Goal: Task Accomplishment & Management: Use online tool/utility

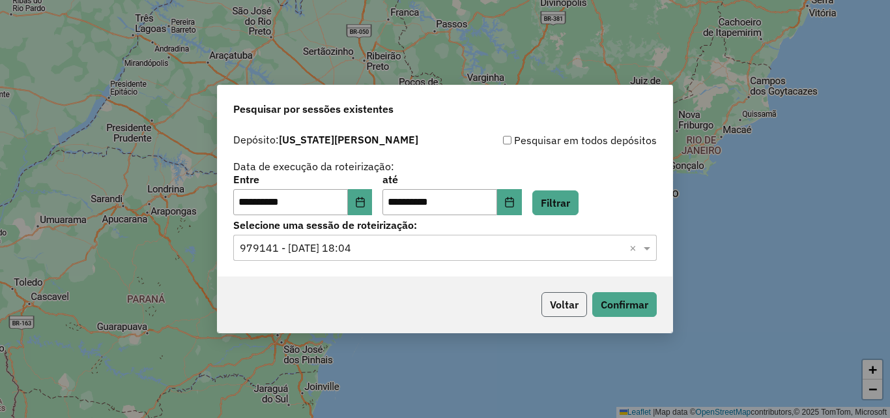
click at [580, 299] on button "Voltar" at bounding box center [565, 304] width 46 height 25
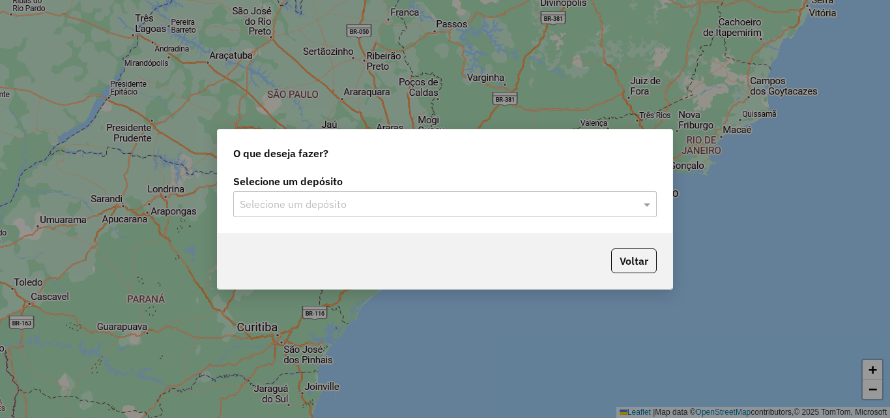
click at [579, 214] on div "Selecione um depósito" at bounding box center [445, 204] width 424 height 26
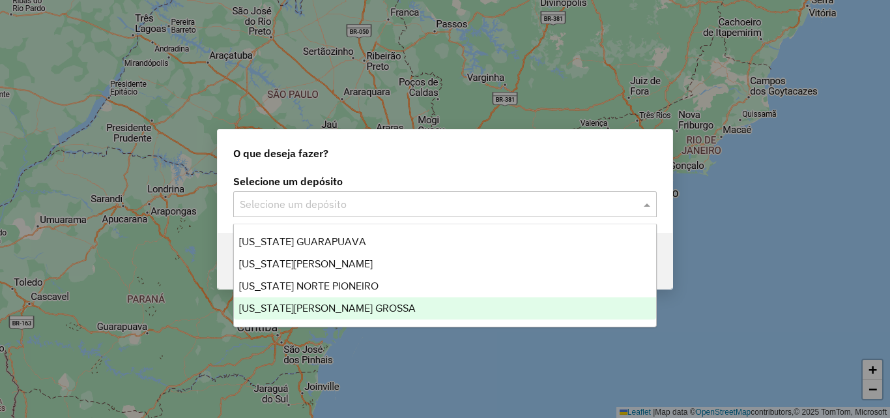
click at [439, 313] on div "VIRGINIA PONTA GROSSA" at bounding box center [445, 308] width 422 height 22
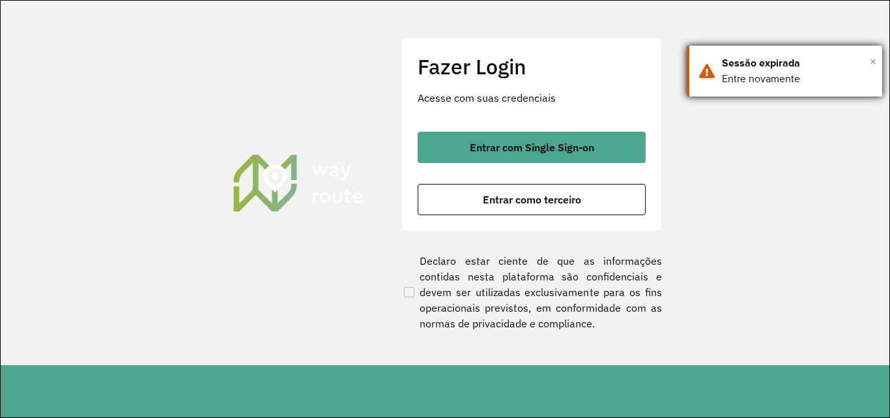
click at [873, 63] on span "×" at bounding box center [873, 61] width 7 height 20
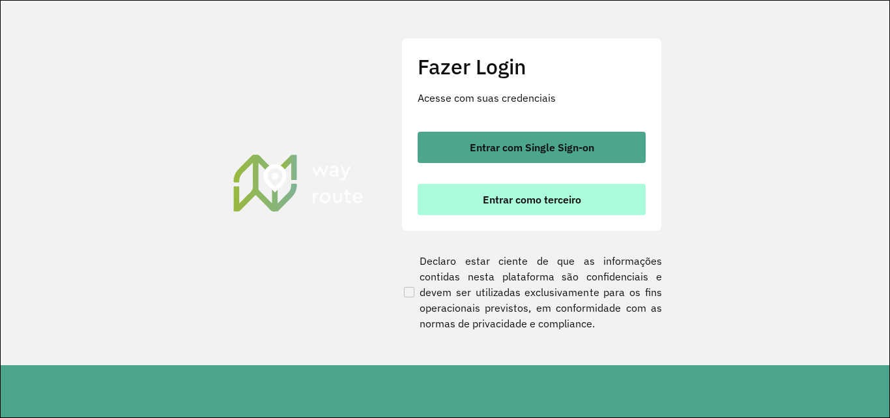
click at [533, 207] on button "Entrar como terceiro" at bounding box center [532, 199] width 228 height 31
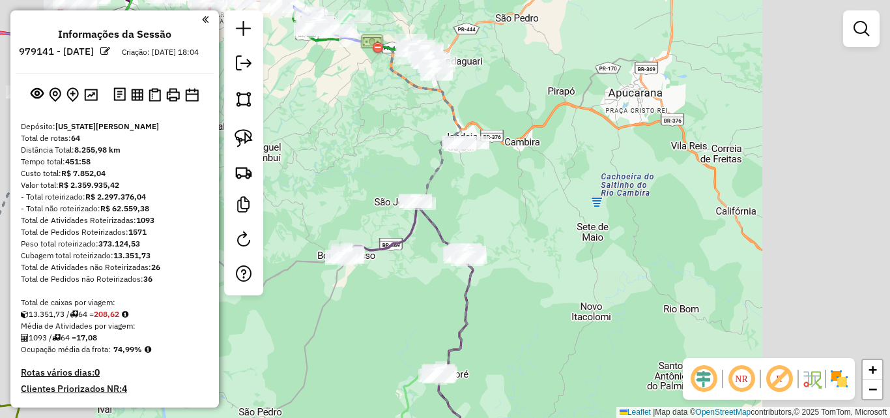
drag, startPoint x: 516, startPoint y: 186, endPoint x: 606, endPoint y: 129, distance: 106.3
click at [622, 129] on div "Janela de atendimento Grade de atendimento Capacidade Transportadoras Veículos …" at bounding box center [445, 209] width 890 height 418
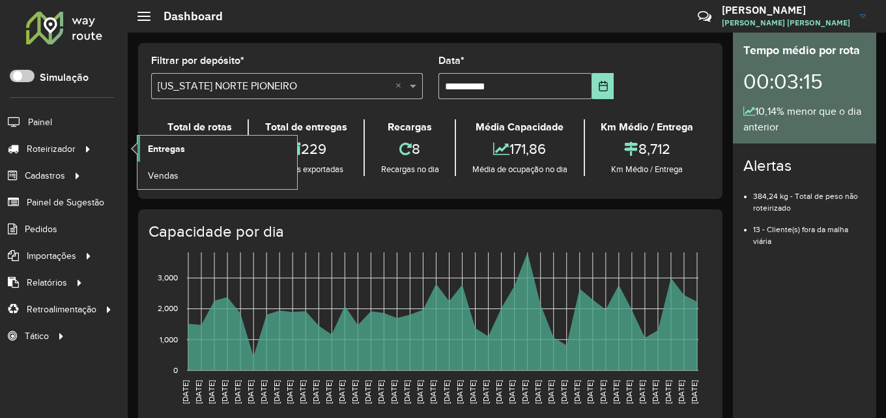
click at [188, 147] on link "Entregas" at bounding box center [218, 149] width 160 height 26
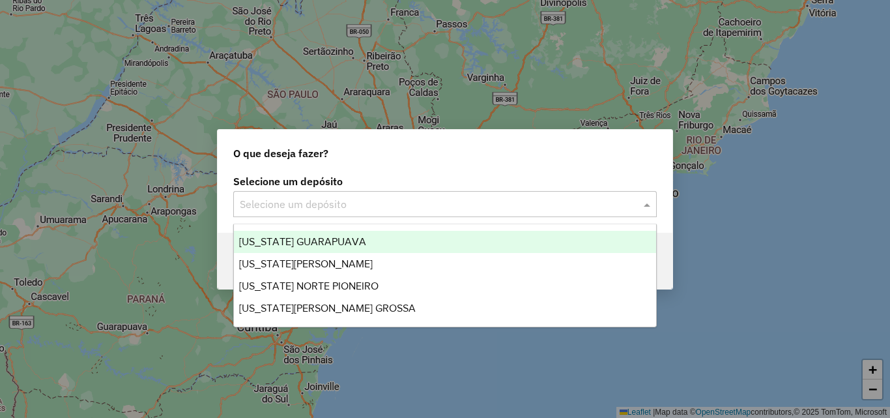
click at [318, 212] on div "Selecione um depósito" at bounding box center [445, 204] width 424 height 26
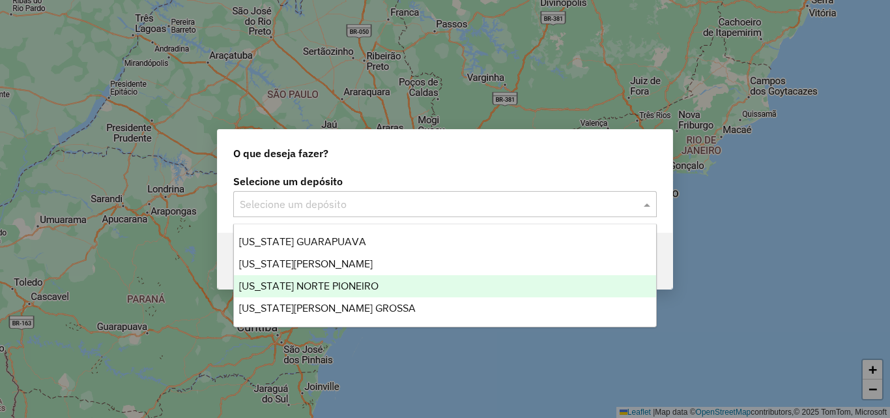
click at [317, 280] on span "[US_STATE] NORTE PIONEIRO" at bounding box center [308, 285] width 139 height 11
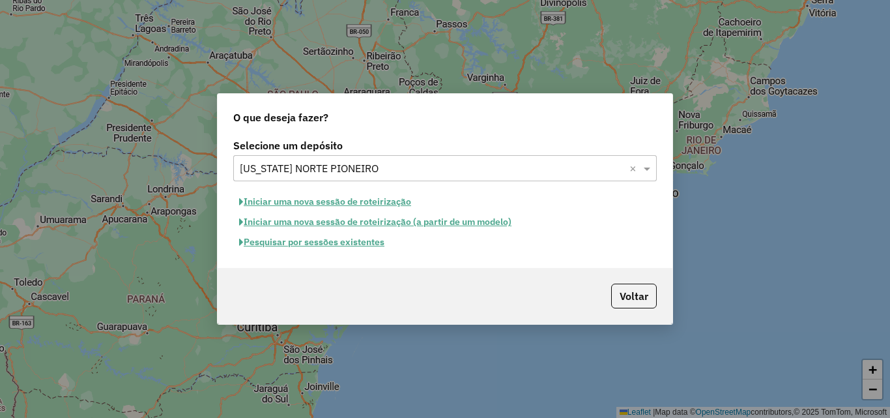
click at [295, 201] on button "Iniciar uma nova sessão de roteirização" at bounding box center [325, 202] width 184 height 20
select select "*"
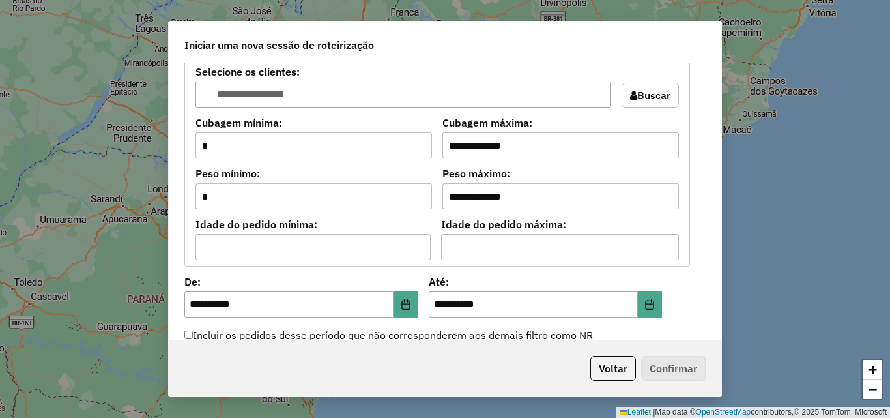
scroll to position [1238, 0]
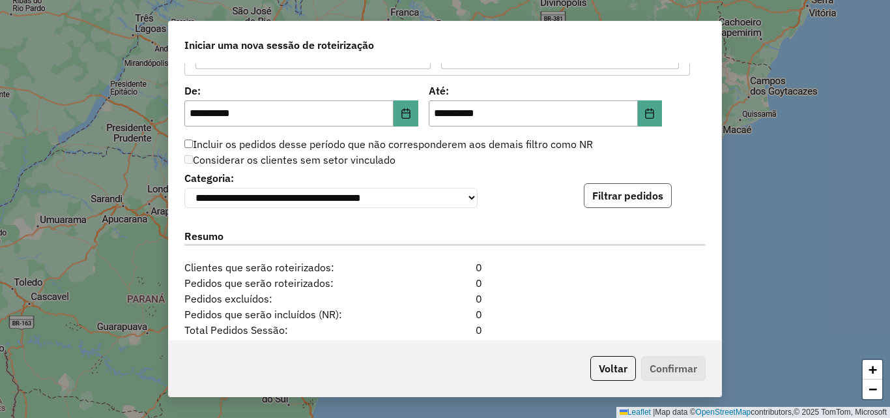
click at [633, 195] on button "Filtrar pedidos" at bounding box center [628, 195] width 88 height 25
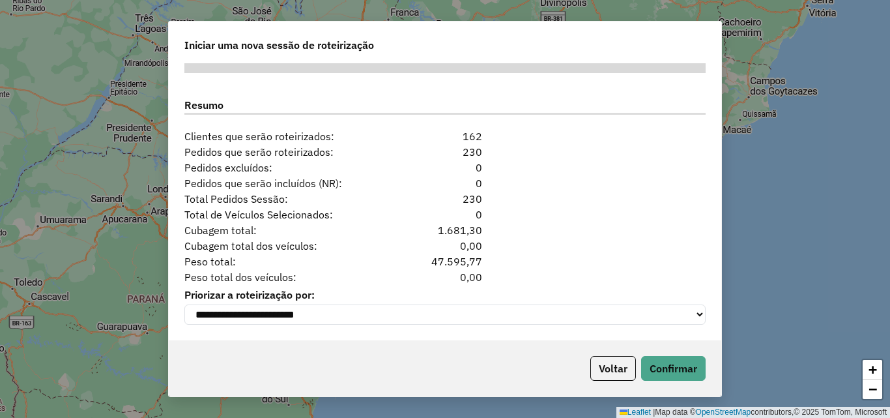
scroll to position [1645, 0]
click at [672, 377] on button "Confirmar" at bounding box center [673, 368] width 65 height 25
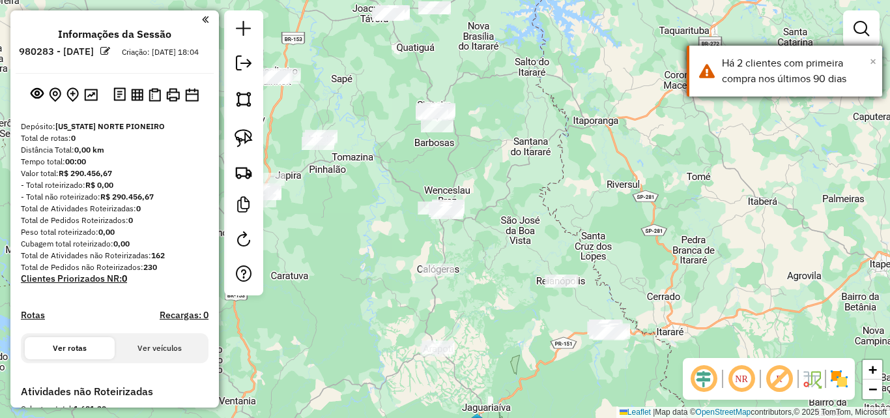
click at [875, 59] on span "×" at bounding box center [873, 61] width 7 height 14
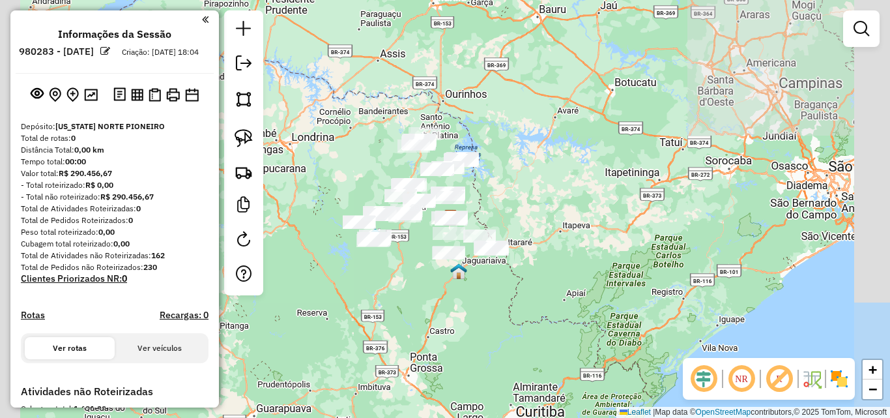
drag, startPoint x: 531, startPoint y: 208, endPoint x: 582, endPoint y: 197, distance: 51.9
click at [582, 197] on div "Janela de atendimento Grade de atendimento Capacidade Transportadoras Veículos …" at bounding box center [445, 209] width 890 height 418
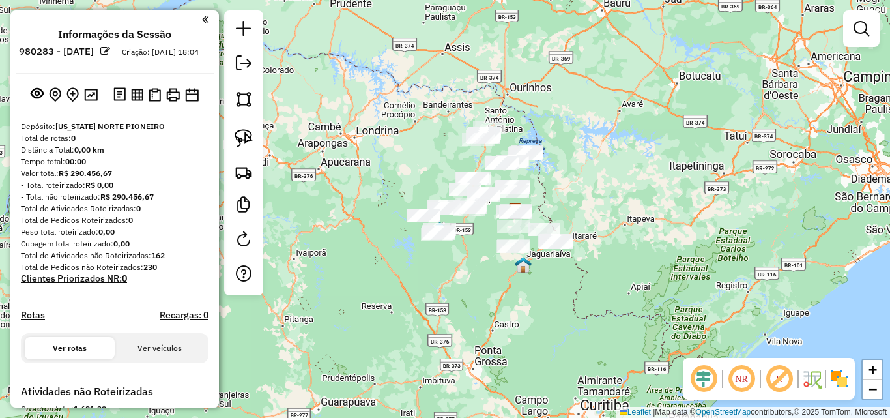
drag, startPoint x: 639, startPoint y: 164, endPoint x: 659, endPoint y: 164, distance: 19.6
click at [660, 164] on div "Janela de atendimento Grade de atendimento Capacidade Transportadoras Veículos …" at bounding box center [445, 209] width 890 height 418
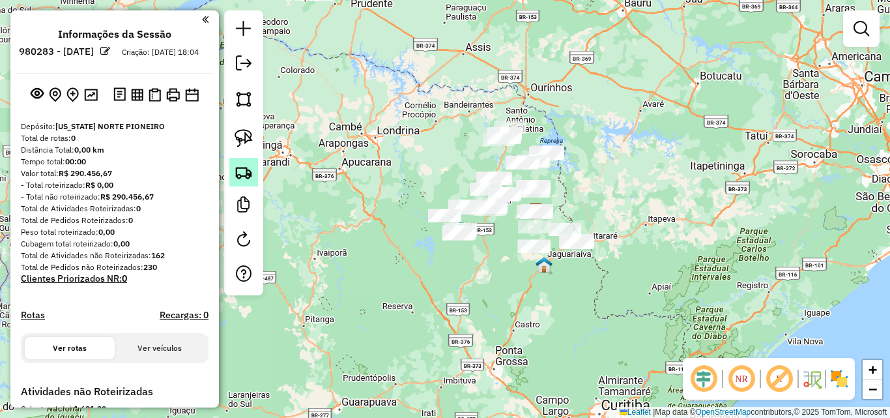
click at [248, 172] on img at bounding box center [244, 172] width 18 height 18
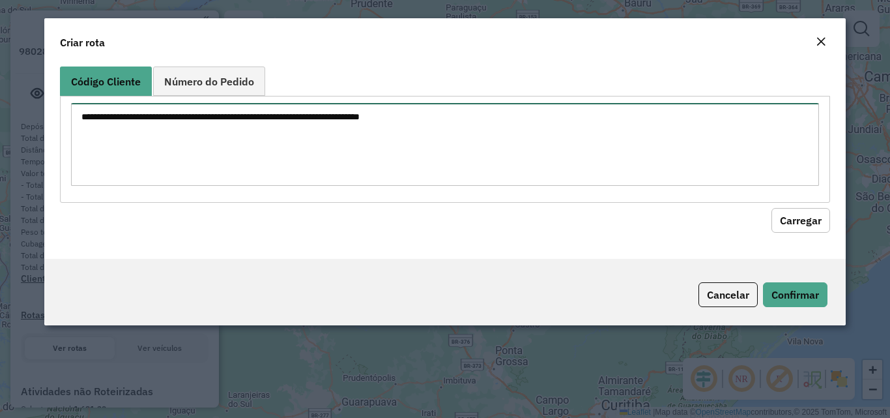
click at [329, 159] on textarea at bounding box center [445, 144] width 748 height 83
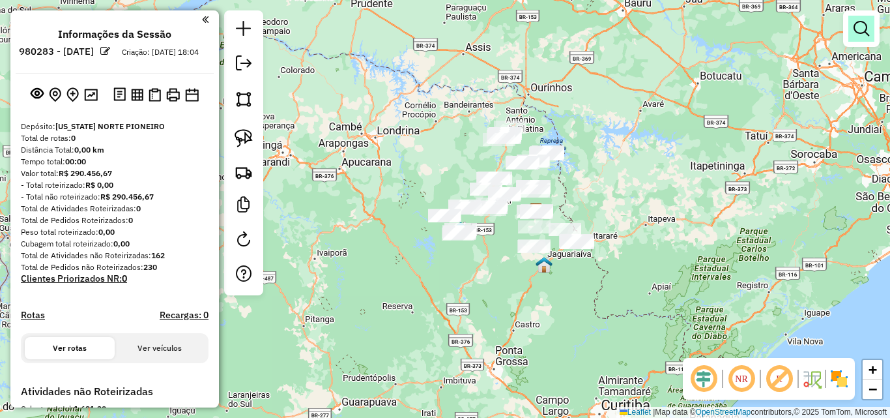
click at [859, 20] on link at bounding box center [862, 29] width 26 height 26
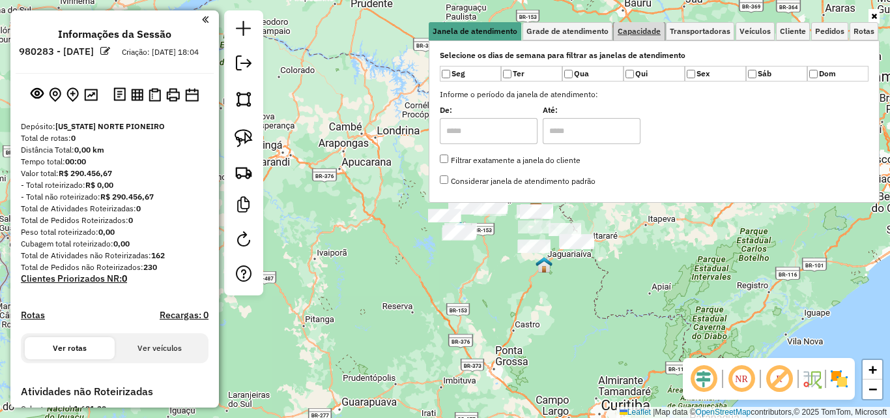
click at [639, 29] on span "Capacidade" at bounding box center [639, 31] width 43 height 8
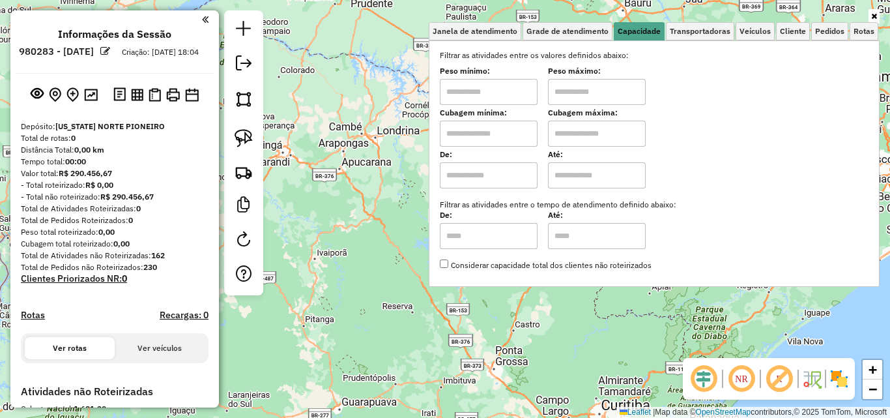
click at [515, 93] on input "text" at bounding box center [489, 92] width 98 height 26
type input "******"
type input "*********"
click at [364, 200] on div "Limpar filtros Janela de atendimento Grade de atendimento Capacidade Transporta…" at bounding box center [445, 209] width 890 height 418
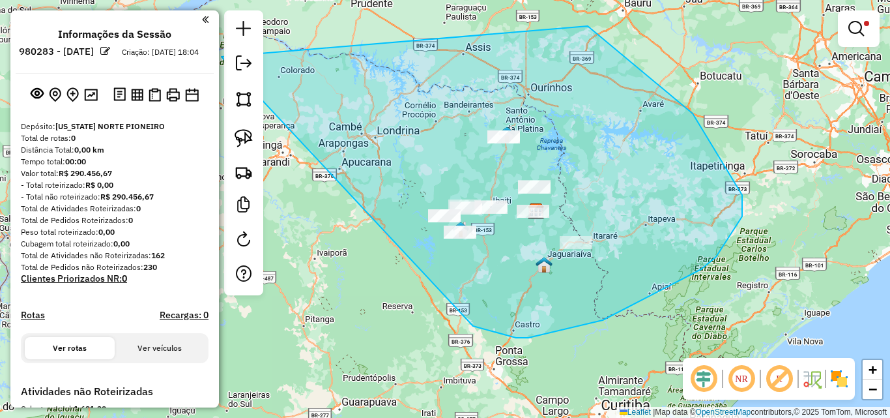
drag, startPoint x: 473, startPoint y: 326, endPoint x: 216, endPoint y: 152, distance: 310.8
click at [216, 152] on hb-router-mapa "**********" at bounding box center [445, 209] width 890 height 418
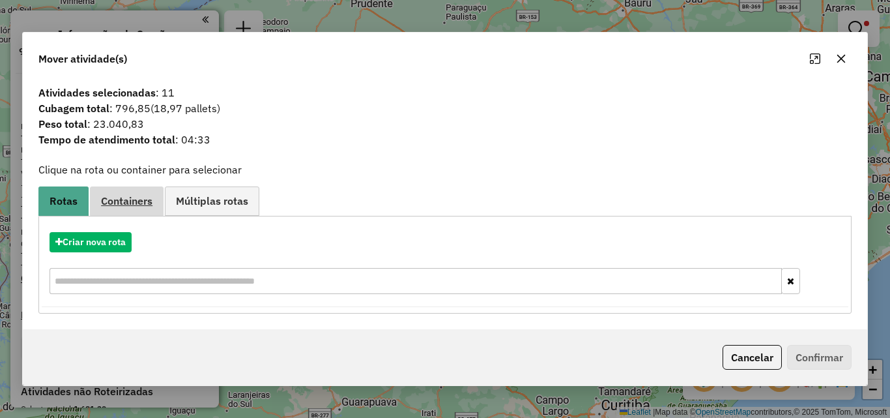
click at [131, 202] on span "Containers" at bounding box center [126, 201] width 51 height 10
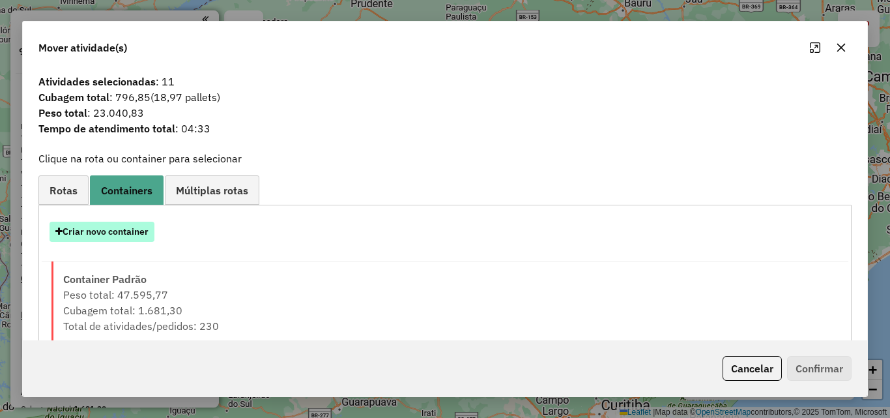
click at [106, 226] on button "Criar novo container" at bounding box center [102, 232] width 105 height 20
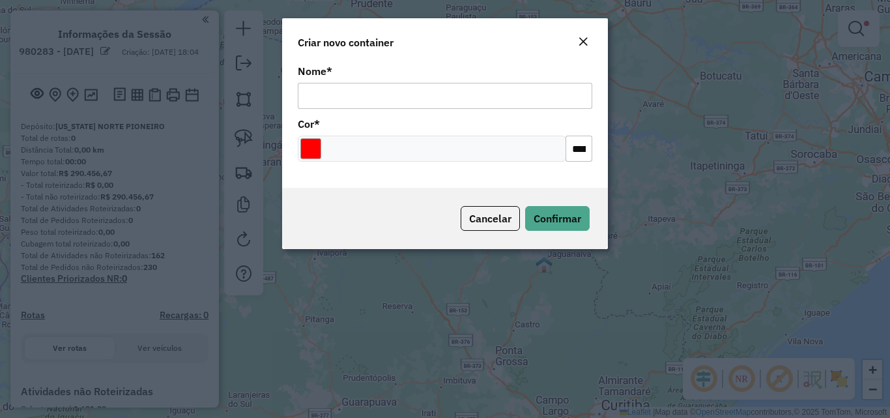
click at [378, 87] on input "Nome *" at bounding box center [445, 96] width 295 height 26
type input "**********"
click at [302, 147] on input "Select a color" at bounding box center [310, 148] width 21 height 21
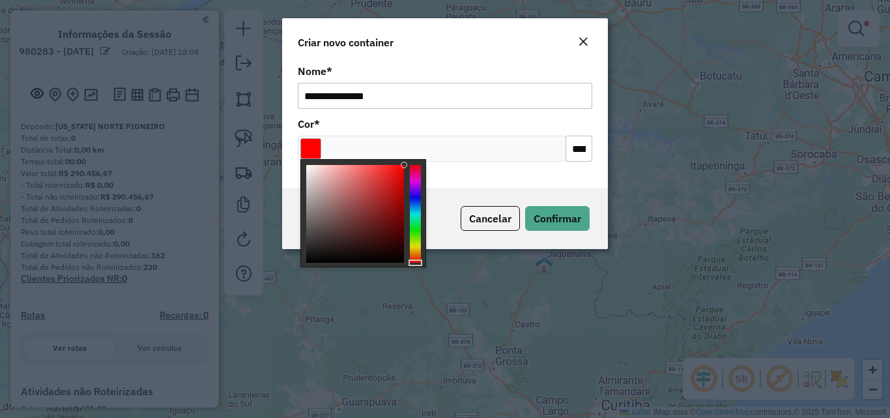
type input "*******"
click at [417, 243] on div at bounding box center [415, 214] width 11 height 98
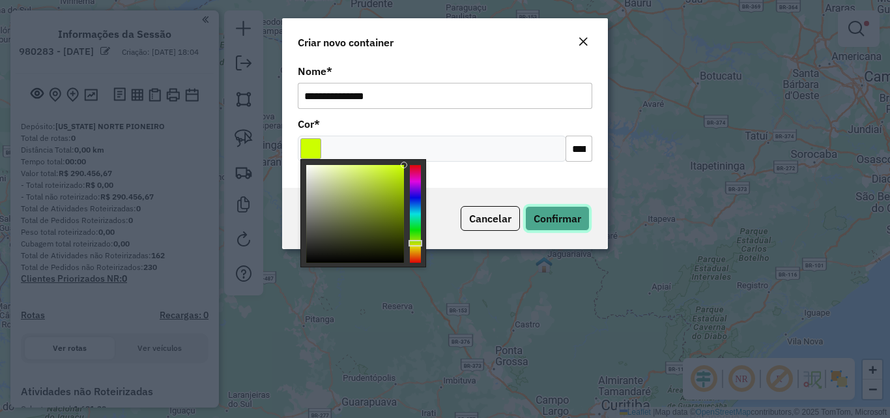
click at [568, 220] on span "Confirmar" at bounding box center [558, 218] width 48 height 13
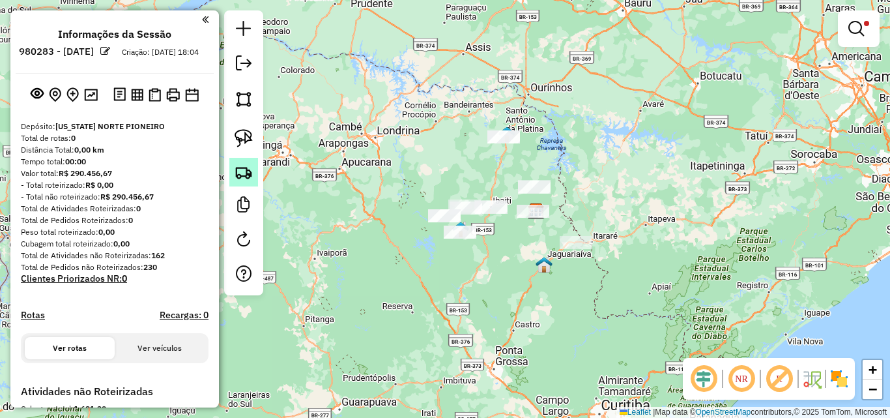
click at [248, 177] on img at bounding box center [244, 172] width 18 height 18
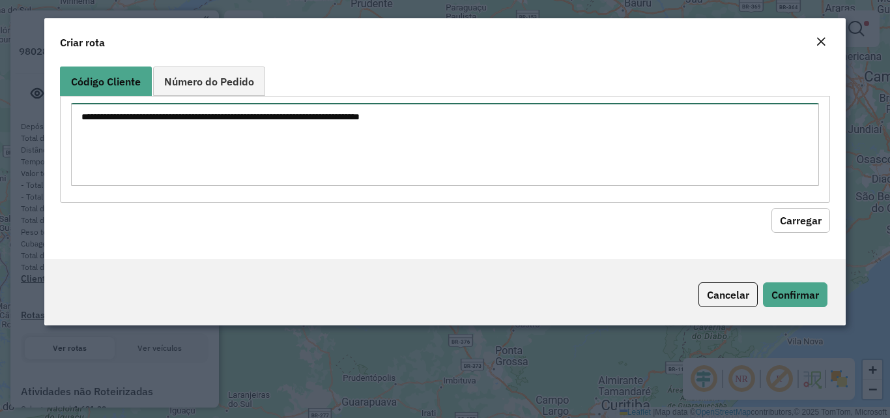
click at [394, 148] on textarea at bounding box center [445, 144] width 748 height 83
paste textarea "**** **** *** *** *** *** *** **** **** **** **** **** **** **** **** **** ****…"
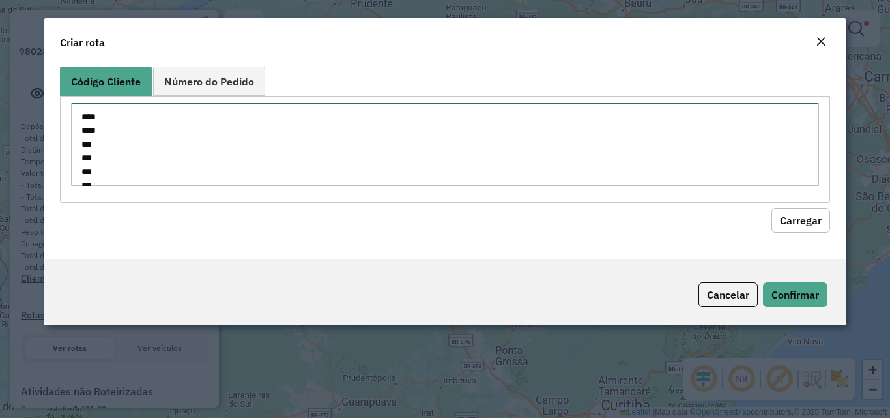
scroll to position [539, 0]
type textarea "**** **** *** *** *** *** *** **** **** **** **** **** **** **** **** **** ****…"
click at [800, 210] on button "Carregar" at bounding box center [801, 220] width 59 height 25
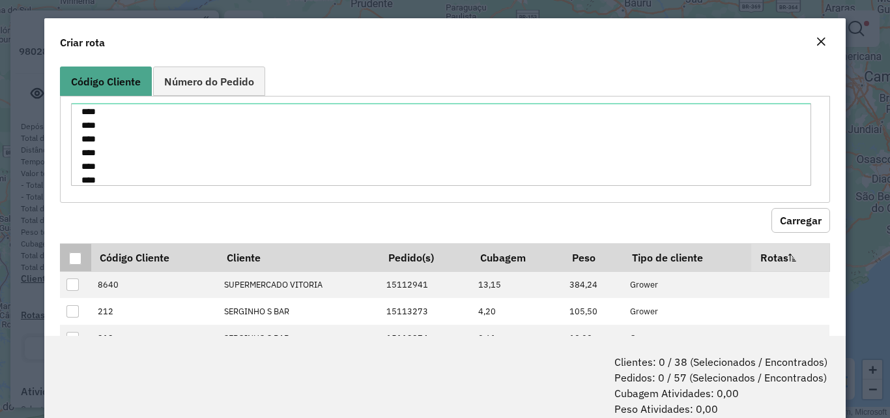
click at [79, 257] on div at bounding box center [75, 258] width 12 height 12
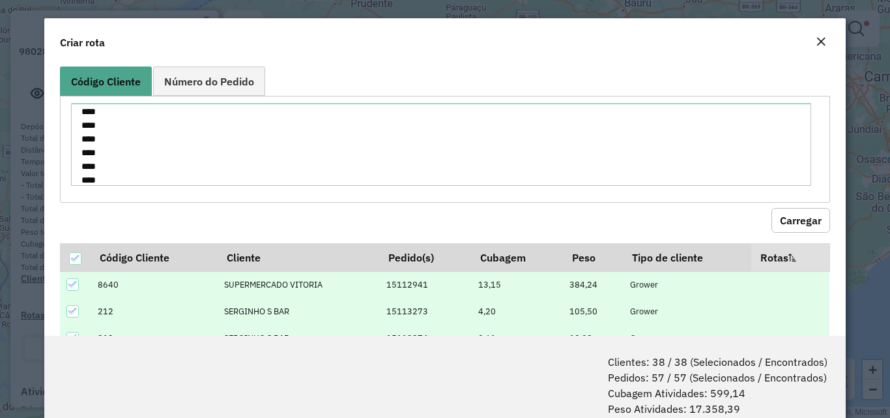
scroll to position [65, 0]
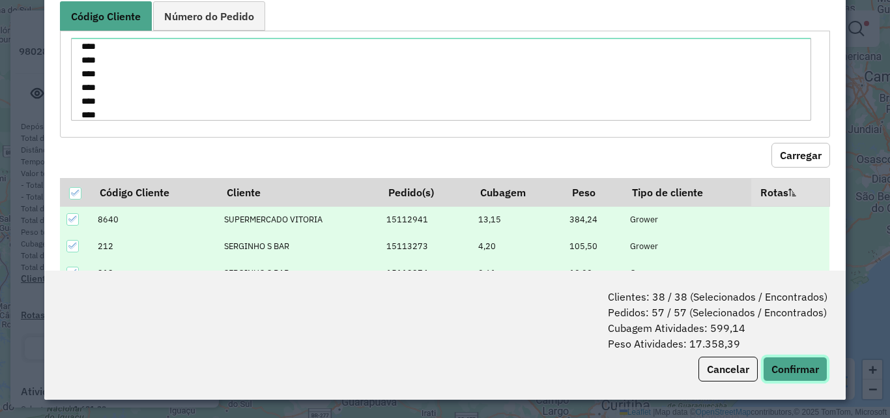
click at [785, 357] on button "Confirmar" at bounding box center [795, 369] width 65 height 25
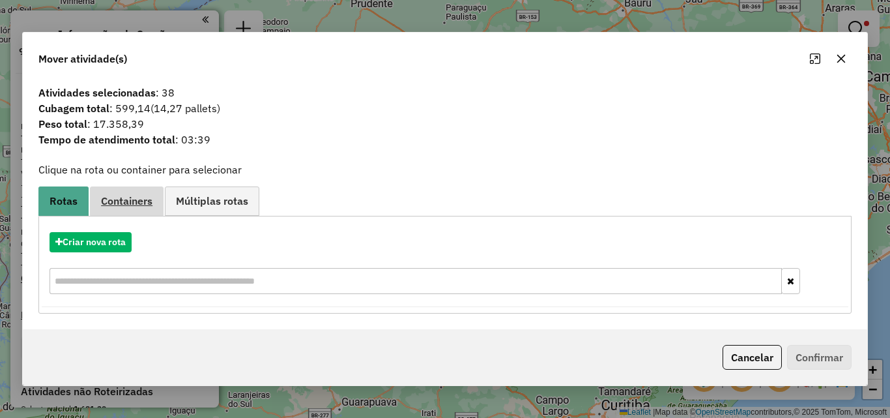
click at [153, 199] on span "Containers" at bounding box center [126, 201] width 51 height 10
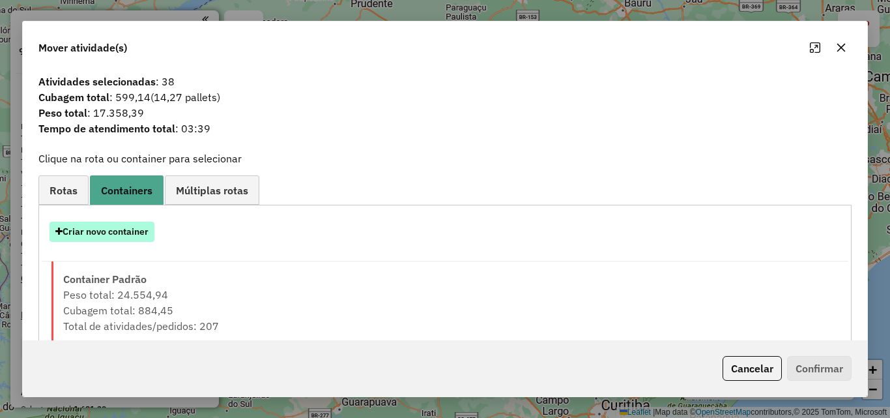
click at [113, 238] on button "Criar novo container" at bounding box center [102, 232] width 105 height 20
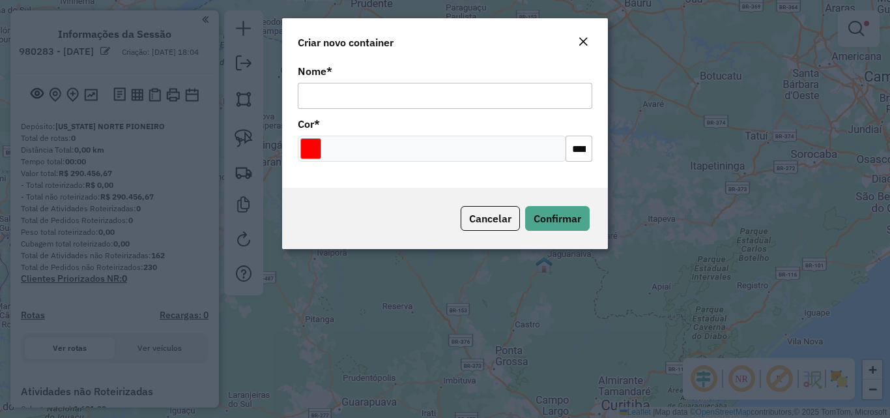
click at [380, 94] on input "Nome *" at bounding box center [445, 96] width 295 height 26
click at [420, 93] on input "**********" at bounding box center [445, 96] width 295 height 26
drag, startPoint x: 420, startPoint y: 93, endPoint x: 218, endPoint y: 110, distance: 202.8
click at [218, 110] on modal-container "**********" at bounding box center [445, 209] width 890 height 418
type input "**********"
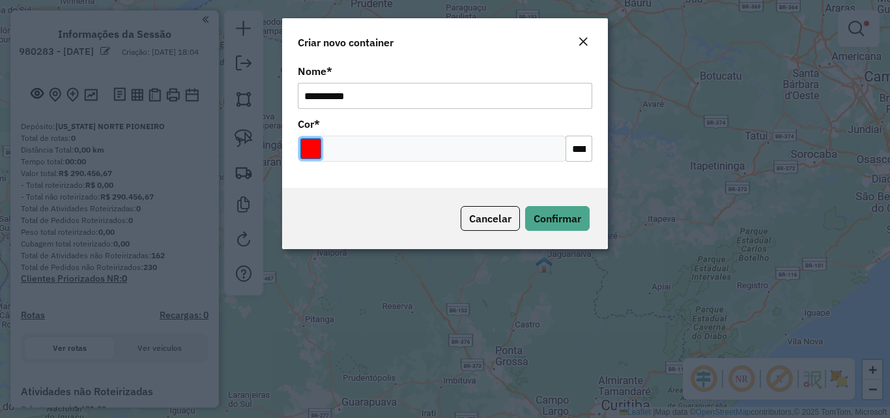
click at [311, 149] on input "Select a color" at bounding box center [310, 148] width 21 height 21
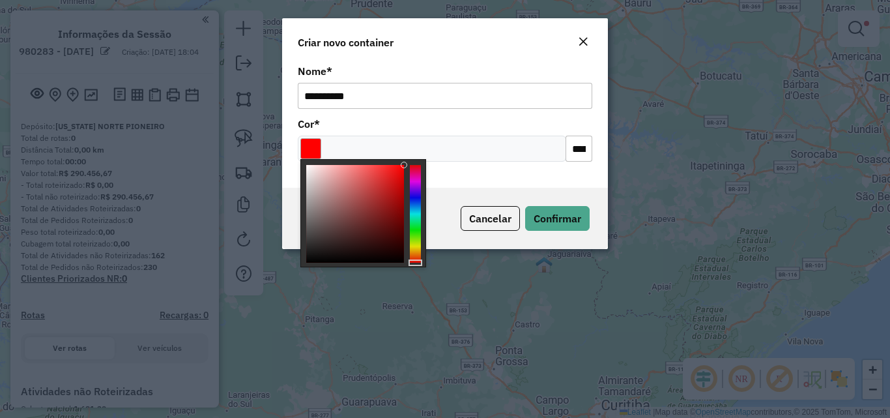
type input "*******"
click at [416, 183] on div at bounding box center [415, 214] width 11 height 98
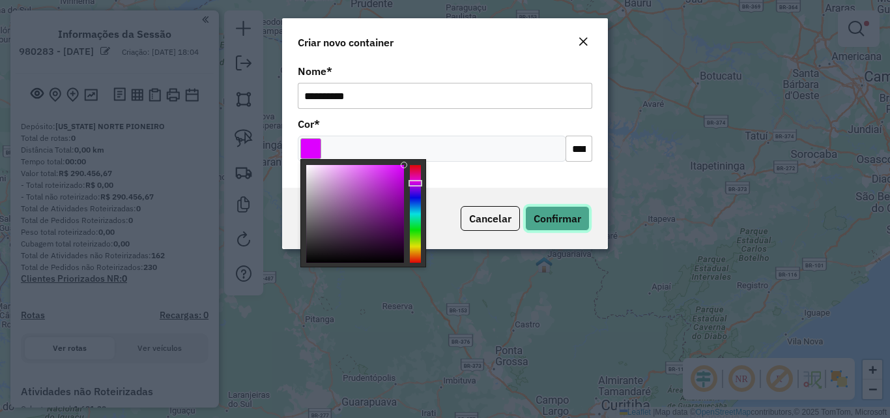
click at [562, 222] on span "Confirmar" at bounding box center [558, 218] width 48 height 13
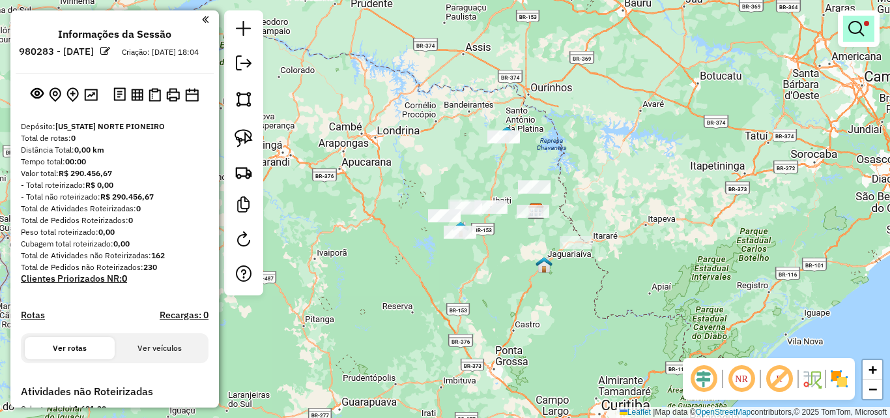
click at [864, 22] on span at bounding box center [866, 23] width 5 height 5
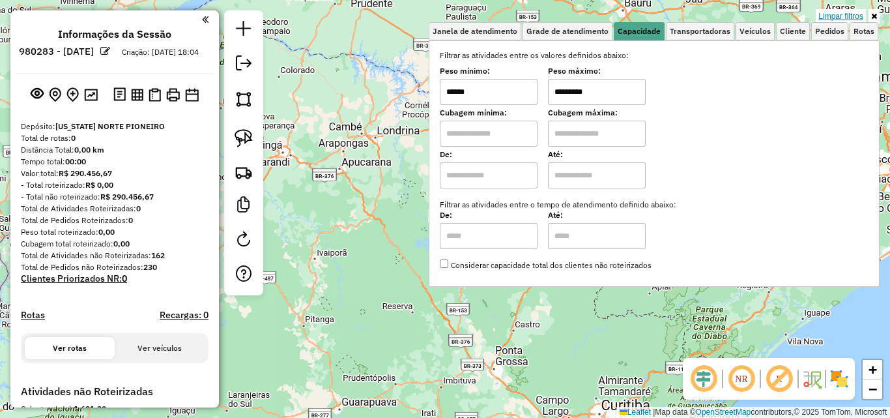
click at [850, 9] on link "Limpar filtros" at bounding box center [841, 16] width 50 height 14
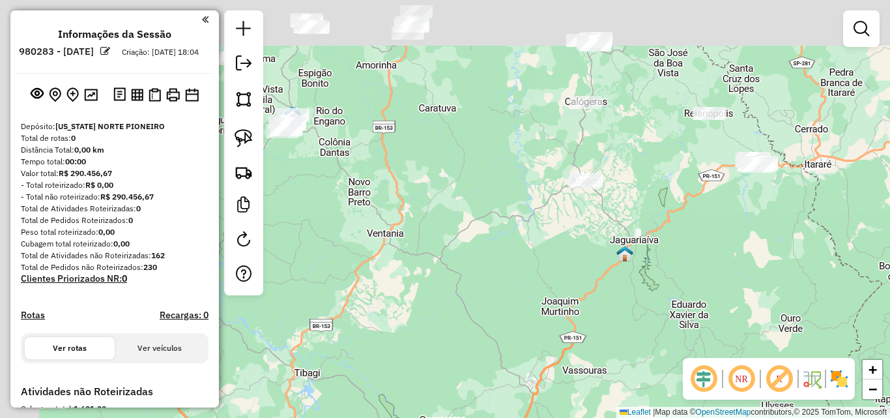
drag, startPoint x: 600, startPoint y: 164, endPoint x: 903, endPoint y: 306, distance: 334.4
click at [890, 306] on html "**********" at bounding box center [445, 209] width 890 height 418
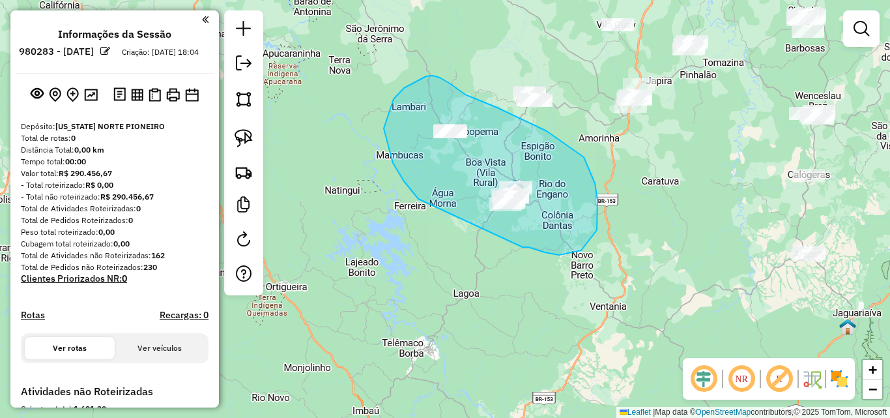
drag, startPoint x: 536, startPoint y: 250, endPoint x: 418, endPoint y: 199, distance: 128.5
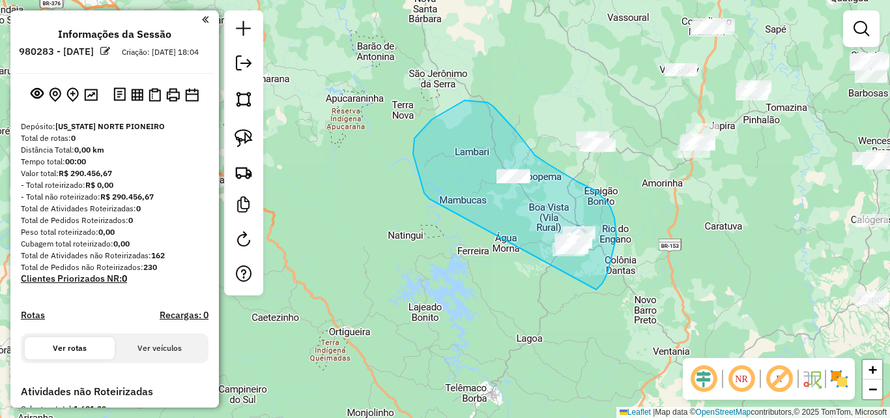
drag, startPoint x: 596, startPoint y: 289, endPoint x: 475, endPoint y: 242, distance: 130.6
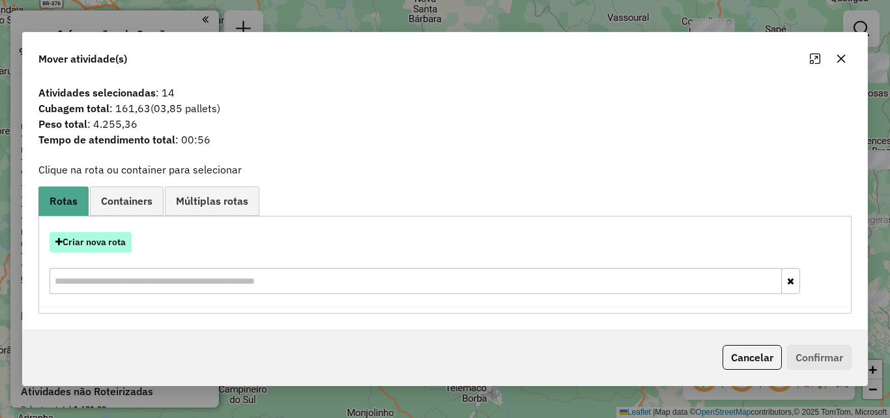
click at [98, 243] on button "Criar nova rota" at bounding box center [91, 242] width 82 height 20
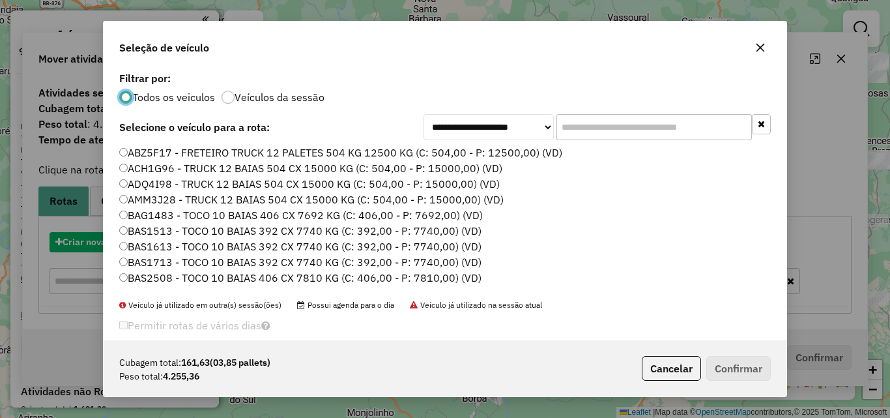
scroll to position [7, 4]
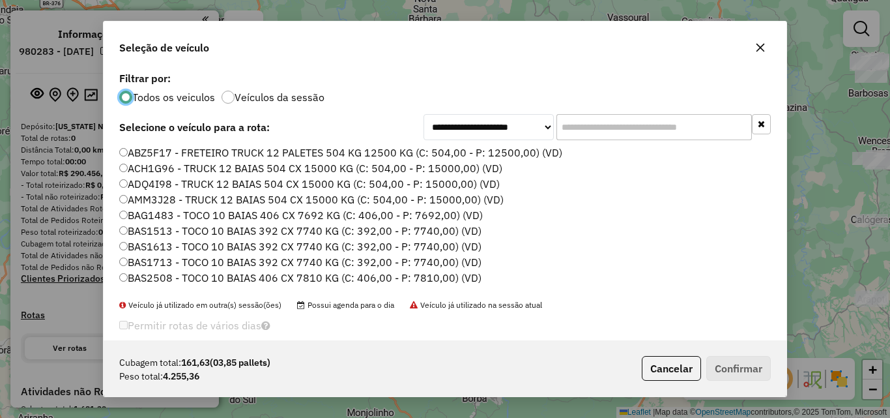
drag, startPoint x: 596, startPoint y: 123, endPoint x: 841, endPoint y: 212, distance: 261.1
click at [596, 123] on input "text" at bounding box center [655, 127] width 196 height 26
click at [604, 134] on input "text" at bounding box center [655, 127] width 196 height 26
click at [602, 122] on input "text" at bounding box center [655, 127] width 196 height 26
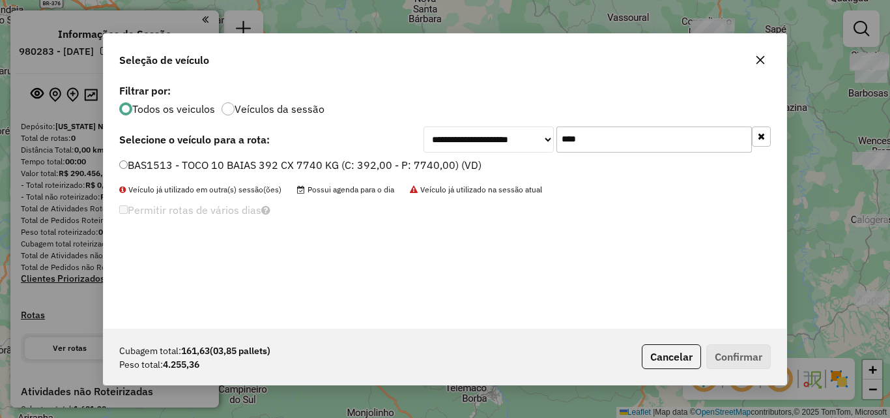
type input "****"
click at [411, 163] on label "BAS1513 - TOCO 10 BAIAS 392 CX 7740 KG (C: 392,00 - P: 7740,00) (VD)" at bounding box center [300, 165] width 362 height 16
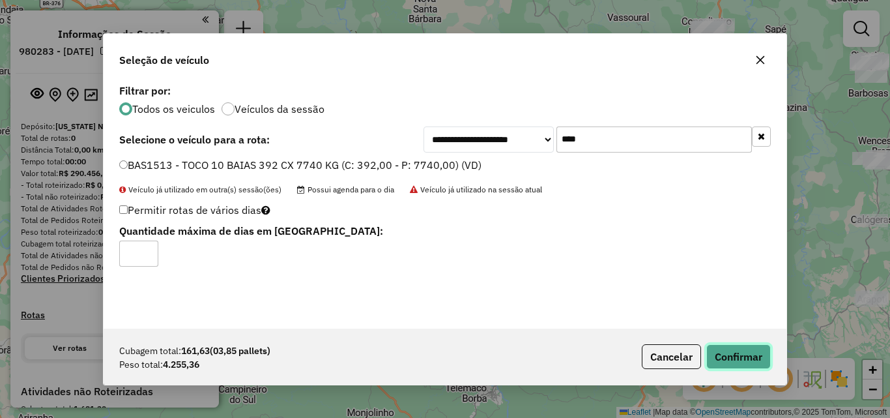
click at [752, 351] on button "Confirmar" at bounding box center [739, 356] width 65 height 25
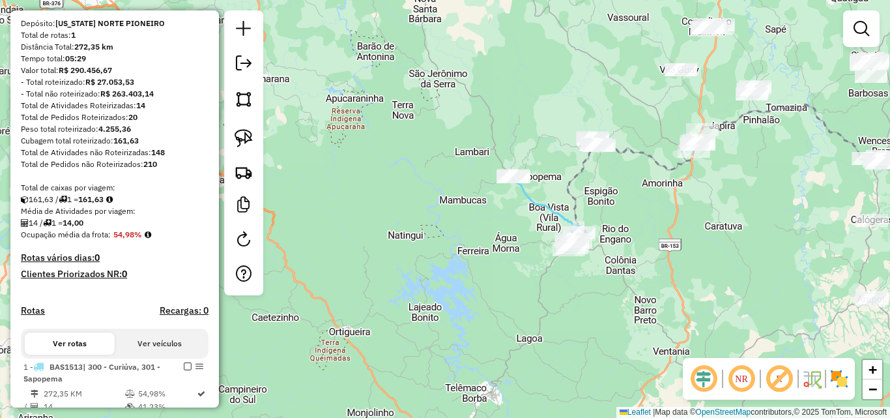
scroll to position [196, 0]
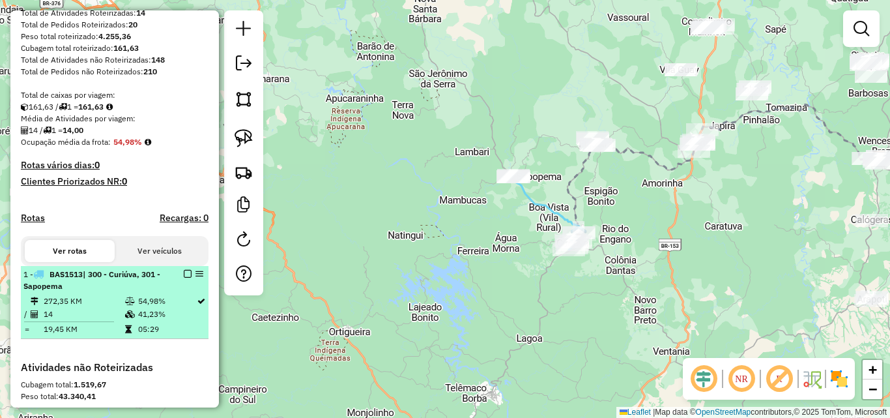
click at [184, 278] on em at bounding box center [188, 274] width 8 height 8
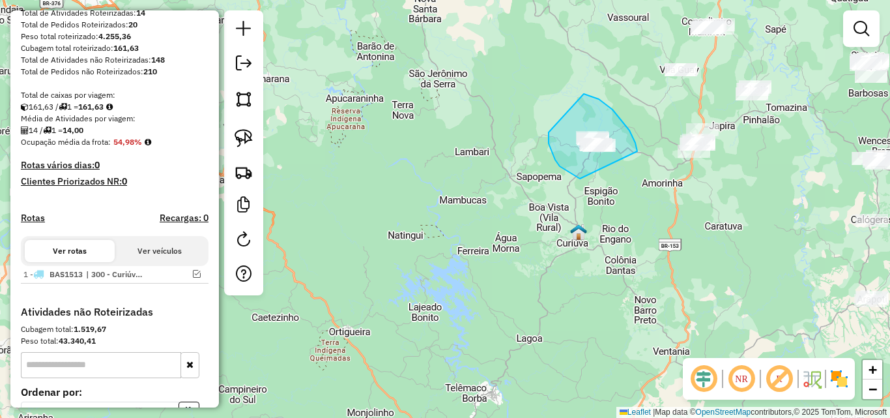
drag, startPoint x: 613, startPoint y: 110, endPoint x: 580, endPoint y: 179, distance: 76.4
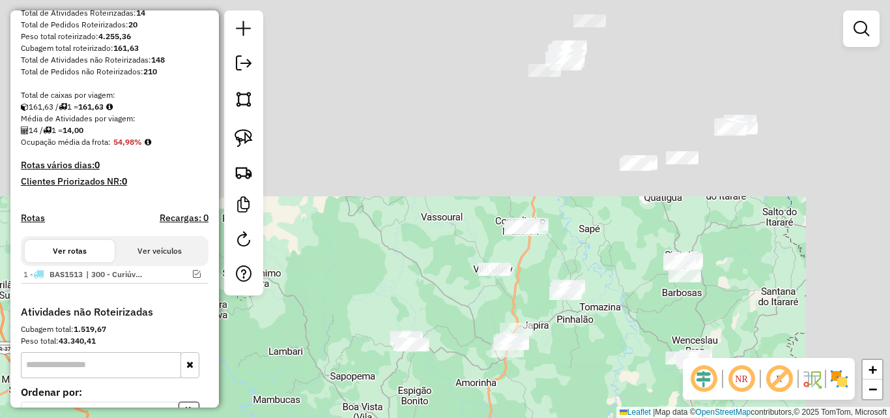
drag, startPoint x: 558, startPoint y: 114, endPoint x: 370, endPoint y: 315, distance: 274.9
click at [370, 315] on div "Janela de atendimento Grade de atendimento Capacidade Transportadoras Veículos …" at bounding box center [445, 209] width 890 height 418
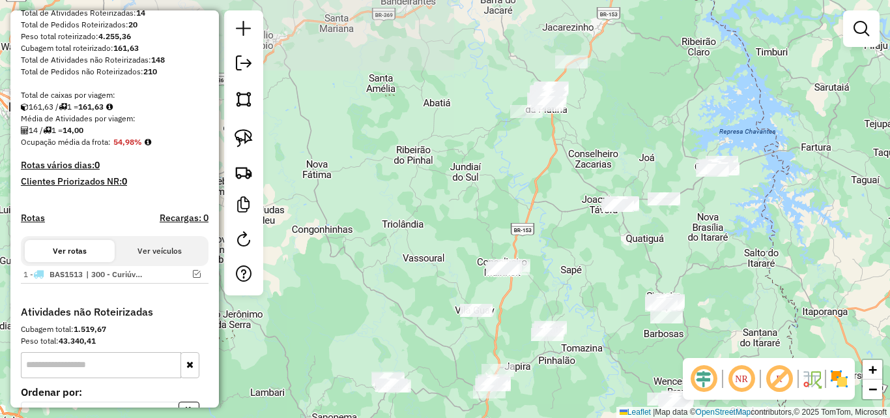
drag, startPoint x: 498, startPoint y: 162, endPoint x: 462, endPoint y: 283, distance: 125.8
click at [462, 283] on div "Janela de atendimento Grade de atendimento Capacidade Transportadoras Veículos …" at bounding box center [445, 209] width 890 height 418
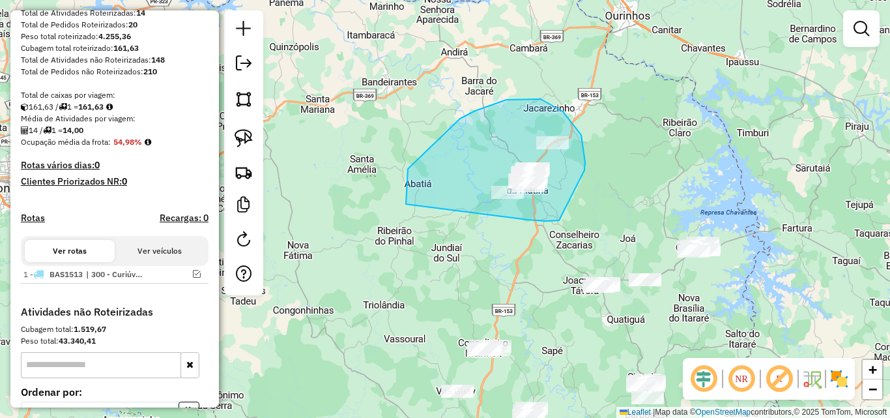
drag, startPoint x: 559, startPoint y: 220, endPoint x: 445, endPoint y: 235, distance: 115.0
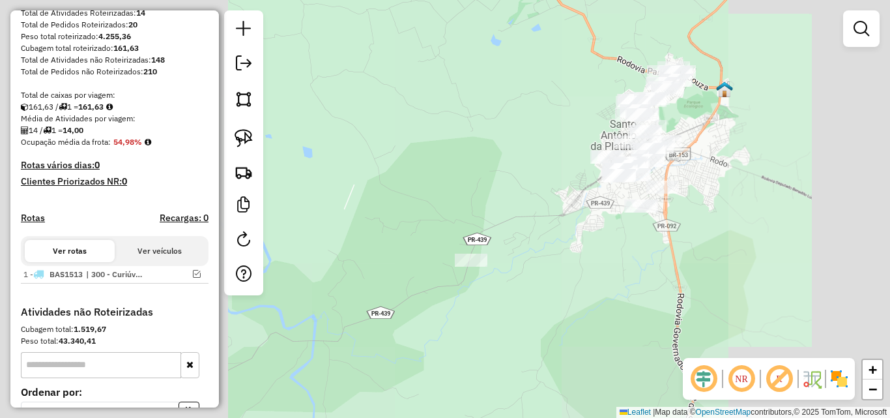
drag, startPoint x: 667, startPoint y: 289, endPoint x: 710, endPoint y: 234, distance: 69.2
click at [710, 234] on div "Janela de atendimento Grade de atendimento Capacidade Transportadoras Veículos …" at bounding box center [445, 209] width 890 height 418
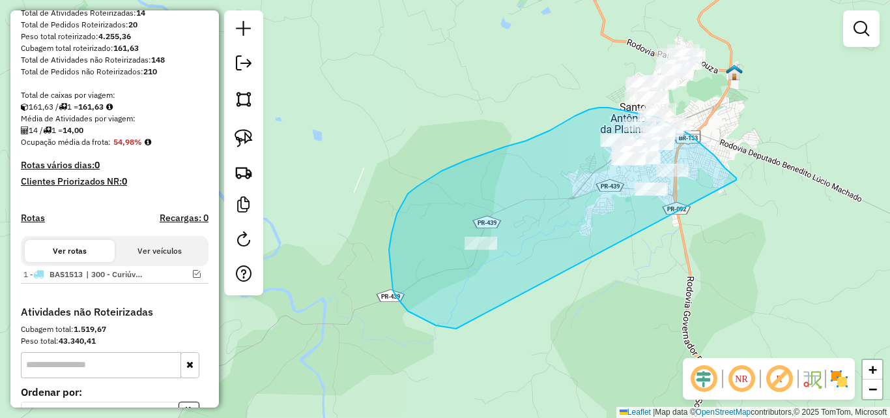
drag, startPoint x: 737, startPoint y: 180, endPoint x: 586, endPoint y: 318, distance: 204.4
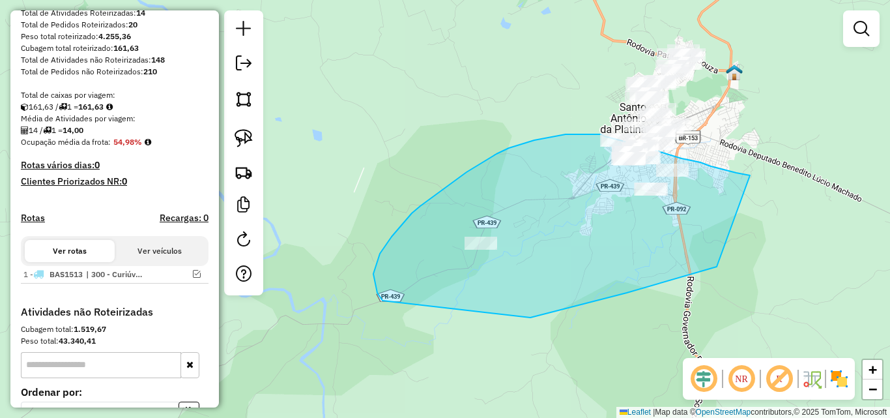
drag, startPoint x: 750, startPoint y: 175, endPoint x: 728, endPoint y: 264, distance: 91.4
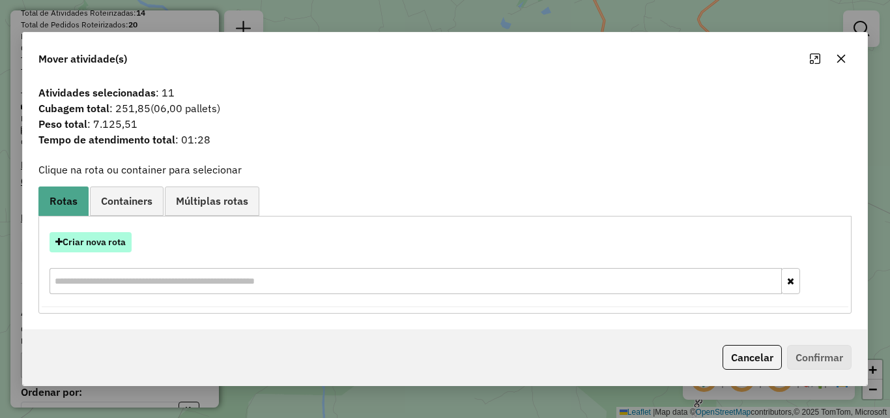
click at [76, 250] on button "Criar nova rota" at bounding box center [91, 242] width 82 height 20
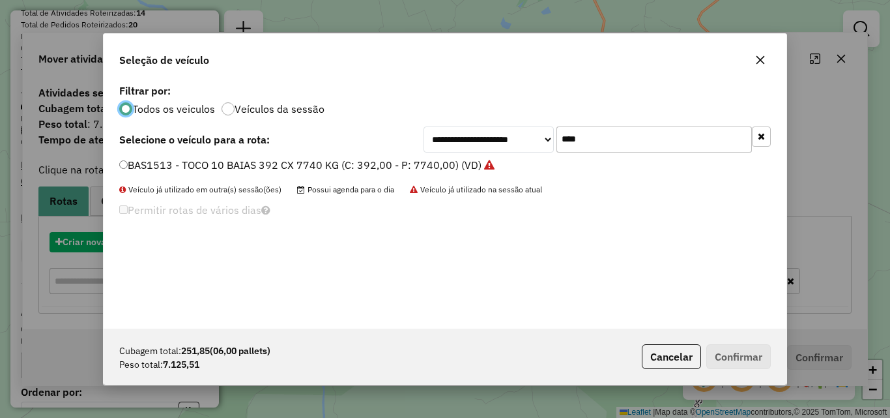
scroll to position [7, 4]
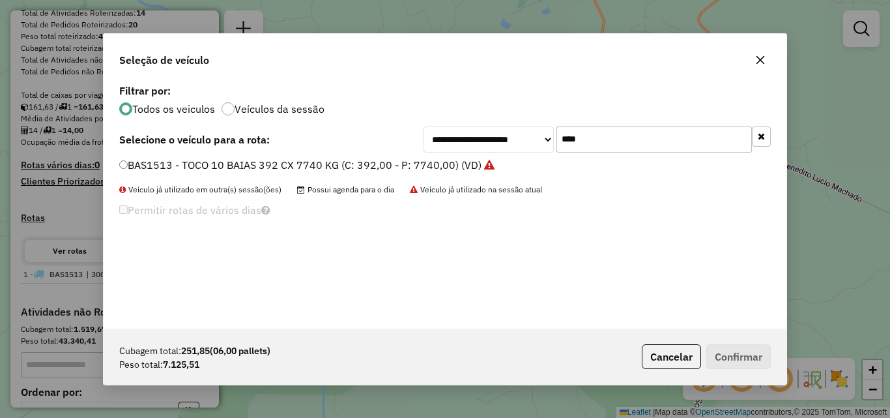
drag, startPoint x: 637, startPoint y: 130, endPoint x: 480, endPoint y: 137, distance: 157.9
click at [480, 137] on div "**********" at bounding box center [597, 139] width 347 height 26
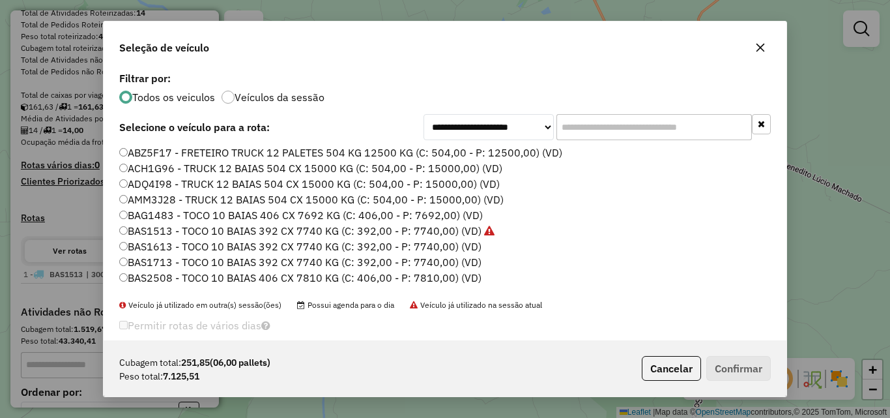
click at [651, 130] on input "text" at bounding box center [655, 127] width 196 height 26
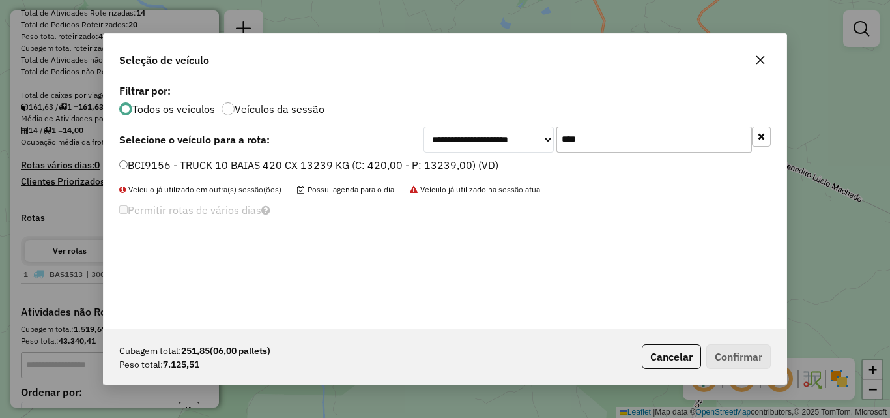
type input "****"
click at [359, 180] on div "BCI9156 - TRUCK 10 BAIAS 420 CX 13239 KG (C: 420,00 - P: 13239,00) (VD)" at bounding box center [444, 171] width 667 height 26
click at [375, 169] on label "BCI9156 - TRUCK 10 BAIAS 420 CX 13239 KG (C: 420,00 - P: 13239,00) (VD)" at bounding box center [308, 165] width 379 height 16
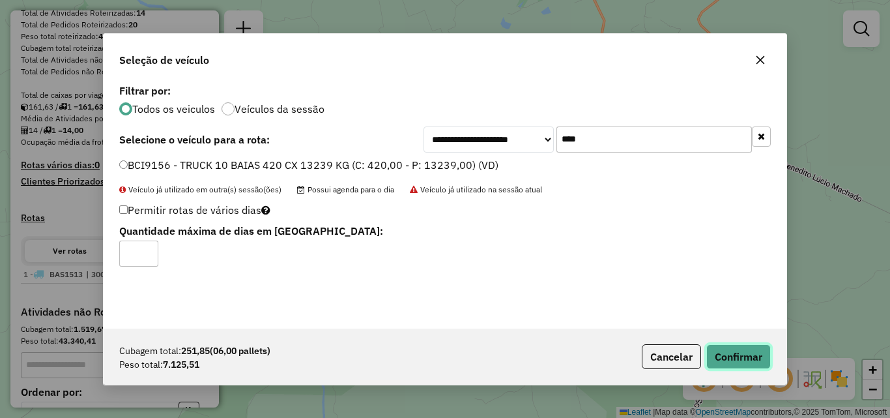
click at [739, 364] on button "Confirmar" at bounding box center [739, 356] width 65 height 25
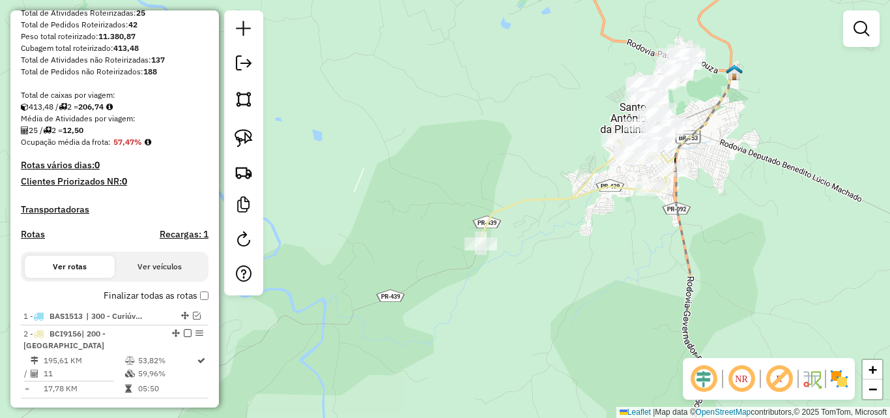
scroll to position [338, 0]
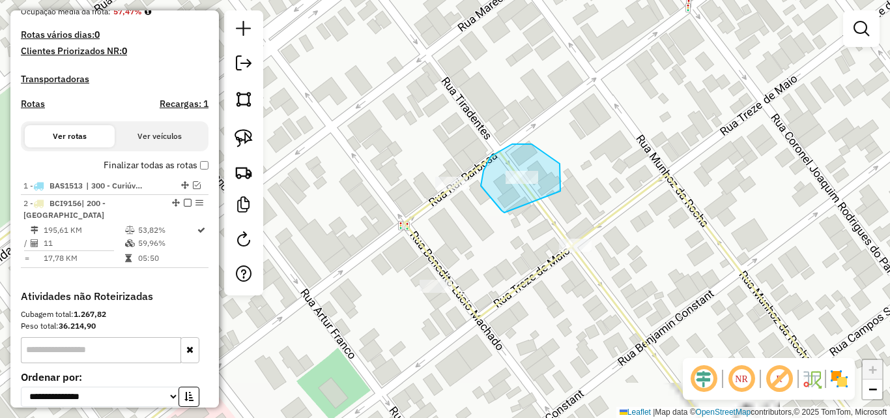
drag, startPoint x: 561, startPoint y: 191, endPoint x: 512, endPoint y: 213, distance: 53.7
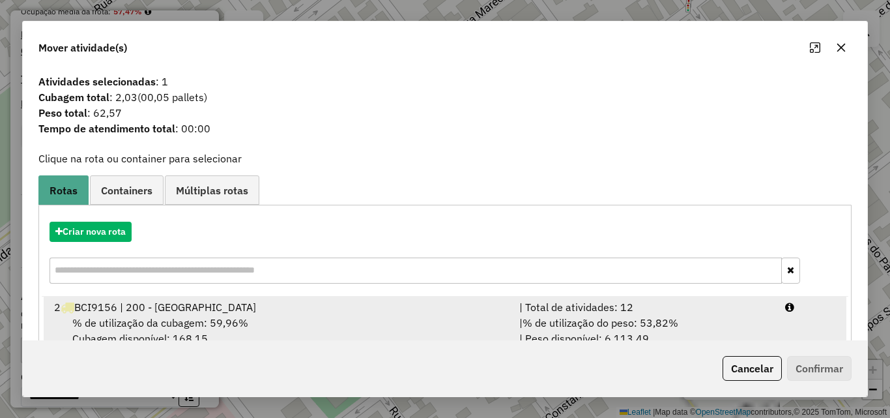
click at [619, 323] on span "% de utilização do peso: 53,82%" at bounding box center [601, 322] width 156 height 13
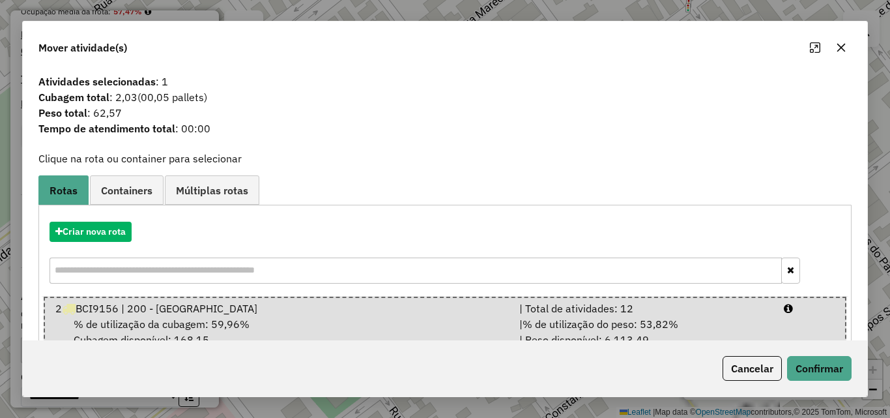
click at [843, 382] on div "Cancelar Confirmar" at bounding box center [445, 368] width 845 height 56
click at [840, 372] on button "Confirmar" at bounding box center [819, 368] width 65 height 25
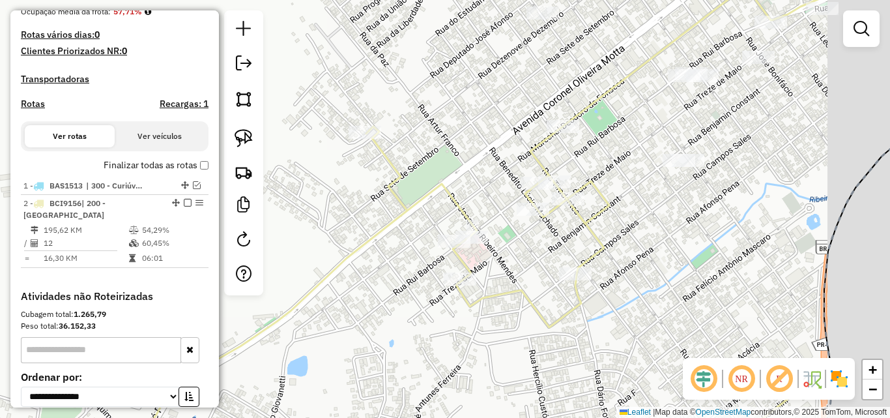
drag, startPoint x: 756, startPoint y: 199, endPoint x: 701, endPoint y: 216, distance: 57.3
click at [671, 235] on div "Janela de atendimento Grade de atendimento Capacidade Transportadoras Veículos …" at bounding box center [445, 209] width 890 height 418
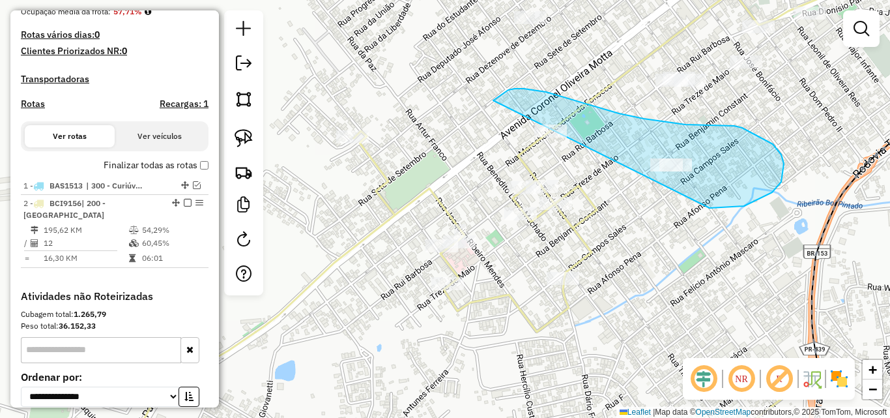
drag, startPoint x: 710, startPoint y: 208, endPoint x: 529, endPoint y: 149, distance: 190.0
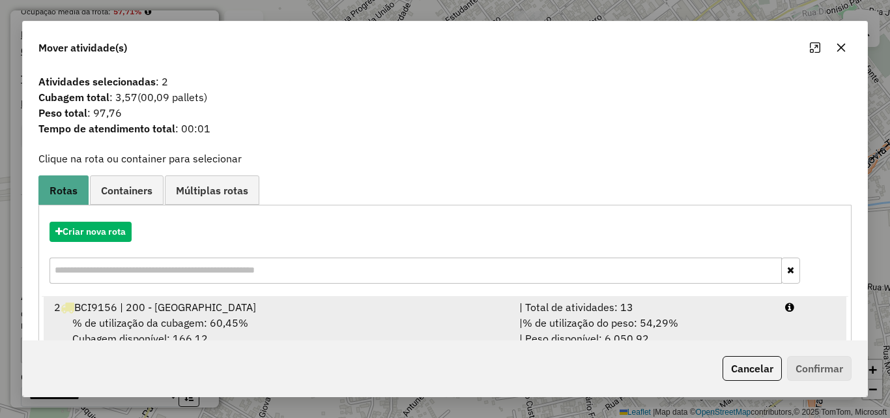
click at [677, 314] on div "| Total de atividades: 13" at bounding box center [645, 307] width 266 height 16
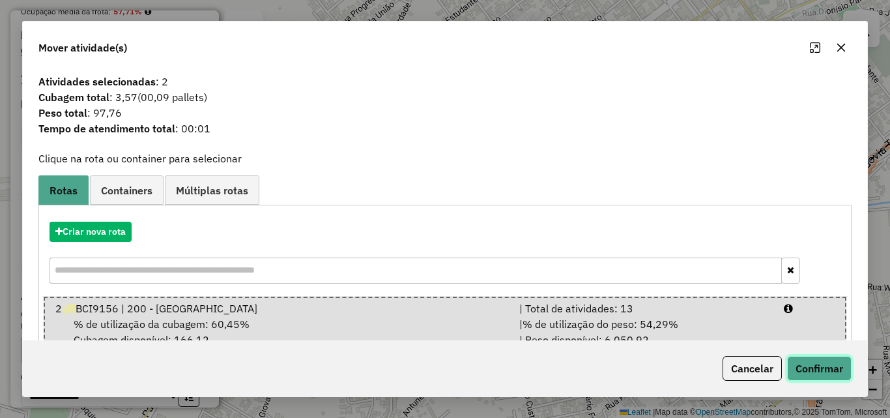
click at [812, 362] on button "Confirmar" at bounding box center [819, 368] width 65 height 25
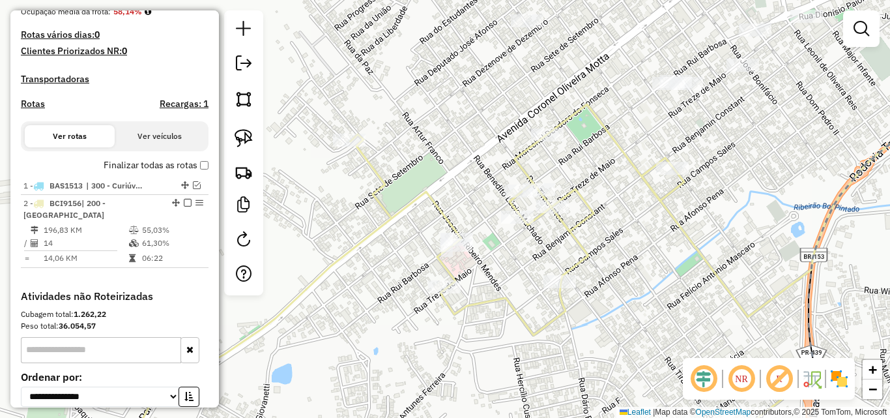
drag, startPoint x: 714, startPoint y: 171, endPoint x: 585, endPoint y: 335, distance: 208.8
click at [585, 335] on div "Janela de atendimento Grade de atendimento Capacidade Transportadoras Veículos …" at bounding box center [445, 209] width 890 height 418
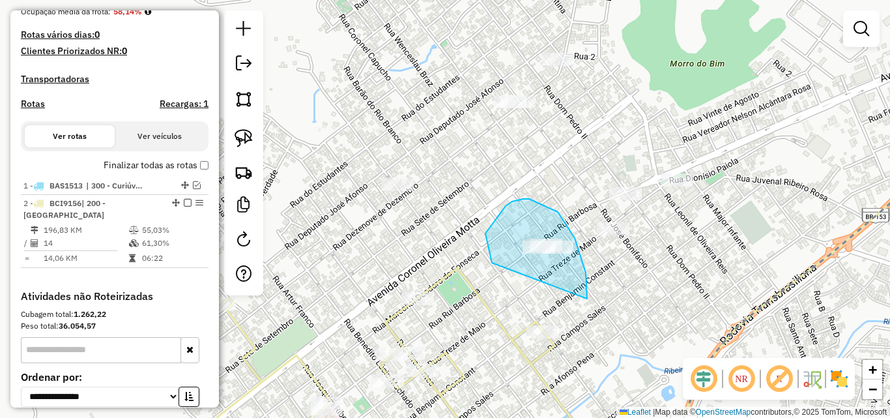
drag, startPoint x: 583, startPoint y: 261, endPoint x: 510, endPoint y: 274, distance: 74.0
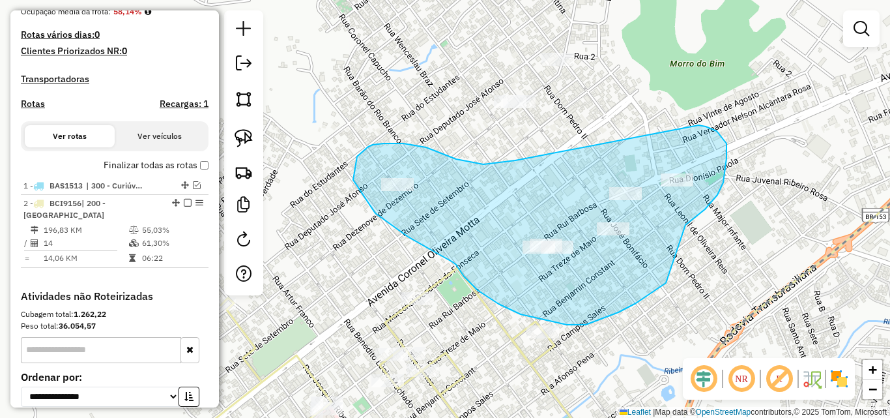
drag, startPoint x: 686, startPoint y: 225, endPoint x: 669, endPoint y: 281, distance: 58.6
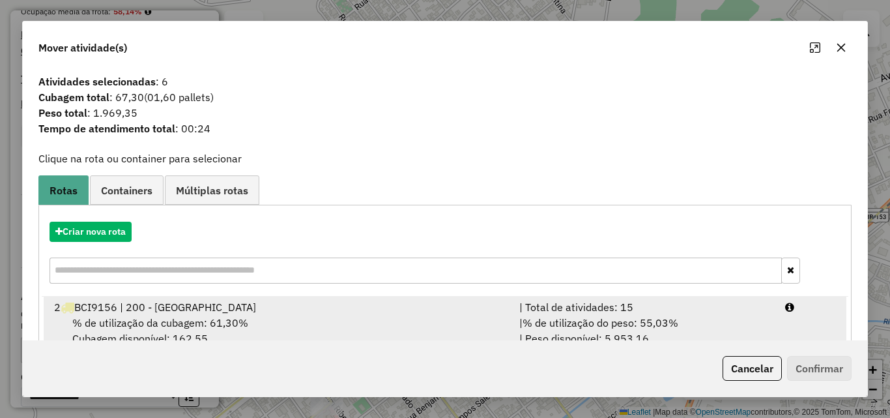
click at [632, 304] on div "| Total de atividades: 15" at bounding box center [645, 307] width 266 height 16
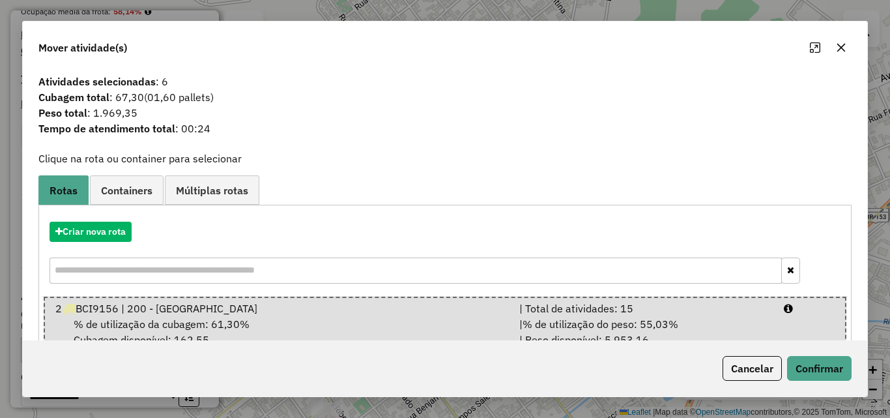
click at [866, 371] on div "Cancelar Confirmar" at bounding box center [445, 368] width 845 height 56
click at [811, 366] on button "Confirmar" at bounding box center [819, 368] width 65 height 25
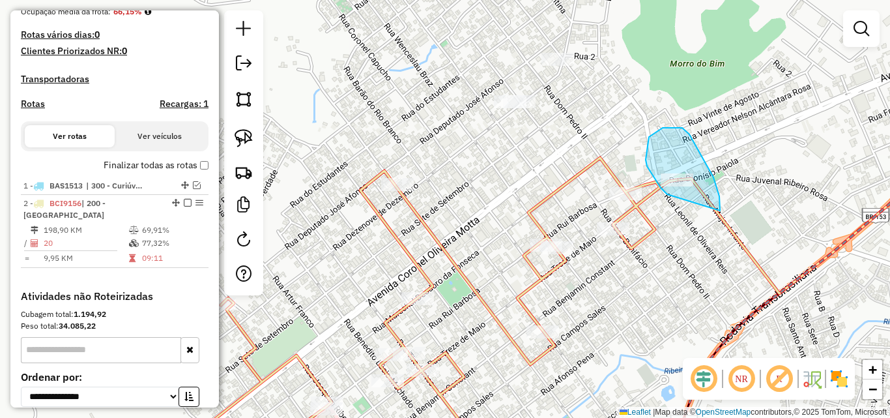
drag, startPoint x: 720, startPoint y: 211, endPoint x: 677, endPoint y: 203, distance: 44.4
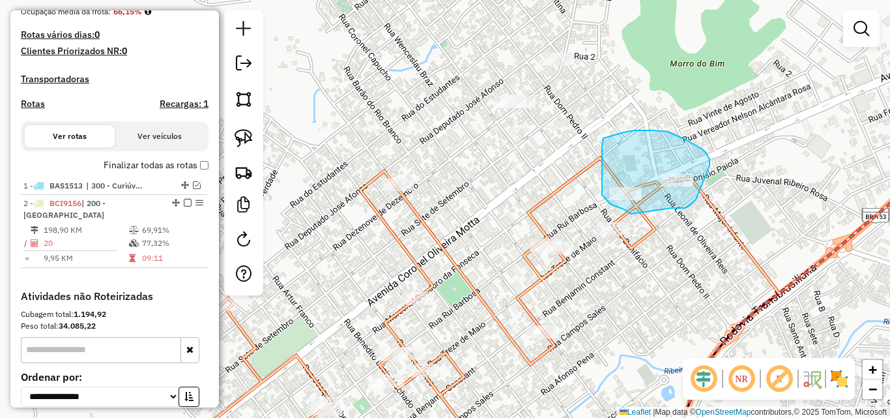
drag, startPoint x: 672, startPoint y: 208, endPoint x: 631, endPoint y: 214, distance: 41.5
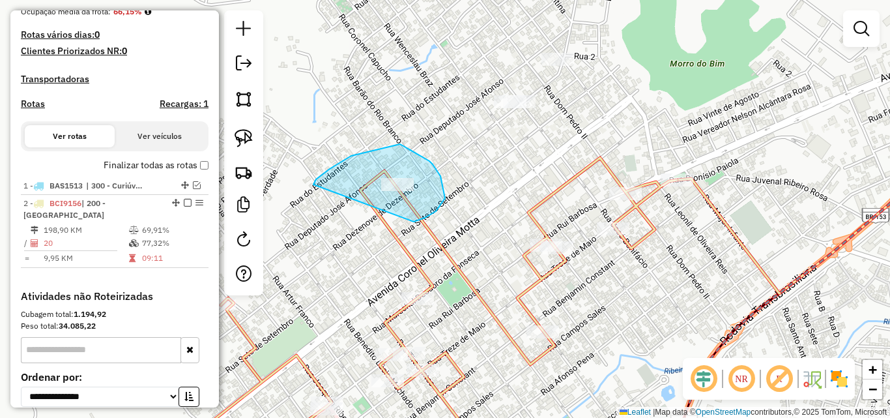
drag, startPoint x: 414, startPoint y: 222, endPoint x: 314, endPoint y: 187, distance: 106.2
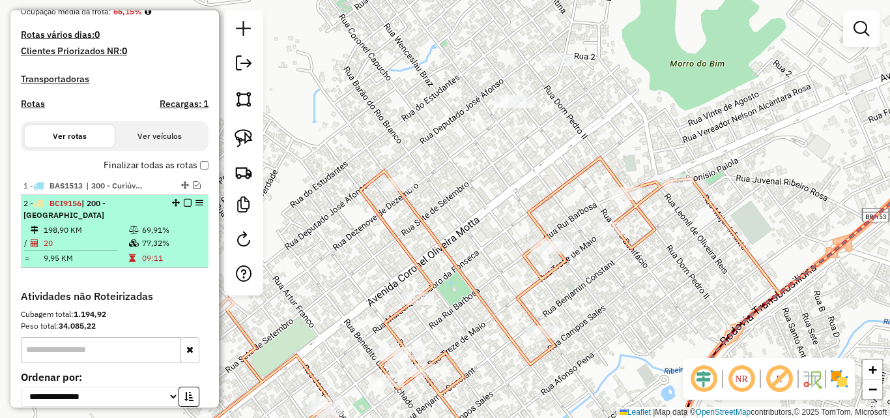
click at [119, 249] on td "20" at bounding box center [85, 243] width 85 height 13
select select "**********"
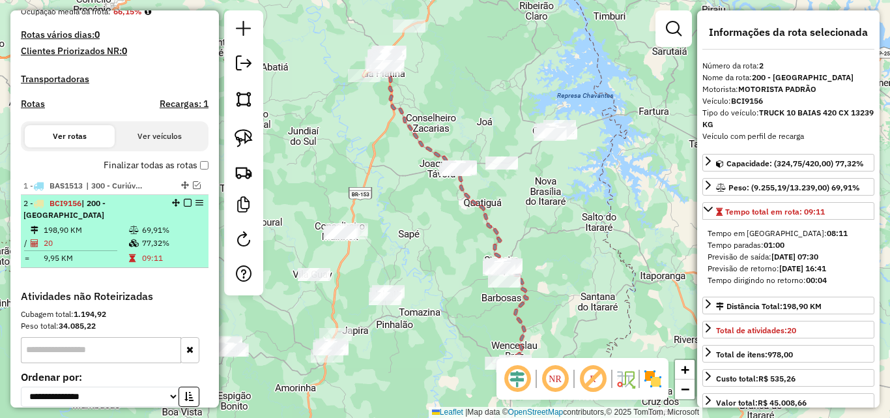
click at [151, 221] on div "2 - BCI9156 | 200 - [GEOGRAPHIC_DATA]" at bounding box center [92, 208] width 138 height 23
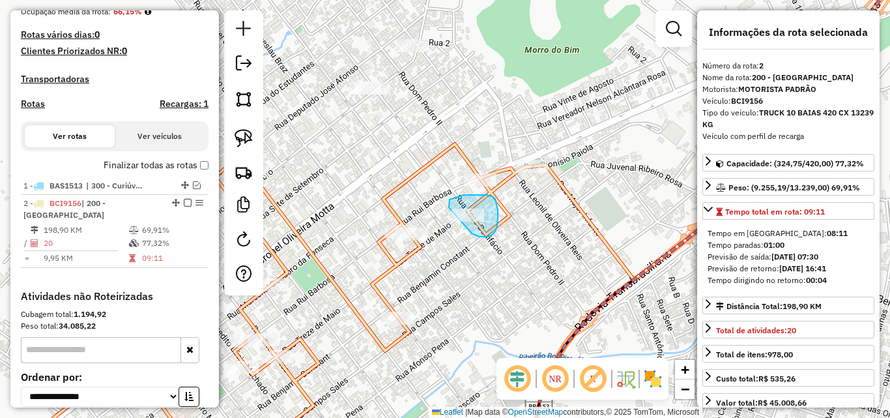
drag, startPoint x: 491, startPoint y: 235, endPoint x: 449, endPoint y: 207, distance: 50.8
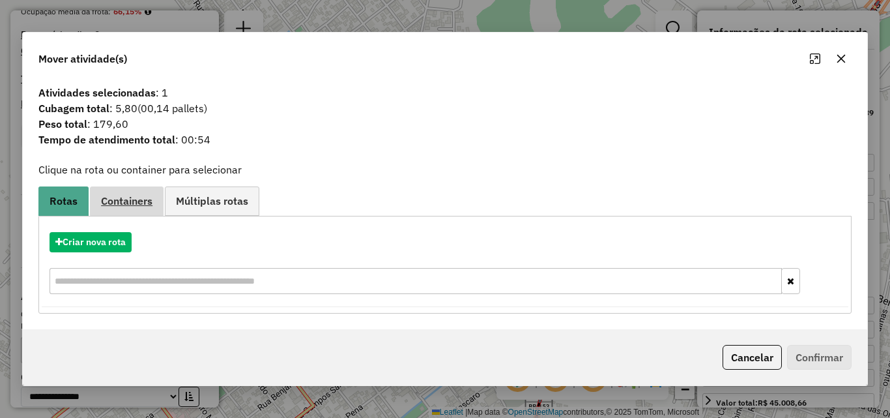
click at [131, 211] on link "Containers" at bounding box center [127, 200] width 74 height 29
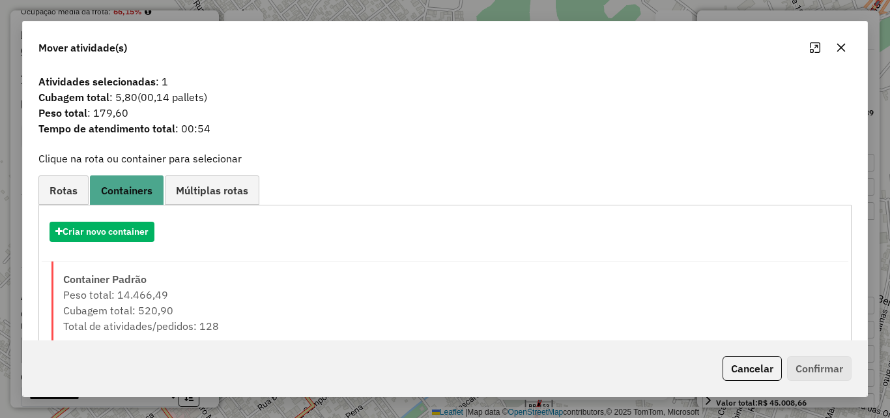
click at [146, 250] on div "Criar novo container" at bounding box center [445, 237] width 807 height 50
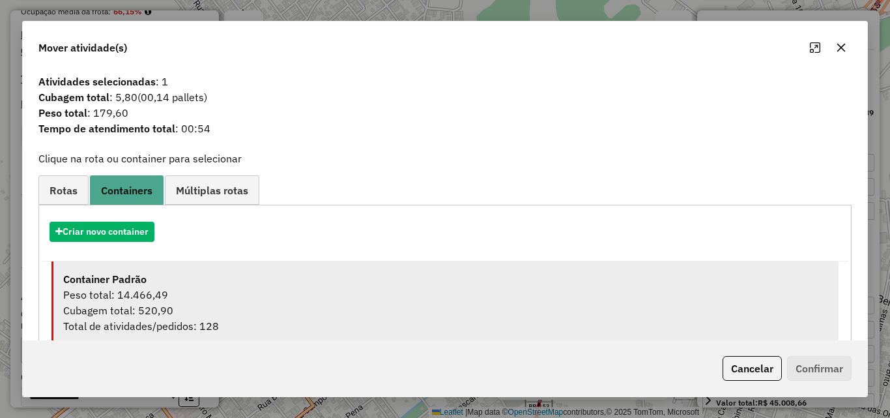
click at [190, 283] on div "Container Padrão" at bounding box center [446, 279] width 766 height 16
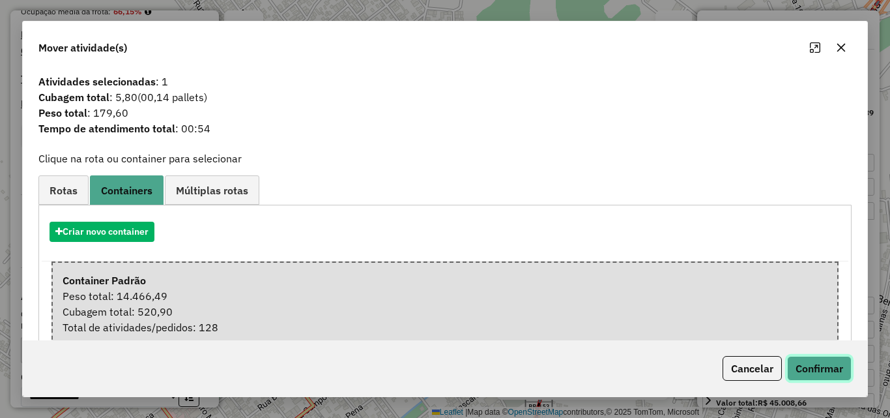
click at [831, 375] on button "Confirmar" at bounding box center [819, 368] width 65 height 25
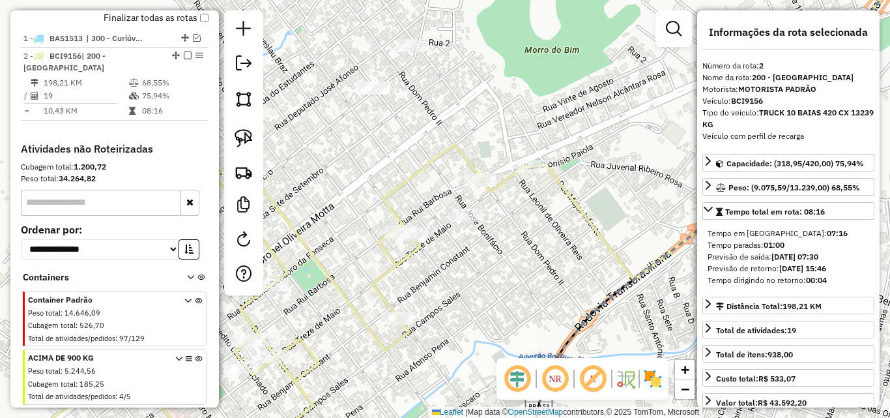
scroll to position [403, 0]
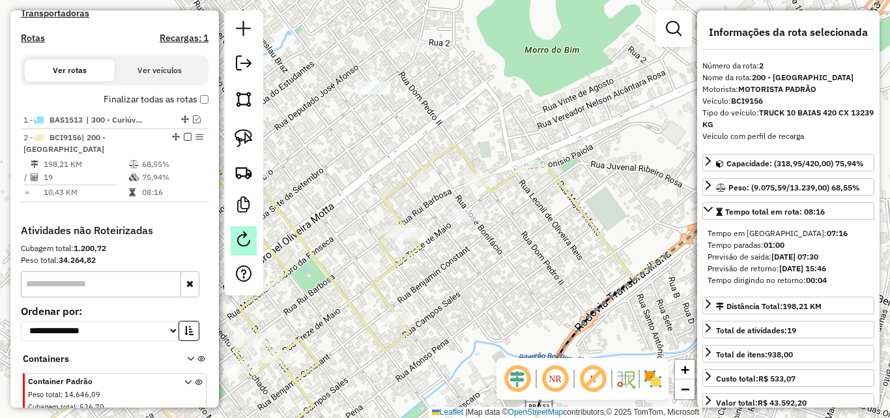
drag, startPoint x: 186, startPoint y: 148, endPoint x: 240, endPoint y: 241, distance: 107.4
click at [186, 141] on em at bounding box center [188, 137] width 8 height 8
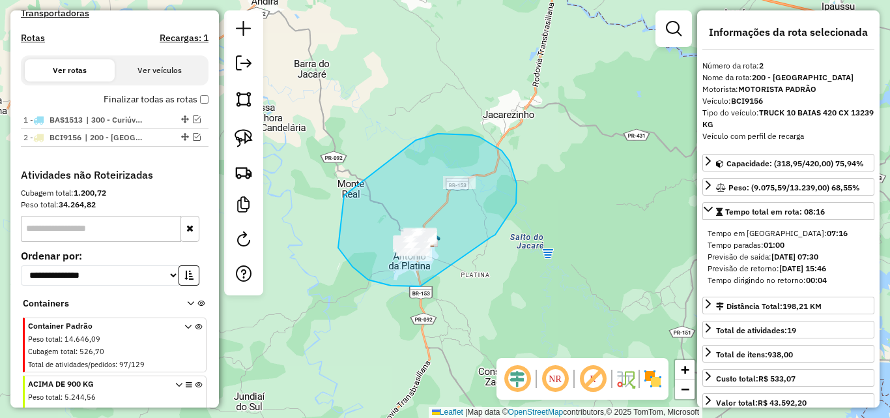
drag, startPoint x: 491, startPoint y: 237, endPoint x: 428, endPoint y: 284, distance: 78.7
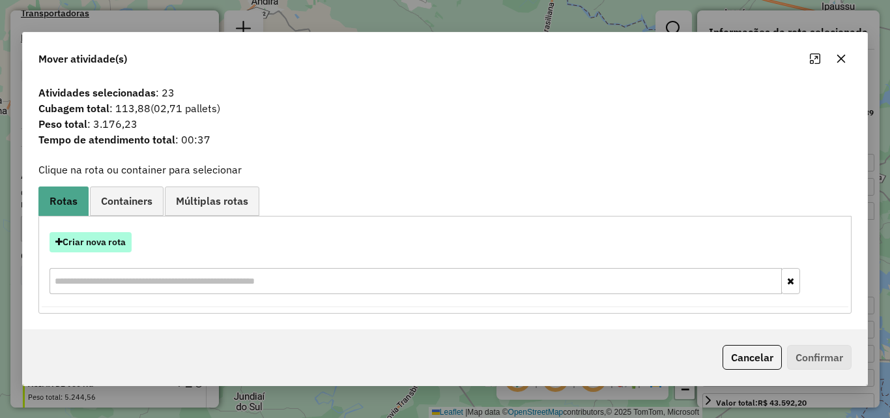
click at [93, 248] on button "Criar nova rota" at bounding box center [91, 242] width 82 height 20
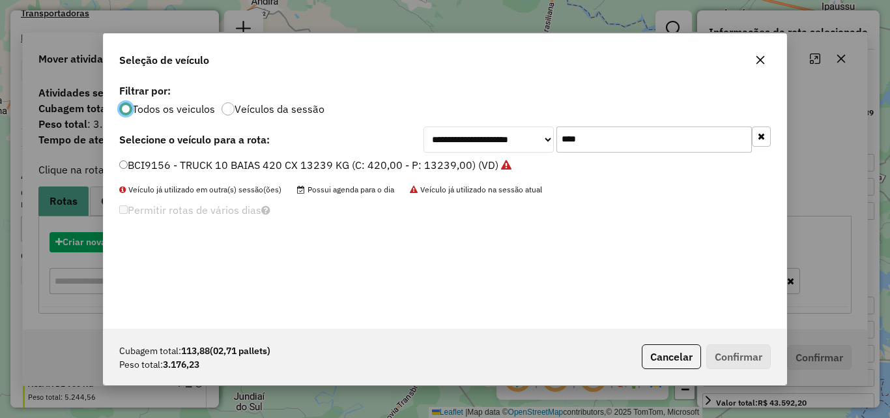
scroll to position [7, 4]
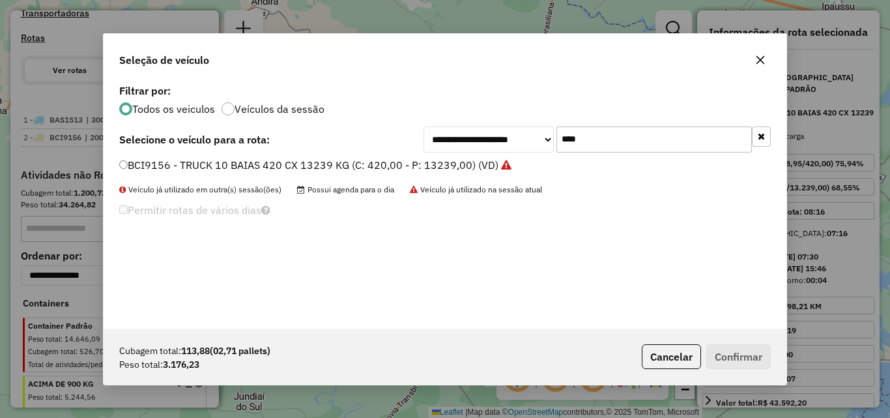
drag, startPoint x: 592, startPoint y: 136, endPoint x: 304, endPoint y: 181, distance: 291.6
click at [304, 181] on div "**********" at bounding box center [445, 205] width 683 height 248
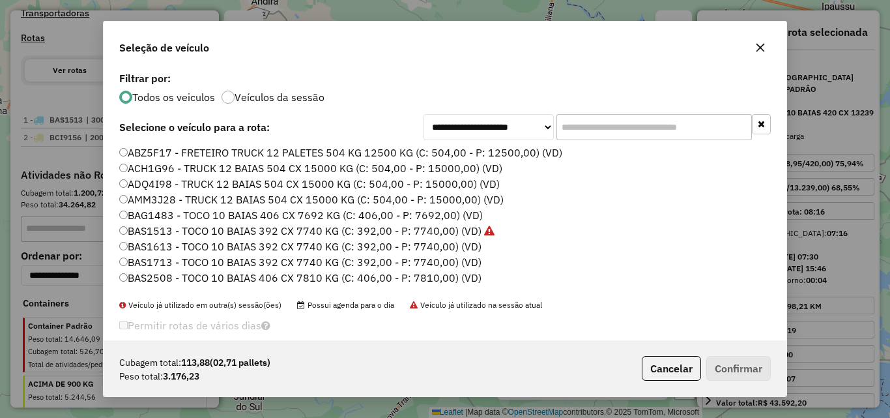
click at [578, 117] on input "text" at bounding box center [655, 127] width 196 height 26
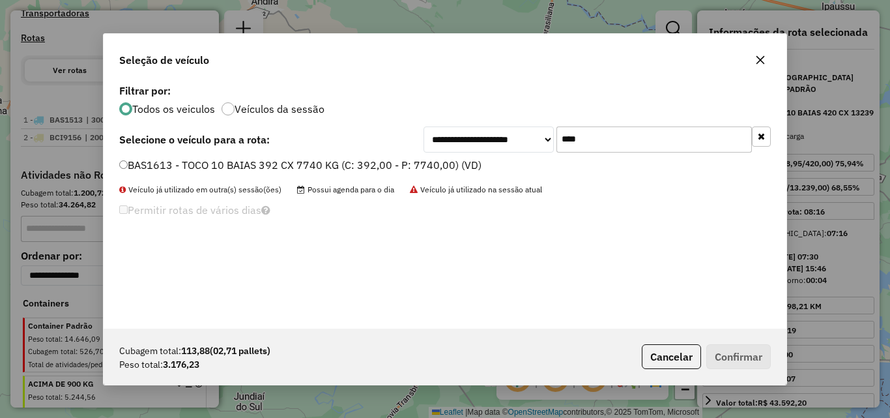
type input "****"
click at [375, 164] on label "BAS1613 - TOCO 10 BAIAS 392 CX 7740 KG (C: 392,00 - P: 7740,00) (VD)" at bounding box center [300, 165] width 362 height 16
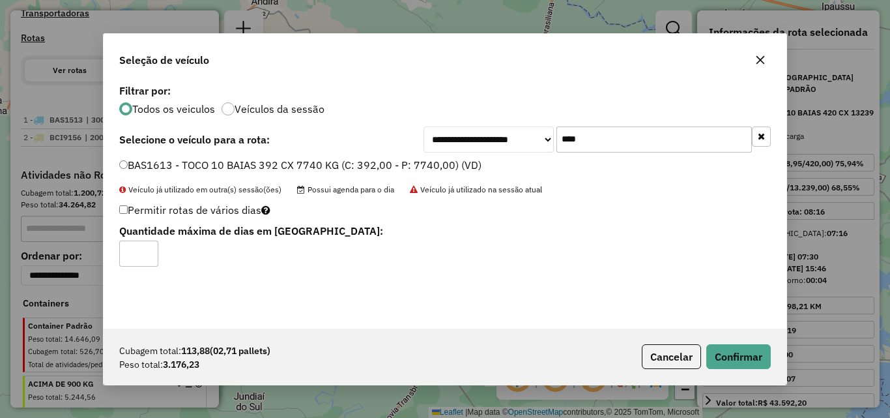
click at [732, 375] on div "Cubagem total: 113,88 (02,71 pallets) Peso total: 3.176,23 Cancelar Confirmar" at bounding box center [445, 357] width 683 height 56
click at [742, 345] on button "Confirmar" at bounding box center [739, 356] width 65 height 25
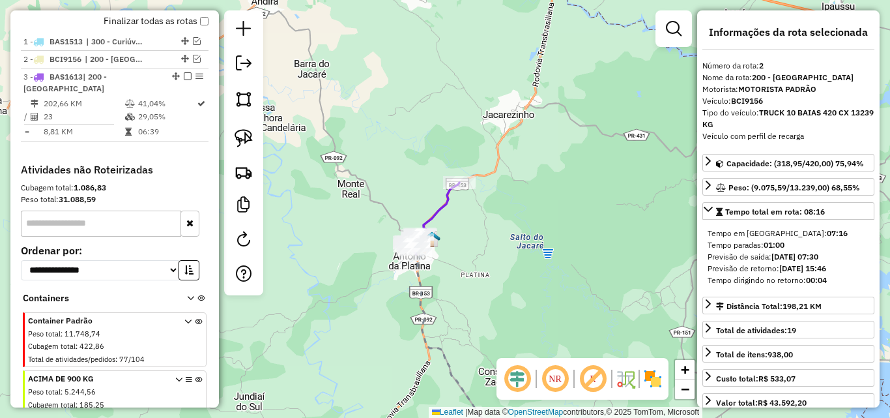
scroll to position [534, 0]
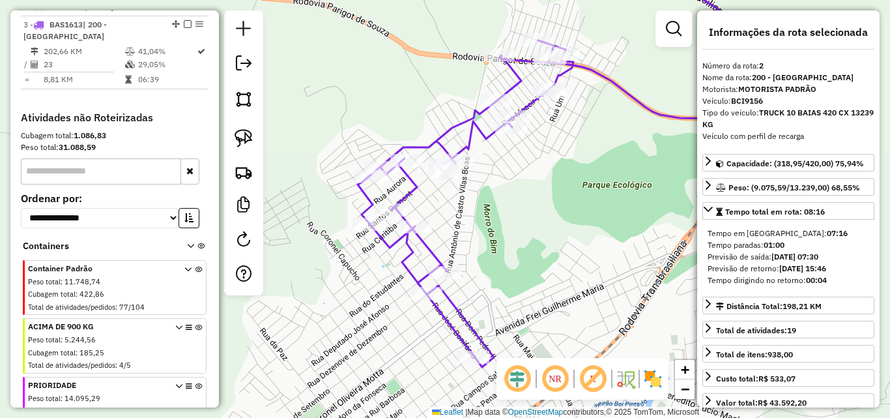
click at [418, 272] on icon at bounding box center [544, 162] width 373 height 409
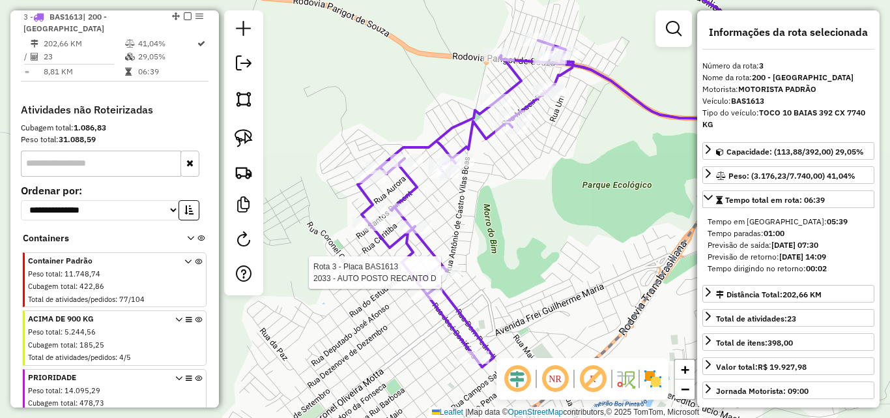
scroll to position [551, 0]
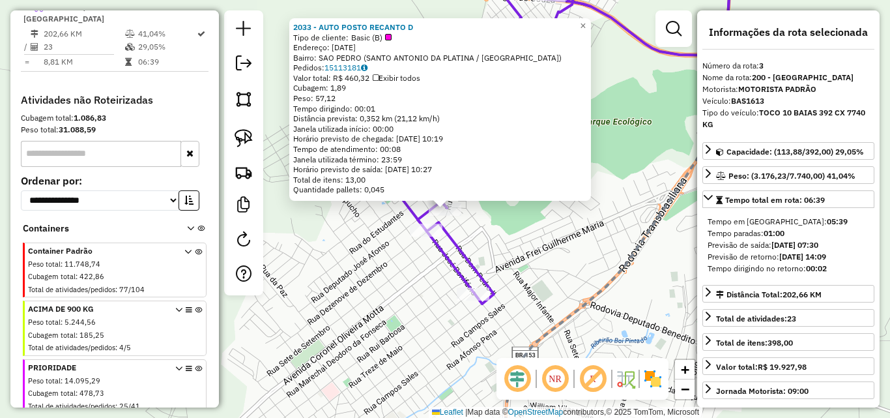
click at [492, 278] on div "2033 - AUTO POSTO RECANTO D Tipo de cliente: Basic (B) Endereço: [DATE] [GEOGRA…" at bounding box center [445, 209] width 890 height 418
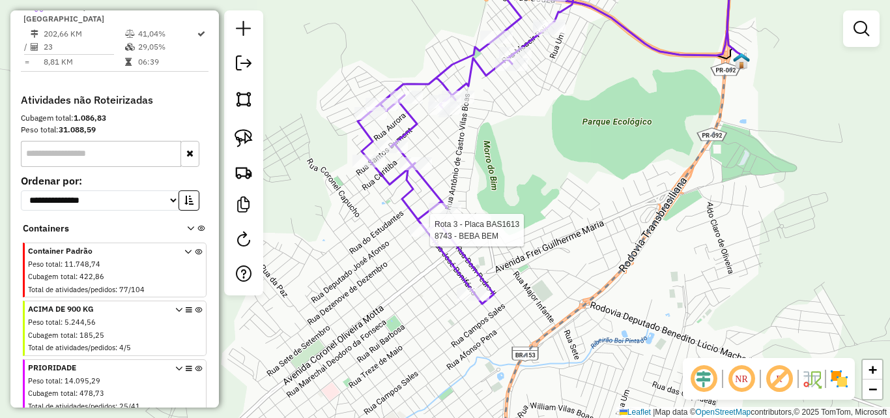
select select "**********"
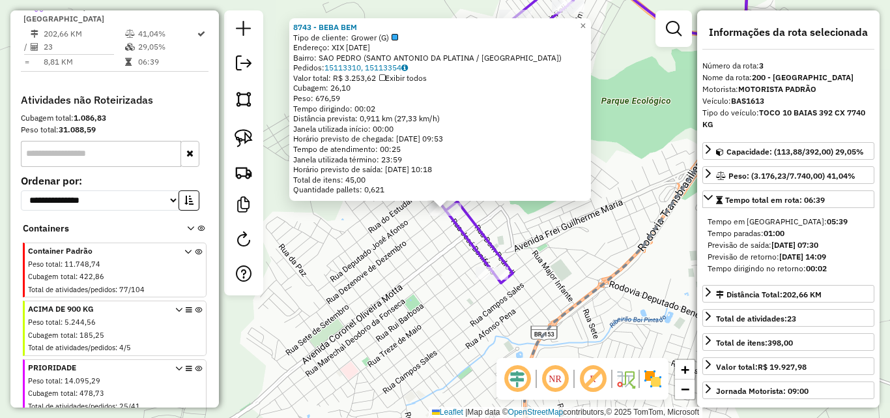
click at [603, 229] on div "8743 - BEBA BEM Tipo de cliente: Grower (G) Endereço: XIX [DATE] [GEOGRAPHIC_DA…" at bounding box center [445, 209] width 890 height 418
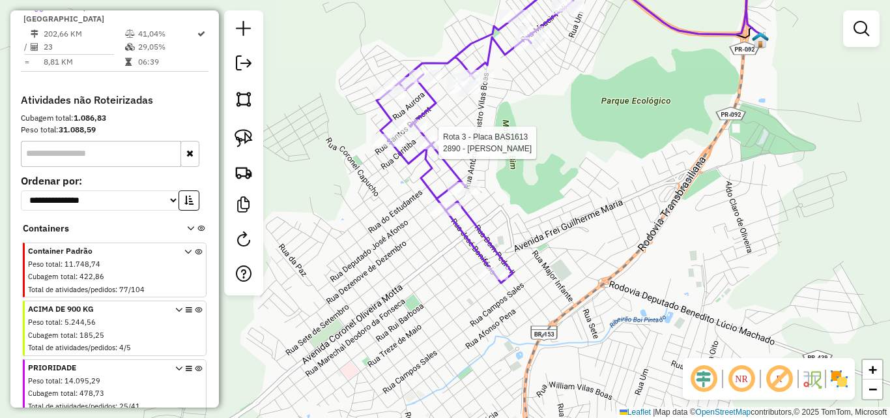
select select "**********"
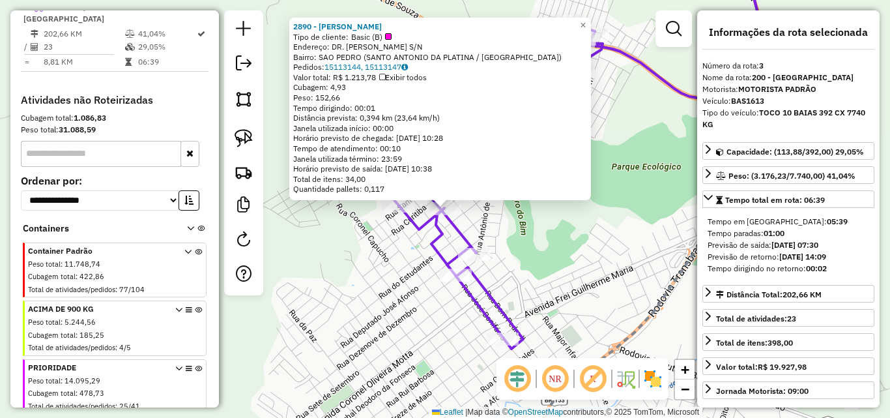
click at [632, 240] on div "2890 - [PERSON_NAME] Tipo de cliente: Basic (B) Endereço: DR. [PERSON_NAME] S/N…" at bounding box center [445, 209] width 890 height 418
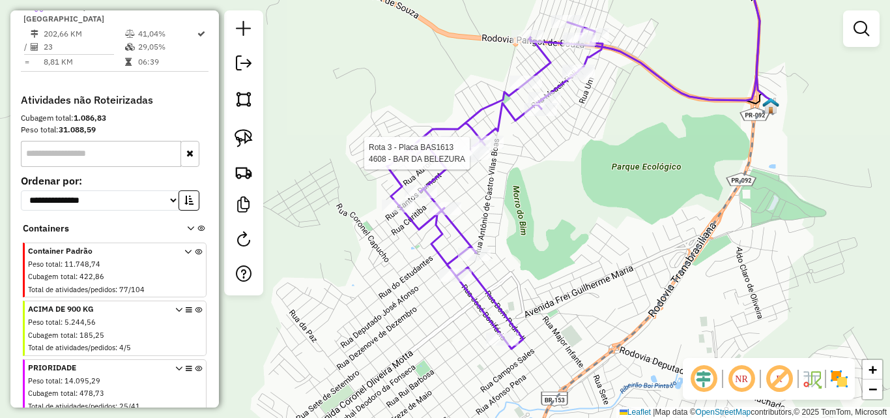
select select "**********"
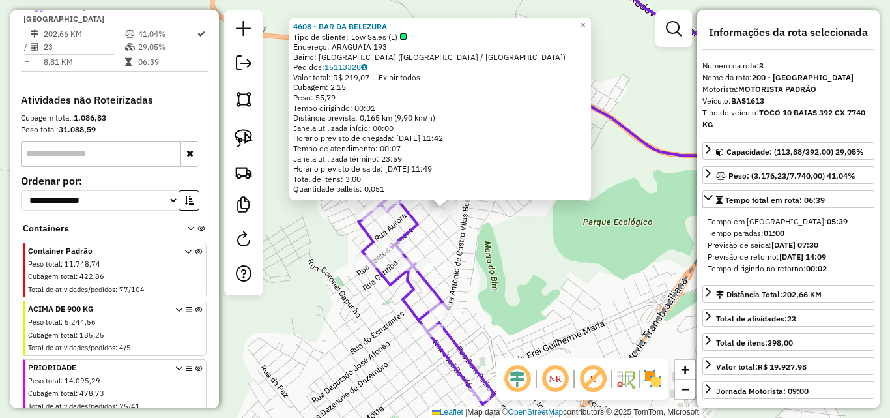
click at [579, 266] on div "4608 - BAR DA BELEZURA Tipo de cliente: Low Sales (L) Endereço: ARAGUAIA 193 Ba…" at bounding box center [445, 209] width 890 height 418
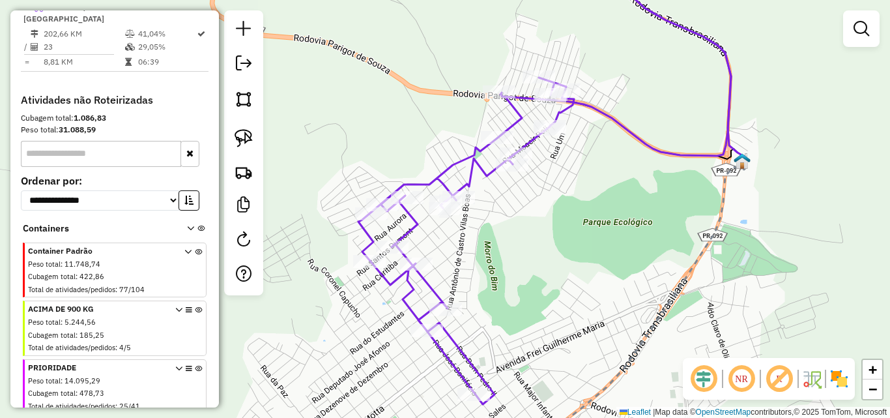
click at [424, 209] on div "Rota 3 - Placa BAS1613 12236 - [PERSON_NAME] de atendimento Grade de atendiment…" at bounding box center [445, 209] width 890 height 418
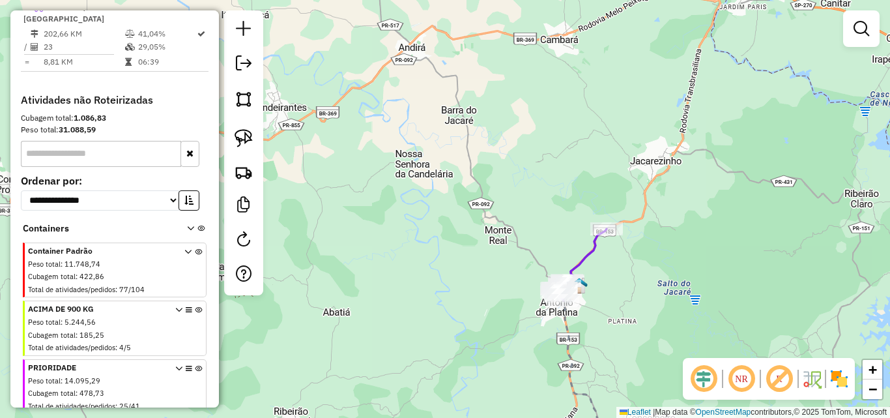
scroll to position [356, 0]
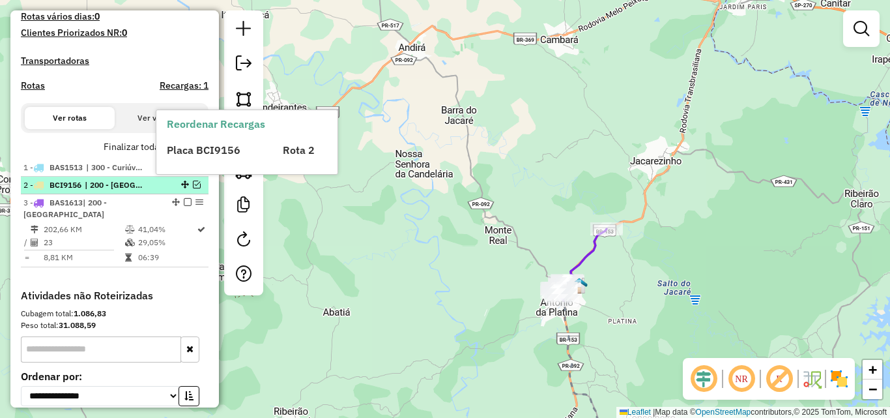
click at [193, 188] on em at bounding box center [197, 185] width 8 height 8
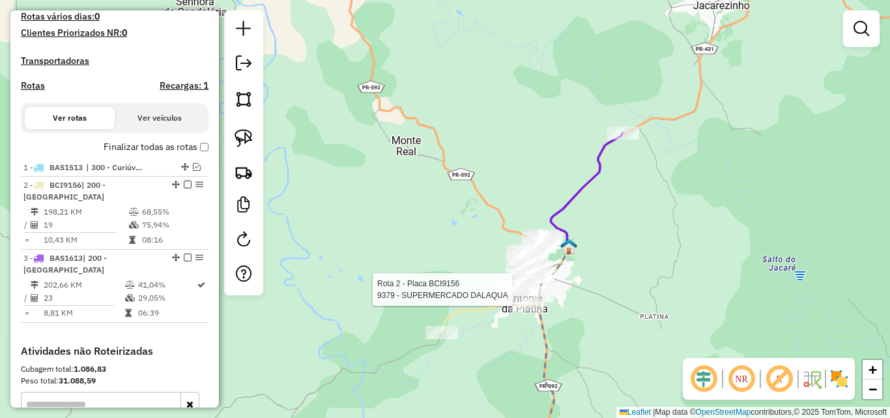
click at [521, 296] on div at bounding box center [517, 289] width 33 height 13
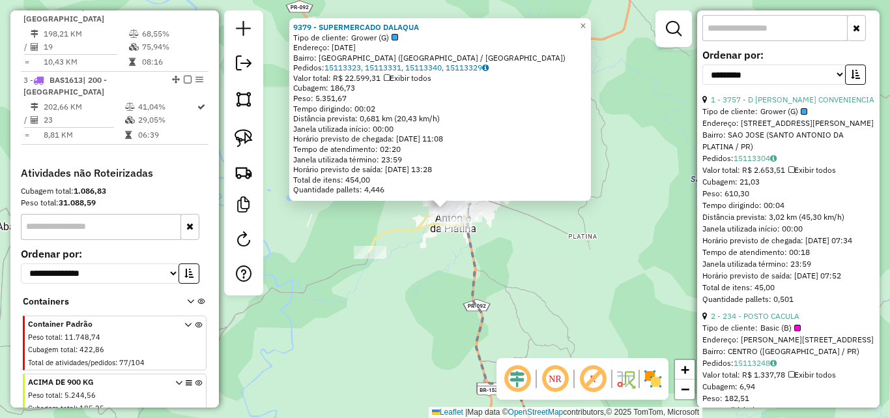
scroll to position [456, 0]
click at [839, 73] on select "**********" at bounding box center [774, 74] width 143 height 20
select select "*********"
click at [703, 64] on select "**********" at bounding box center [774, 74] width 143 height 20
click at [856, 65] on button "button" at bounding box center [855, 74] width 21 height 20
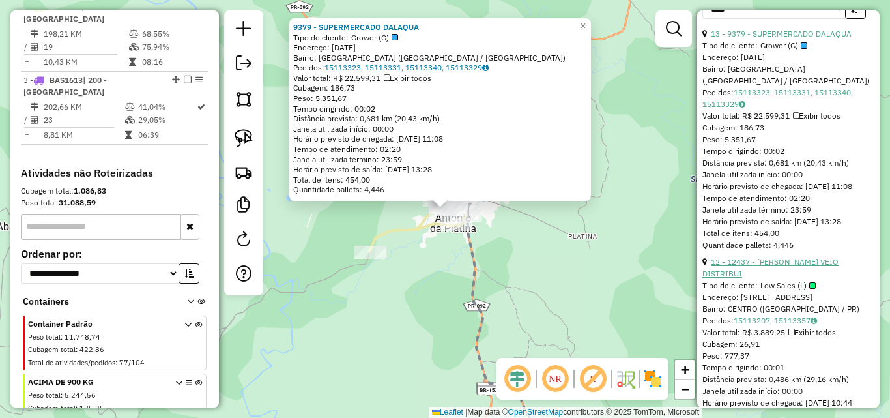
scroll to position [587, 0]
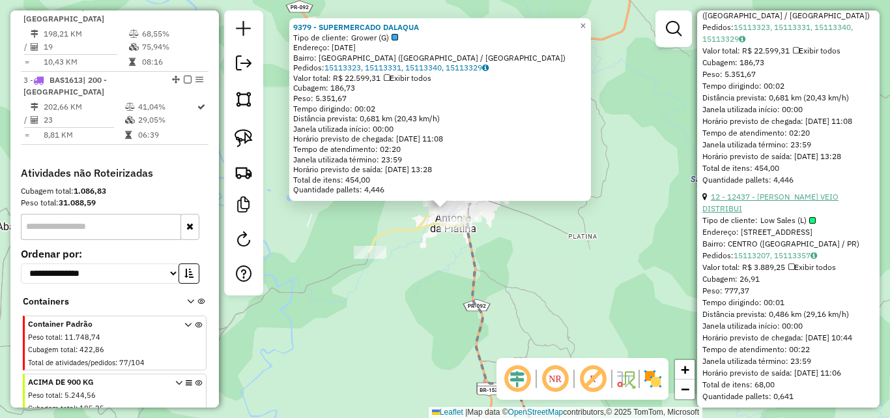
click at [791, 210] on link "12 - 12437 - [PERSON_NAME] VEIO DISTRIBUI" at bounding box center [771, 203] width 136 height 22
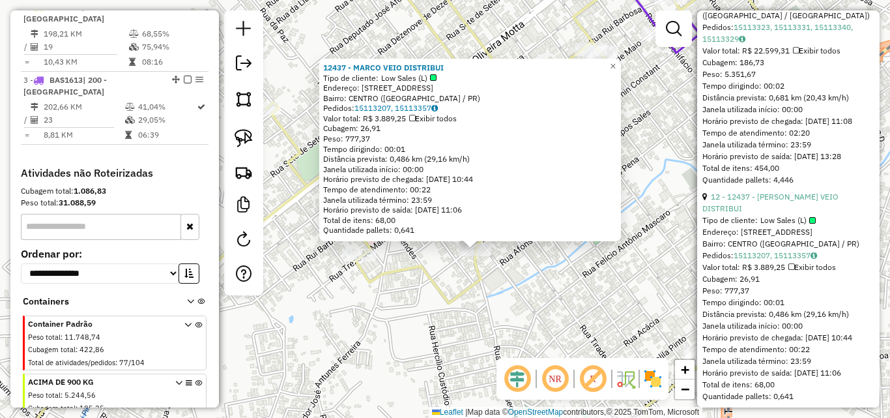
click at [503, 276] on div "12437 - MARCO VEIO DISTRIBUI Tipo de cliente: Low Sales (L) Endereço: [STREET_A…" at bounding box center [445, 209] width 890 height 418
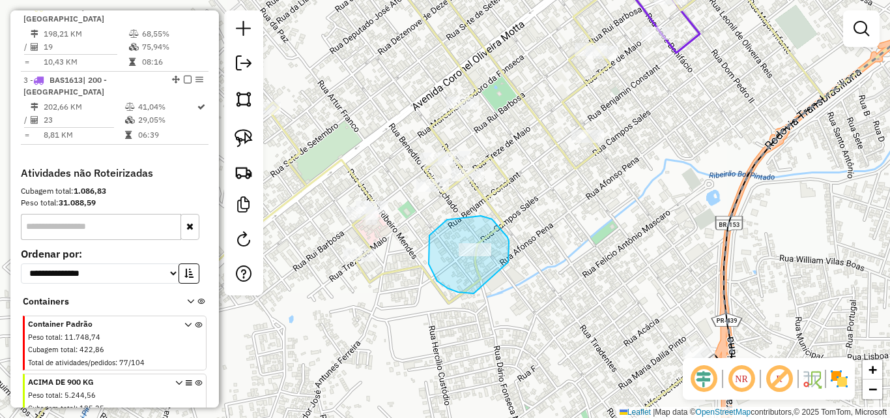
drag, startPoint x: 508, startPoint y: 262, endPoint x: 474, endPoint y: 293, distance: 46.6
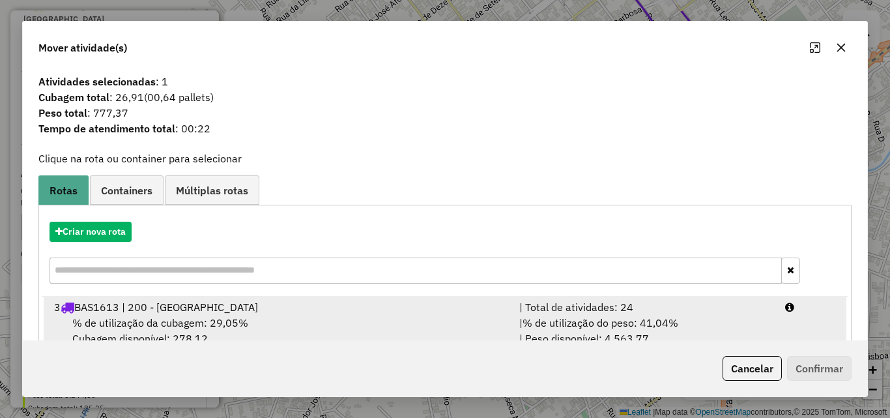
click at [670, 327] on span "% de utilização do peso: 41,04%" at bounding box center [601, 322] width 156 height 13
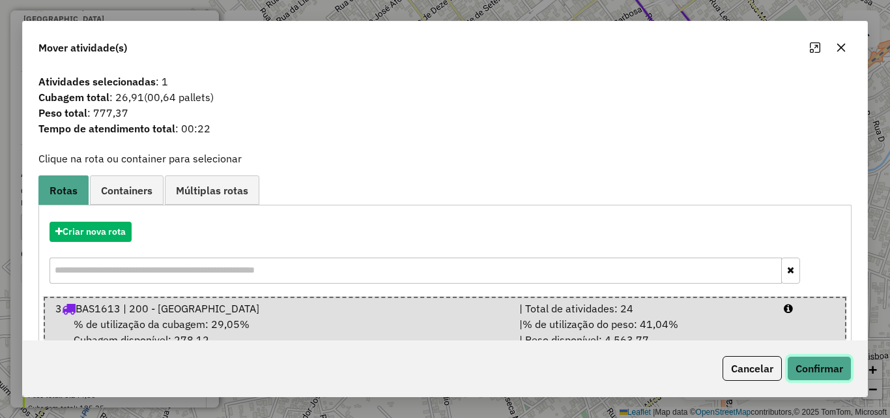
click at [808, 372] on button "Confirmar" at bounding box center [819, 368] width 65 height 25
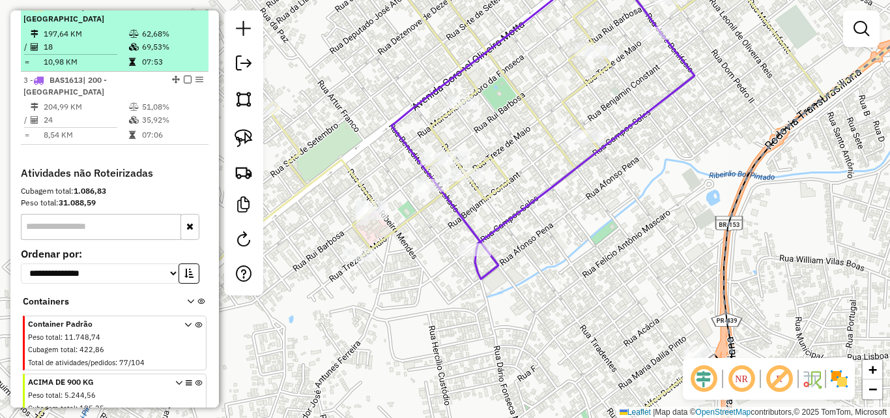
click at [158, 40] on td "62,68%" at bounding box center [172, 33] width 62 height 13
select select "*********"
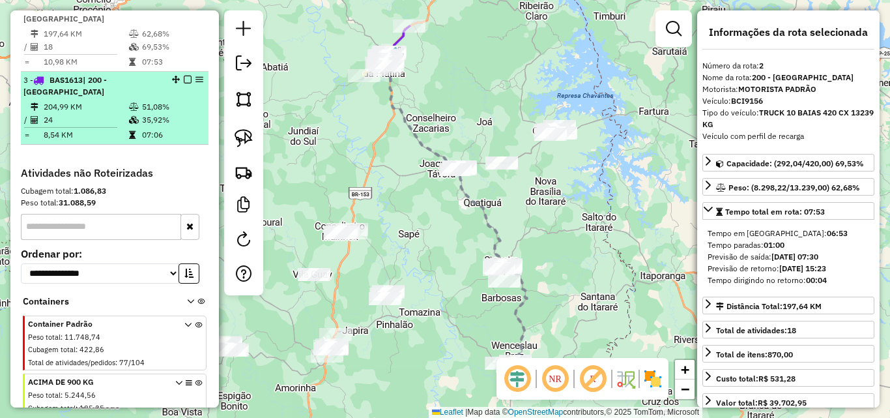
click at [137, 87] on div "3 - BAS1613 | 200 - [GEOGRAPHIC_DATA]" at bounding box center [92, 85] width 138 height 23
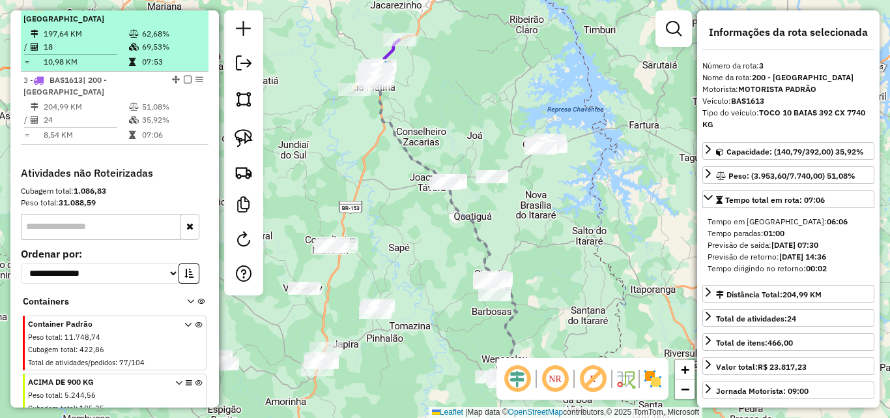
click at [184, 10] on em at bounding box center [188, 7] width 8 height 8
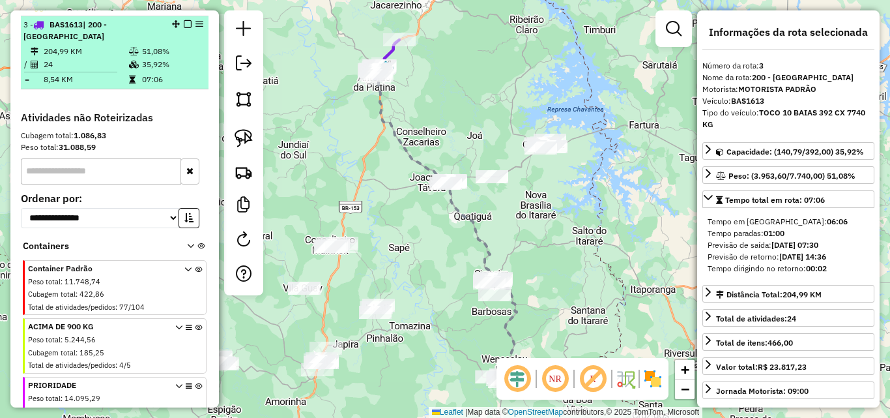
click at [184, 28] on em at bounding box center [188, 24] width 8 height 8
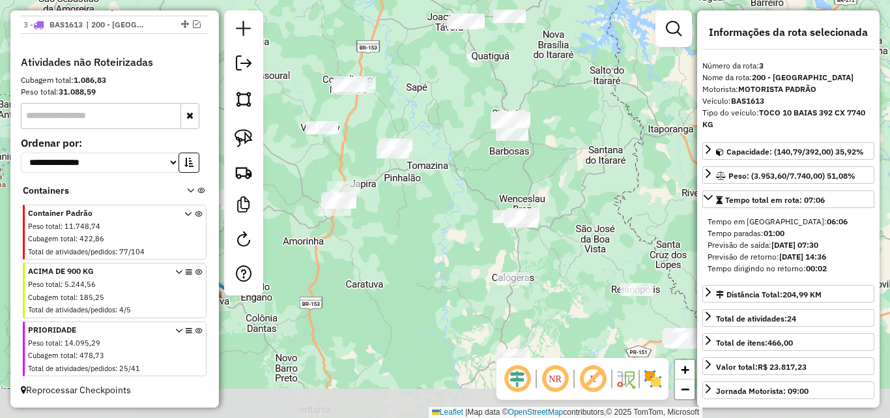
drag, startPoint x: 560, startPoint y: 248, endPoint x: 578, endPoint y: 88, distance: 161.3
click at [578, 88] on div "Janela de atendimento Grade de atendimento Capacidade Transportadoras Veículos …" at bounding box center [445, 209] width 890 height 418
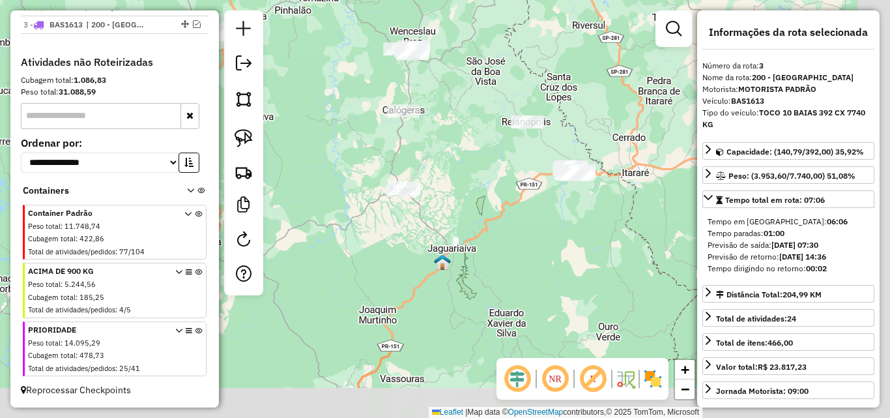
drag, startPoint x: 469, startPoint y: 251, endPoint x: 359, endPoint y: 83, distance: 200.7
click at [359, 83] on div "Janela de atendimento Grade de atendimento Capacidade Transportadoras Veículos …" at bounding box center [445, 209] width 890 height 418
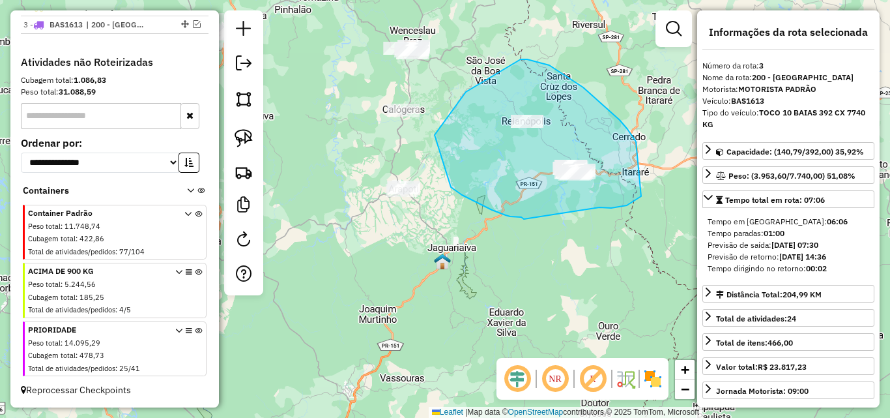
drag, startPoint x: 600, startPoint y: 207, endPoint x: 525, endPoint y: 219, distance: 75.2
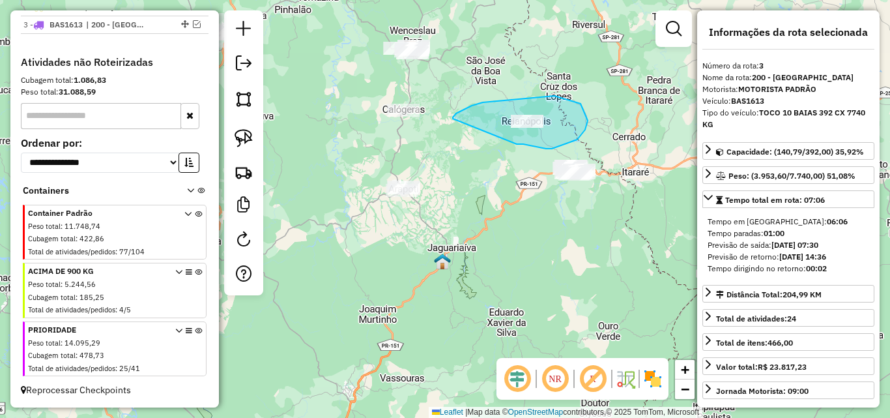
drag, startPoint x: 533, startPoint y: 146, endPoint x: 453, endPoint y: 119, distance: 84.1
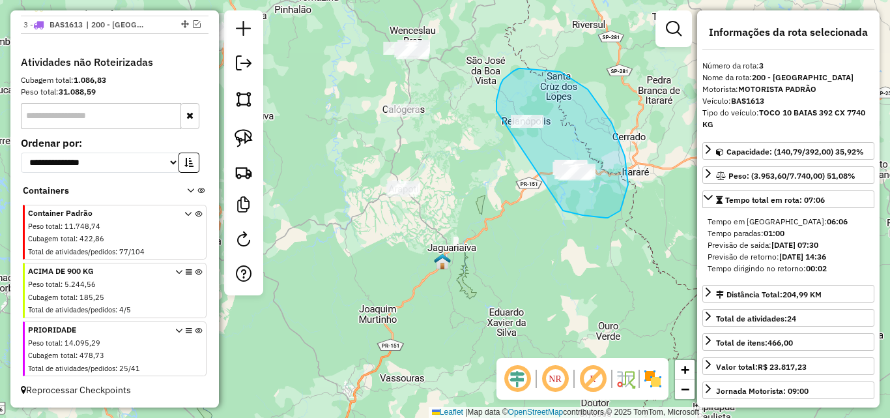
drag, startPoint x: 563, startPoint y: 211, endPoint x: 528, endPoint y: 178, distance: 48.0
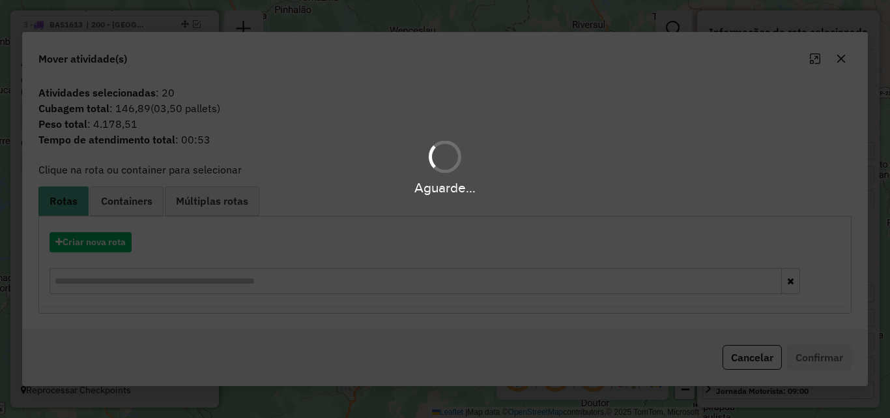
click at [98, 243] on div "Aguarde..." at bounding box center [445, 209] width 890 height 418
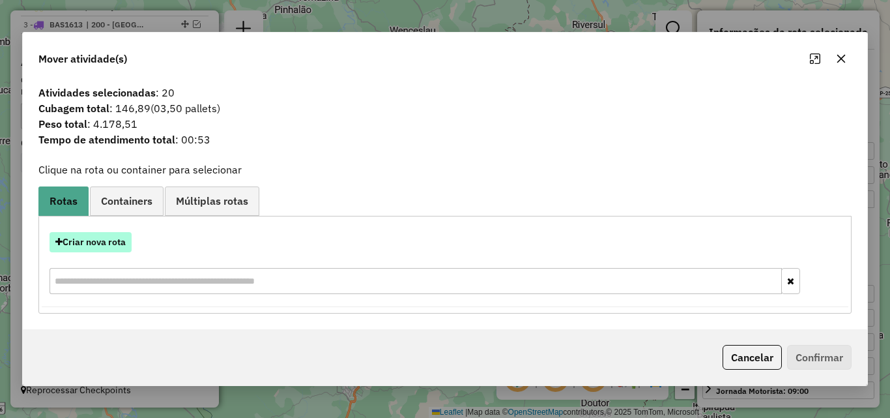
click at [106, 241] on button "Criar nova rota" at bounding box center [91, 242] width 82 height 20
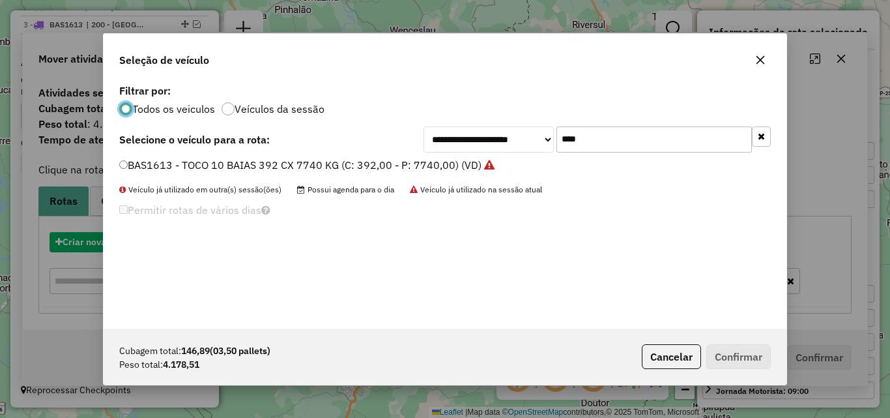
scroll to position [7, 4]
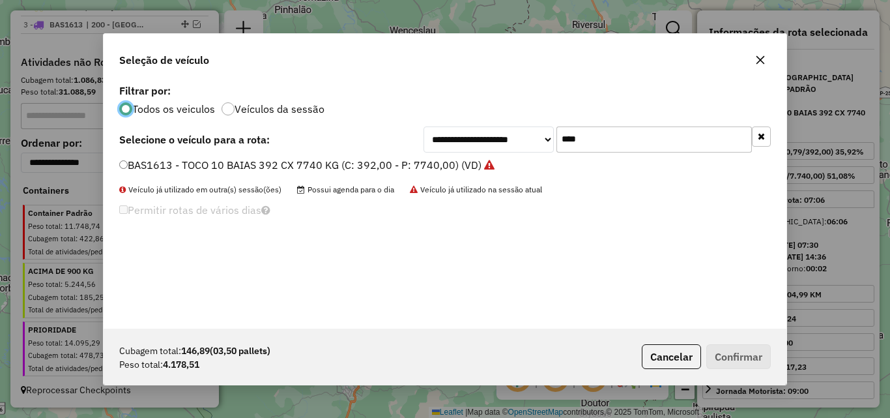
drag, startPoint x: 607, startPoint y: 147, endPoint x: 413, endPoint y: 145, distance: 193.6
click at [413, 145] on div "**********" at bounding box center [445, 139] width 652 height 26
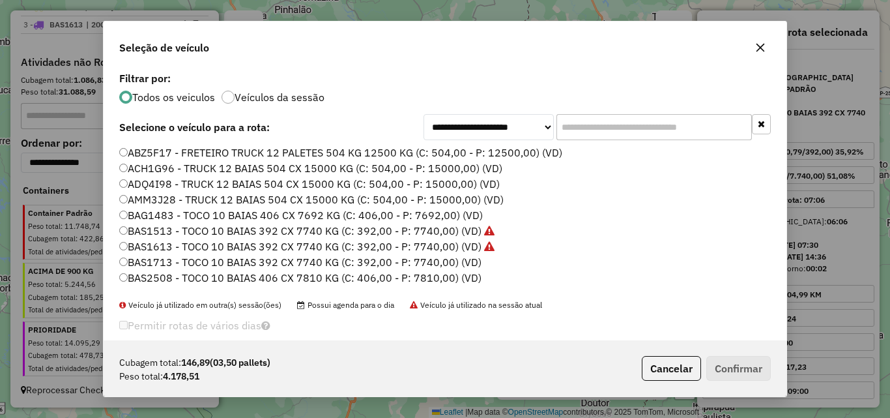
click at [575, 123] on input "text" at bounding box center [655, 127] width 196 height 26
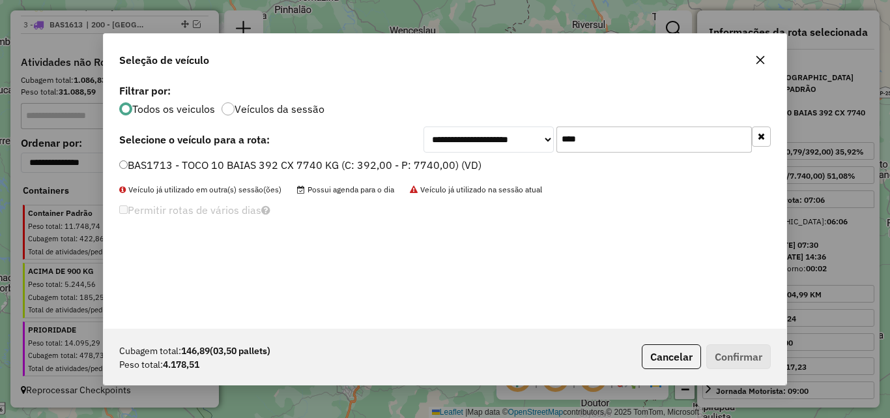
type input "****"
click at [394, 167] on label "BAS1713 - TOCO 10 BAIAS 392 CX 7740 KG (C: 392,00 - P: 7740,00) (VD)" at bounding box center [300, 165] width 362 height 16
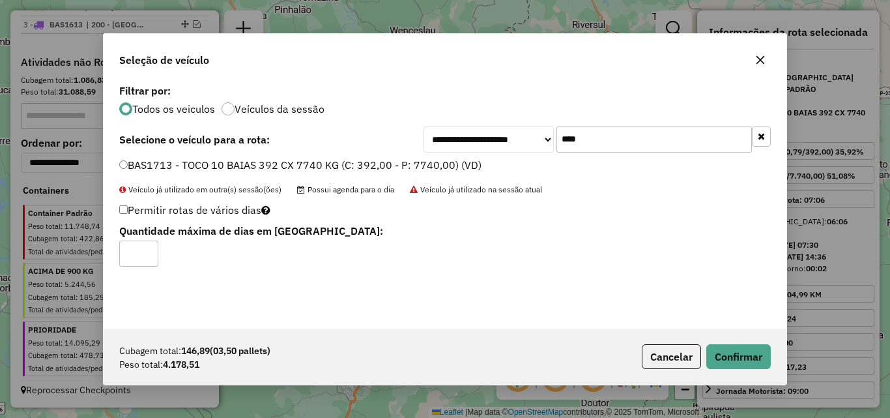
click at [740, 372] on div "Cubagem total: 146,89 (03,50 pallets) Peso total: 4.178,51 Cancelar Confirmar" at bounding box center [445, 357] width 683 height 56
click at [744, 358] on button "Confirmar" at bounding box center [739, 356] width 65 height 25
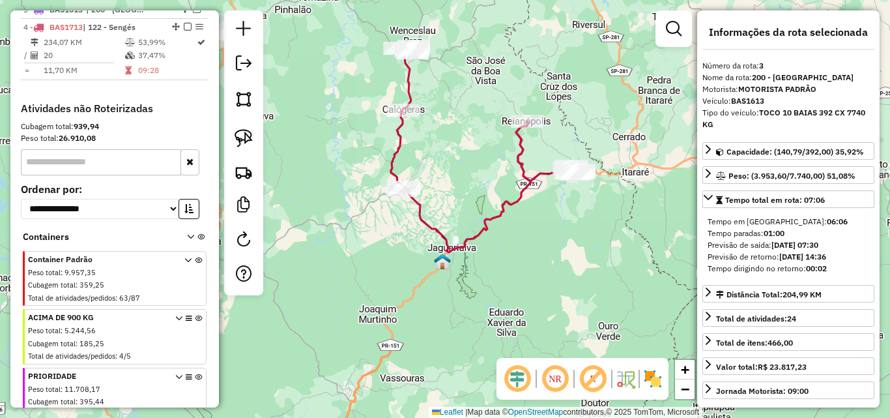
scroll to position [551, 0]
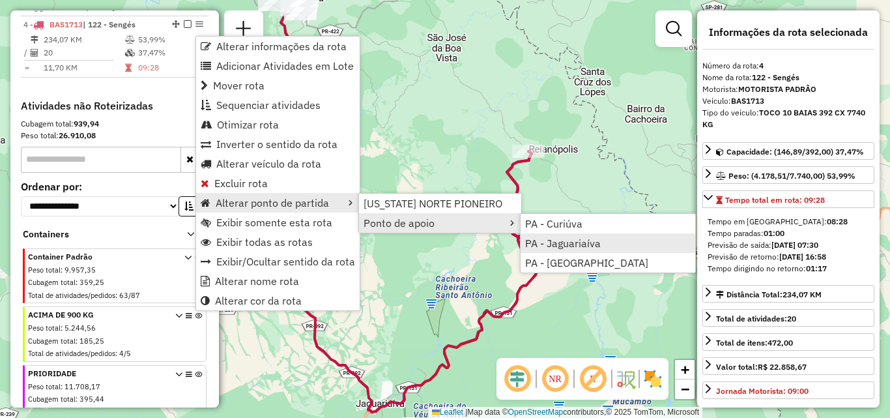
click at [579, 242] on span "PA - Jaguariaíva" at bounding box center [563, 243] width 76 height 10
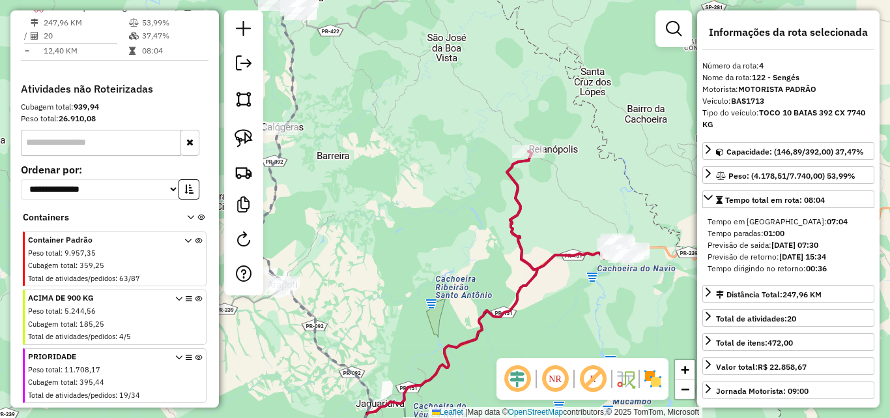
scroll to position [569, 0]
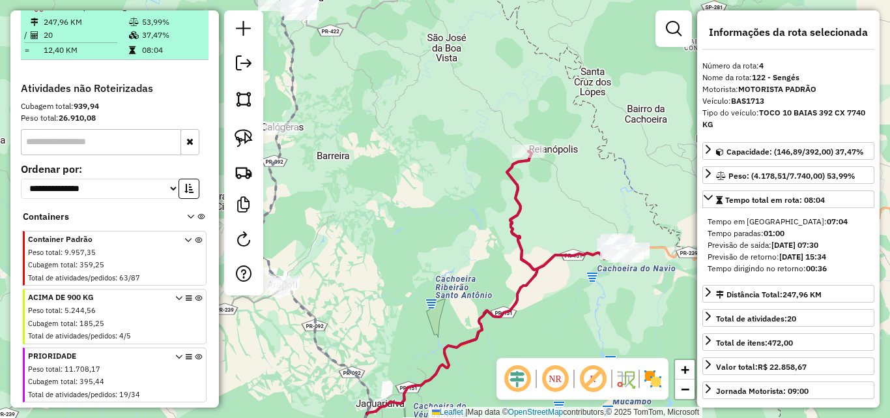
click at [184, 10] on em at bounding box center [188, 7] width 8 height 8
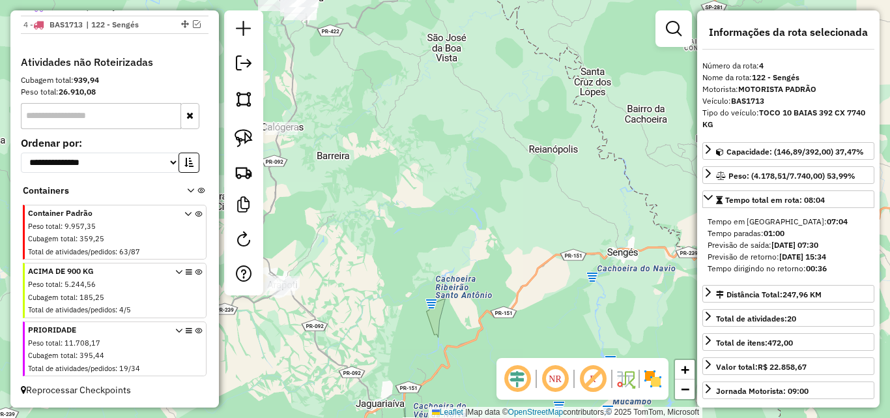
scroll to position [563, 0]
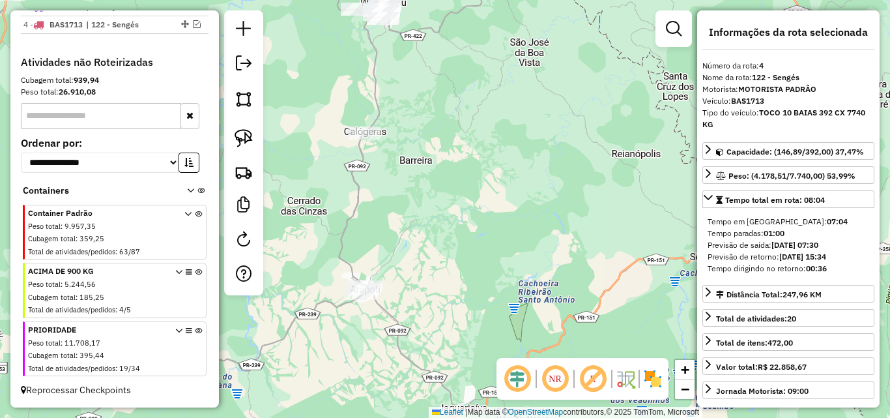
drag, startPoint x: 557, startPoint y: 271, endPoint x: 772, endPoint y: 252, distance: 215.9
click at [772, 252] on hb-router-mapa "Informações da Sessão 980283 - [DATE] Criação: [DATE] 18:04 Depósito: [US_STATE…" at bounding box center [445, 209] width 890 height 418
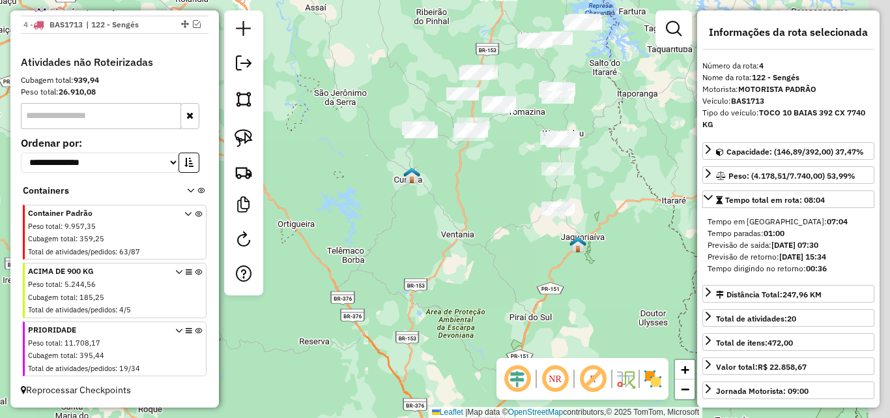
drag, startPoint x: 610, startPoint y: 148, endPoint x: 516, endPoint y: 179, distance: 99.6
click at [582, 214] on div "Janela de atendimento Grade de atendimento Capacidade Transportadoras Veículos …" at bounding box center [445, 209] width 890 height 418
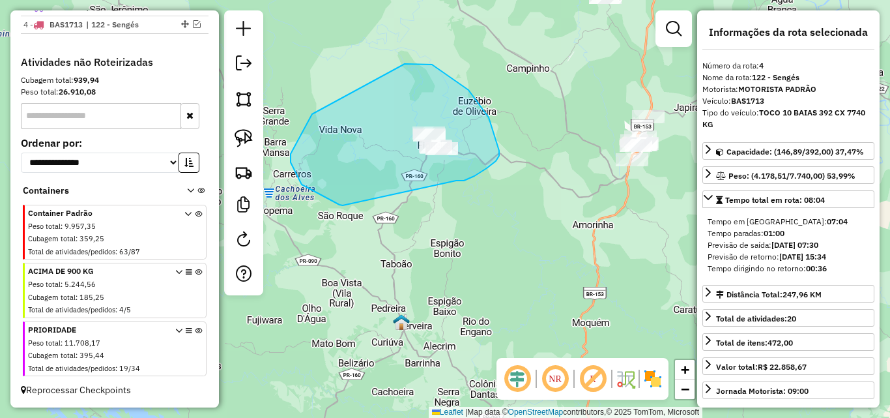
drag, startPoint x: 499, startPoint y: 151, endPoint x: 343, endPoint y: 205, distance: 165.7
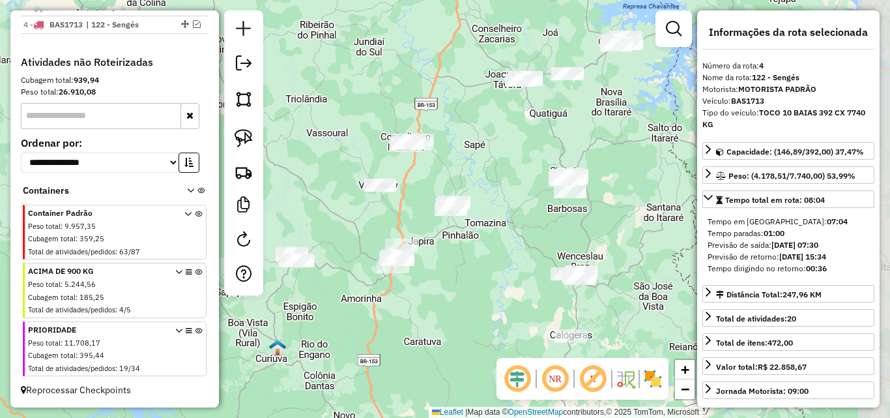
drag, startPoint x: 555, startPoint y: 196, endPoint x: 411, endPoint y: 292, distance: 173.0
click at [411, 292] on div "Janela de atendimento Grade de atendimento Capacidade Transportadoras Veículos …" at bounding box center [445, 209] width 890 height 418
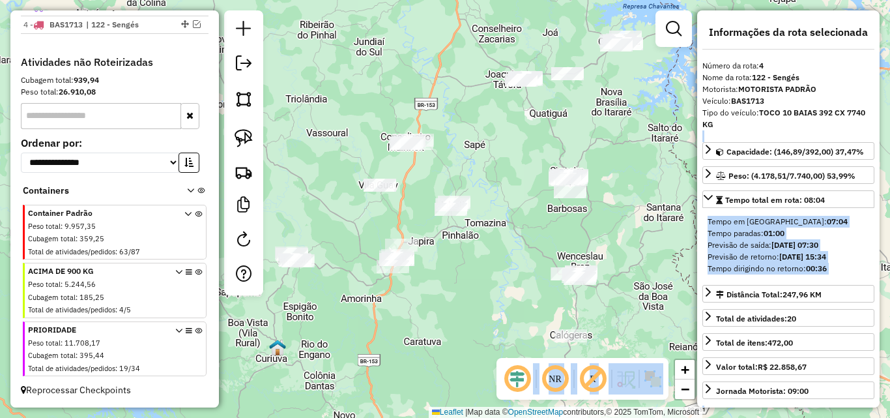
drag, startPoint x: 699, startPoint y: 135, endPoint x: 616, endPoint y: 122, distance: 84.4
click at [616, 122] on hb-router-mapa "Informações da Sessão 980283 - [DATE] Criação: [DATE] 18:04 Depósito: [US_STATE…" at bounding box center [445, 209] width 890 height 418
drag, startPoint x: 617, startPoint y: 207, endPoint x: 546, endPoint y: 108, distance: 122.3
click at [546, 108] on div "Janela de atendimento Grade de atendimento Capacidade Transportadoras Veículos …" at bounding box center [445, 209] width 890 height 418
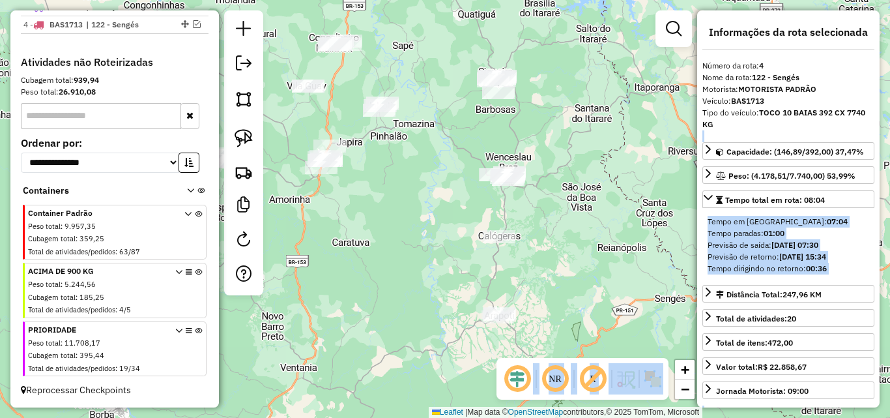
click at [566, 256] on div "Janela de atendimento Grade de atendimento Capacidade Transportadoras Veículos …" at bounding box center [445, 209] width 890 height 418
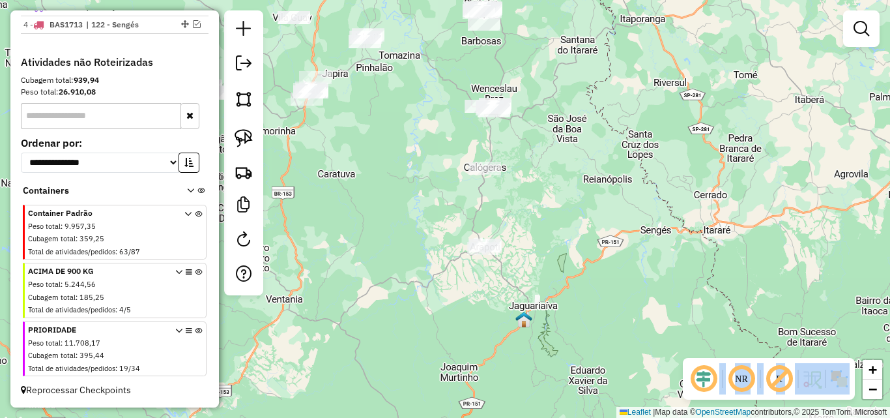
drag, startPoint x: 531, startPoint y: 215, endPoint x: 528, endPoint y: 203, distance: 12.0
click at [528, 203] on div "Janela de atendimento Grade de atendimento Capacidade Transportadoras Veículos …" at bounding box center [445, 209] width 890 height 418
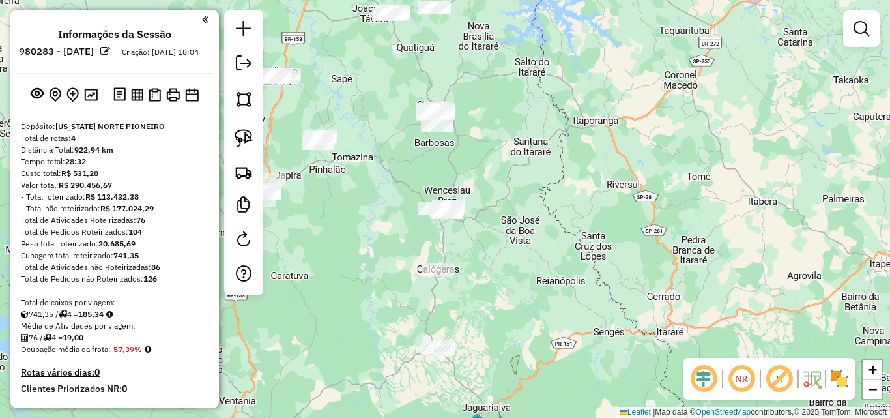
drag, startPoint x: 488, startPoint y: 233, endPoint x: 491, endPoint y: 166, distance: 67.3
click at [491, 166] on div "Janela de atendimento Grade de atendimento Capacidade Transportadoras Veículos …" at bounding box center [445, 209] width 890 height 418
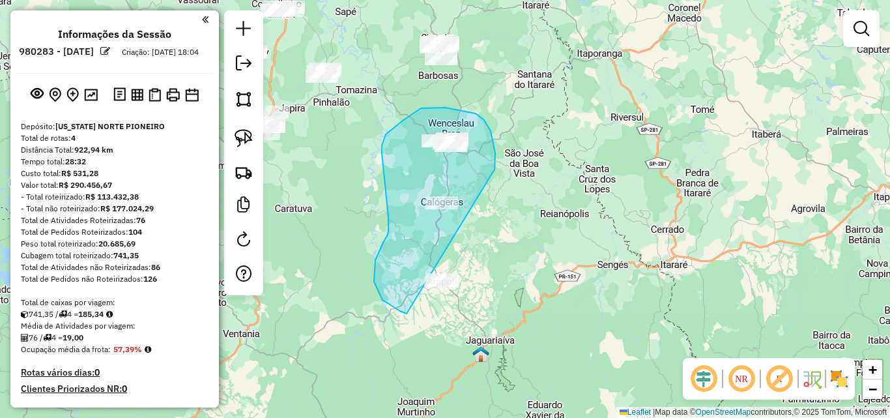
drag, startPoint x: 493, startPoint y: 171, endPoint x: 538, endPoint y: 308, distance: 143.3
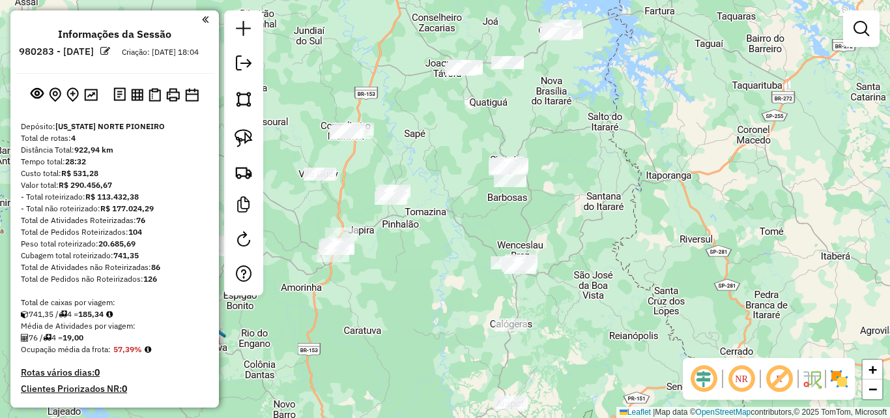
drag, startPoint x: 463, startPoint y: 113, endPoint x: 533, endPoint y: 235, distance: 140.1
click at [533, 235] on div "Janela de atendimento Grade de atendimento Capacidade Transportadoras Veículos …" at bounding box center [445, 209] width 890 height 418
drag, startPoint x: 539, startPoint y: 201, endPoint x: 518, endPoint y: 191, distance: 23.6
drag, startPoint x: 585, startPoint y: 210, endPoint x: 598, endPoint y: 96, distance: 114.2
click at [598, 96] on div "Janela de atendimento Grade de atendimento Capacidade Transportadoras Veículos …" at bounding box center [445, 209] width 890 height 418
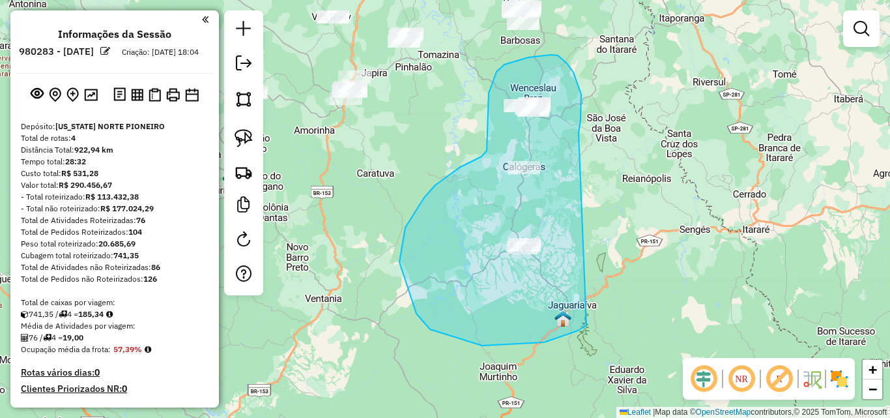
drag, startPoint x: 579, startPoint y: 133, endPoint x: 587, endPoint y: 325, distance: 192.4
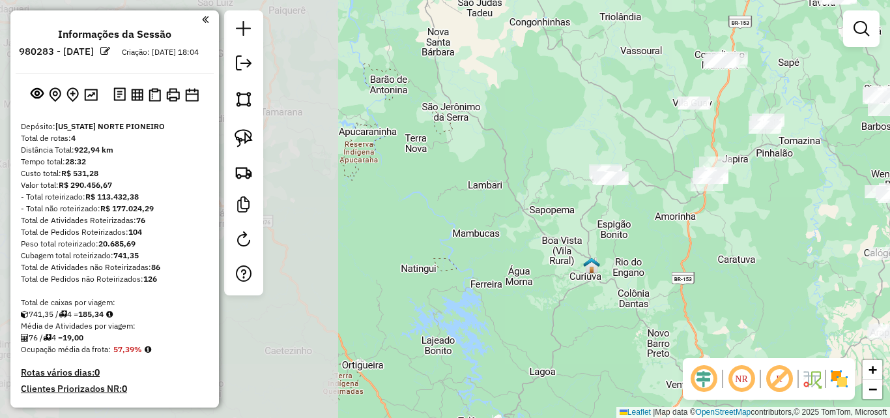
drag, startPoint x: 442, startPoint y: 188, endPoint x: 804, endPoint y: 274, distance: 371.8
click at [804, 274] on div "Janela de atendimento Grade de atendimento Capacidade Transportadoras Veículos …" at bounding box center [445, 209] width 890 height 418
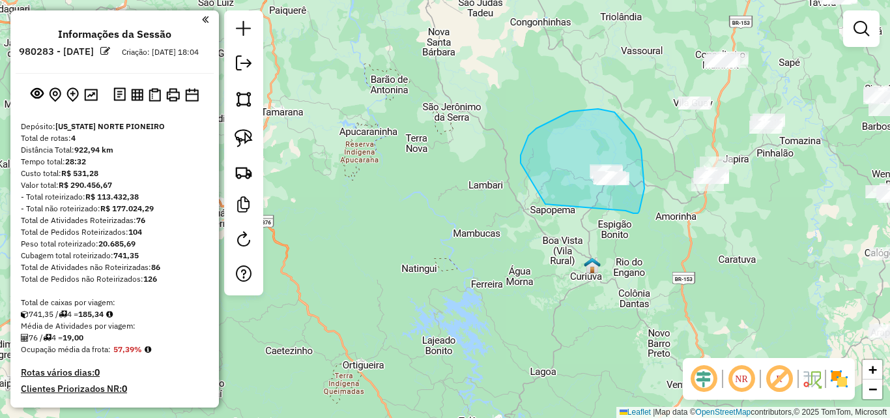
drag, startPoint x: 639, startPoint y: 211, endPoint x: 579, endPoint y: 226, distance: 61.7
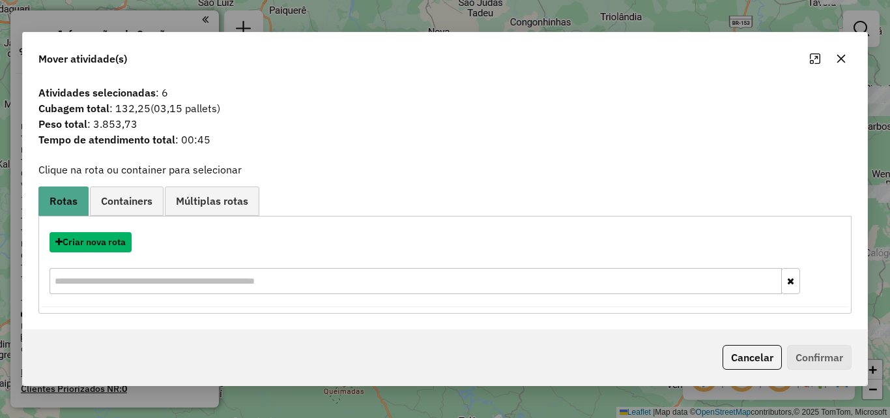
click at [79, 242] on button "Criar nova rota" at bounding box center [91, 242] width 82 height 20
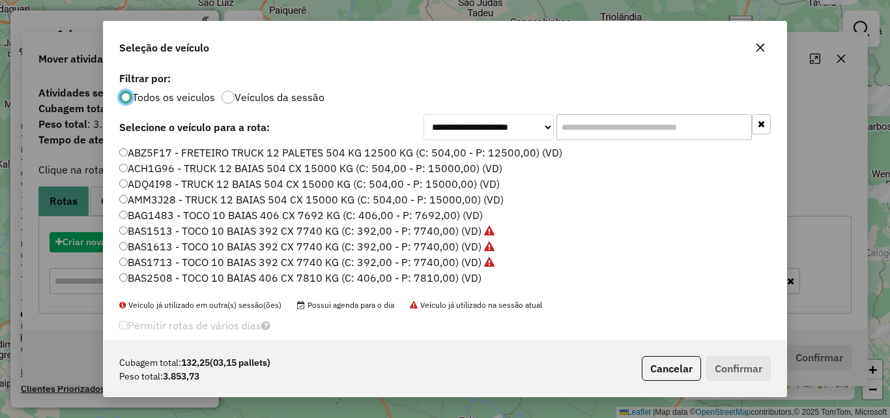
scroll to position [7, 4]
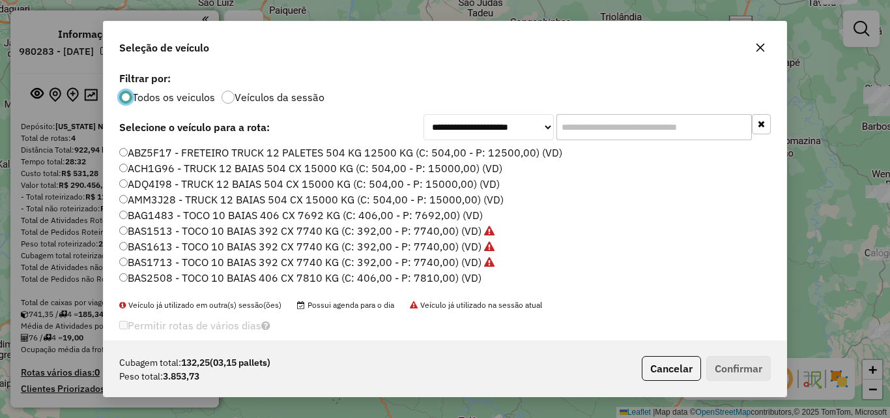
click at [590, 127] on input "text" at bounding box center [655, 127] width 196 height 26
click at [576, 129] on input "text" at bounding box center [655, 127] width 196 height 26
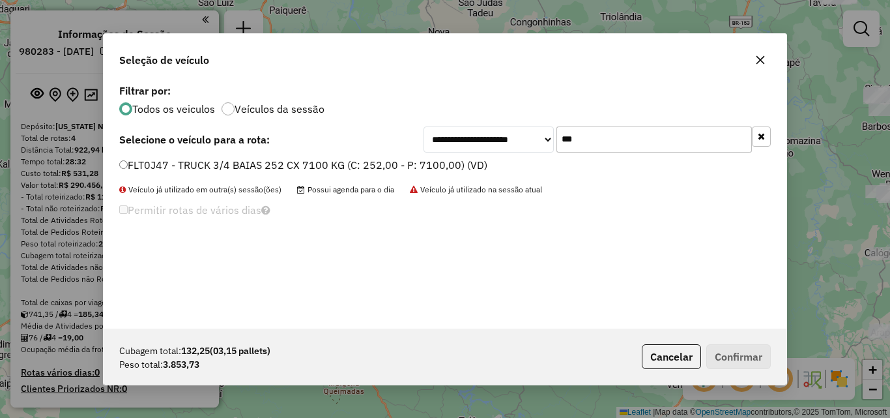
type input "***"
drag, startPoint x: 394, startPoint y: 163, endPoint x: 407, endPoint y: 166, distance: 13.4
click at [394, 163] on label "FLT0J47 - TRUCK 3/4 BAIAS 252 CX 7100 KG (C: 252,00 - P: 7100,00) (VD)" at bounding box center [303, 165] width 368 height 16
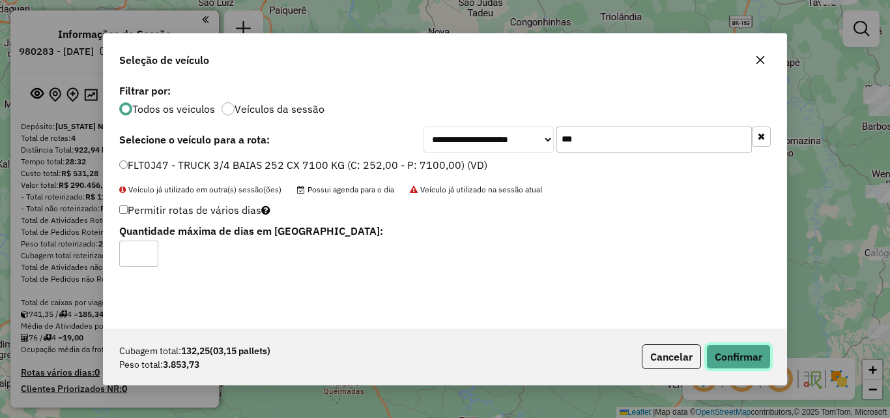
click at [770, 357] on button "Confirmar" at bounding box center [739, 356] width 65 height 25
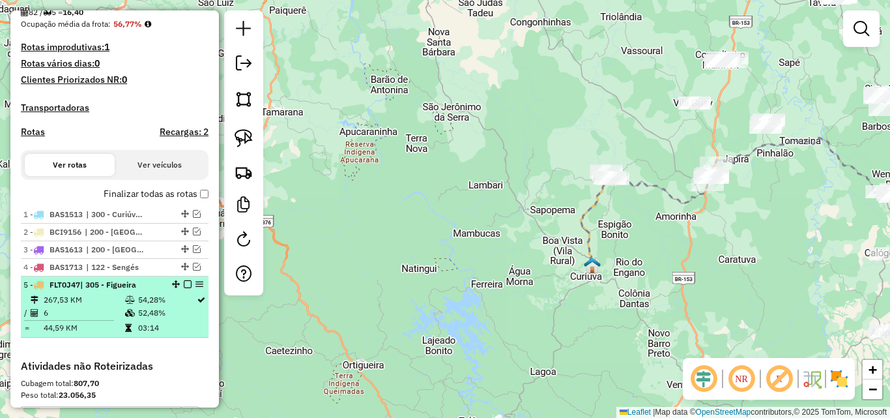
scroll to position [326, 0]
select select "**********"
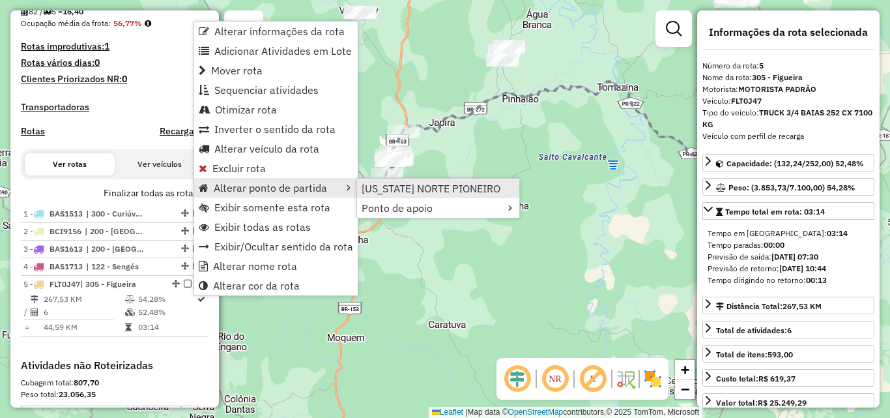
click at [397, 186] on span "[US_STATE] NORTE PIONEIRO" at bounding box center [431, 188] width 139 height 10
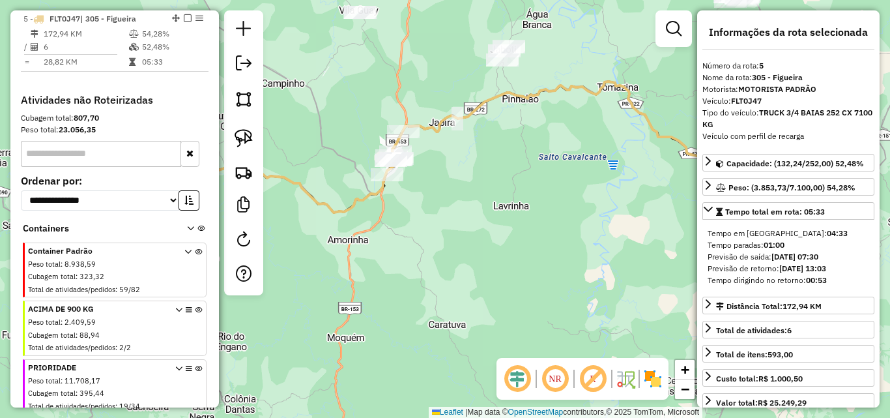
scroll to position [603, 0]
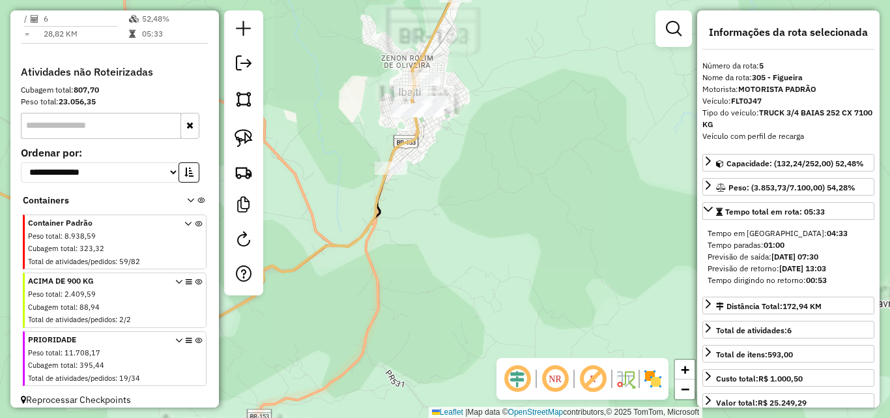
drag, startPoint x: 403, startPoint y: 201, endPoint x: 490, endPoint y: 193, distance: 86.5
click at [490, 193] on div "Janela de atendimento Grade de atendimento Capacidade Transportadoras Veículos …" at bounding box center [445, 209] width 890 height 418
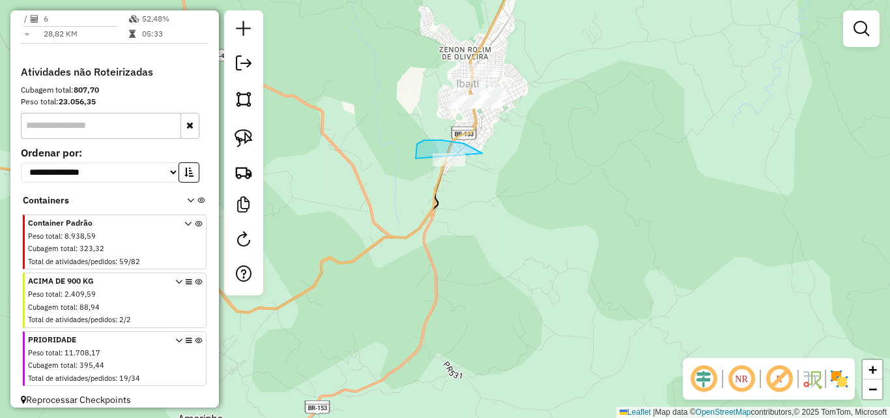
drag, startPoint x: 482, startPoint y: 153, endPoint x: 523, endPoint y: 197, distance: 60.4
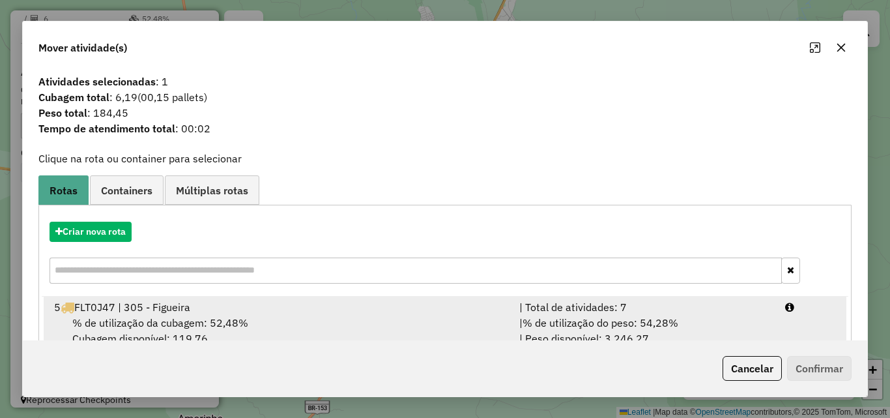
click at [667, 316] on span "% de utilização do peso: 54,28%" at bounding box center [601, 322] width 156 height 13
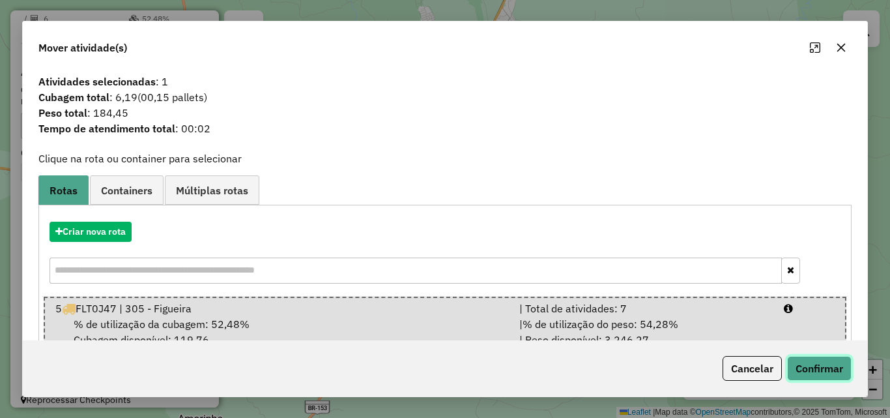
click at [829, 369] on button "Confirmar" at bounding box center [819, 368] width 65 height 25
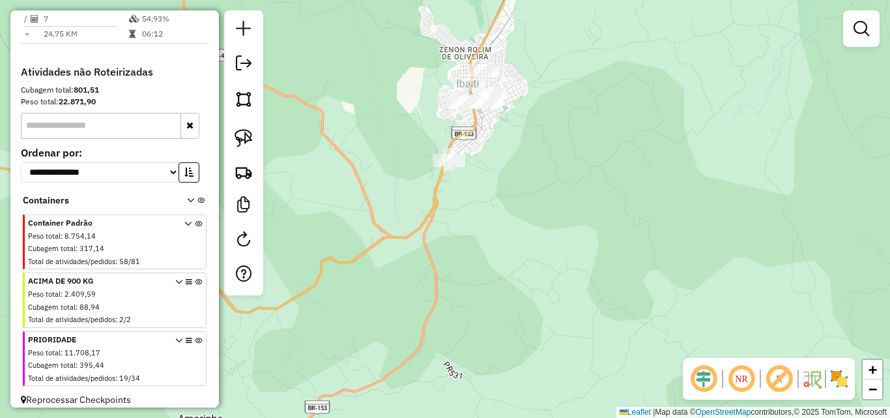
scroll to position [542, 0]
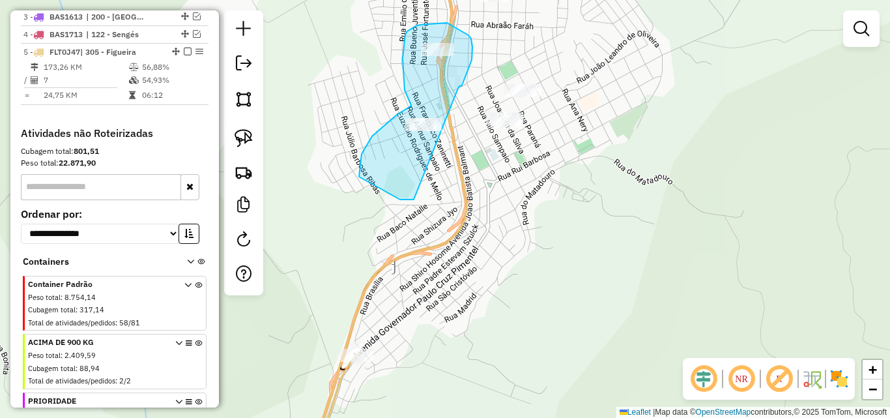
drag, startPoint x: 459, startPoint y: 87, endPoint x: 415, endPoint y: 199, distance: 121.2
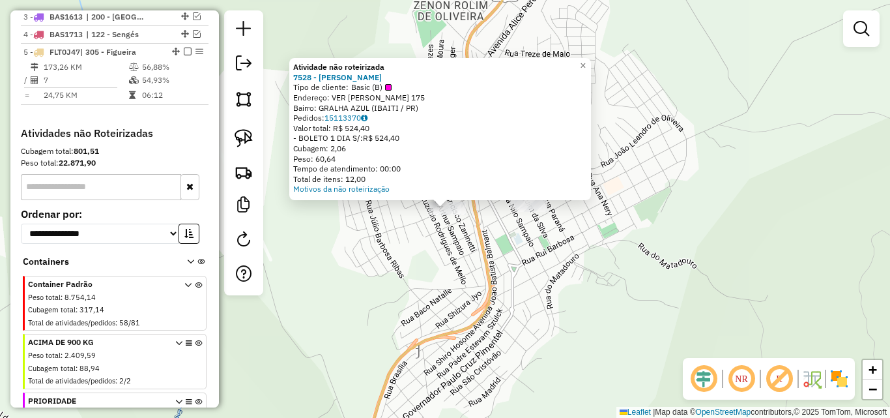
click at [709, 108] on div "Atividade não roteirizada 7528 - MERCADO MENDES Tipo de cliente: Basic (B) Ende…" at bounding box center [445, 209] width 890 height 418
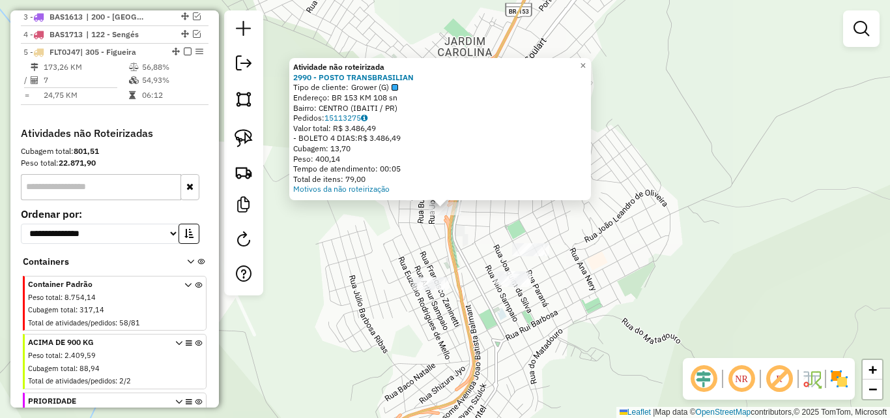
click at [665, 229] on div "Atividade não roteirizada 2990 - POSTO TRANSBRASILIAN Tipo de cliente: Grower (…" at bounding box center [445, 209] width 890 height 418
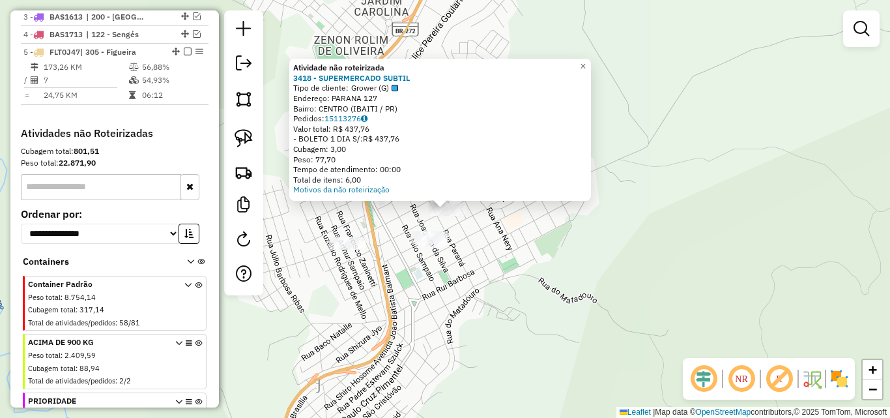
click at [512, 271] on div "Atividade não roteirizada 3418 - SUPERMERCADO SUBTIL Tipo de cliente: Grower (G…" at bounding box center [445, 209] width 890 height 418
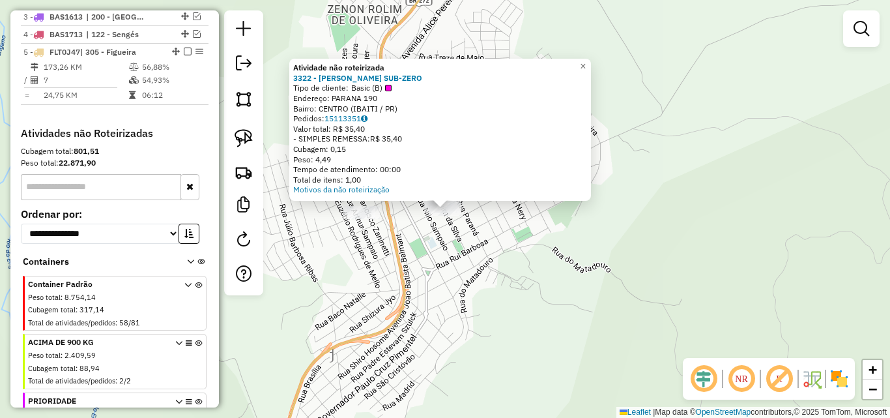
click at [600, 265] on div "Atividade não roteirizada 3322 - LANCHON SUB-ZERO Tipo de cliente: Basic (B) En…" at bounding box center [445, 209] width 890 height 418
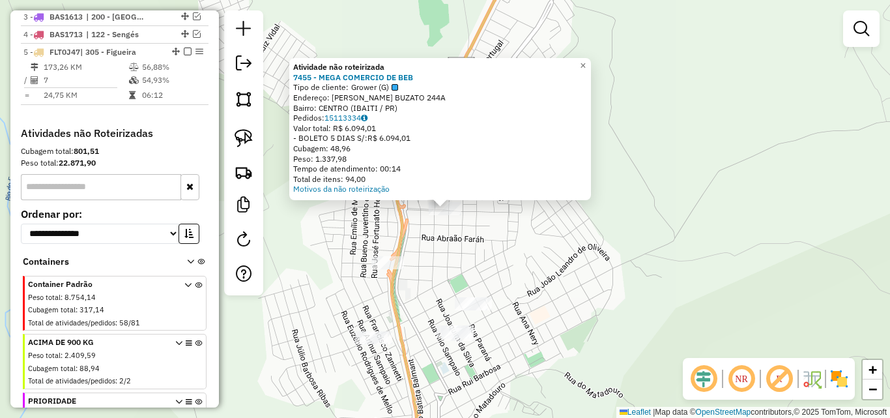
click at [586, 150] on div "Cubagem: 48,96" at bounding box center [440, 148] width 294 height 10
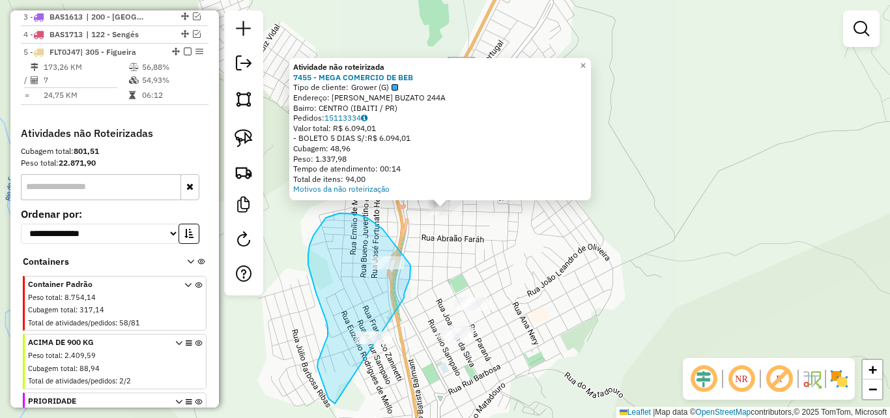
drag, startPoint x: 404, startPoint y: 298, endPoint x: 463, endPoint y: 418, distance: 133.5
click at [463, 417] on html "Aguarde... Pop-up bloqueado! Seu navegador bloqueou automáticamente a abertura …" at bounding box center [445, 209] width 890 height 418
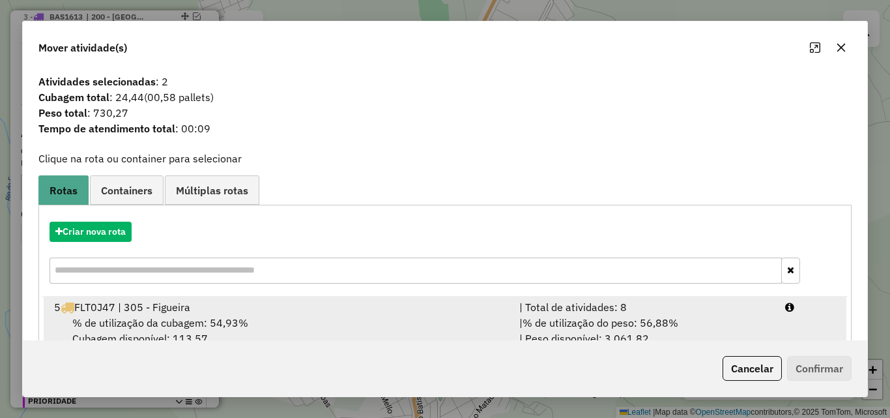
click at [548, 316] on span "% de utilização do peso: 56,88%" at bounding box center [601, 322] width 156 height 13
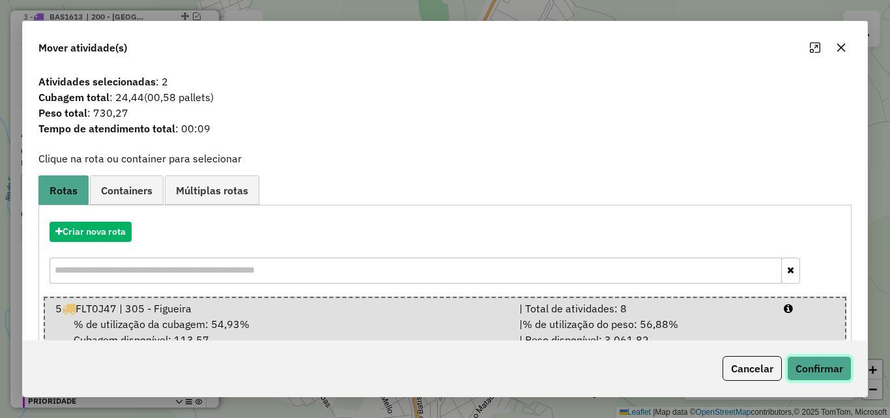
click at [838, 365] on button "Confirmar" at bounding box center [819, 368] width 65 height 25
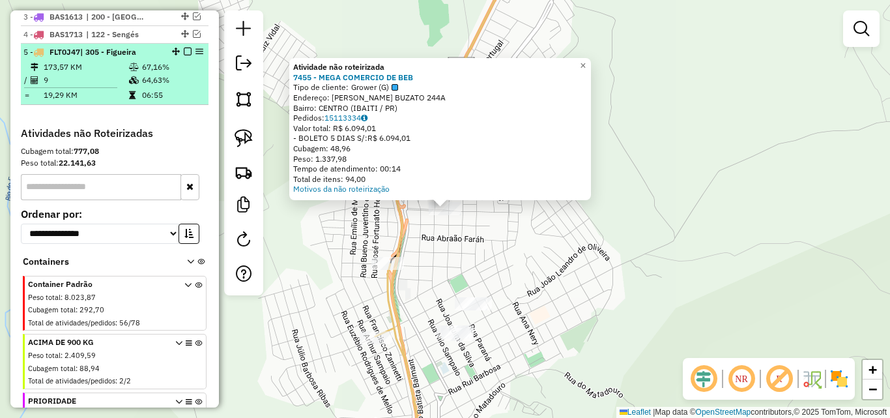
click at [184, 55] on em at bounding box center [188, 52] width 8 height 8
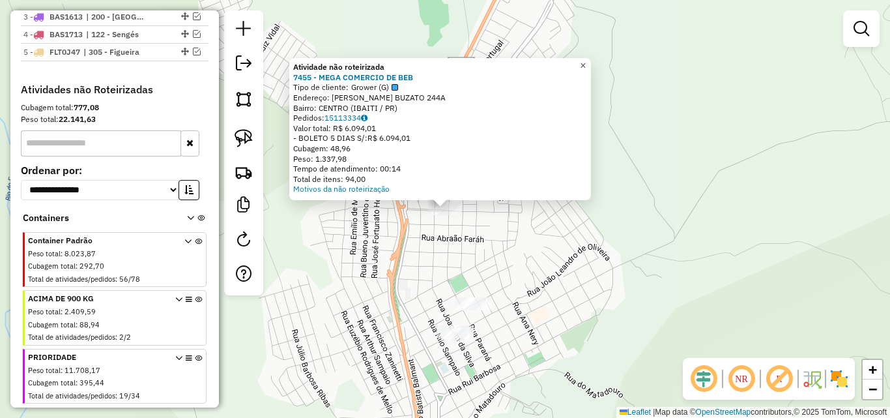
click at [586, 63] on span "×" at bounding box center [583, 65] width 6 height 11
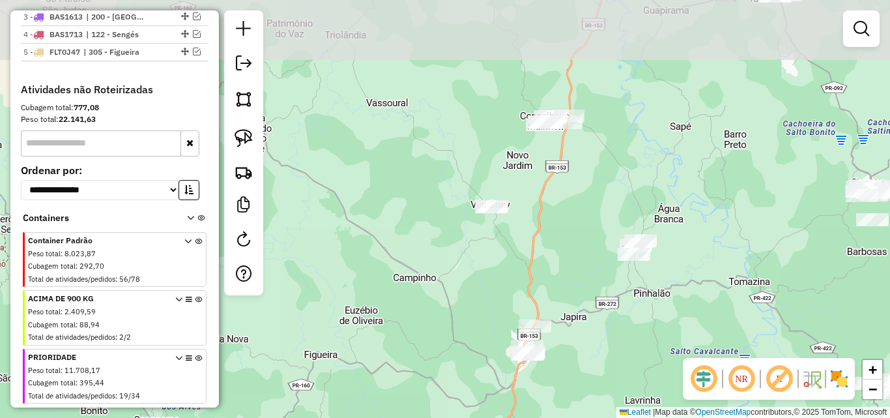
drag, startPoint x: 707, startPoint y: 225, endPoint x: 613, endPoint y: 359, distance: 164.2
click at [613, 359] on div "Janela de atendimento Grade de atendimento Capacidade Transportadoras Veículos …" at bounding box center [445, 209] width 890 height 418
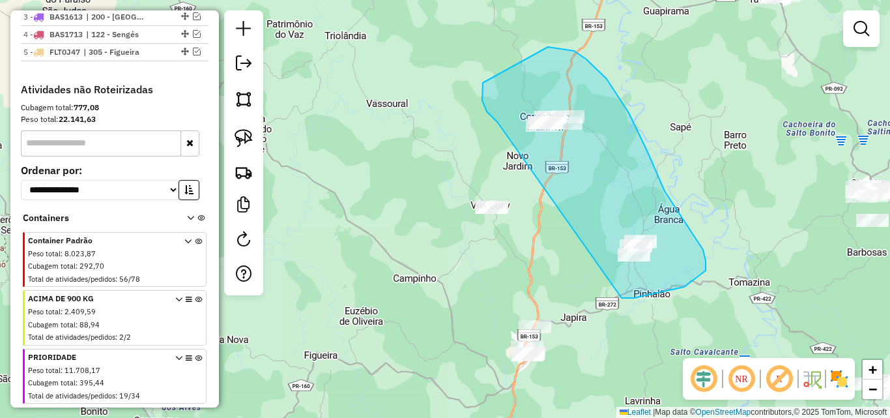
drag, startPoint x: 622, startPoint y: 298, endPoint x: 498, endPoint y: 123, distance: 214.7
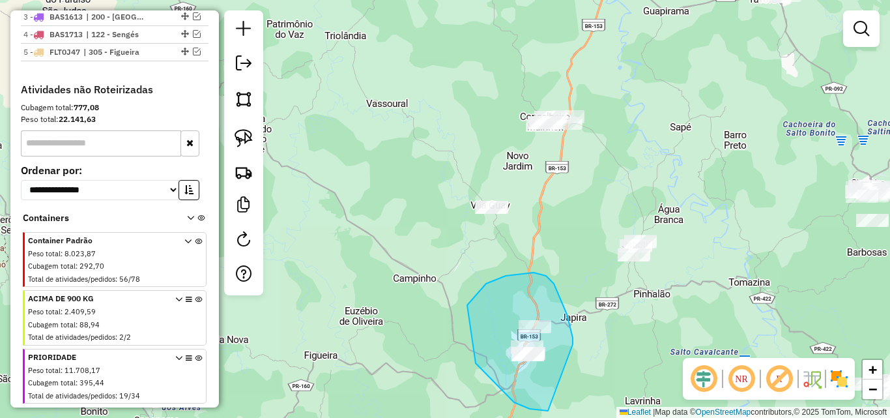
drag, startPoint x: 573, startPoint y: 344, endPoint x: 548, endPoint y: 411, distance: 70.9
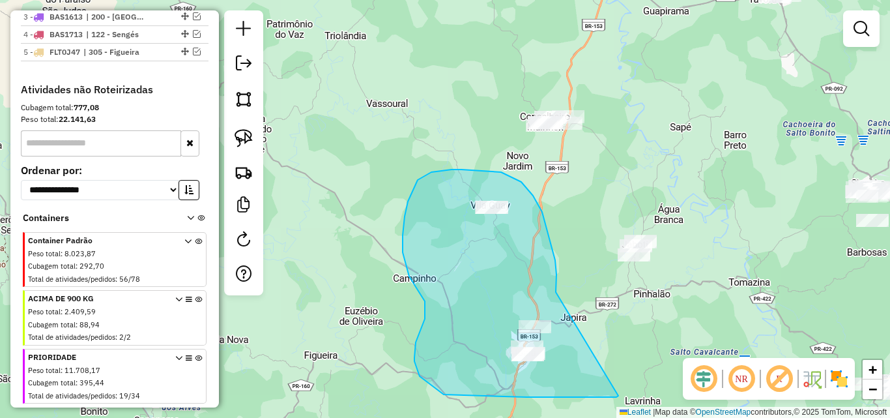
drag, startPoint x: 556, startPoint y: 292, endPoint x: 619, endPoint y: 396, distance: 121.1
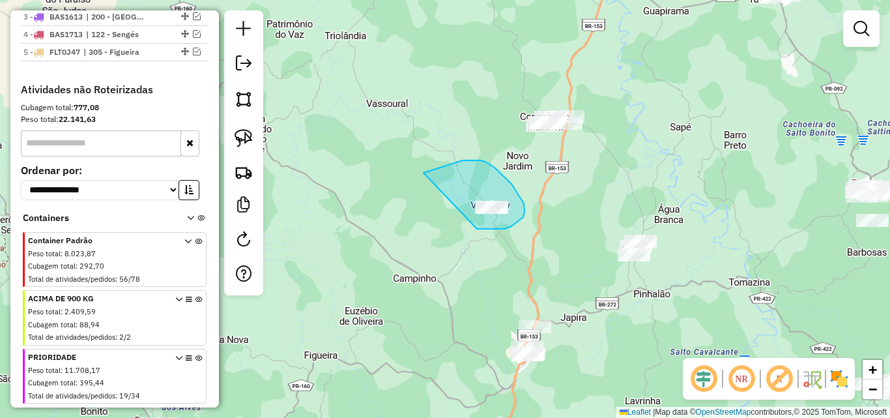
drag, startPoint x: 477, startPoint y: 229, endPoint x: 400, endPoint y: 190, distance: 86.6
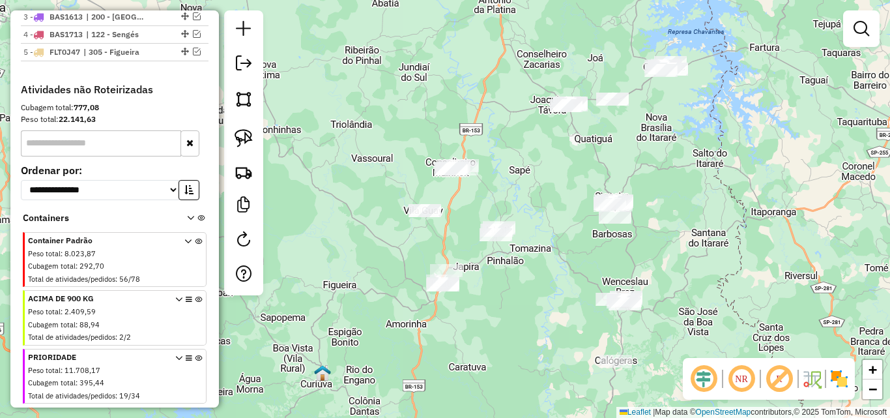
drag, startPoint x: 563, startPoint y: 278, endPoint x: 542, endPoint y: 290, distance: 24.3
click at [542, 290] on div "Janela de atendimento Grade de atendimento Capacidade Transportadoras Veículos …" at bounding box center [445, 209] width 890 height 418
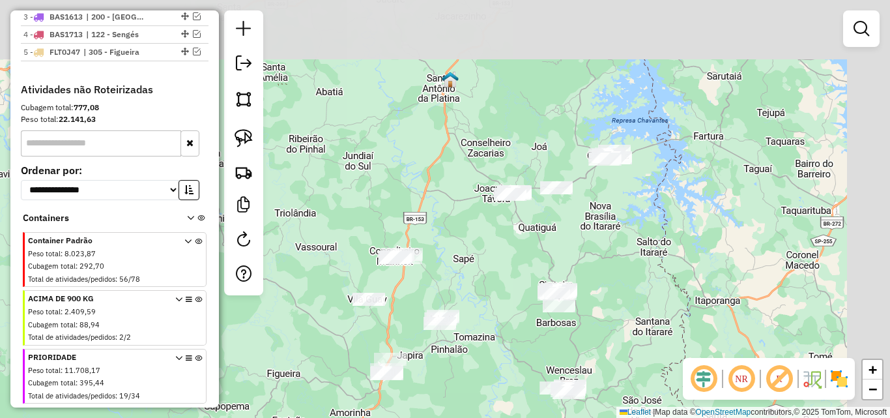
drag, startPoint x: 664, startPoint y: 121, endPoint x: 607, endPoint y: 210, distance: 105.2
click at [607, 210] on div "Janela de atendimento Grade de atendimento Capacidade Transportadoras Veículos …" at bounding box center [445, 209] width 890 height 418
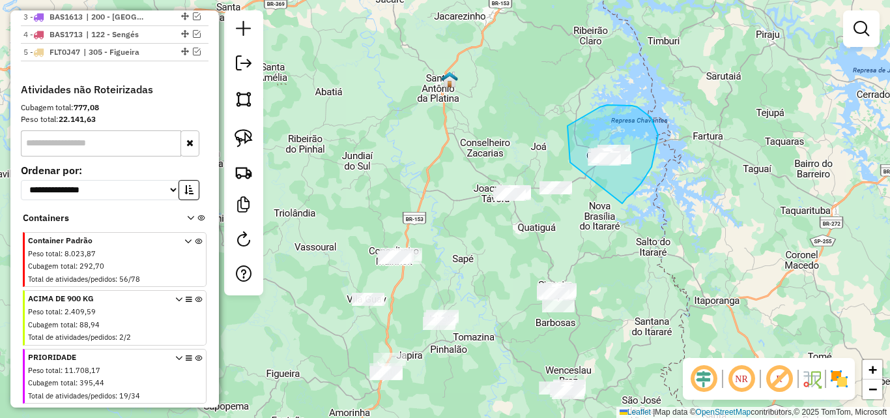
drag, startPoint x: 627, startPoint y: 197, endPoint x: 642, endPoint y: 210, distance: 19.4
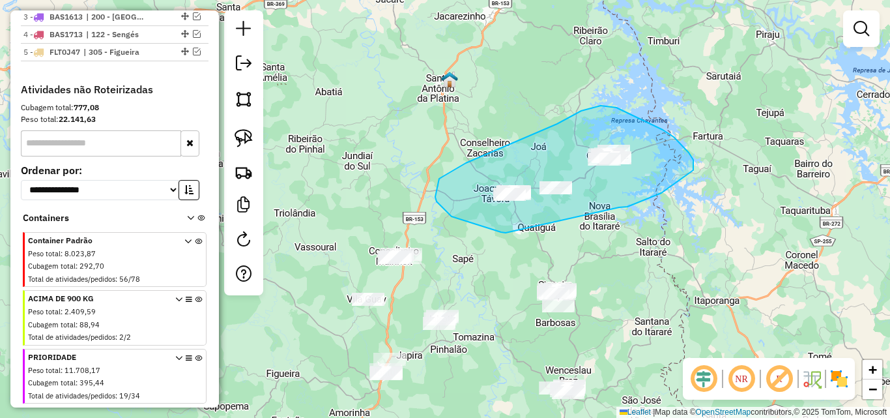
drag, startPoint x: 619, startPoint y: 207, endPoint x: 509, endPoint y: 233, distance: 113.1
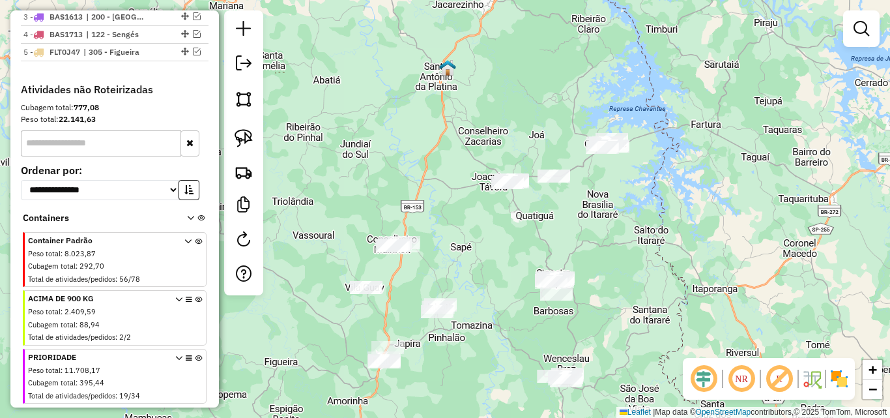
drag, startPoint x: 662, startPoint y: 279, endPoint x: 656, endPoint y: 236, distance: 43.5
click at [656, 236] on div "Janela de atendimento Grade de atendimento Capacidade Transportadoras Veículos …" at bounding box center [445, 209] width 890 height 418
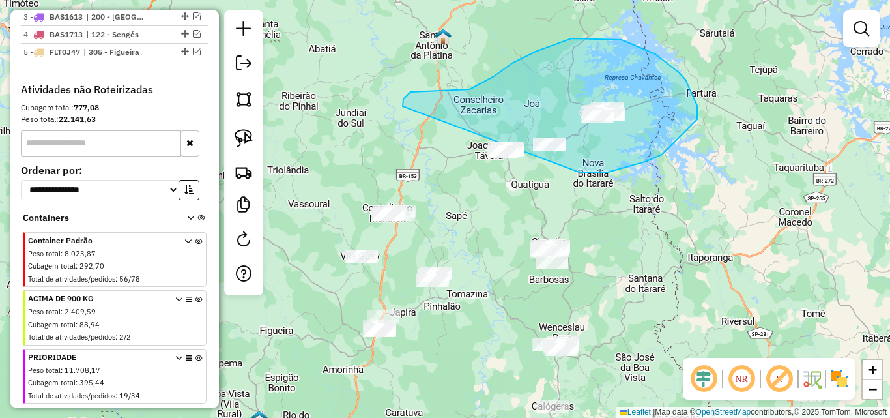
drag, startPoint x: 608, startPoint y: 172, endPoint x: 502, endPoint y: 203, distance: 110.6
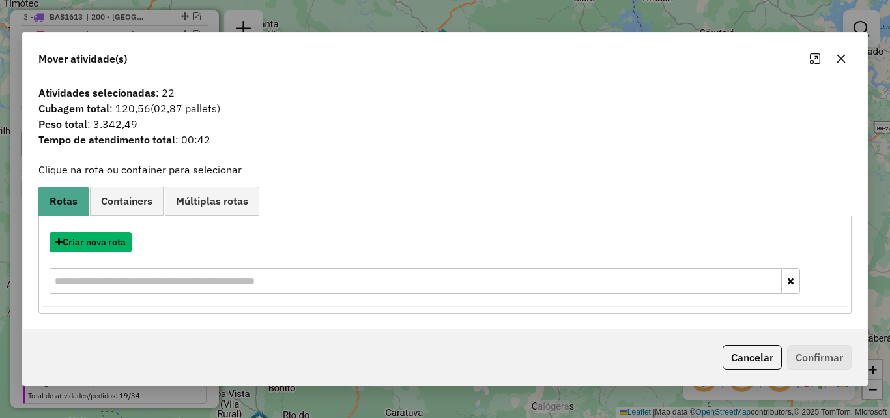
click at [88, 242] on button "Criar nova rota" at bounding box center [91, 242] width 82 height 20
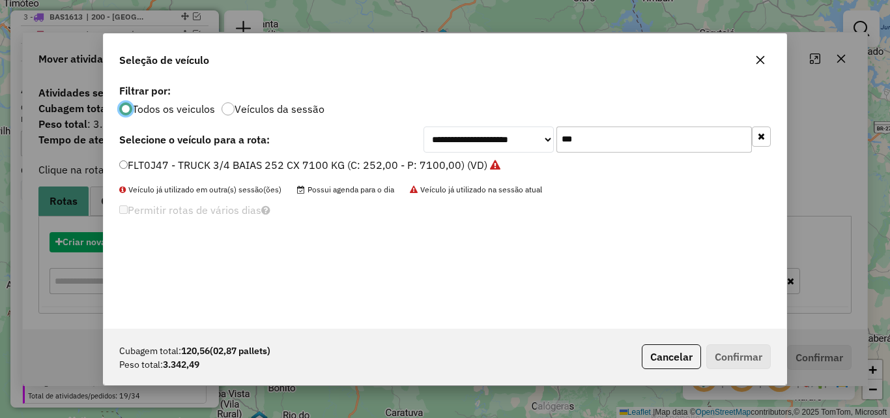
scroll to position [7, 4]
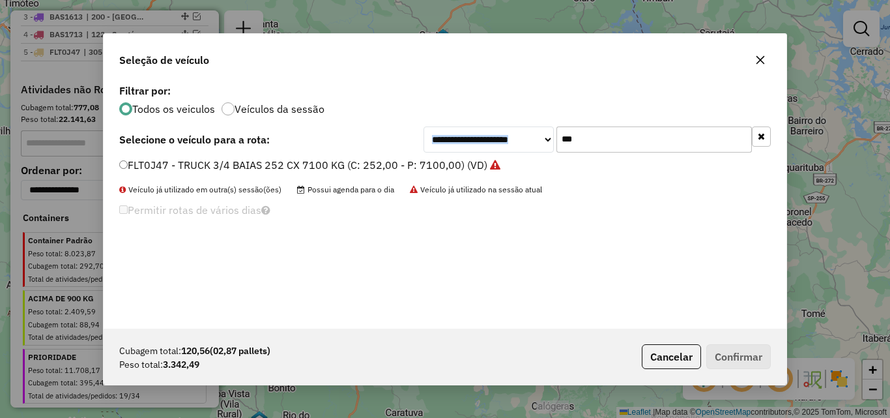
drag, startPoint x: 604, startPoint y: 125, endPoint x: 453, endPoint y: 143, distance: 152.2
click at [453, 143] on div "**********" at bounding box center [445, 205] width 683 height 248
drag, startPoint x: 581, startPoint y: 130, endPoint x: 486, endPoint y: 158, distance: 100.0
click at [486, 158] on div "**********" at bounding box center [445, 205] width 683 height 248
type input "****"
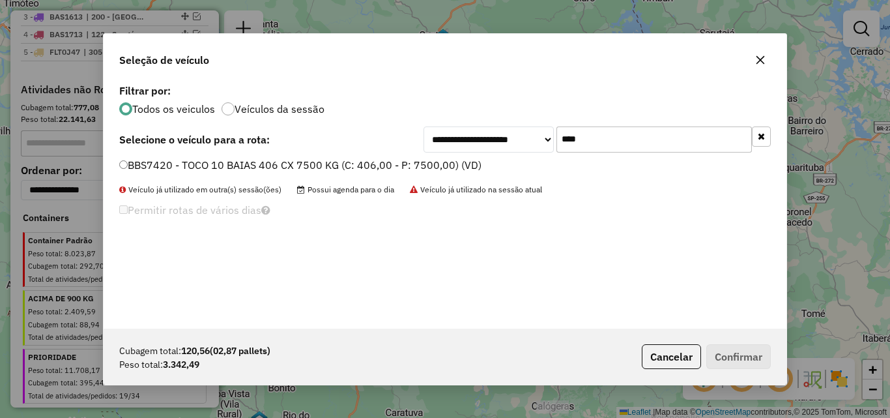
click at [412, 177] on div "BBS7420 - TOCO 10 BAIAS 406 CX 7500 KG (C: 406,00 - P: 7500,00) (VD)" at bounding box center [444, 171] width 667 height 26
click at [440, 164] on label "BBS7420 - TOCO 10 BAIAS 406 CX 7500 KG (C: 406,00 - P: 7500,00) (VD)" at bounding box center [300, 165] width 362 height 16
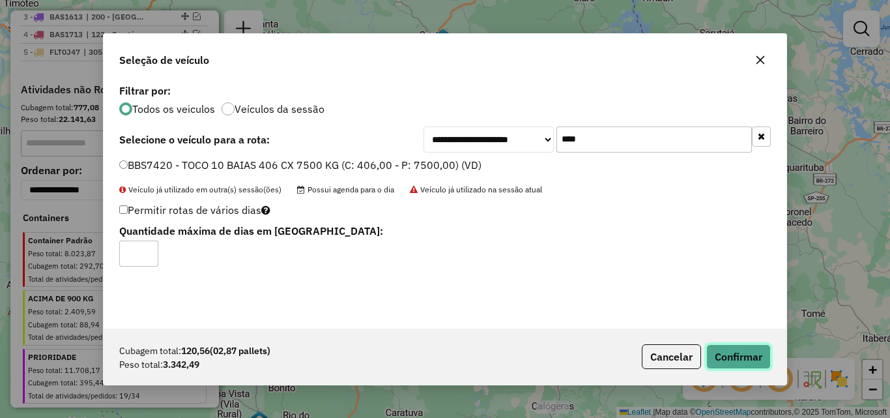
click at [770, 356] on button "Confirmar" at bounding box center [739, 356] width 65 height 25
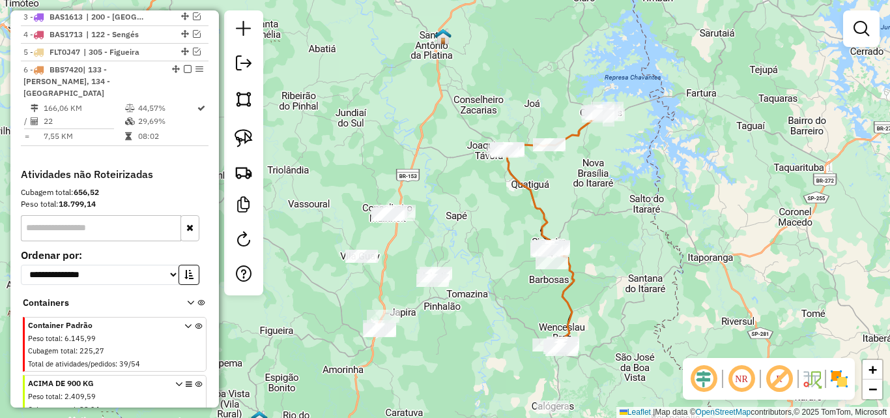
drag, startPoint x: 182, startPoint y: 78, endPoint x: 197, endPoint y: 100, distance: 27.1
click at [184, 73] on em at bounding box center [188, 69] width 8 height 8
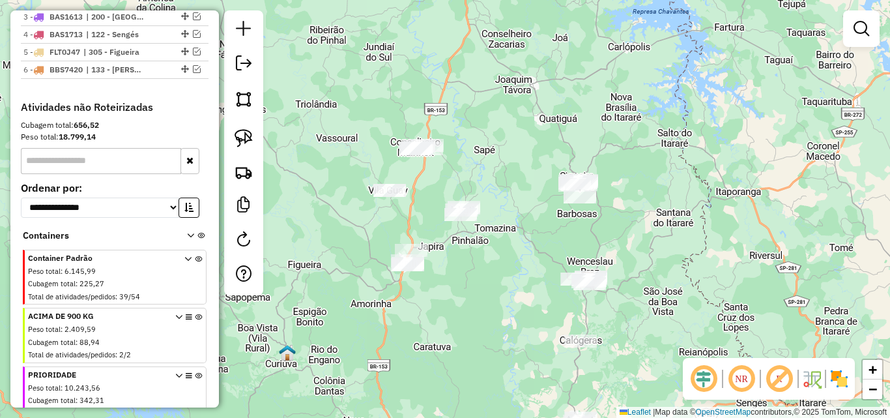
drag, startPoint x: 505, startPoint y: 243, endPoint x: 533, endPoint y: 177, distance: 71.6
click at [533, 177] on div "Janela de atendimento Grade de atendimento Capacidade Transportadoras Veículos …" at bounding box center [445, 209] width 890 height 418
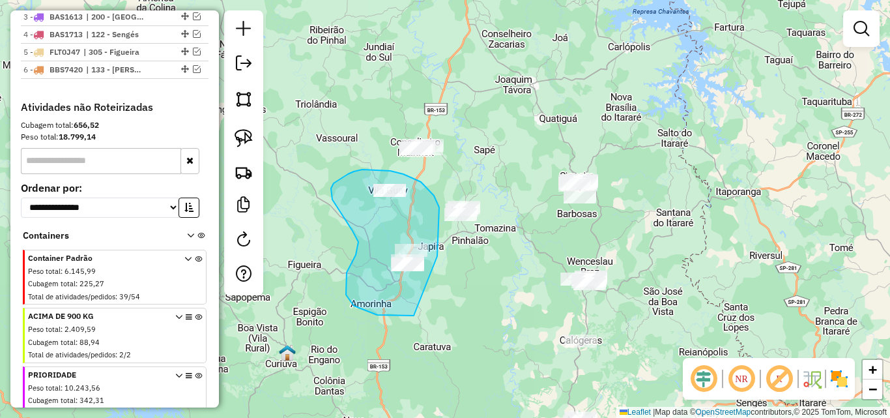
drag, startPoint x: 437, startPoint y: 256, endPoint x: 441, endPoint y: 314, distance: 57.5
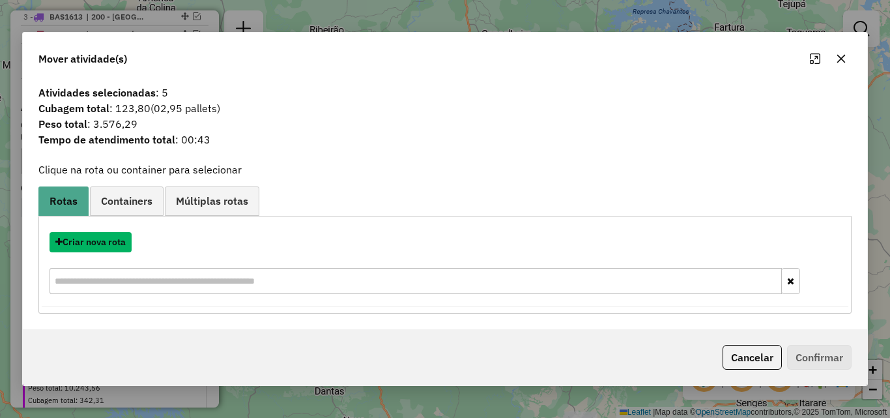
click at [102, 242] on button "Criar nova rota" at bounding box center [91, 242] width 82 height 20
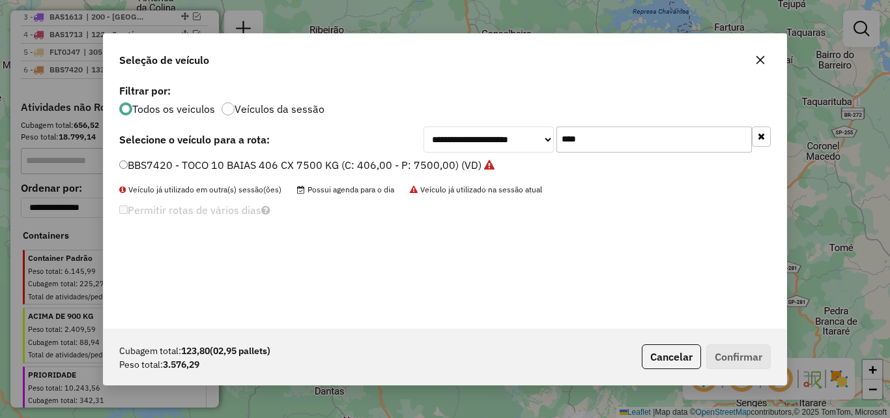
drag, startPoint x: 632, startPoint y: 139, endPoint x: 450, endPoint y: 138, distance: 181.9
click at [450, 138] on div "**********" at bounding box center [597, 139] width 347 height 26
type input "****"
click at [402, 164] on label "BBS7423 - TOCO 10 BAIAS 406 CX 7500 KG (C: 406,00 - P: 7500,00) (VD)" at bounding box center [300, 165] width 362 height 16
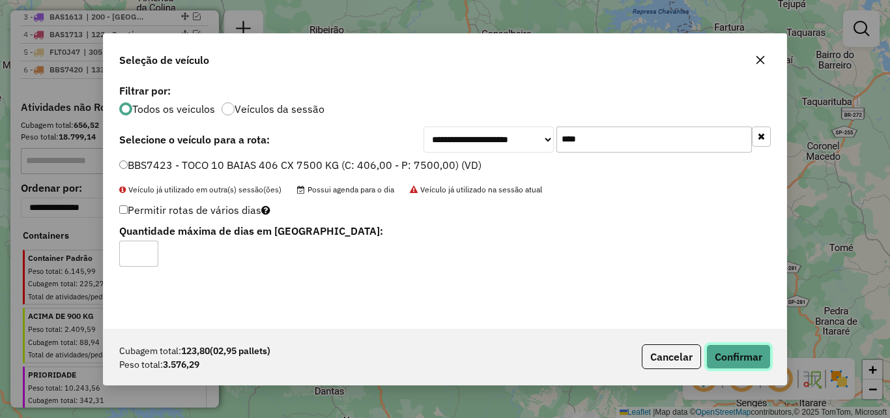
click at [735, 345] on button "Confirmar" at bounding box center [739, 356] width 65 height 25
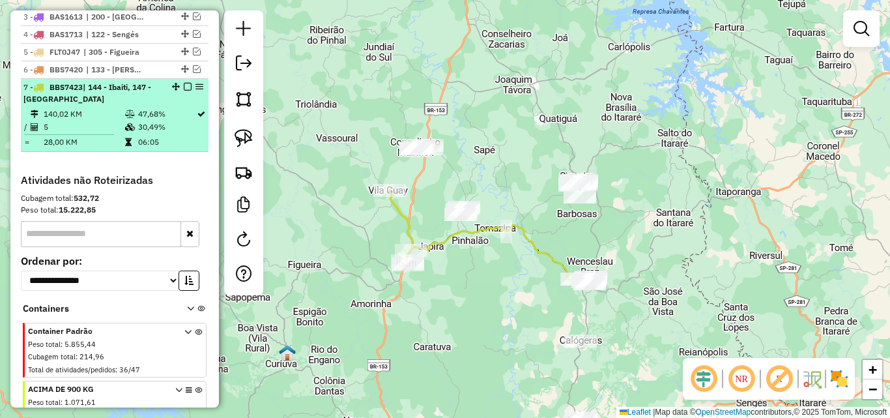
click at [184, 91] on em at bounding box center [188, 87] width 8 height 8
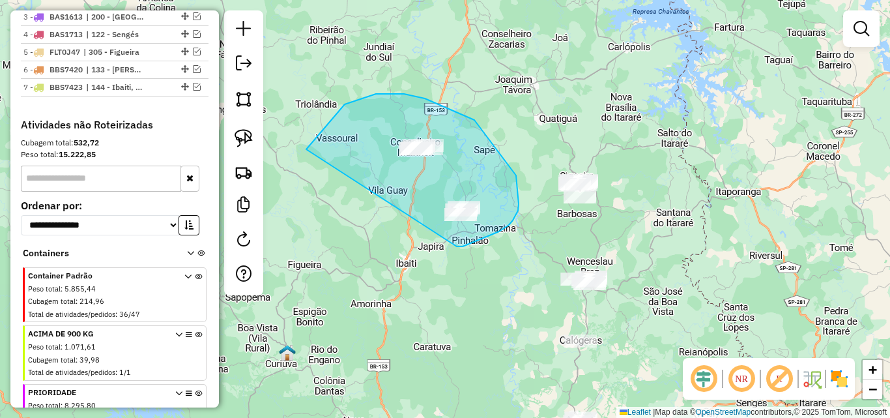
drag, startPoint x: 457, startPoint y: 246, endPoint x: 301, endPoint y: 194, distance: 164.5
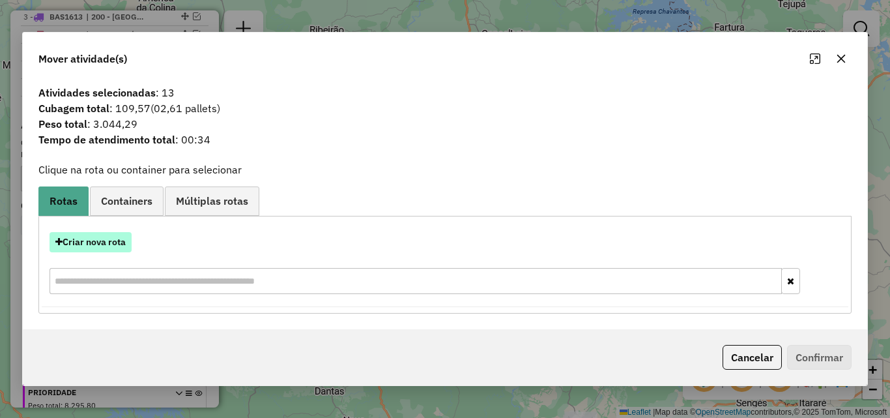
click at [83, 245] on button "Criar nova rota" at bounding box center [91, 242] width 82 height 20
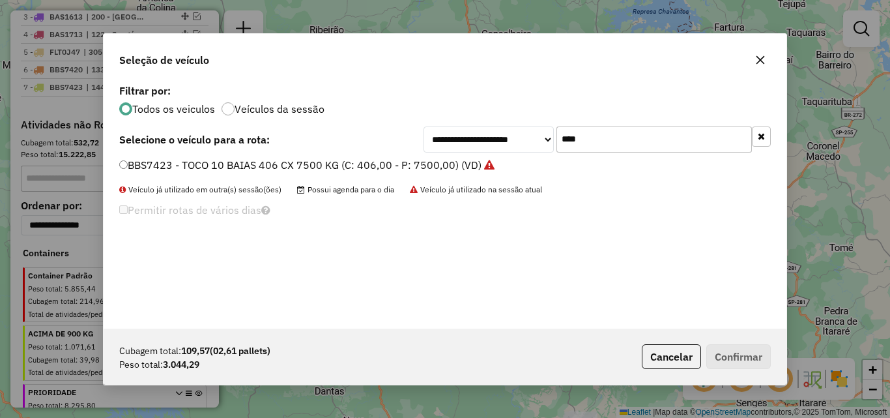
drag, startPoint x: 581, startPoint y: 131, endPoint x: 482, endPoint y: 152, distance: 101.2
click at [482, 152] on div "**********" at bounding box center [597, 139] width 347 height 26
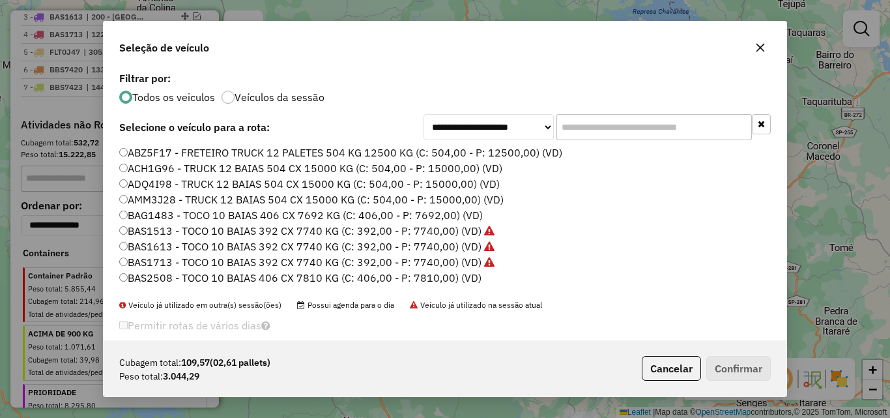
click at [717, 128] on input "text" at bounding box center [655, 127] width 196 height 26
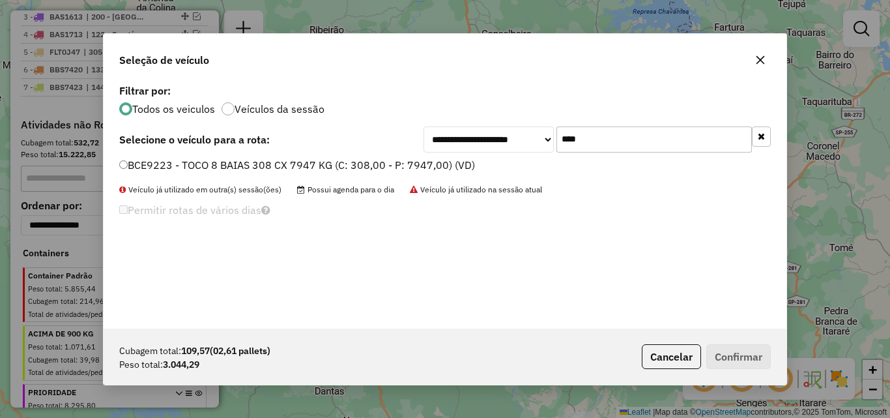
type input "****"
click at [355, 169] on label "BCE9223 - TOCO 8 BAIAS 308 CX 7947 KG (C: 308,00 - P: 7947,00) (VD)" at bounding box center [297, 165] width 356 height 16
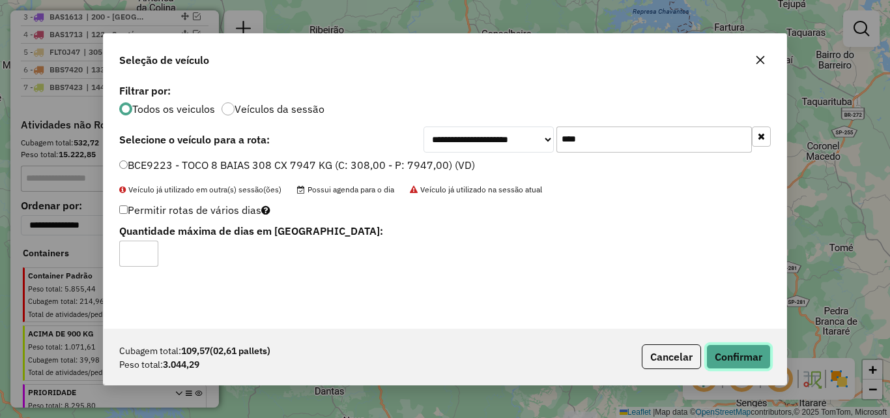
click at [739, 364] on button "Confirmar" at bounding box center [739, 356] width 65 height 25
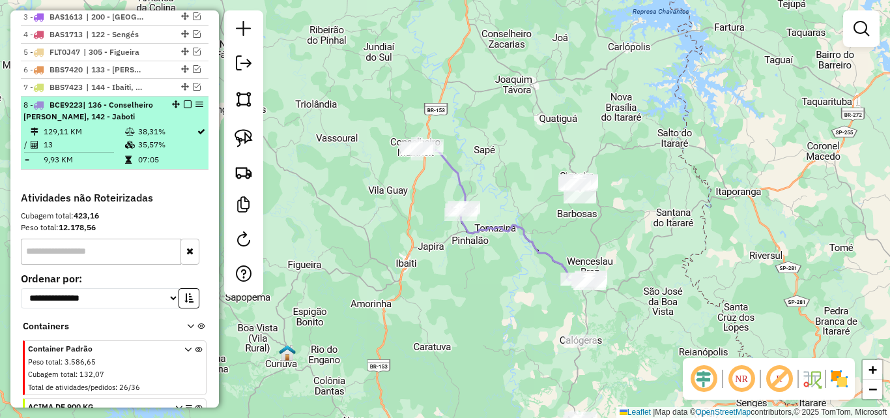
click at [184, 108] on em at bounding box center [188, 104] width 8 height 8
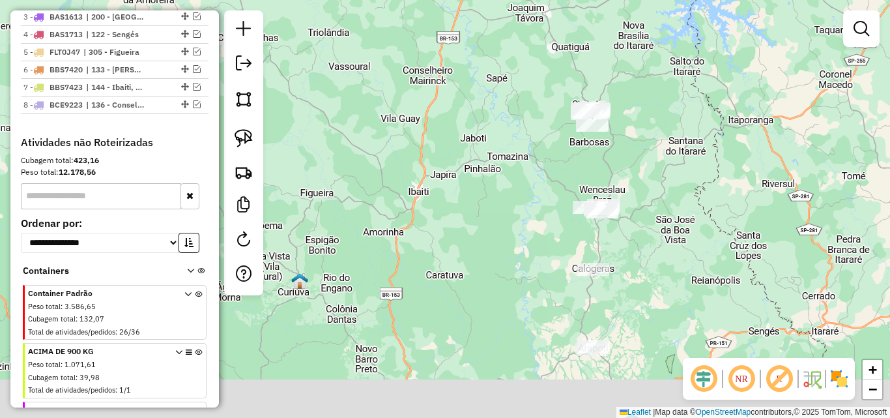
drag, startPoint x: 639, startPoint y: 256, endPoint x: 652, endPoint y: 184, distance: 72.8
click at [652, 184] on div "Janela de atendimento Grade de atendimento Capacidade Transportadoras Veículos …" at bounding box center [445, 209] width 890 height 418
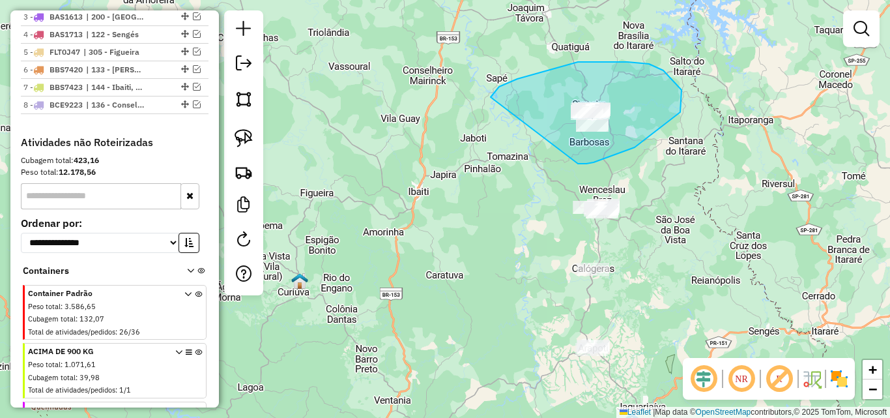
drag, startPoint x: 578, startPoint y: 164, endPoint x: 491, endPoint y: 97, distance: 109.8
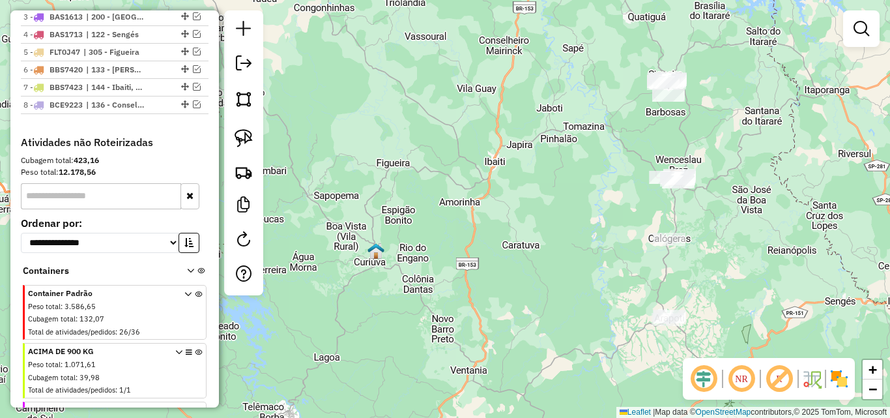
drag, startPoint x: 350, startPoint y: 247, endPoint x: 426, endPoint y: 217, distance: 81.9
click at [426, 217] on div "Janela de atendimento Grade de atendimento Capacidade Transportadoras Veículos …" at bounding box center [445, 209] width 890 height 418
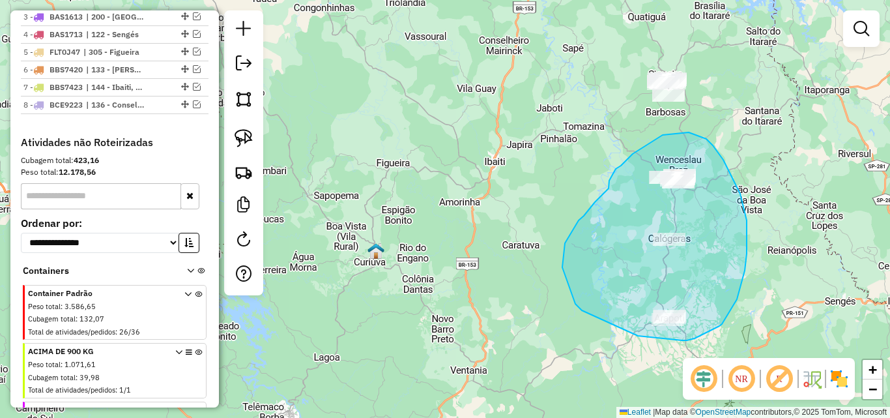
drag, startPoint x: 720, startPoint y: 326, endPoint x: 695, endPoint y: 338, distance: 27.7
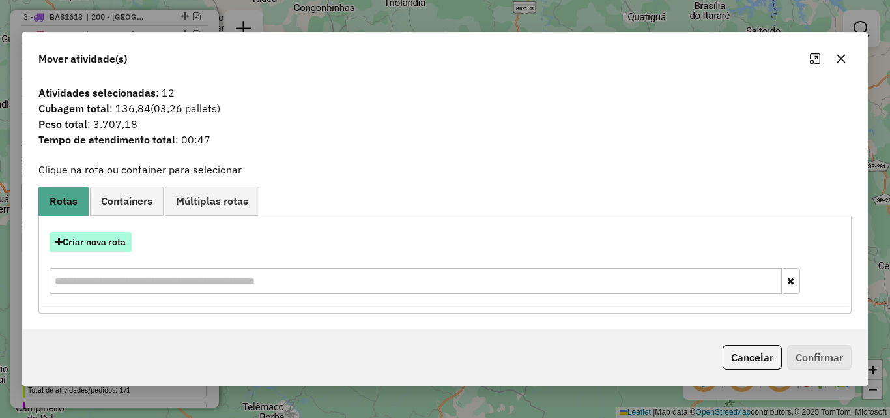
click at [83, 237] on button "Criar nova rota" at bounding box center [91, 242] width 82 height 20
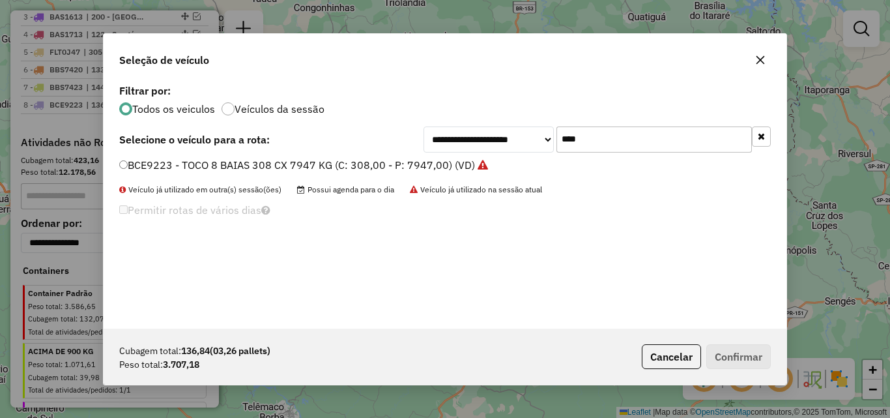
drag, startPoint x: 591, startPoint y: 137, endPoint x: 479, endPoint y: 143, distance: 112.3
click at [479, 143] on div "**********" at bounding box center [597, 139] width 347 height 26
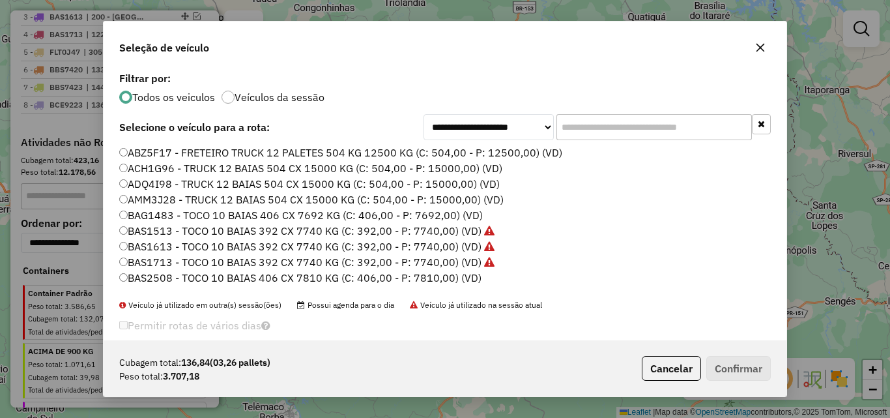
click at [717, 126] on input "text" at bounding box center [655, 127] width 196 height 26
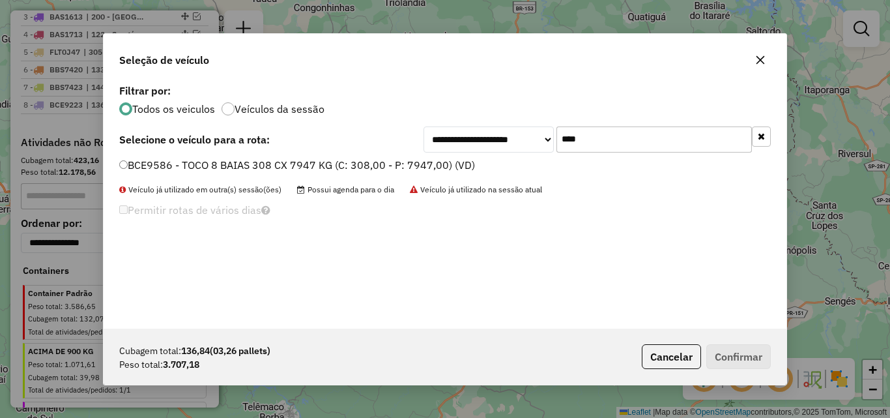
type input "****"
click at [360, 171] on label "BCE9586 - TOCO 8 BAIAS 308 CX 7947 KG (C: 308,00 - P: 7947,00) (VD)" at bounding box center [297, 165] width 356 height 16
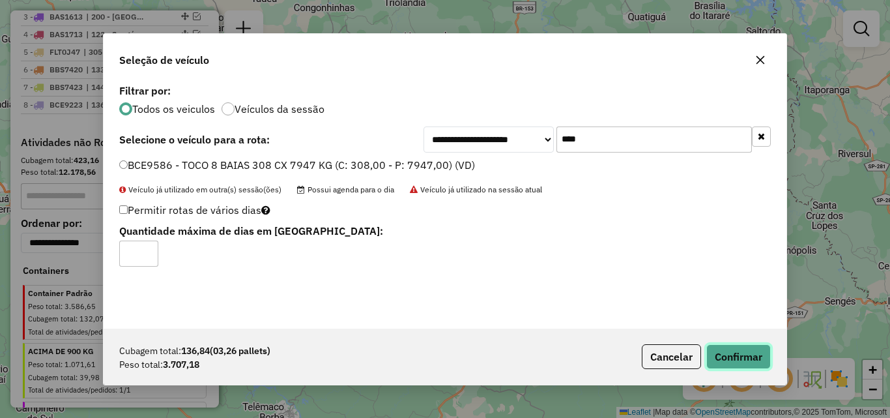
click at [746, 357] on button "Confirmar" at bounding box center [739, 356] width 65 height 25
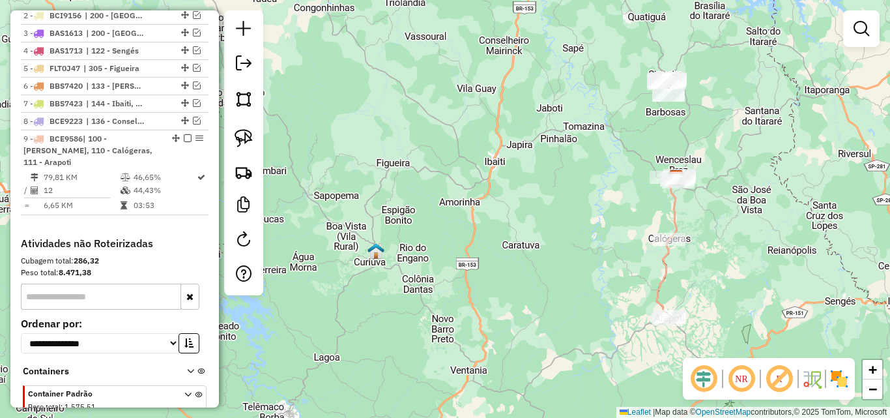
scroll to position [558, 0]
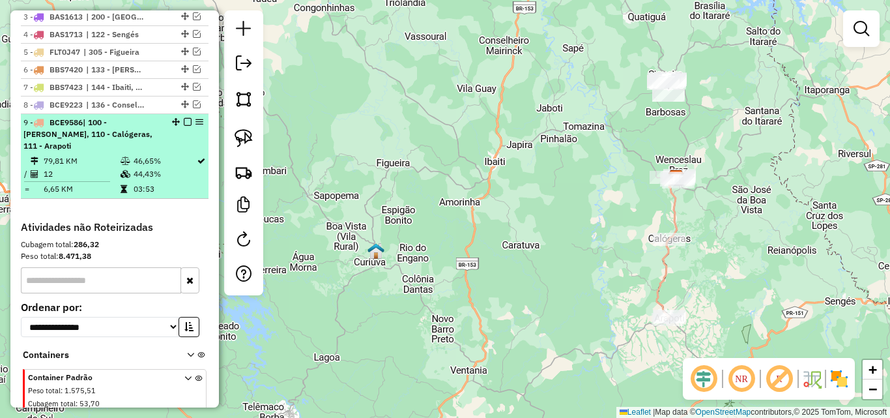
click at [184, 126] on em at bounding box center [188, 122] width 8 height 8
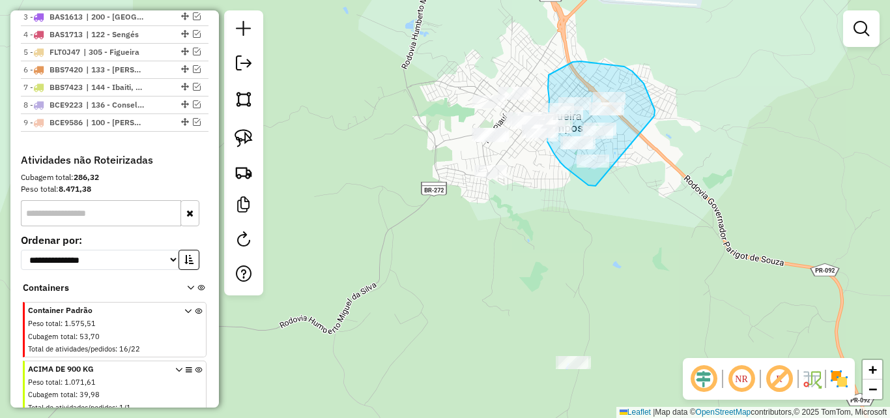
drag, startPoint x: 654, startPoint y: 116, endPoint x: 625, endPoint y: 186, distance: 76.3
drag, startPoint x: 639, startPoint y: 150, endPoint x: 598, endPoint y: 142, distance: 41.8
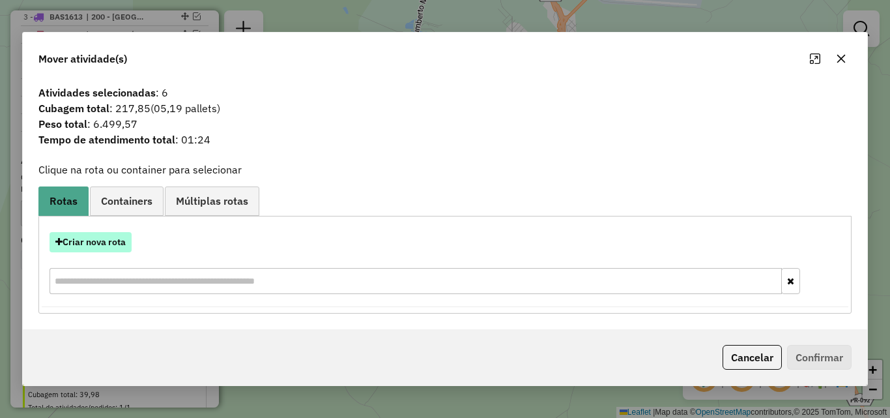
click at [111, 245] on button "Criar nova rota" at bounding box center [91, 242] width 82 height 20
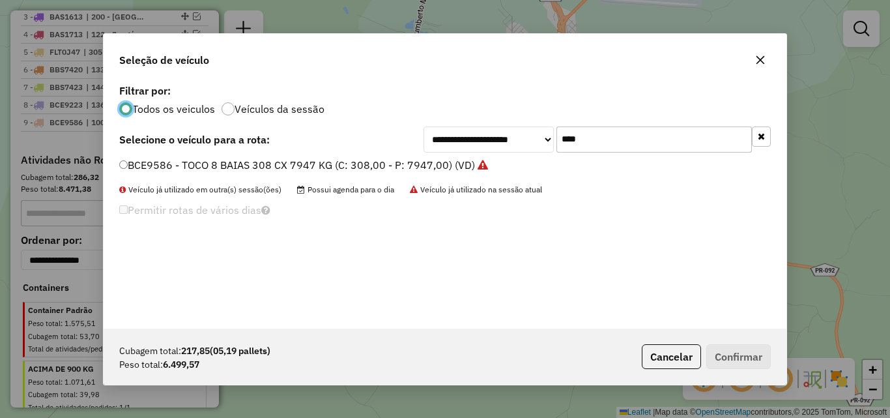
scroll to position [7, 4]
drag, startPoint x: 688, startPoint y: 136, endPoint x: 477, endPoint y: 136, distance: 210.5
click at [477, 136] on div "**********" at bounding box center [597, 139] width 347 height 26
type input "****"
click at [412, 168] on label "BAS4210 - TRUCK 10 BAIAS 420 CX 12700 KG (C: 420,00 - P: 12700,00) (VD)" at bounding box center [309, 165] width 381 height 16
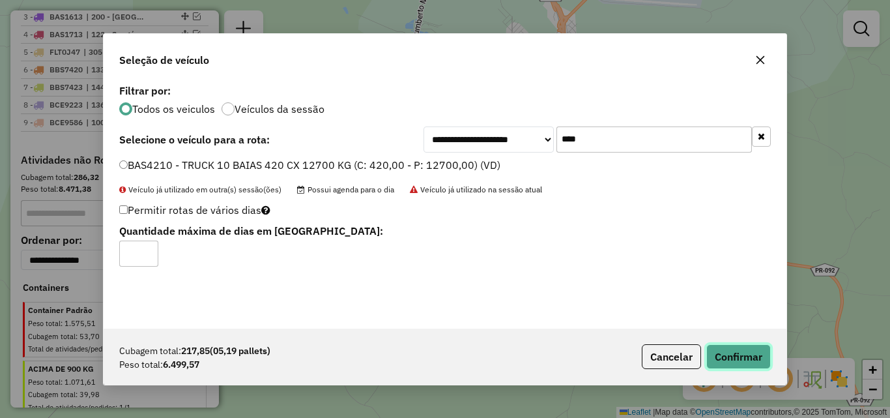
click at [730, 362] on button "Confirmar" at bounding box center [739, 356] width 65 height 25
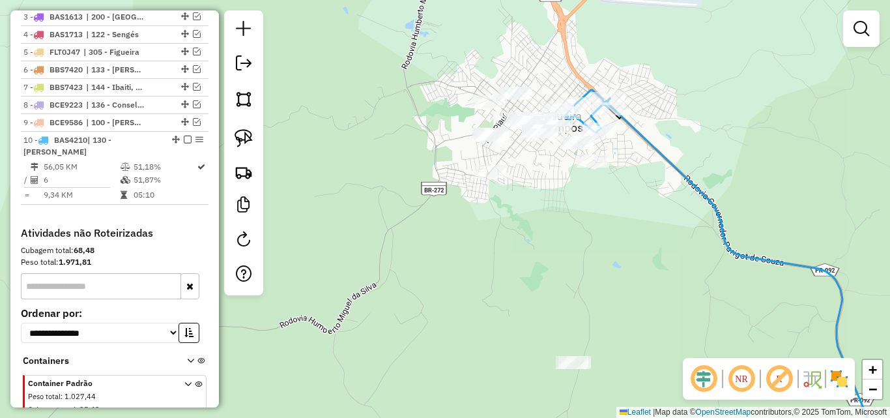
drag, startPoint x: 182, startPoint y: 154, endPoint x: 260, endPoint y: 178, distance: 81.7
click at [184, 143] on em at bounding box center [188, 140] width 8 height 8
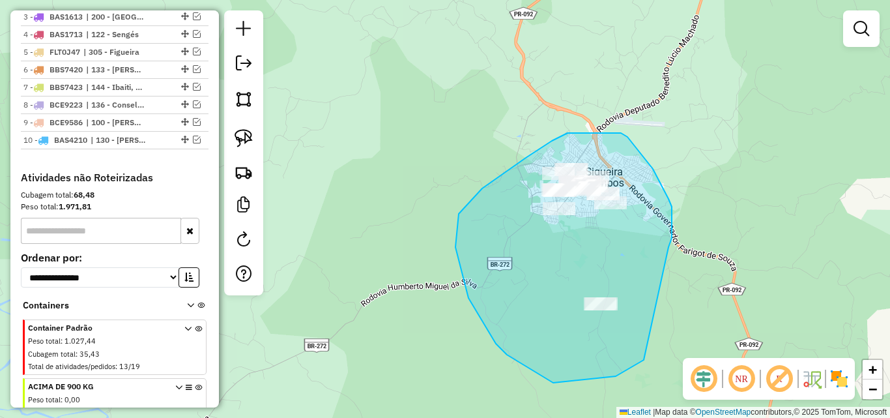
drag, startPoint x: 672, startPoint y: 238, endPoint x: 644, endPoint y: 360, distance: 125.1
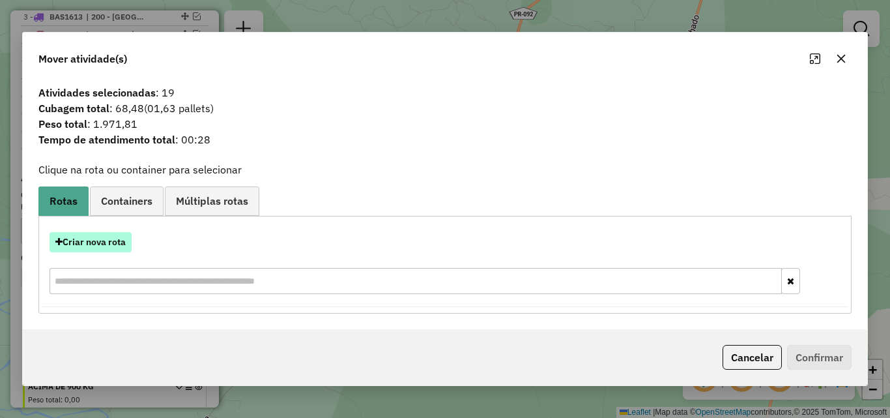
click at [102, 241] on button "Criar nova rota" at bounding box center [91, 242] width 82 height 20
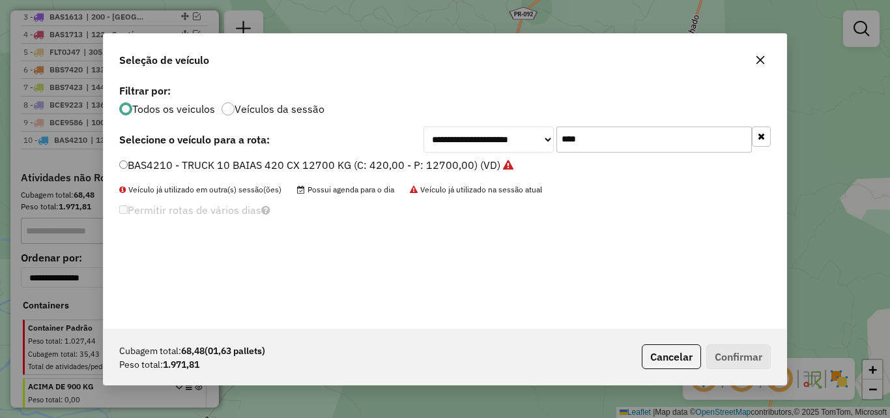
drag, startPoint x: 633, startPoint y: 134, endPoint x: 497, endPoint y: 141, distance: 135.8
click at [497, 141] on div "**********" at bounding box center [597, 139] width 347 height 26
type input "****"
click at [393, 159] on label "BCB5619 - TOCO 10 BAIAS 406 CX 7810 KG (C: 406,00 - P: 7810,00) (VD)" at bounding box center [300, 165] width 363 height 16
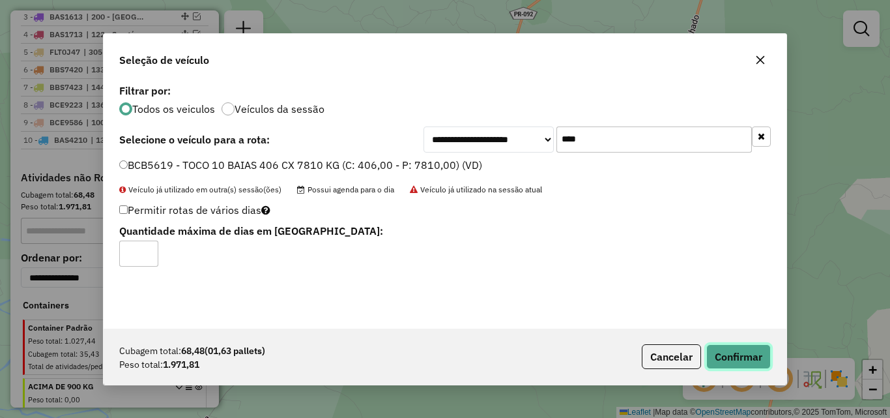
click at [764, 357] on button "Confirmar" at bounding box center [739, 356] width 65 height 25
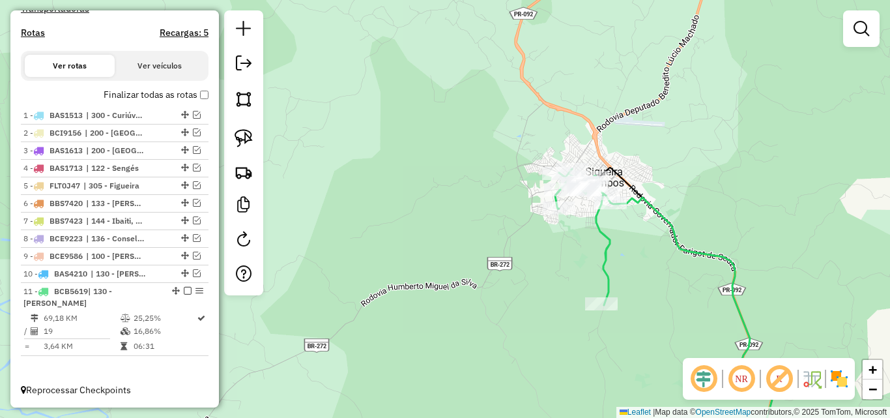
scroll to position [436, 0]
click at [193, 274] on em at bounding box center [197, 273] width 8 height 8
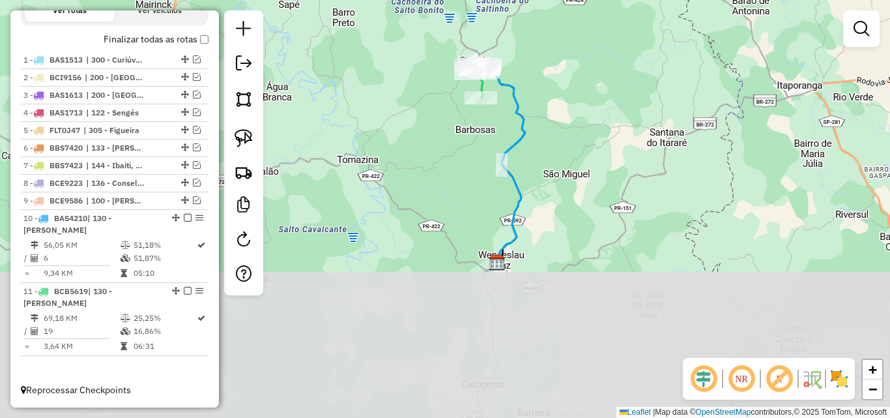
drag, startPoint x: 408, startPoint y: 200, endPoint x: 430, endPoint y: 54, distance: 147.6
click at [430, 54] on div "Janela de atendimento Grade de atendimento Capacidade Transportadoras Veículos …" at bounding box center [445, 209] width 890 height 418
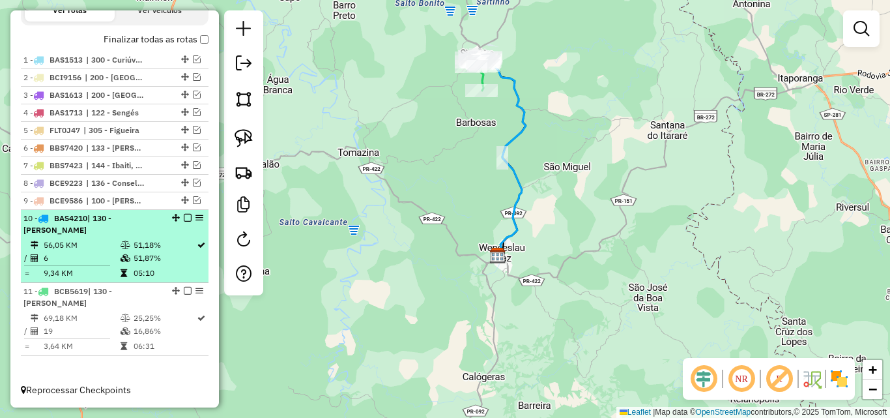
click at [184, 218] on em at bounding box center [188, 218] width 8 height 8
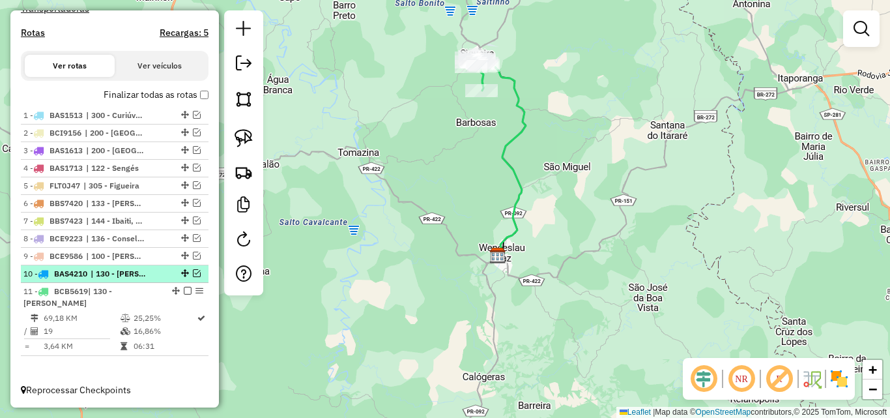
scroll to position [436, 0]
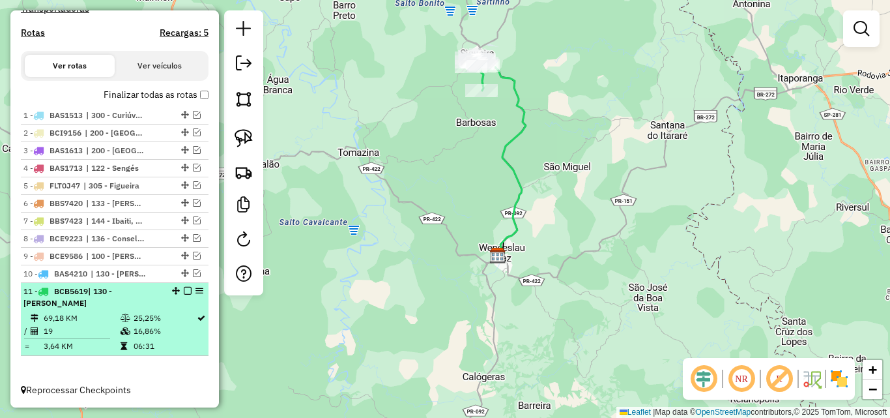
click at [184, 293] on em at bounding box center [188, 291] width 8 height 8
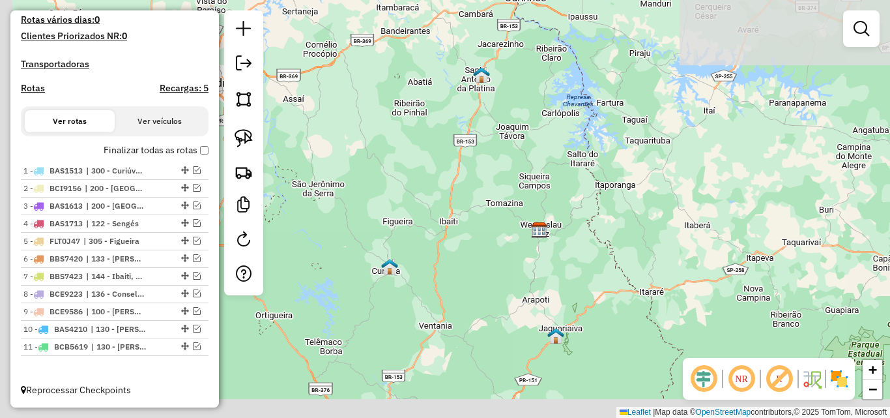
drag, startPoint x: 454, startPoint y: 272, endPoint x: 521, endPoint y: 244, distance: 73.0
click at [521, 244] on div "Janela de atendimento Grade de atendimento Capacidade Transportadoras Veículos …" at bounding box center [445, 209] width 890 height 418
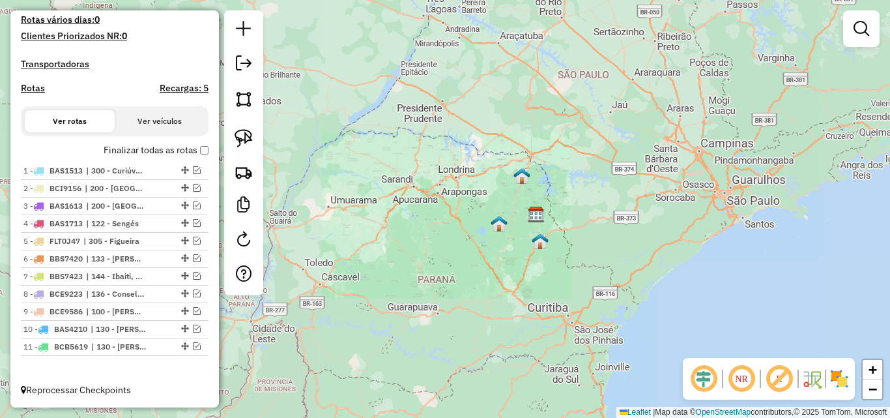
drag, startPoint x: 576, startPoint y: 285, endPoint x: 626, endPoint y: 244, distance: 64.8
click at [626, 244] on div "Janela de atendimento Grade de atendimento Capacidade Transportadoras Veículos …" at bounding box center [445, 209] width 890 height 418
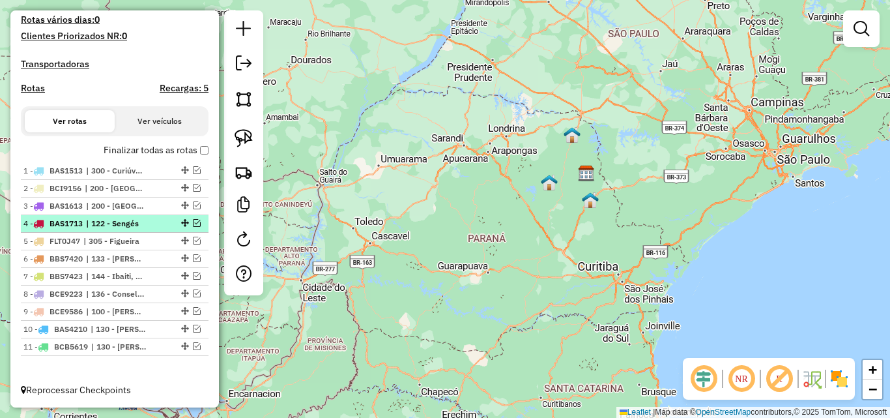
click at [92, 230] on li "4 - BAS1713 | 122 - Sengés" at bounding box center [115, 224] width 188 height 18
select select "**********"
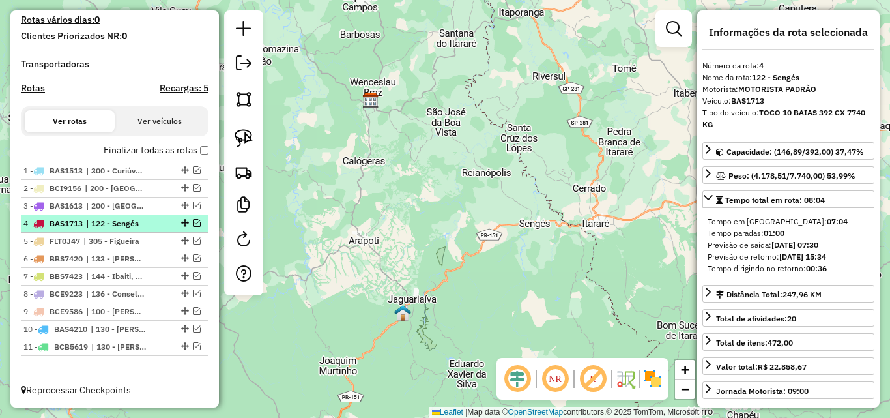
click at [194, 221] on em at bounding box center [197, 223] width 8 height 8
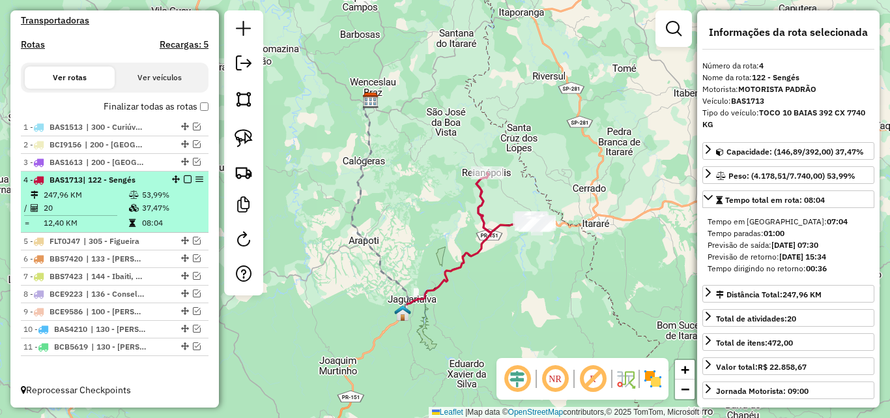
click at [184, 180] on em at bounding box center [188, 179] width 8 height 8
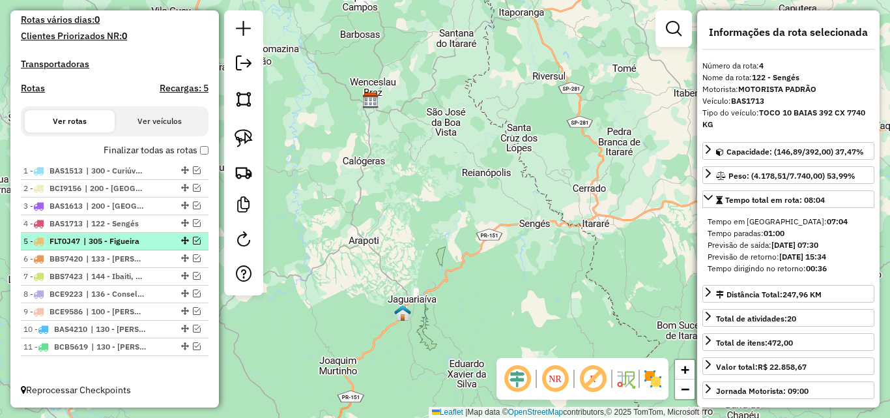
click at [193, 241] on em at bounding box center [197, 241] width 8 height 8
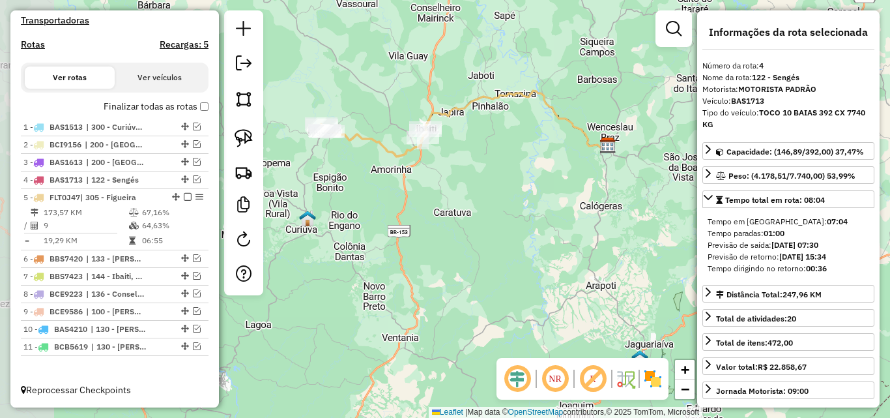
drag, startPoint x: 344, startPoint y: 207, endPoint x: 581, endPoint y: 252, distance: 241.5
click at [581, 252] on div "Janela de atendimento Grade de atendimento Capacidade Transportadoras Veículos …" at bounding box center [445, 209] width 890 height 418
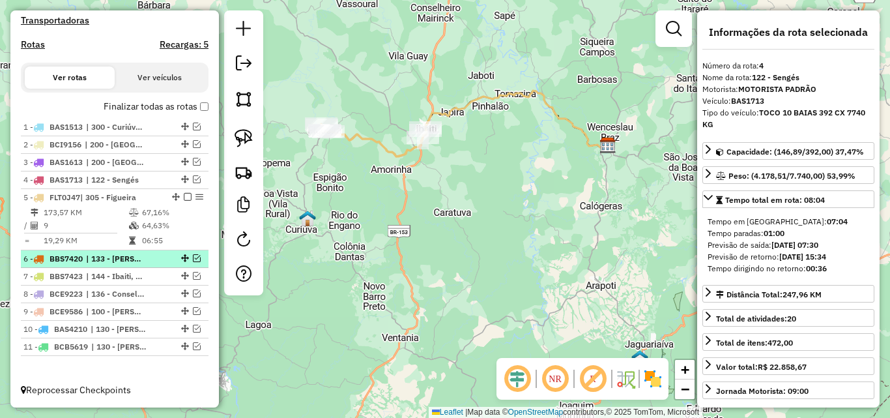
click at [193, 257] on em at bounding box center [197, 258] width 8 height 8
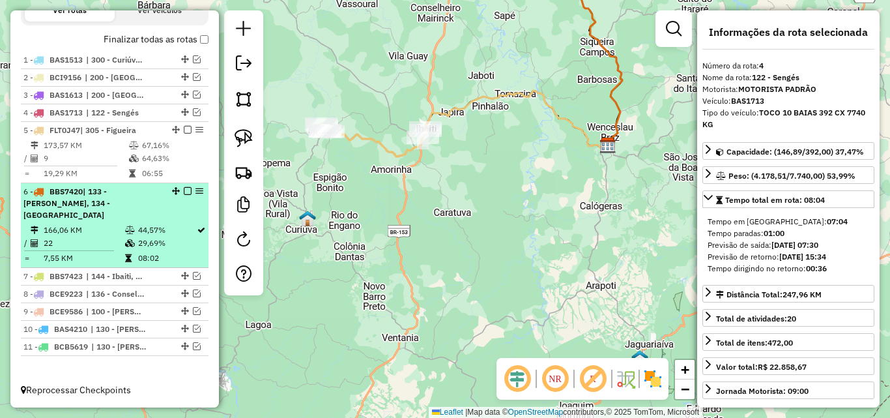
click at [184, 195] on em at bounding box center [188, 191] width 8 height 8
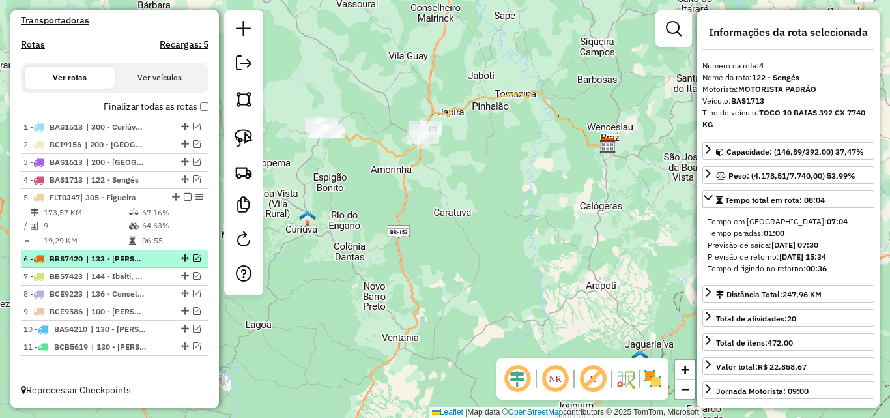
click at [196, 257] on em at bounding box center [197, 258] width 8 height 8
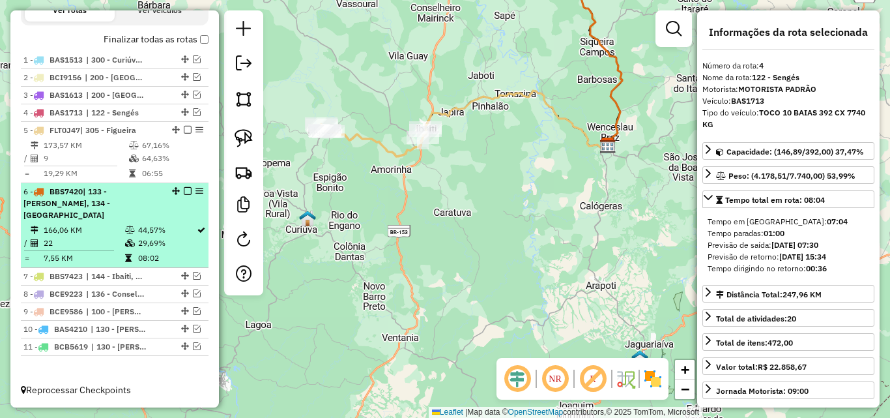
click at [184, 195] on em at bounding box center [188, 191] width 8 height 8
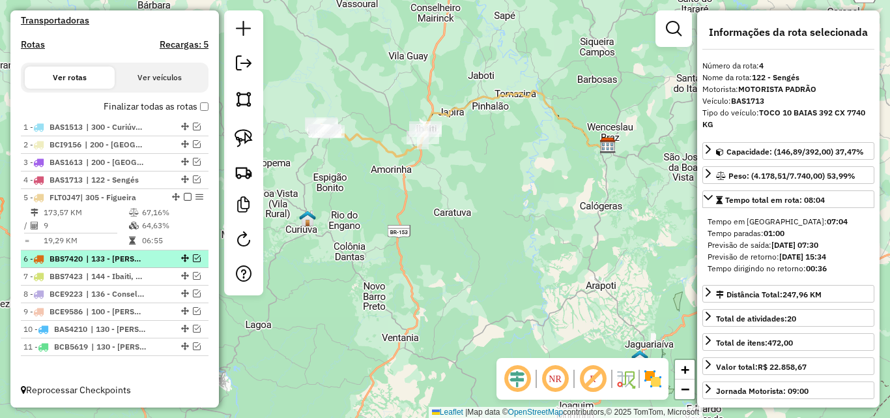
click at [194, 260] on em at bounding box center [197, 258] width 8 height 8
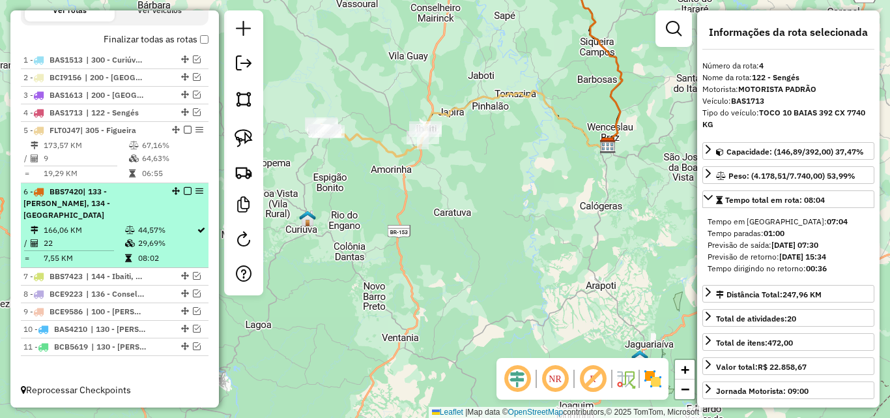
click at [184, 195] on em at bounding box center [188, 191] width 8 height 8
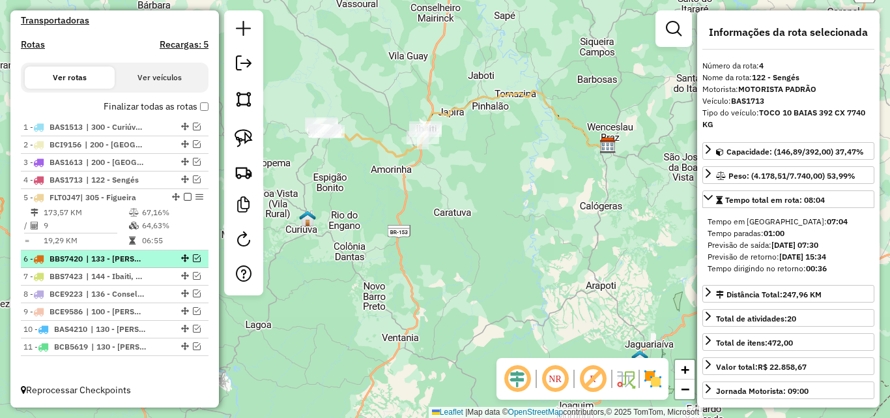
scroll to position [424, 0]
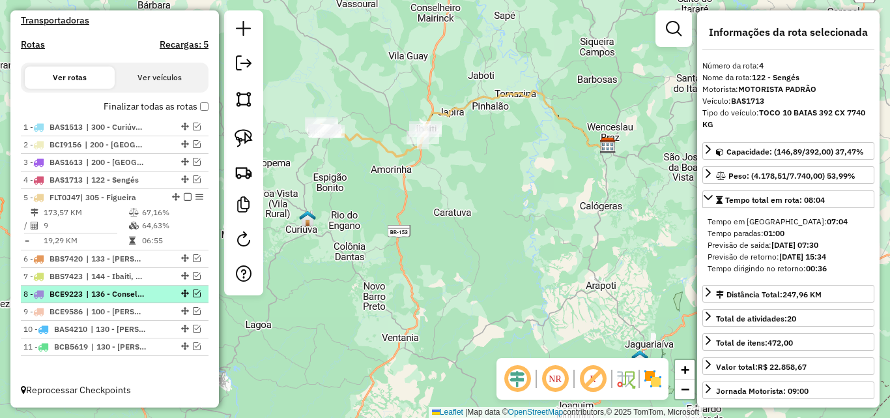
click at [193, 291] on em at bounding box center [197, 293] width 8 height 8
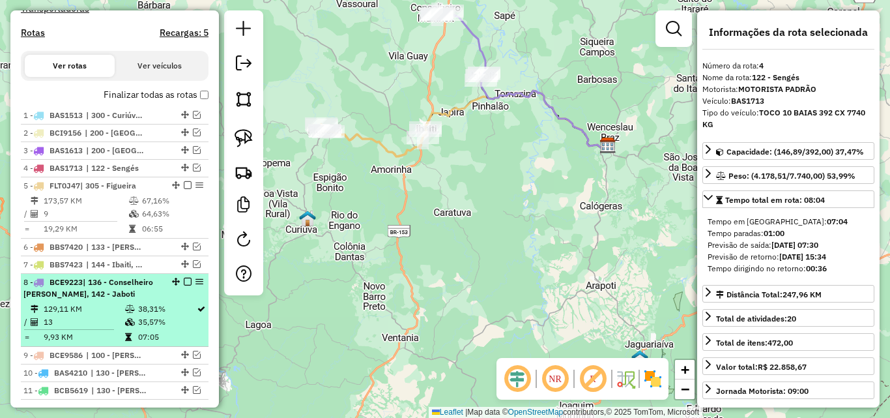
scroll to position [480, 0]
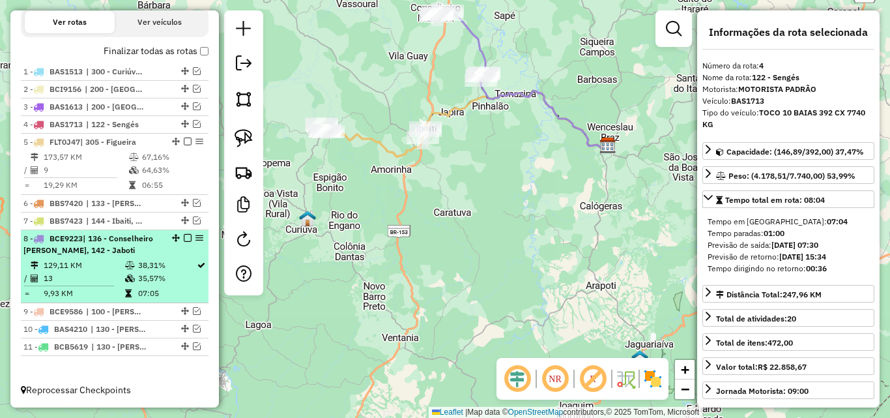
click at [184, 237] on em at bounding box center [188, 238] width 8 height 8
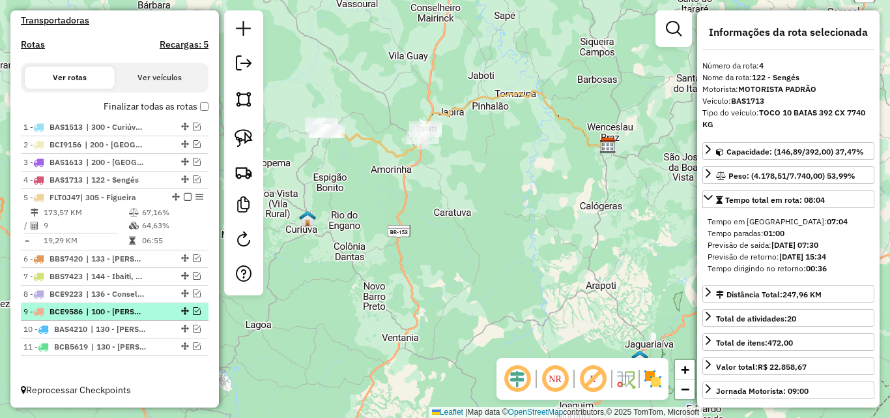
click at [194, 311] on em at bounding box center [197, 311] width 8 height 8
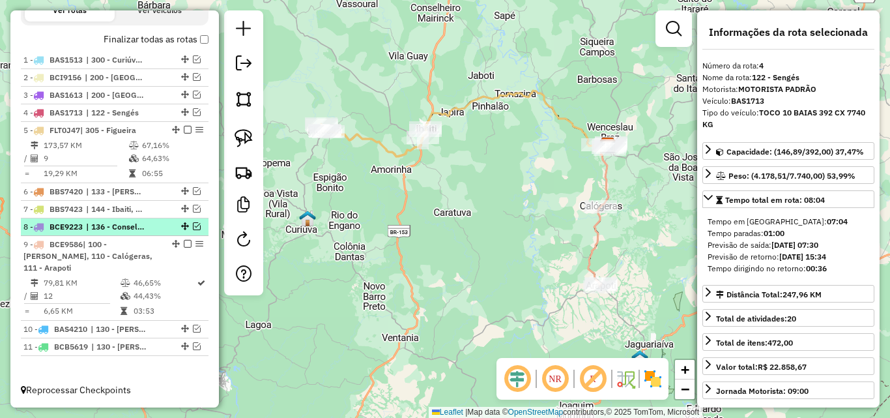
click at [193, 230] on em at bounding box center [197, 226] width 8 height 8
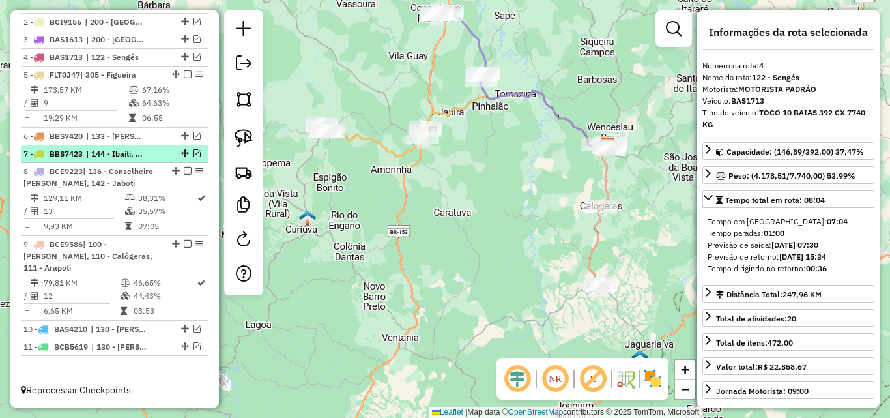
click at [196, 157] on em at bounding box center [197, 153] width 8 height 8
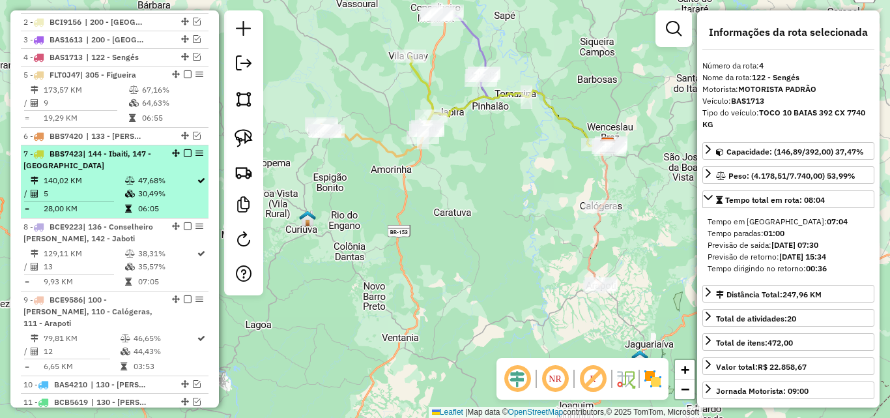
scroll to position [558, 0]
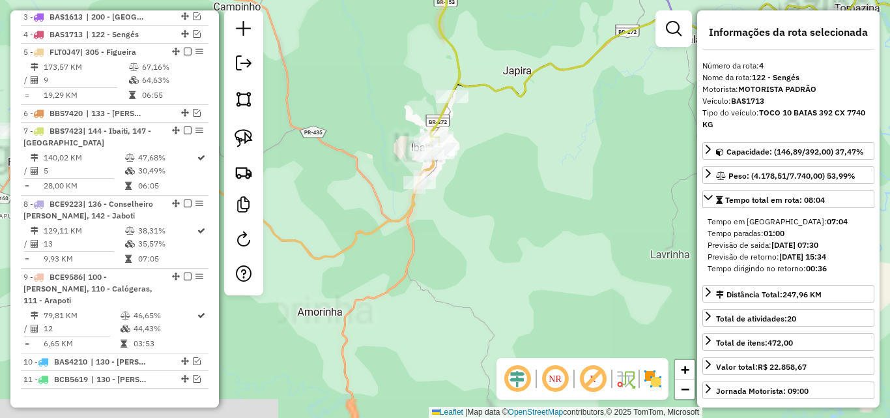
drag, startPoint x: 450, startPoint y: 186, endPoint x: 533, endPoint y: 150, distance: 90.5
click at [533, 150] on div "Janela de atendimento Grade de atendimento Capacidade Transportadoras Veículos …" at bounding box center [445, 209] width 890 height 418
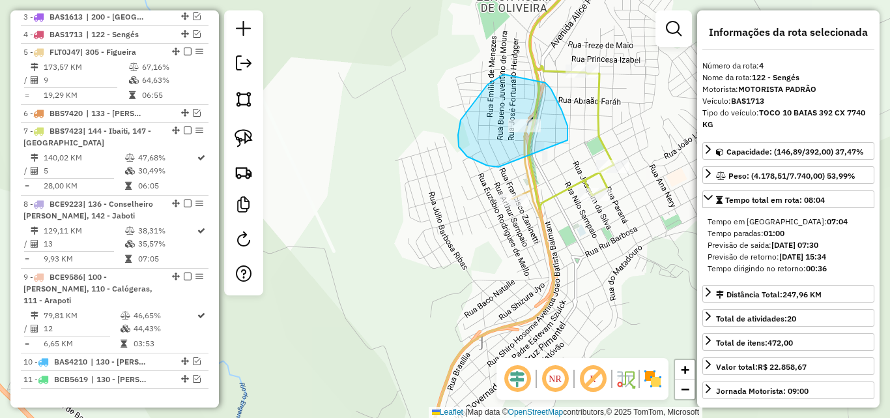
drag, startPoint x: 568, startPoint y: 140, endPoint x: 500, endPoint y: 167, distance: 72.9
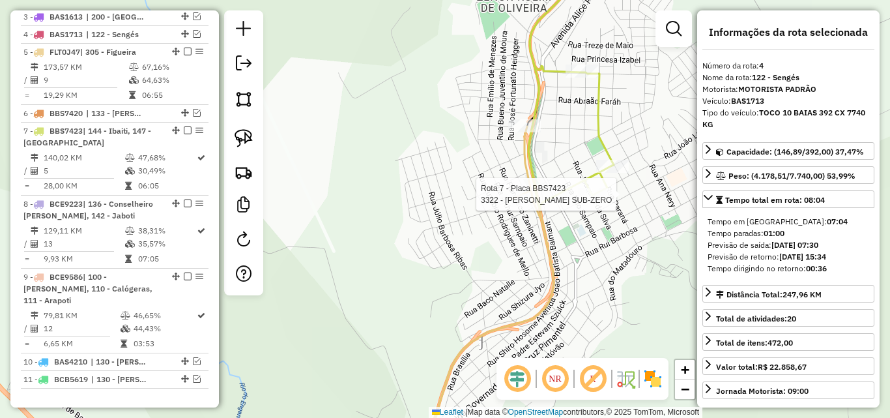
scroll to position [591, 0]
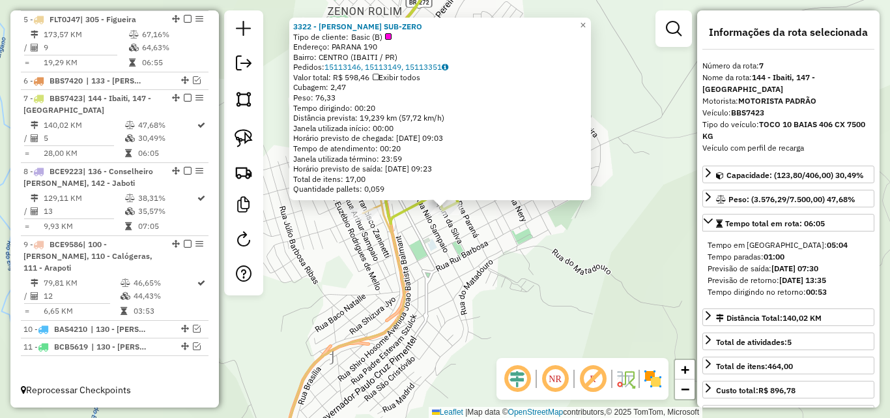
click at [570, 291] on div "3322 - LANCHON SUB-ZERO Tipo de cliente: Basic (B) Endereço: PARANA 190 Bairro:…" at bounding box center [445, 209] width 890 height 418
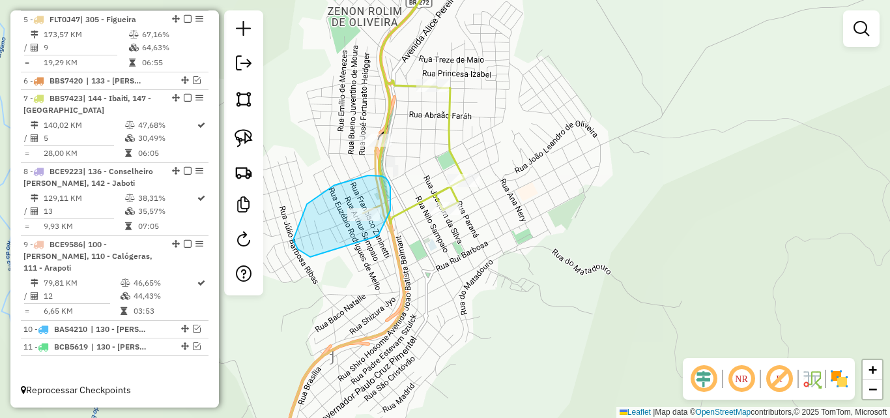
drag, startPoint x: 373, startPoint y: 237, endPoint x: 310, endPoint y: 257, distance: 66.2
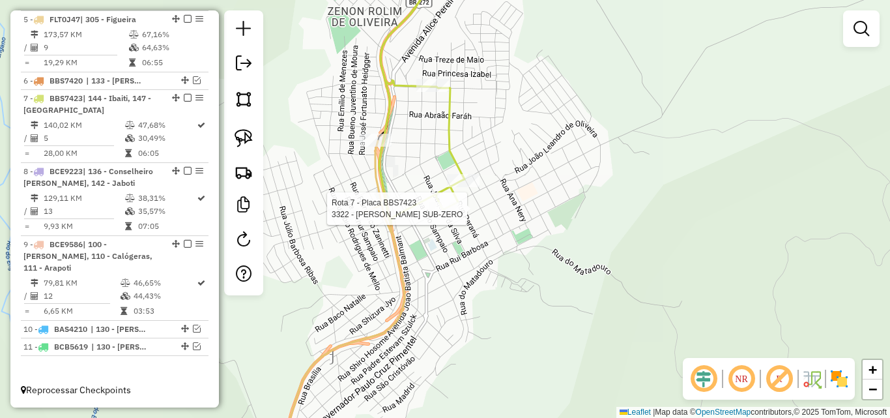
select select "**********"
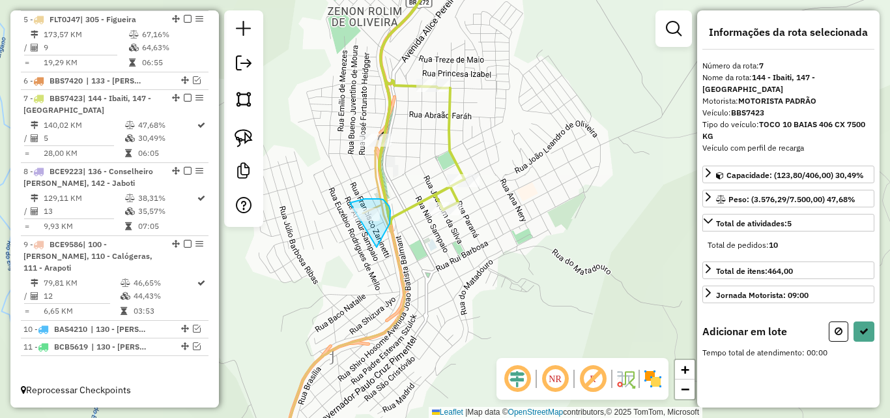
drag, startPoint x: 377, startPoint y: 246, endPoint x: 337, endPoint y: 247, distance: 40.4
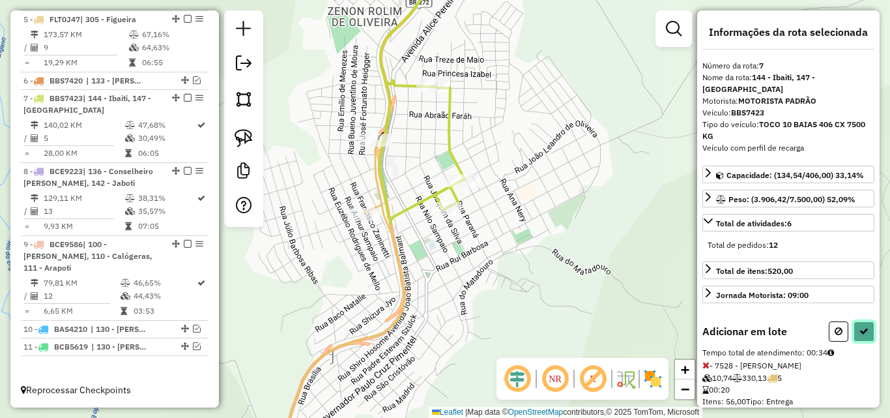
click at [863, 327] on icon at bounding box center [864, 331] width 9 height 9
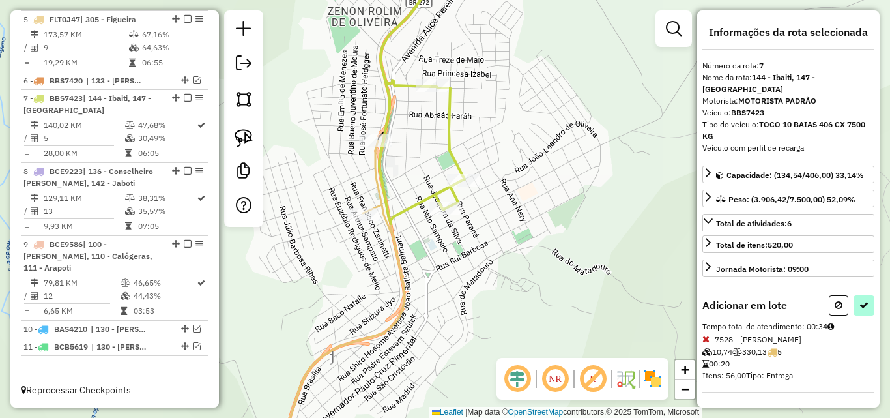
select select "**********"
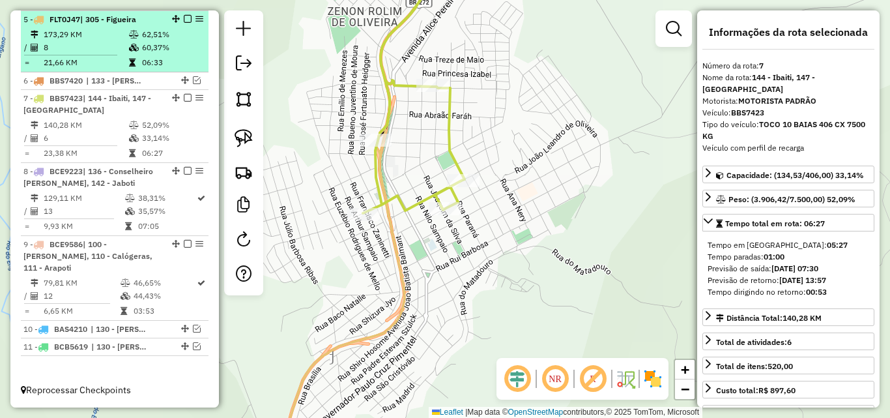
click at [119, 54] on td "8" at bounding box center [85, 47] width 85 height 13
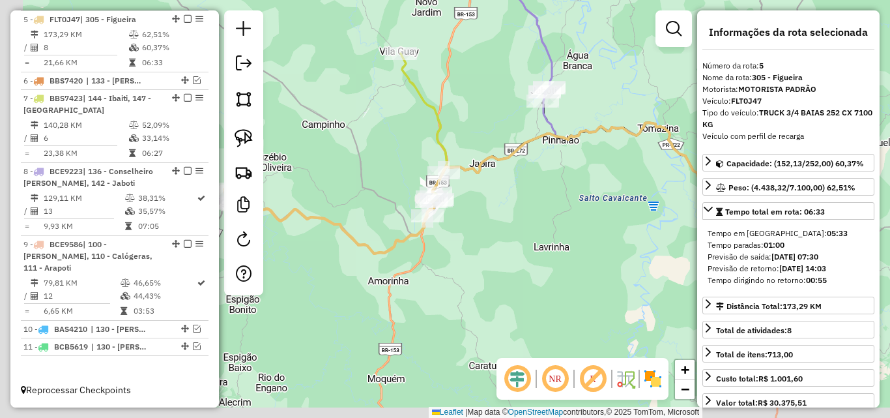
drag, startPoint x: 503, startPoint y: 267, endPoint x: 693, endPoint y: 207, distance: 199.4
click at [693, 207] on div "Janela de atendimento Grade de atendimento Capacidade Transportadoras Veículos …" at bounding box center [445, 209] width 890 height 418
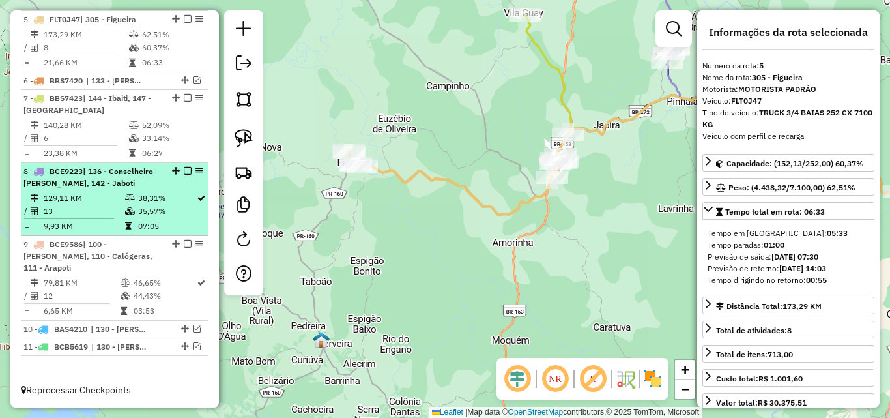
click at [150, 189] on div "8 - BCE9223 | 136 - Conselheiro Mairinck, 142 - Jaboti" at bounding box center [92, 177] width 138 height 23
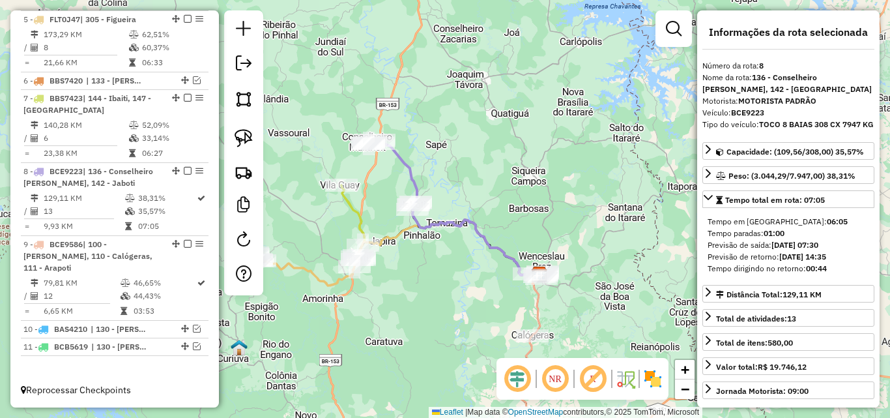
drag, startPoint x: 448, startPoint y: 250, endPoint x: 488, endPoint y: 226, distance: 46.3
click at [488, 226] on div "Janela de atendimento Grade de atendimento Capacidade Transportadoras Veículos …" at bounding box center [445, 209] width 890 height 418
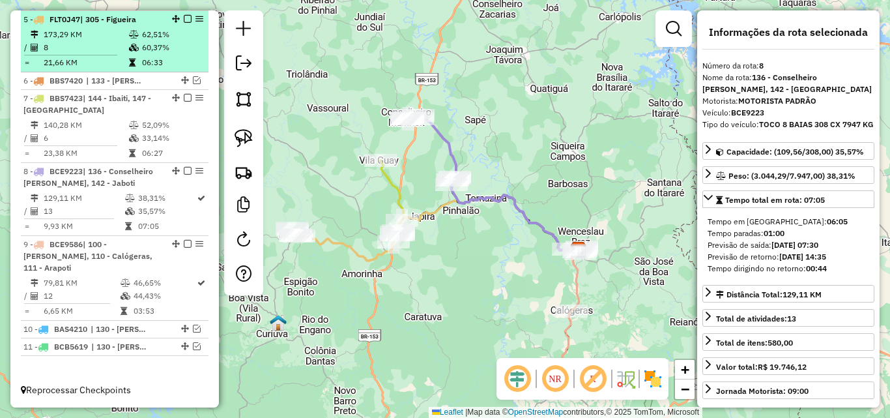
click at [116, 41] on td "173,29 KM" at bounding box center [85, 34] width 85 height 13
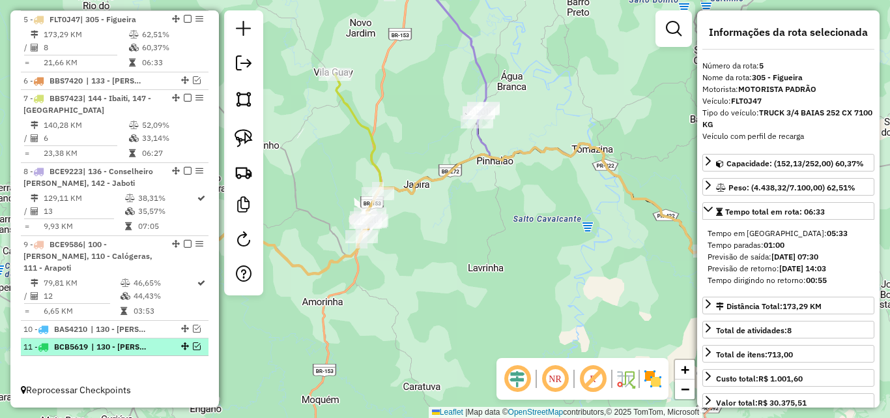
click at [195, 346] on em at bounding box center [197, 346] width 8 height 8
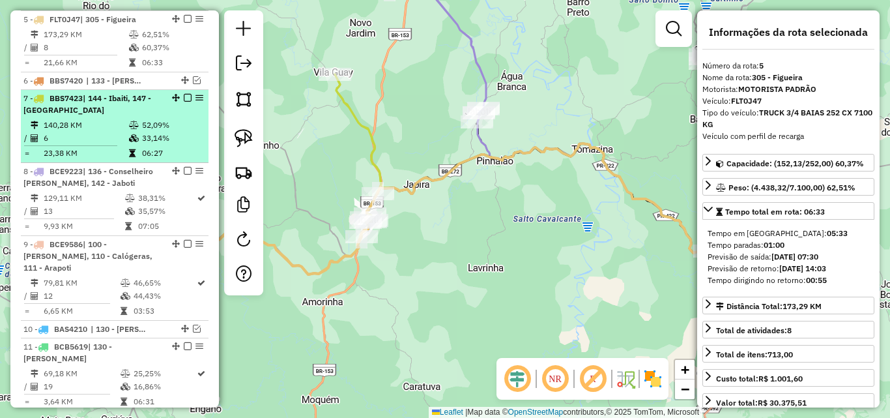
click at [184, 102] on em at bounding box center [188, 98] width 8 height 8
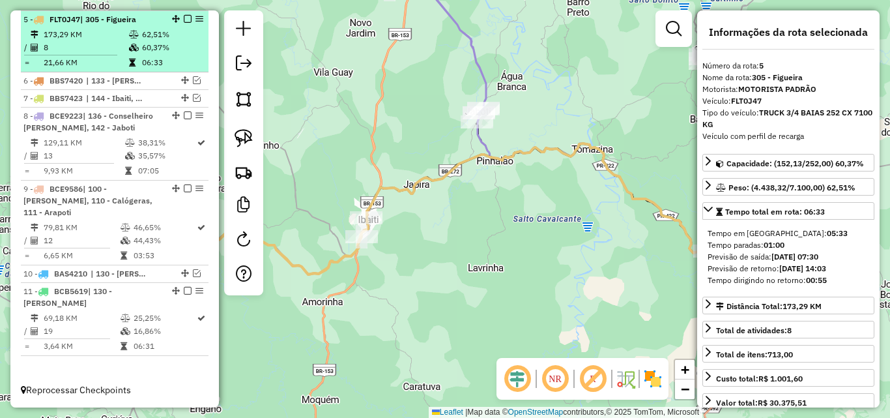
click at [185, 23] on em at bounding box center [188, 19] width 8 height 8
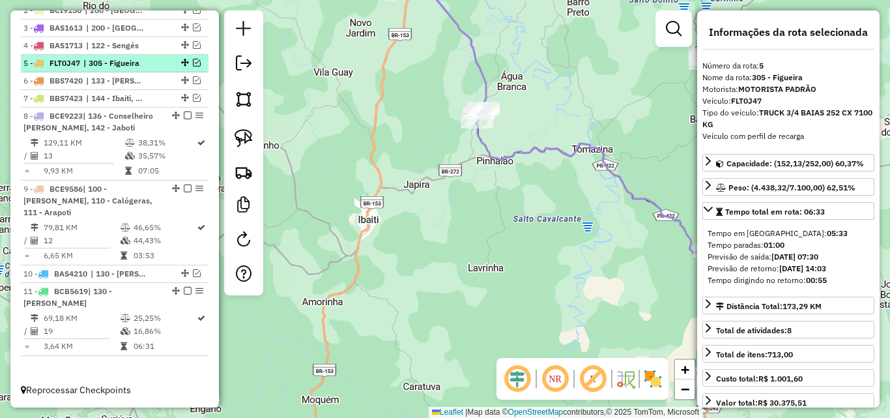
scroll to position [547, 0]
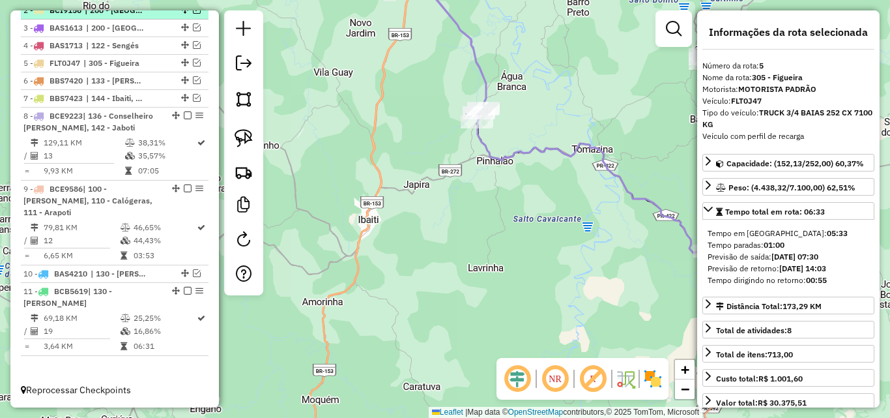
click at [193, 14] on em at bounding box center [197, 10] width 8 height 8
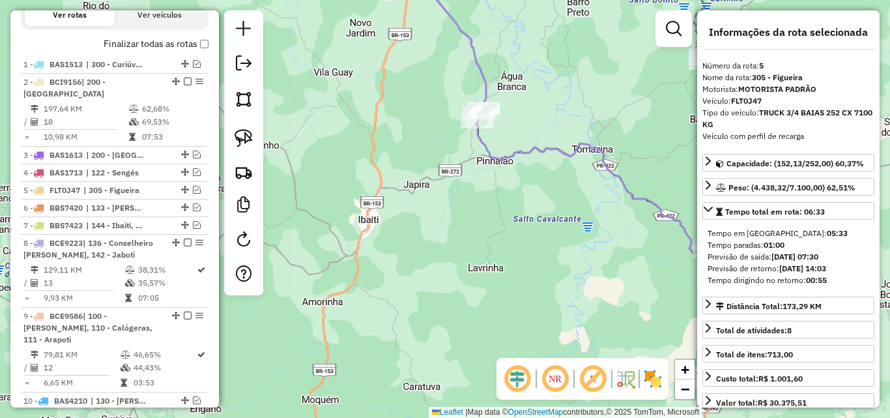
scroll to position [472, 0]
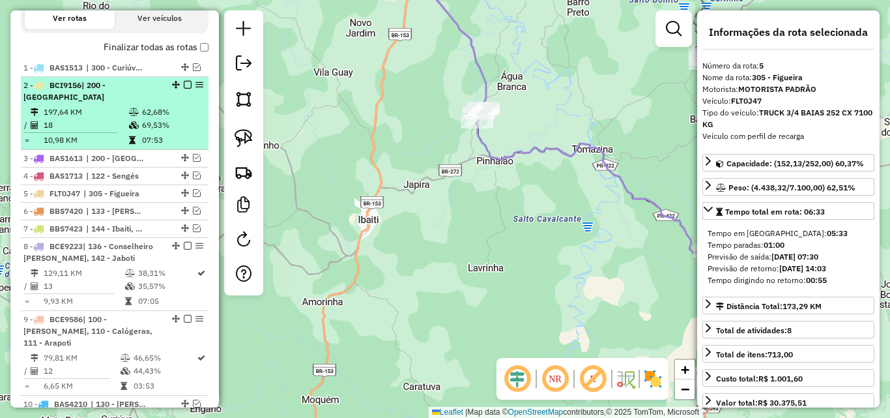
click at [184, 89] on em at bounding box center [188, 85] width 8 height 8
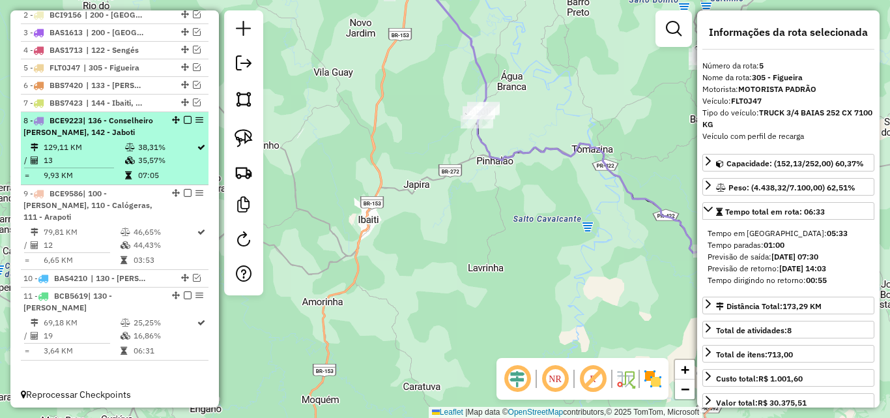
scroll to position [547, 0]
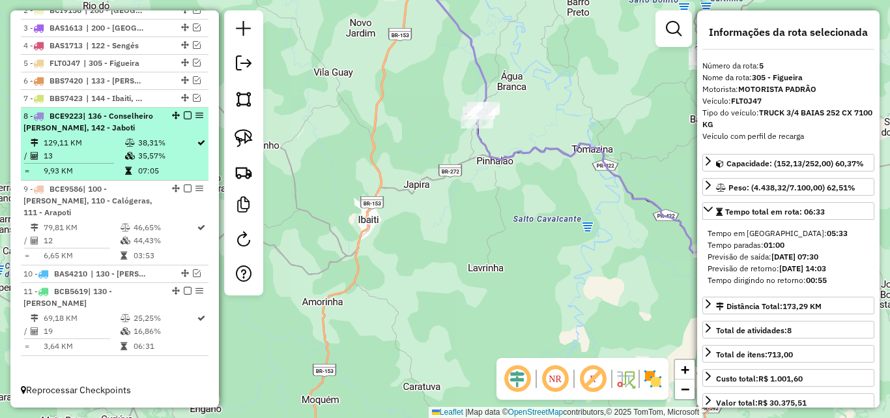
click at [184, 119] on em at bounding box center [188, 115] width 8 height 8
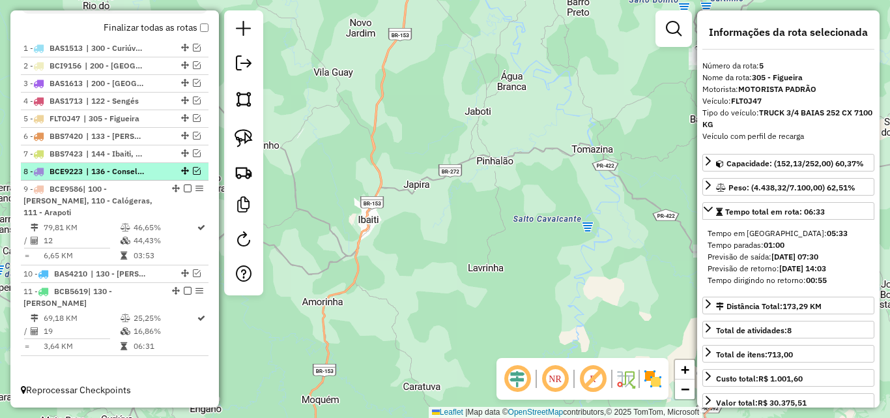
scroll to position [491, 0]
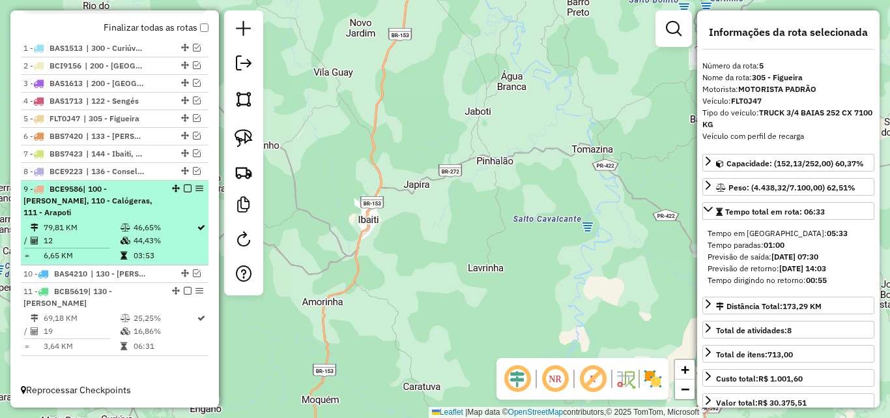
click at [184, 192] on em at bounding box center [188, 188] width 8 height 8
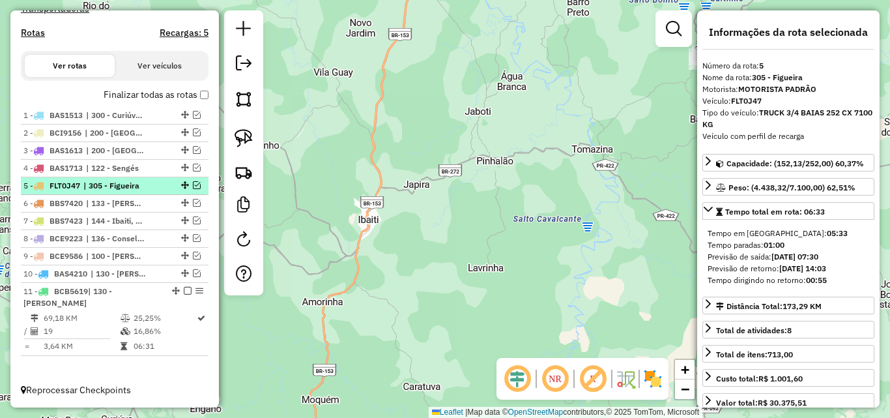
click at [194, 184] on em at bounding box center [197, 185] width 8 height 8
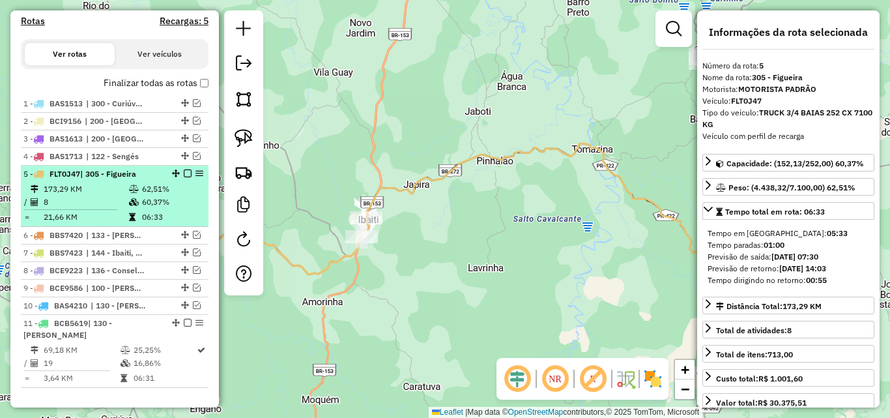
scroll to position [480, 0]
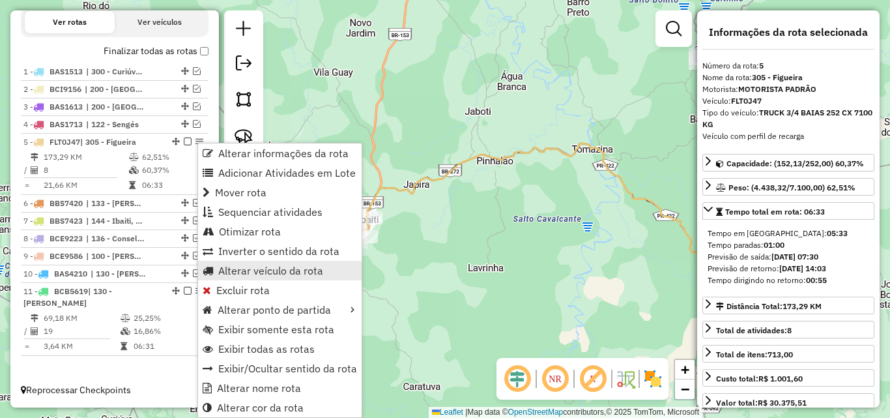
click at [267, 265] on span "Alterar veículo da rota" at bounding box center [270, 270] width 105 height 10
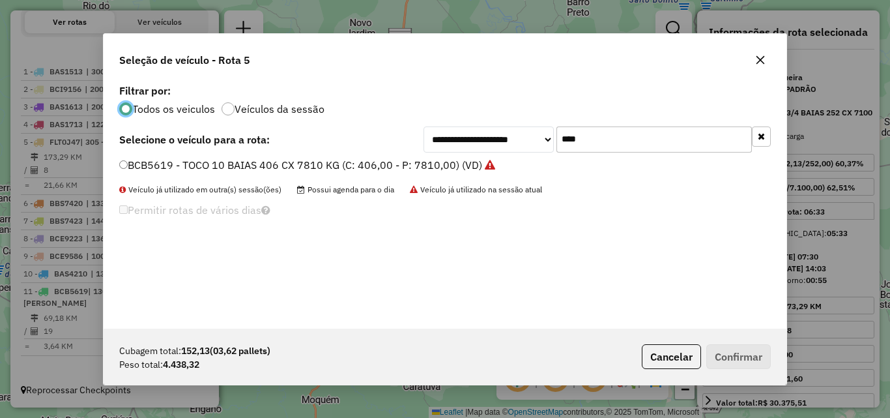
scroll to position [7, 4]
click at [370, 162] on label "BCB5619 - TOCO 10 BAIAS 406 CX 7810 KG (C: 406,00 - P: 7810,00) (VD)" at bounding box center [307, 165] width 376 height 16
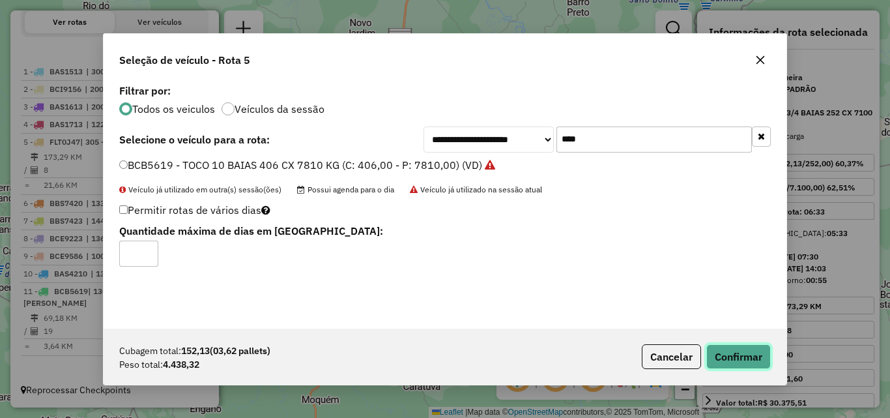
click at [739, 354] on button "Confirmar" at bounding box center [739, 356] width 65 height 25
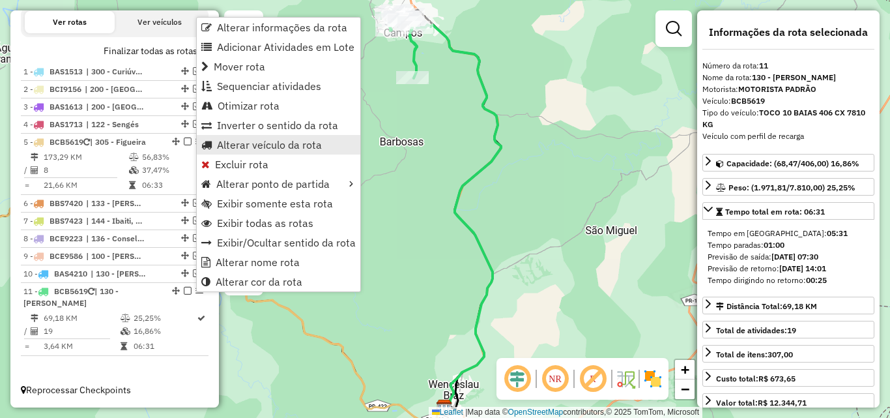
click at [274, 139] on span "Alterar veículo da rota" at bounding box center [269, 144] width 105 height 10
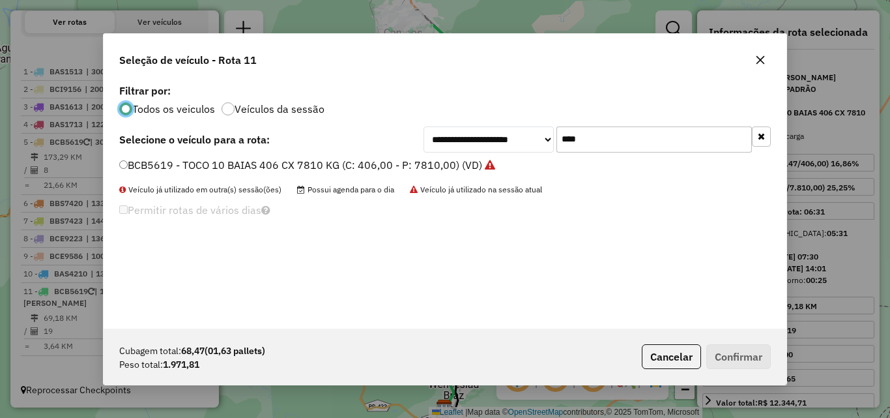
drag, startPoint x: 593, startPoint y: 133, endPoint x: 430, endPoint y: 156, distance: 165.3
click at [430, 156] on div "**********" at bounding box center [445, 205] width 683 height 248
type input "***"
click at [312, 166] on label "FLT0J47 - TRUCK 3/4 BAIAS 252 CX 7100 KG (C: 252,00 - P: 7100,00) (VD)" at bounding box center [303, 165] width 368 height 16
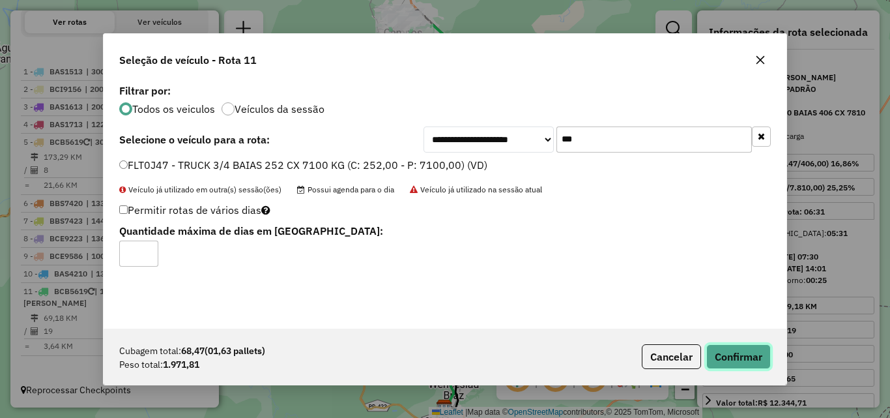
click at [753, 351] on button "Confirmar" at bounding box center [739, 356] width 65 height 25
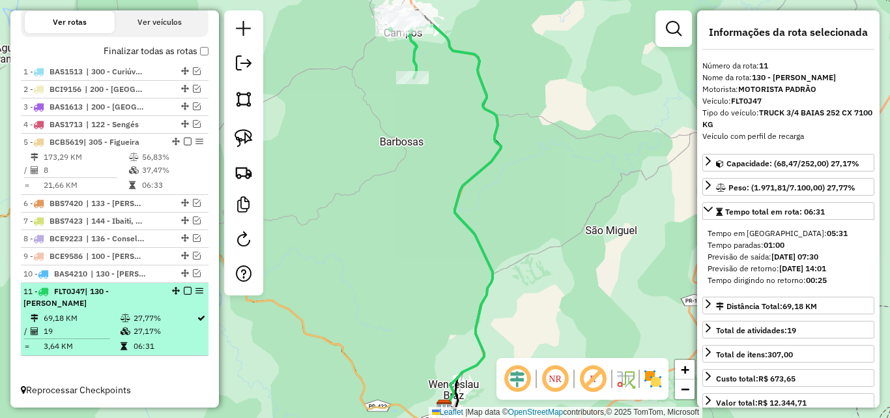
click at [185, 291] on em at bounding box center [188, 291] width 8 height 8
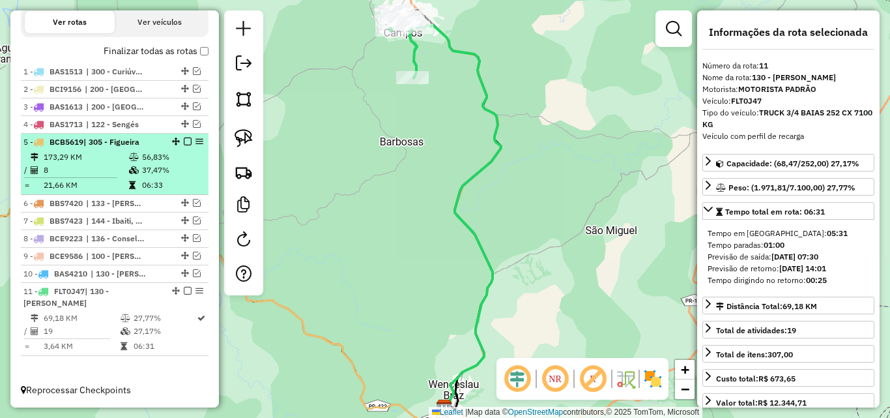
scroll to position [424, 0]
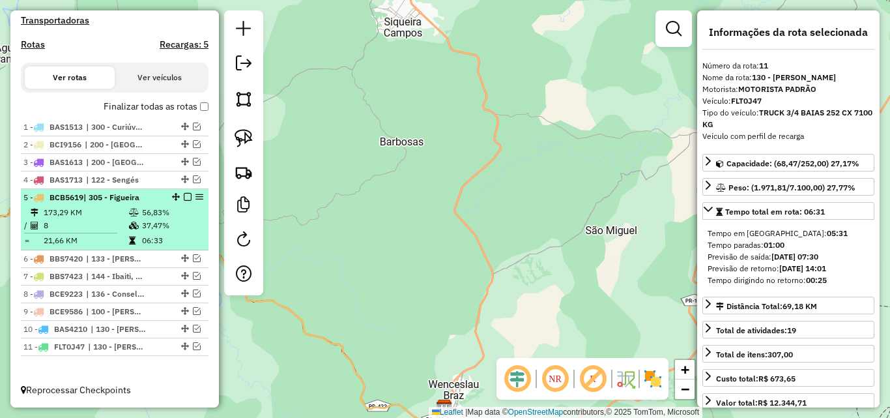
click at [184, 197] on em at bounding box center [188, 197] width 8 height 8
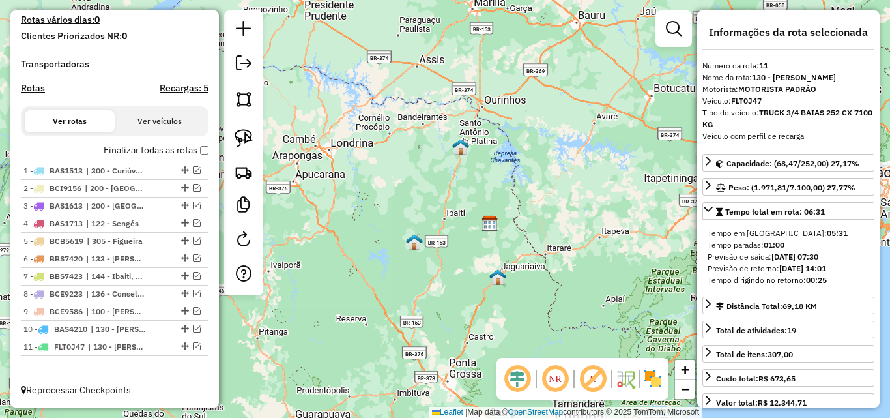
drag, startPoint x: 566, startPoint y: 325, endPoint x: 566, endPoint y: 255, distance: 70.4
click at [566, 255] on div "Janela de atendimento Grade de atendimento Capacidade Transportadoras Veículos …" at bounding box center [445, 209] width 890 height 418
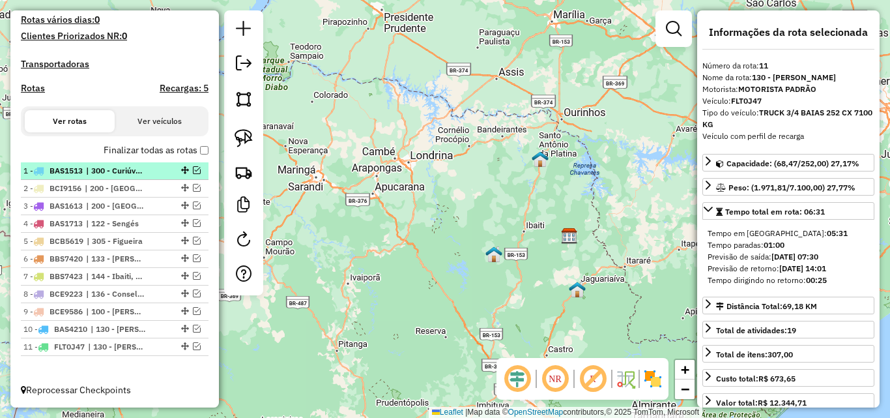
click at [193, 171] on em at bounding box center [197, 170] width 8 height 8
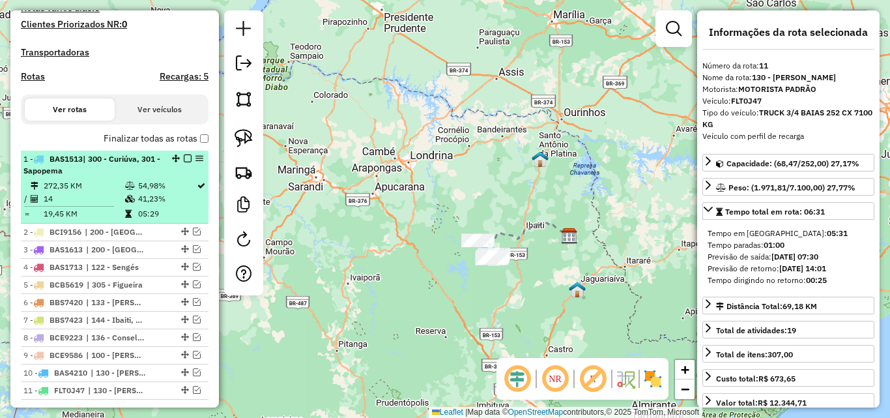
click at [184, 162] on em at bounding box center [188, 158] width 8 height 8
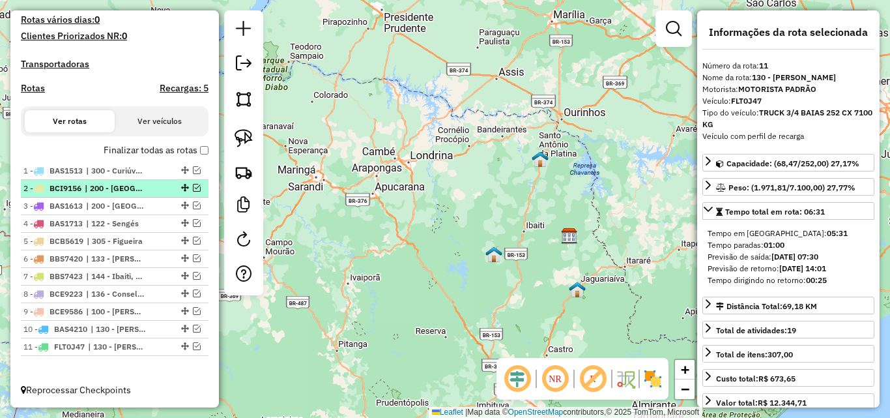
click at [194, 184] on em at bounding box center [197, 188] width 8 height 8
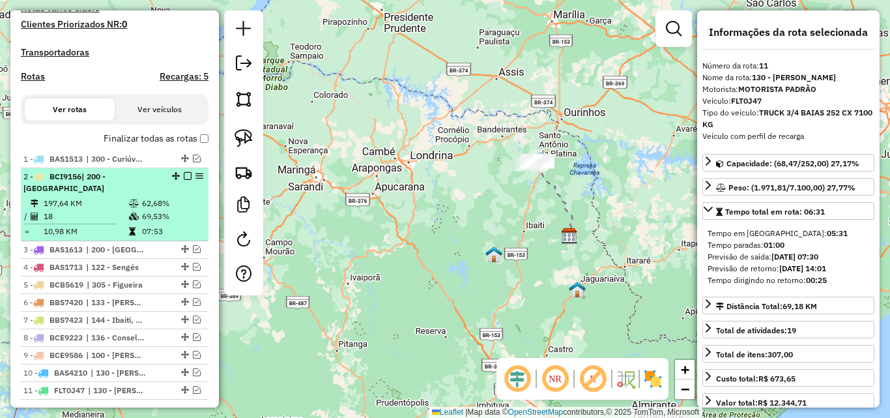
click at [184, 180] on em at bounding box center [188, 176] width 8 height 8
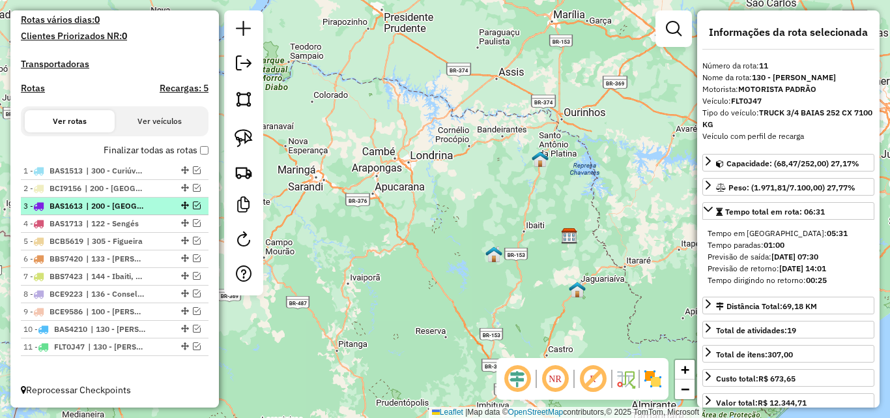
click at [193, 203] on em at bounding box center [197, 205] width 8 height 8
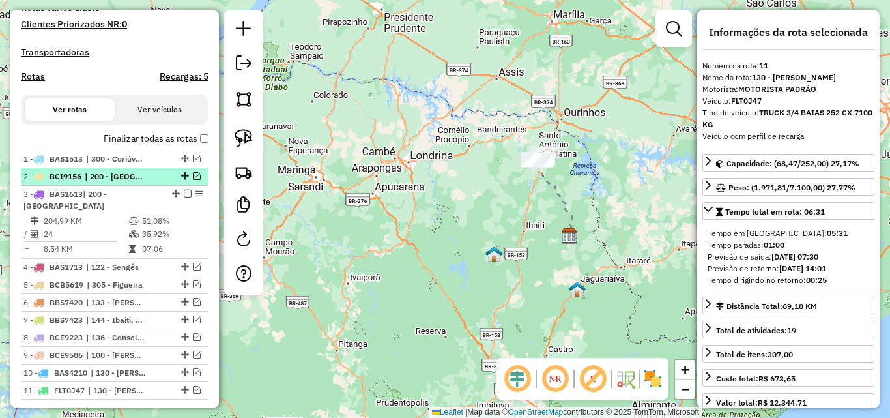
click at [196, 180] on em at bounding box center [197, 176] width 8 height 8
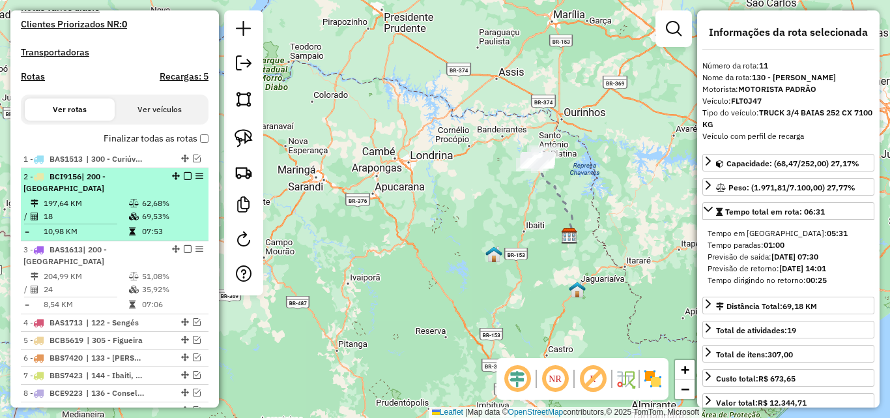
click at [184, 180] on em at bounding box center [188, 176] width 8 height 8
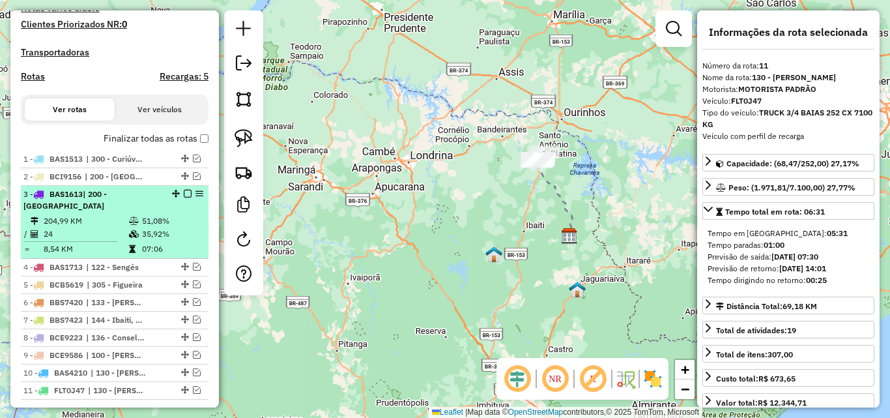
click at [184, 197] on em at bounding box center [188, 194] width 8 height 8
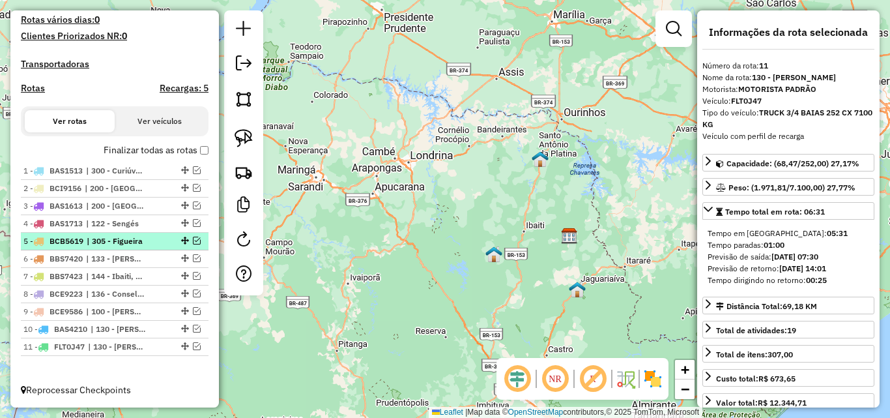
click at [193, 242] on em at bounding box center [197, 241] width 8 height 8
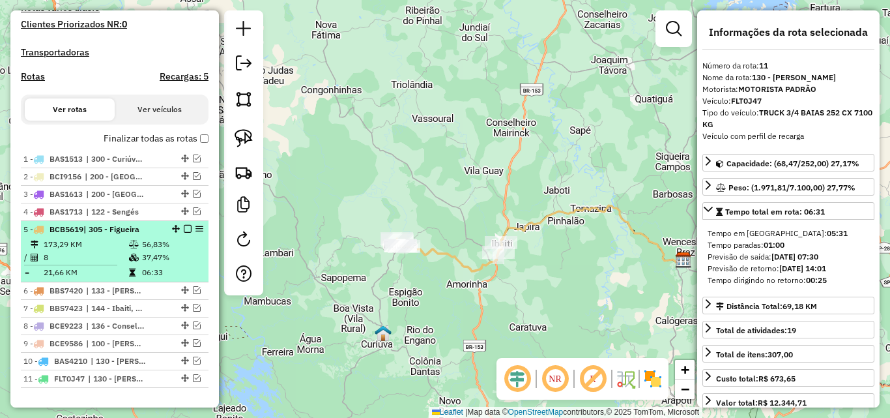
click at [184, 233] on em at bounding box center [188, 229] width 8 height 8
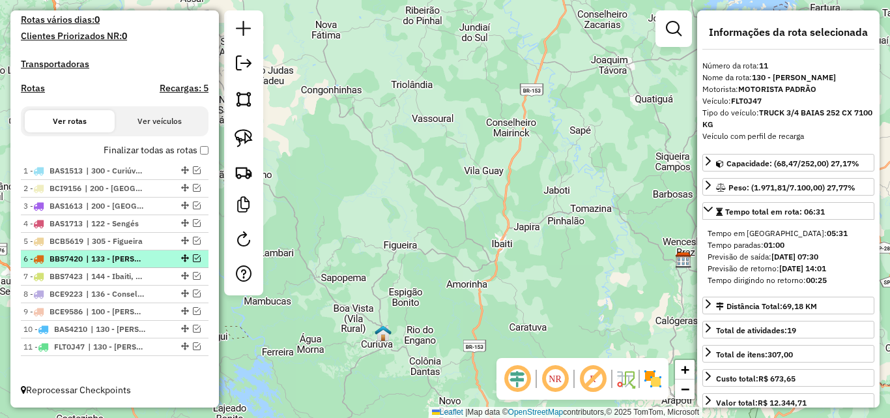
click at [194, 256] on em at bounding box center [197, 258] width 8 height 8
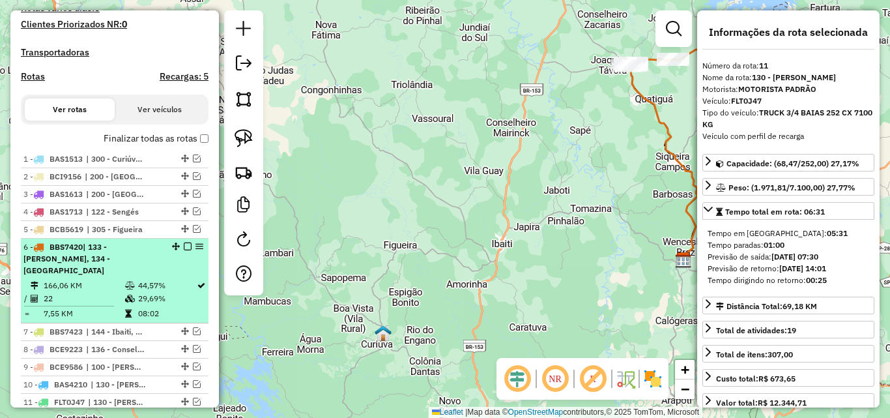
click at [130, 282] on icon at bounding box center [130, 286] width 10 height 8
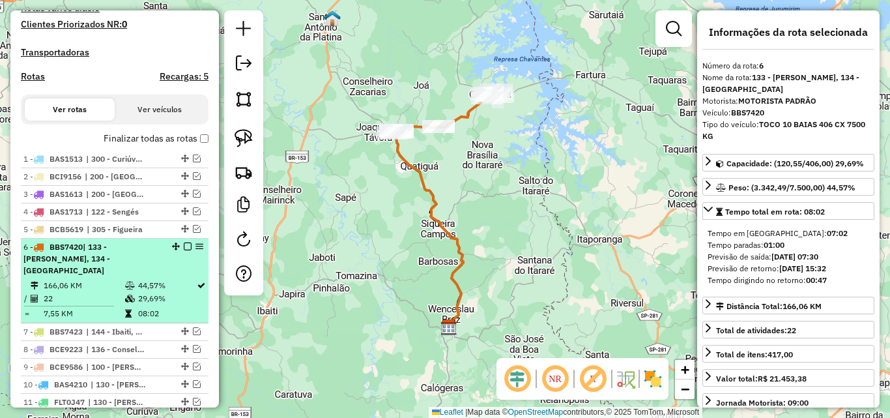
click at [184, 250] on em at bounding box center [188, 246] width 8 height 8
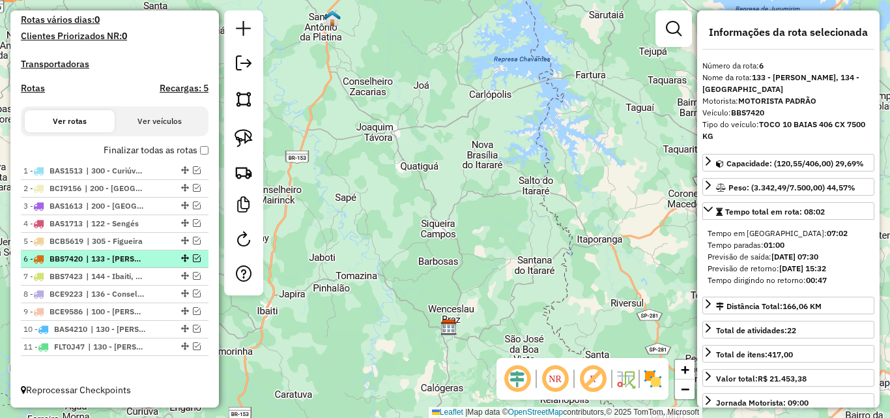
click at [194, 256] on em at bounding box center [197, 258] width 8 height 8
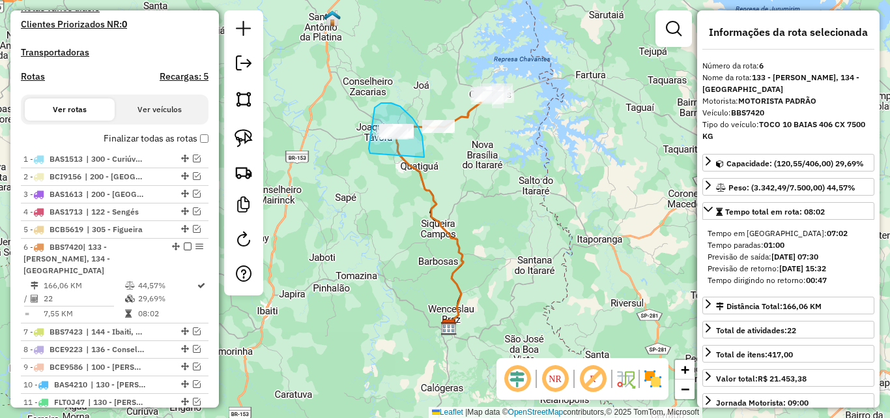
drag, startPoint x: 424, startPoint y: 157, endPoint x: 387, endPoint y: 165, distance: 38.6
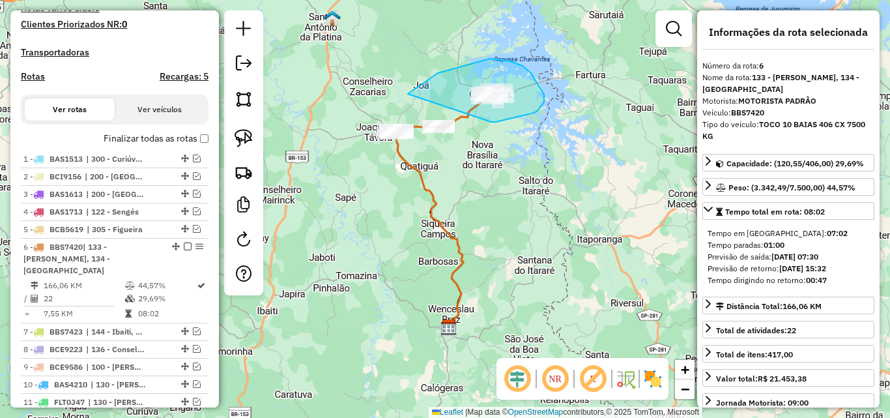
drag, startPoint x: 491, startPoint y: 122, endPoint x: 409, endPoint y: 96, distance: 86.8
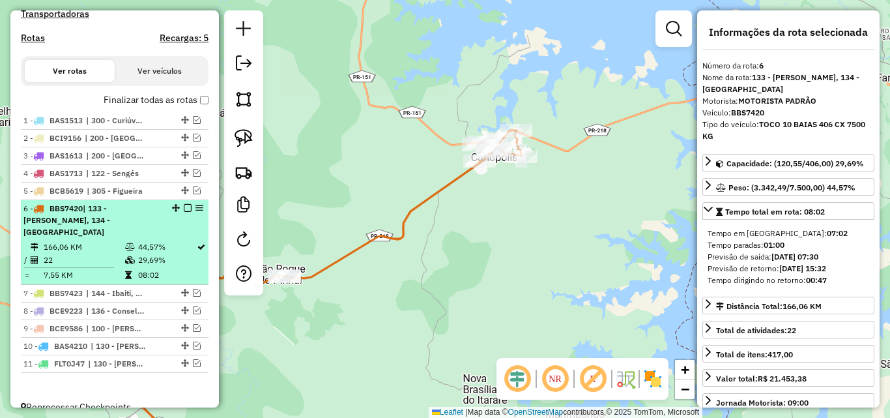
scroll to position [436, 0]
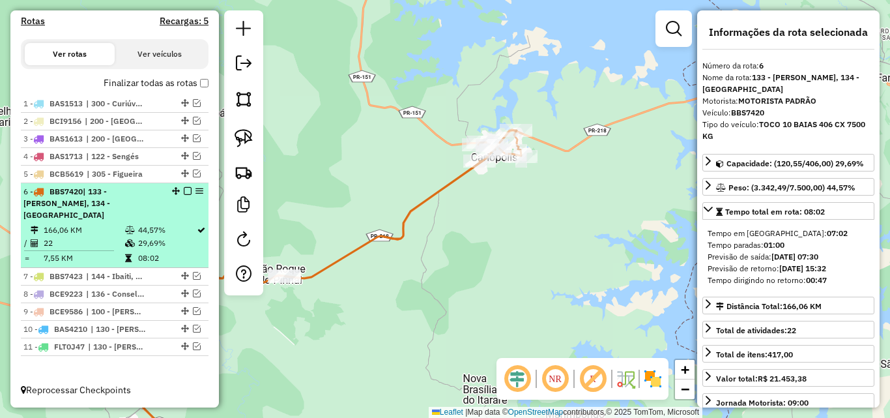
click at [186, 195] on em at bounding box center [188, 191] width 8 height 8
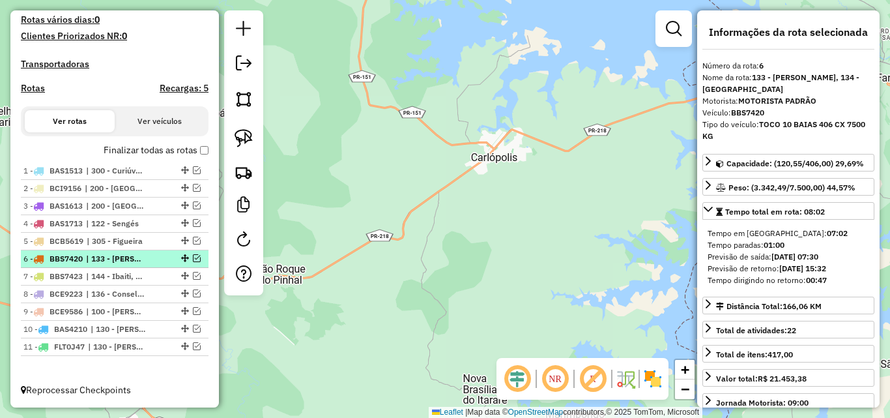
scroll to position [381, 0]
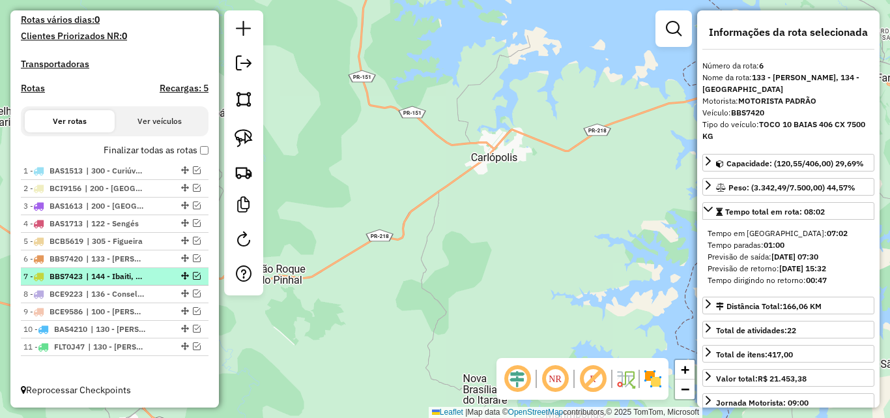
click at [193, 278] on em at bounding box center [197, 276] width 8 height 8
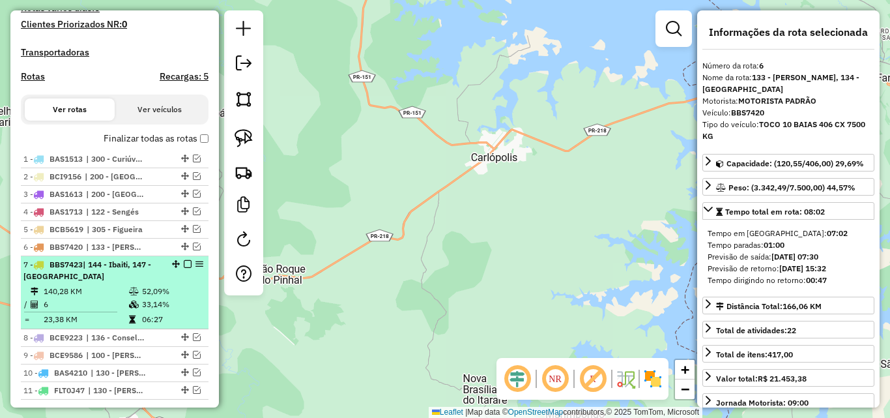
scroll to position [436, 0]
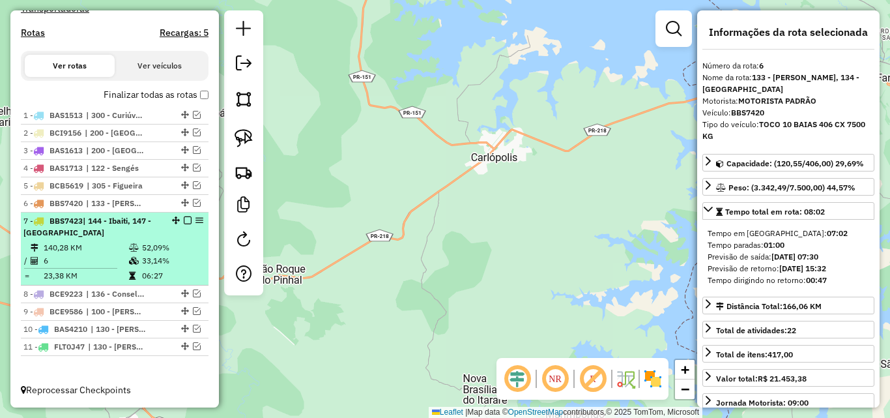
click at [141, 252] on td "52,09%" at bounding box center [172, 247] width 62 height 13
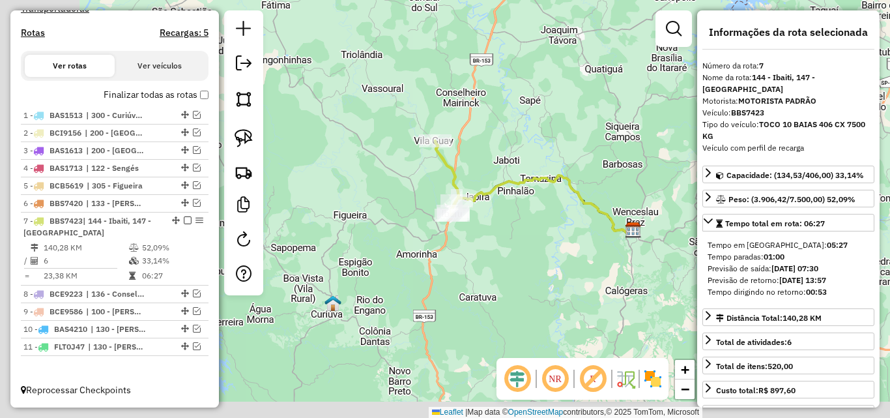
drag, startPoint x: 385, startPoint y: 270, endPoint x: 519, endPoint y: 226, distance: 141.4
click at [519, 226] on div "Janela de atendimento Grade de atendimento Capacidade Transportadoras Veículos …" at bounding box center [445, 209] width 890 height 418
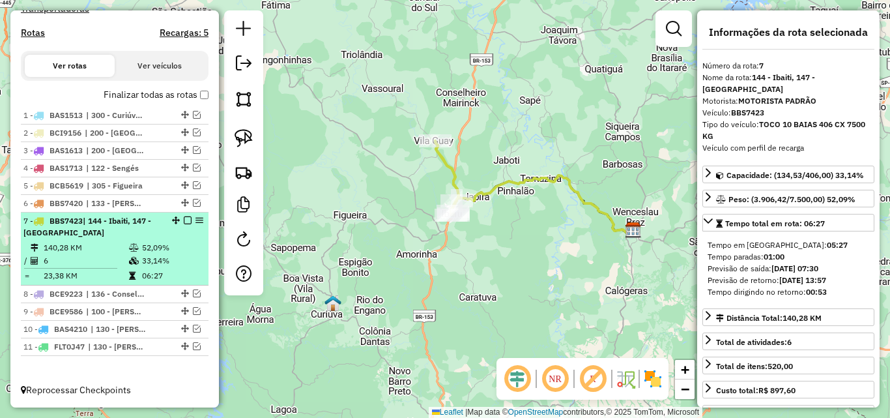
click at [184, 220] on em at bounding box center [188, 220] width 8 height 8
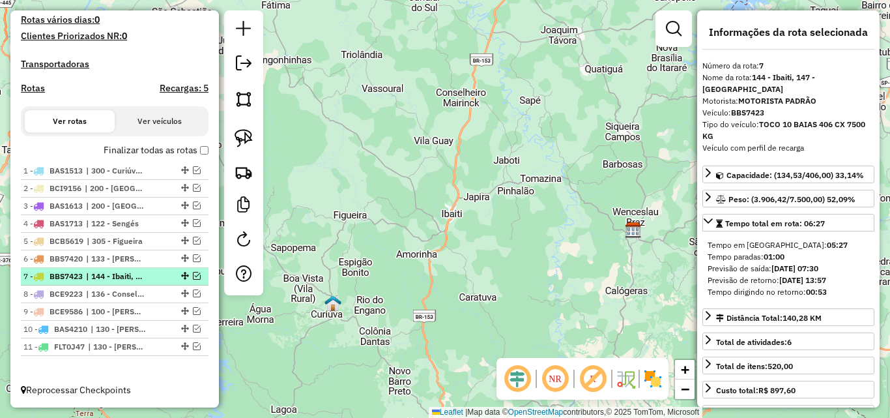
scroll to position [381, 0]
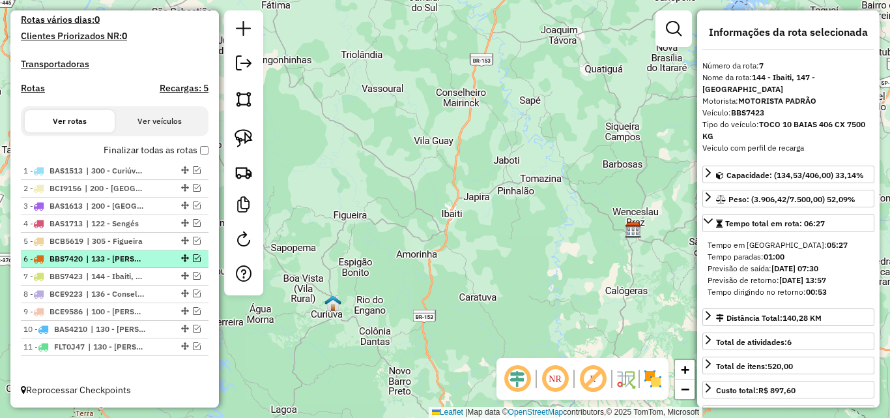
click at [194, 258] on em at bounding box center [197, 258] width 8 height 8
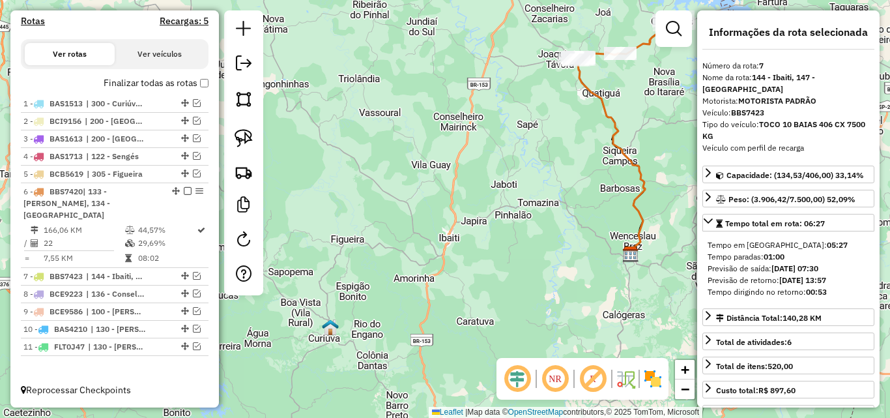
drag, startPoint x: 566, startPoint y: 192, endPoint x: 563, endPoint y: 216, distance: 24.3
click at [563, 216] on div "Janela de atendimento Grade de atendimento Capacidade Transportadoras Veículos …" at bounding box center [445, 209] width 890 height 418
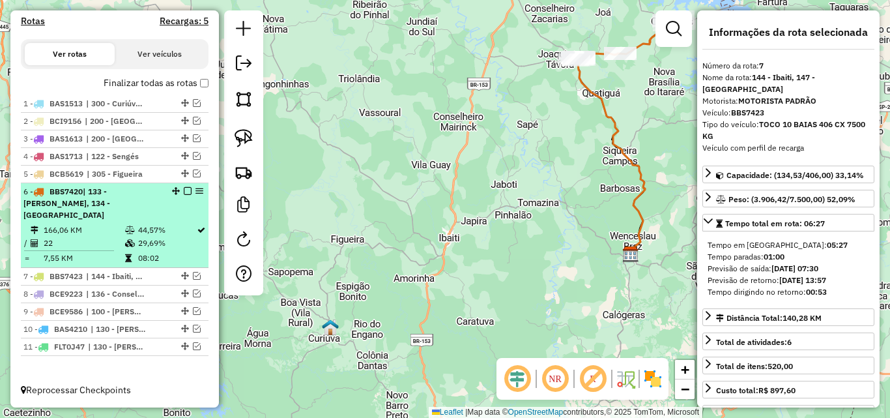
click at [184, 195] on em at bounding box center [188, 191] width 8 height 8
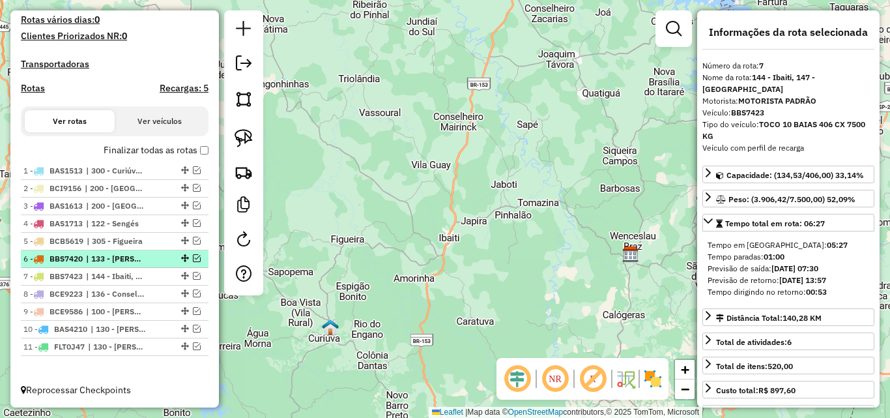
scroll to position [381, 0]
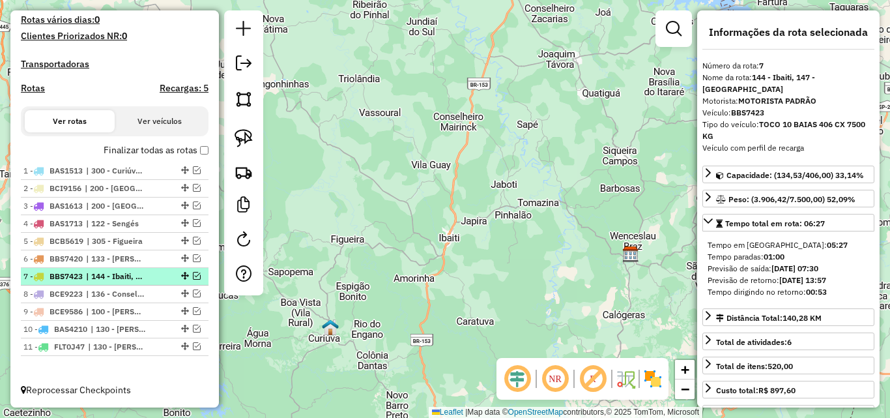
click at [194, 275] on em at bounding box center [197, 276] width 8 height 8
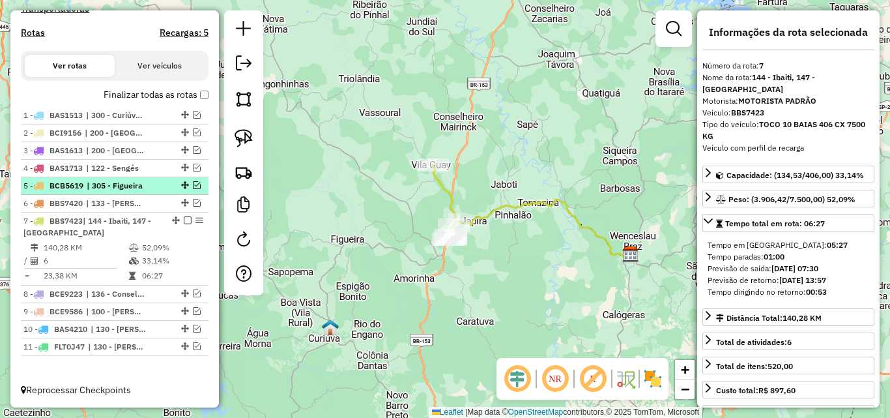
click at [193, 184] on em at bounding box center [197, 185] width 8 height 8
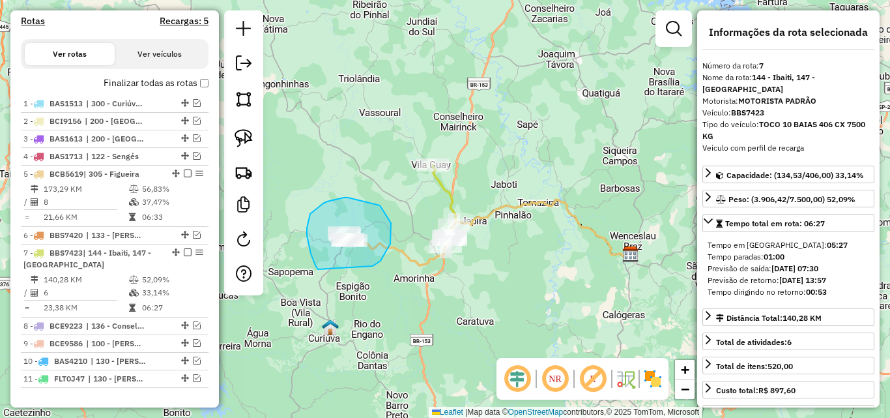
drag, startPoint x: 375, startPoint y: 265, endPoint x: 318, endPoint y: 269, distance: 56.9
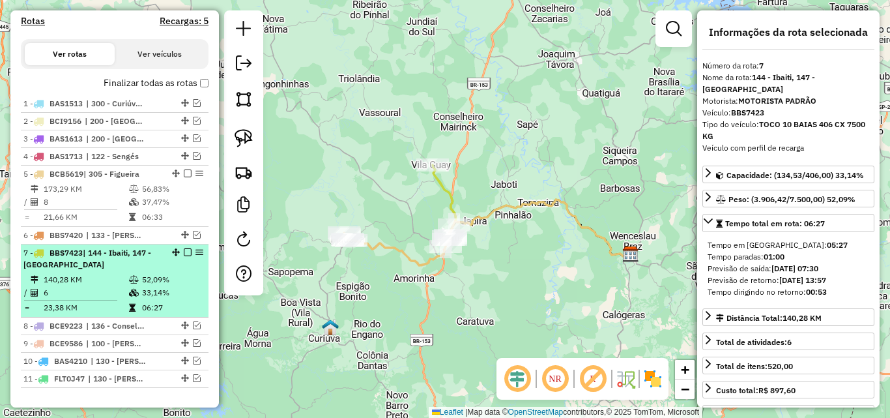
click at [116, 271] on div "7 - BBS7423 | 144 - Ibaiti, 147 - Vila Guay" at bounding box center [92, 258] width 138 height 23
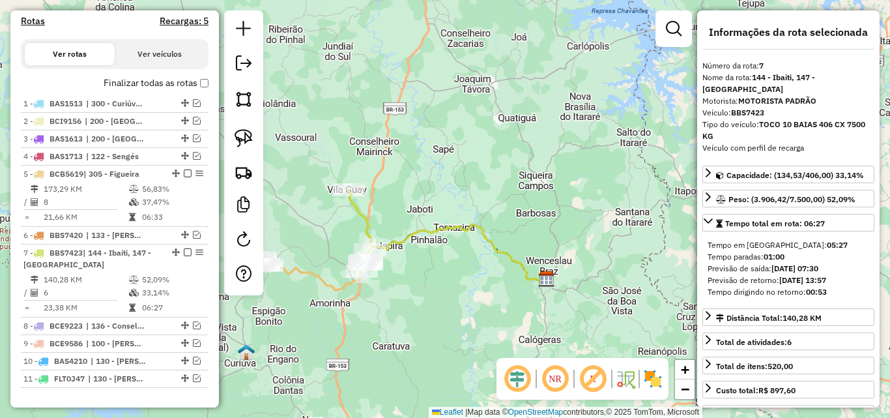
drag, startPoint x: 375, startPoint y: 288, endPoint x: 447, endPoint y: 276, distance: 73.4
click at [447, 276] on div "Janela de atendimento Grade de atendimento Capacidade Transportadoras Veículos …" at bounding box center [445, 209] width 890 height 418
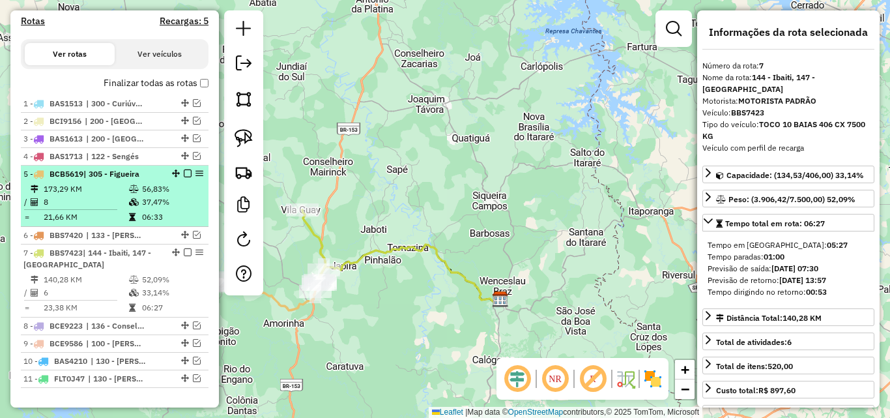
click at [184, 177] on em at bounding box center [188, 173] width 8 height 8
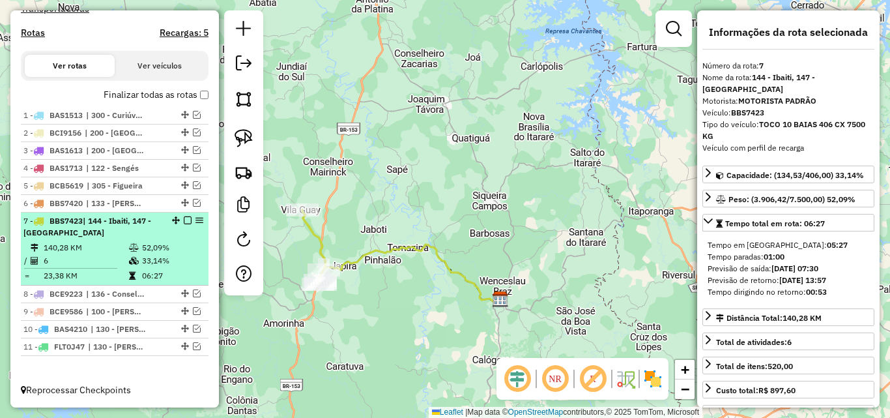
click at [184, 221] on em at bounding box center [188, 220] width 8 height 8
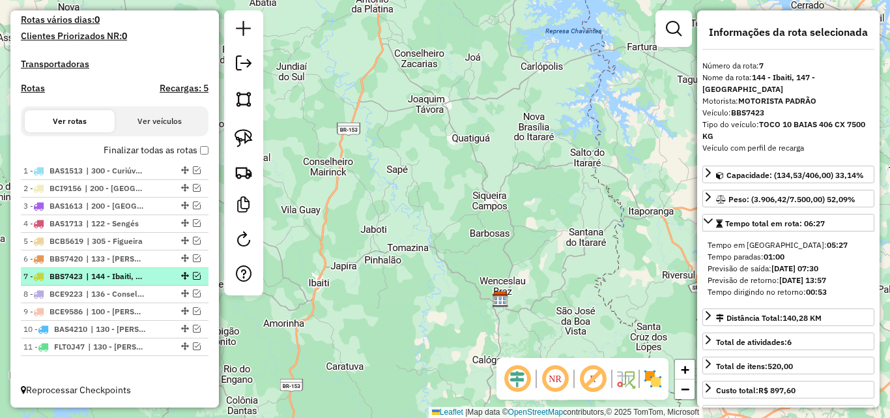
scroll to position [381, 0]
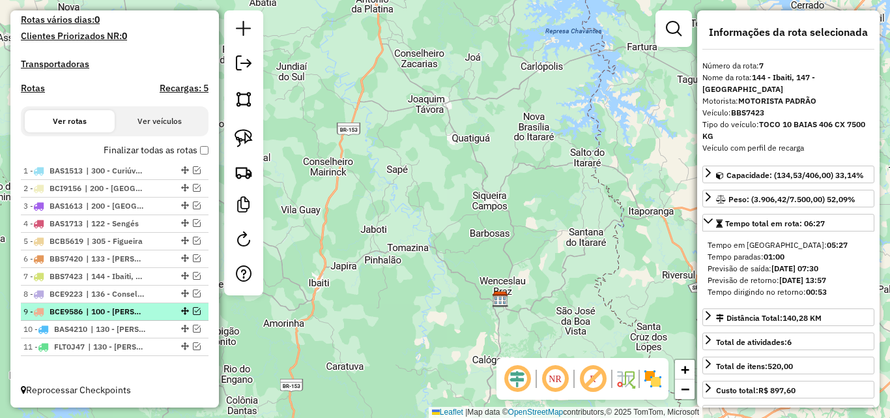
click at [194, 311] on em at bounding box center [197, 311] width 8 height 8
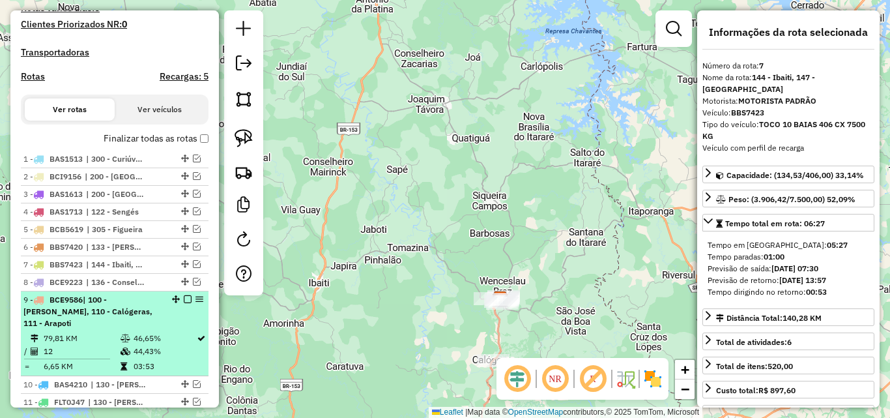
scroll to position [436, 0]
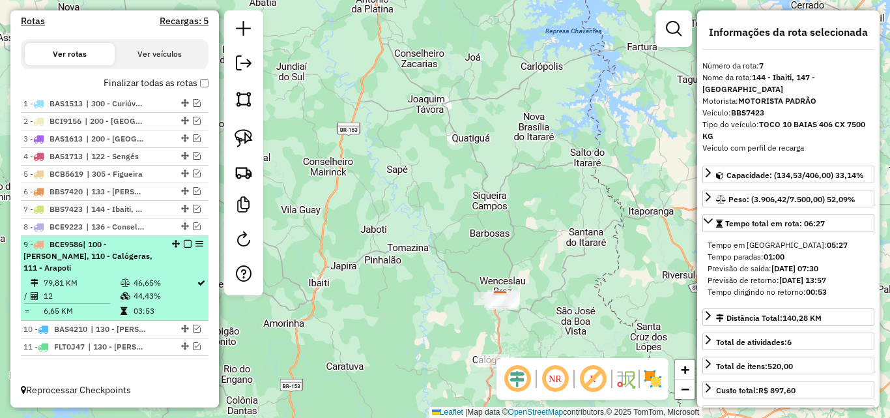
click at [184, 248] on em at bounding box center [188, 244] width 8 height 8
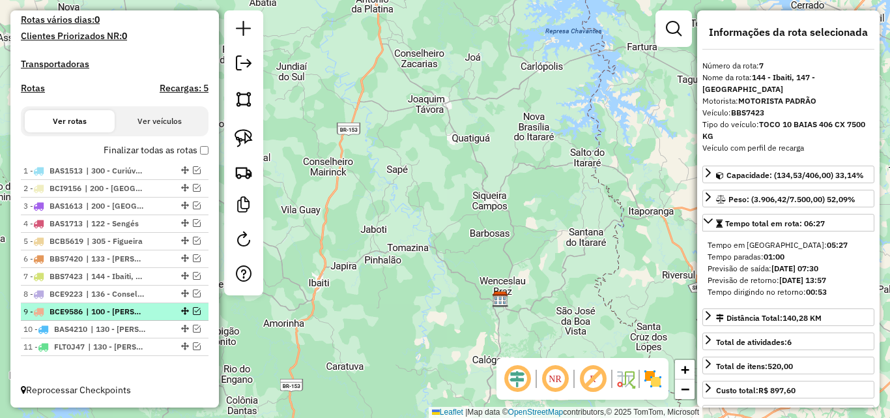
scroll to position [381, 0]
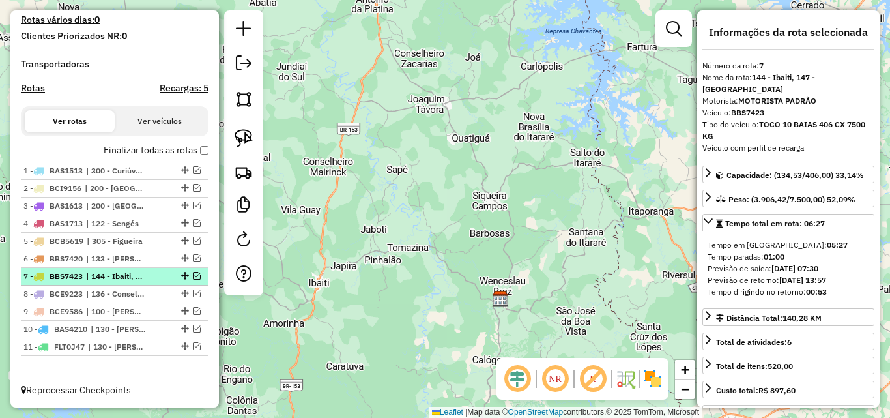
click at [193, 276] on em at bounding box center [197, 276] width 8 height 8
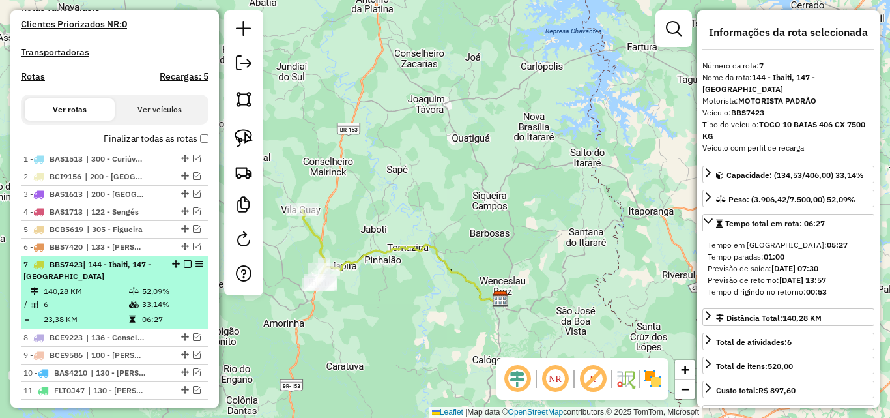
scroll to position [436, 0]
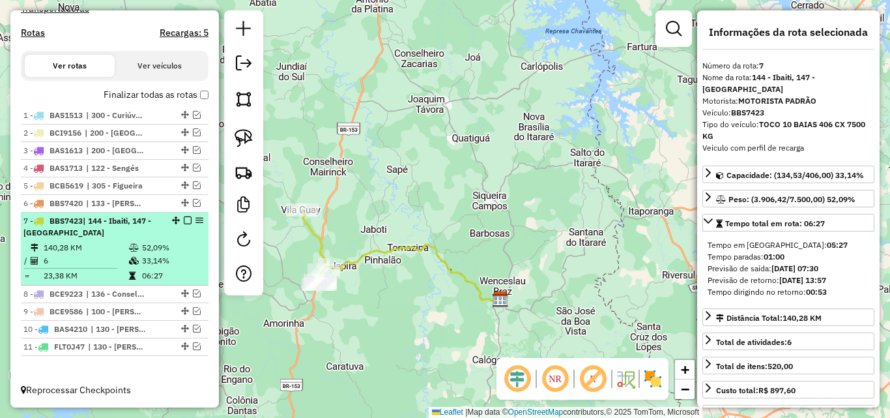
click at [184, 223] on em at bounding box center [188, 220] width 8 height 8
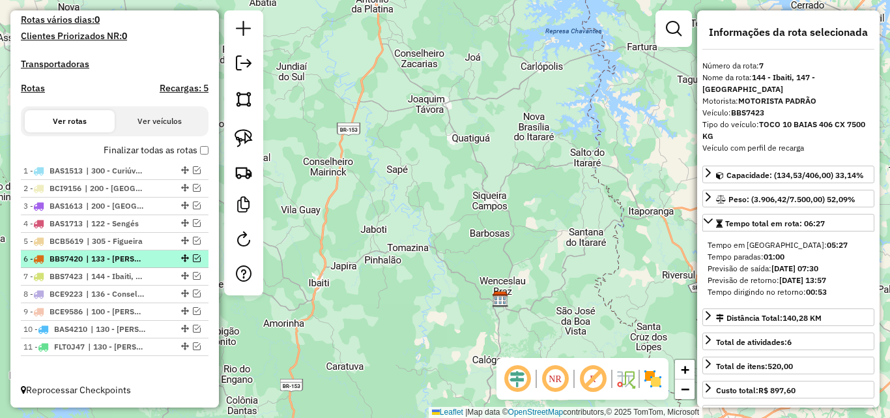
click at [193, 256] on em at bounding box center [197, 258] width 8 height 8
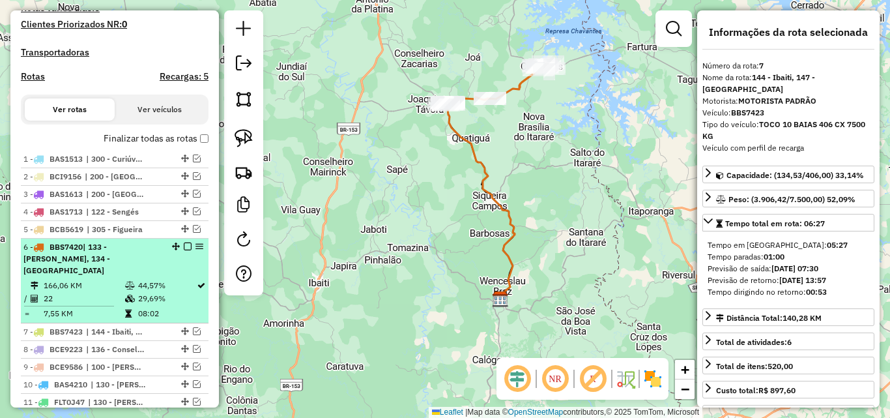
scroll to position [436, 0]
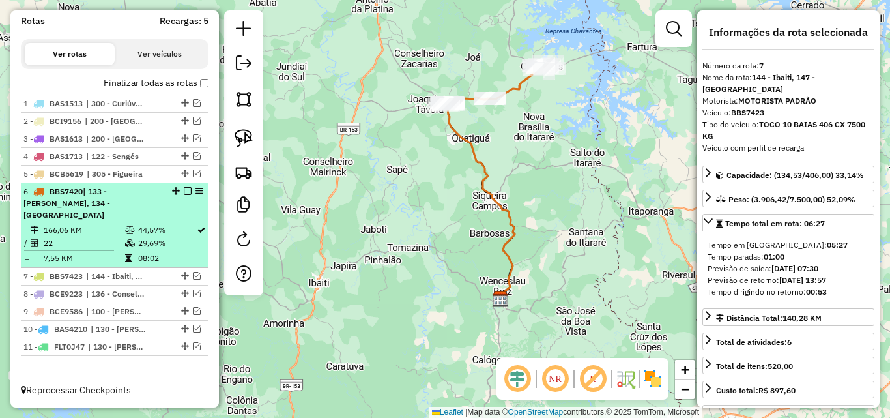
click at [126, 235] on td at bounding box center [130, 230] width 13 height 13
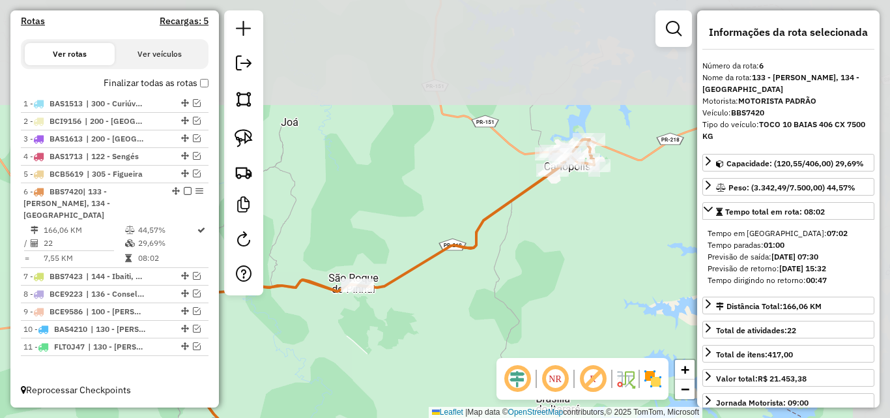
drag, startPoint x: 621, startPoint y: 145, endPoint x: 436, endPoint y: 314, distance: 249.6
click at [436, 314] on div "Janela de atendimento Grade de atendimento Capacidade Transportadoras Veículos …" at bounding box center [445, 209] width 890 height 418
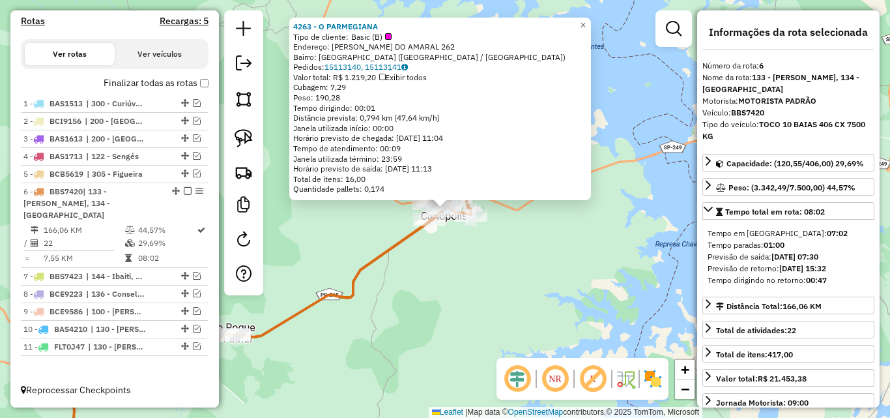
click at [525, 249] on div "4263 - O PARMEGIANA Tipo de cliente: Basic (B) Endereço: MARCOS RODRIGUES DO AM…" at bounding box center [445, 209] width 890 height 418
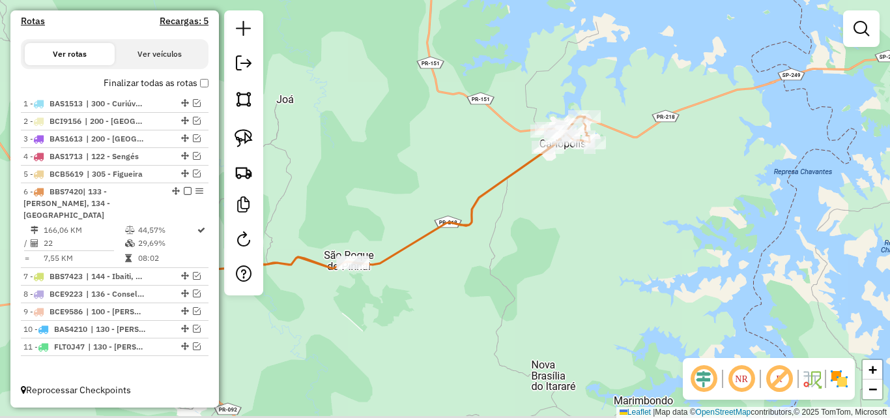
drag, startPoint x: 566, startPoint y: 239, endPoint x: 612, endPoint y: 202, distance: 59.3
click at [612, 202] on div "Janela de atendimento Grade de atendimento Capacidade Transportadoras Veículos …" at bounding box center [445, 209] width 890 height 418
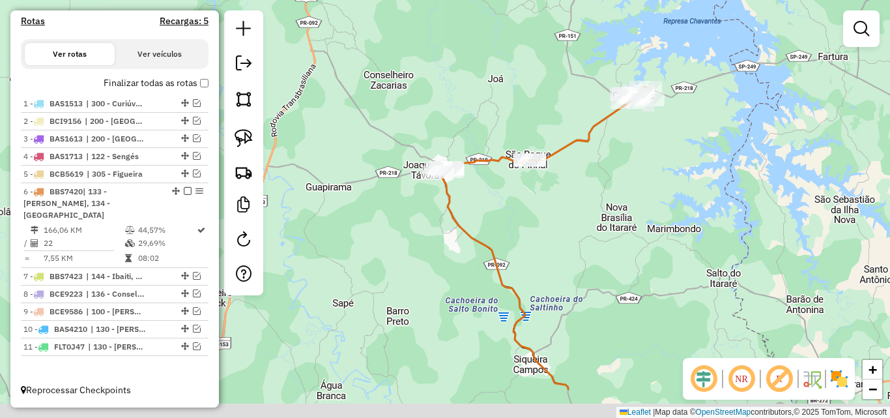
drag, startPoint x: 501, startPoint y: 244, endPoint x: 485, endPoint y: 199, distance: 47.8
click at [490, 199] on div "Janela de atendimento Grade de atendimento Capacidade Transportadoras Veículos …" at bounding box center [445, 209] width 890 height 418
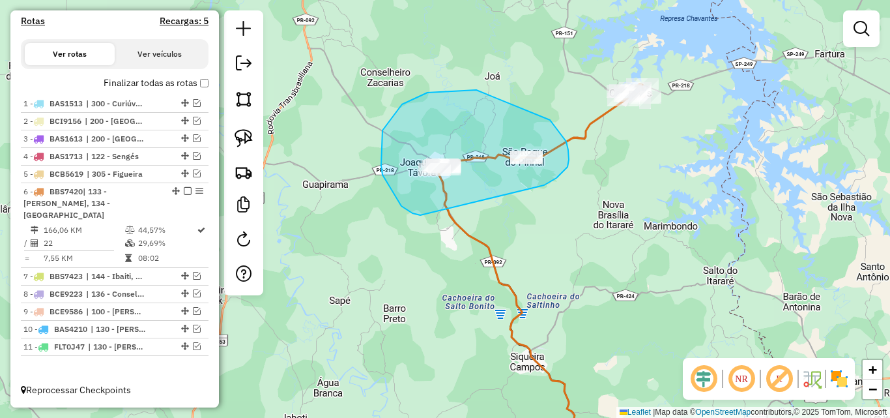
drag, startPoint x: 568, startPoint y: 167, endPoint x: 420, endPoint y: 215, distance: 155.0
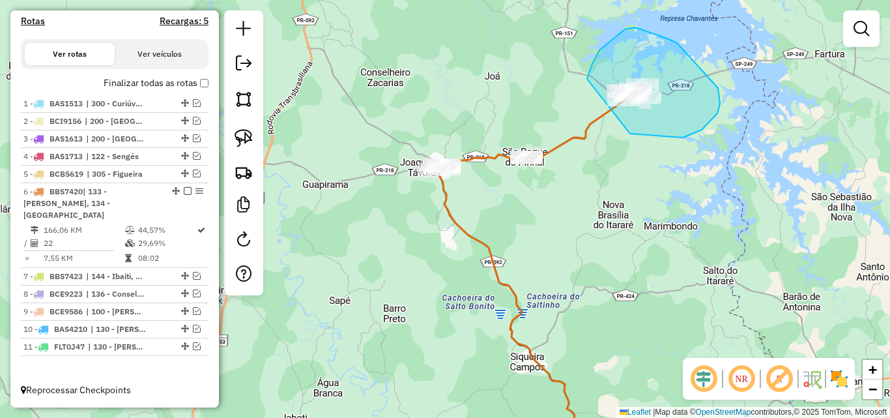
drag, startPoint x: 637, startPoint y: 134, endPoint x: 587, endPoint y: 79, distance: 73.8
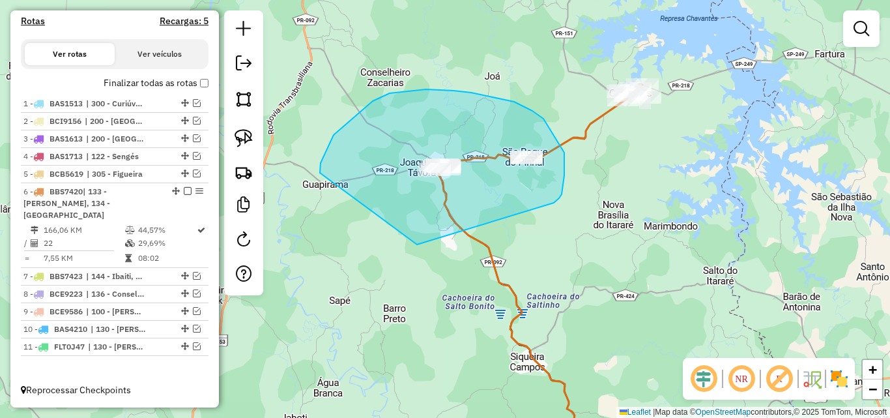
drag, startPoint x: 559, startPoint y: 198, endPoint x: 437, endPoint y: 246, distance: 131.7
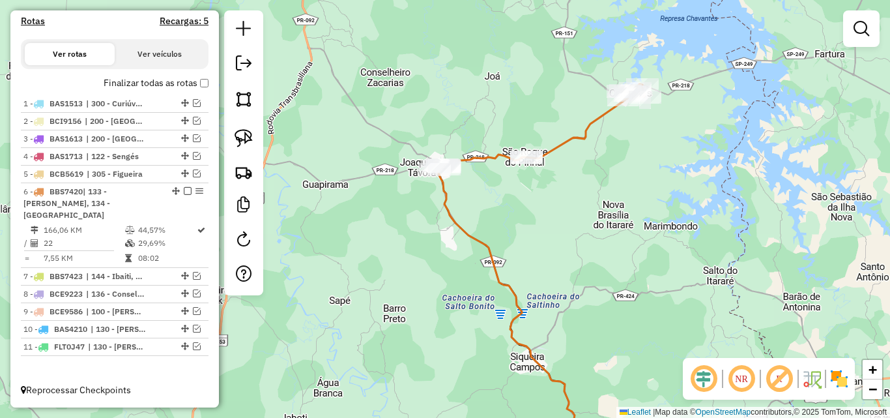
drag, startPoint x: 528, startPoint y: 300, endPoint x: 514, endPoint y: 182, distance: 119.5
click at [514, 182] on div "Janela de atendimento Grade de atendimento Capacidade Transportadoras Veículos …" at bounding box center [445, 209] width 890 height 418
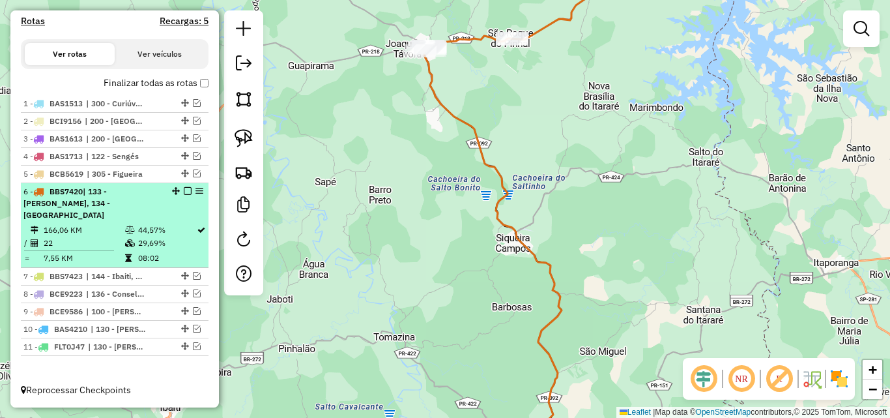
click at [184, 195] on em at bounding box center [188, 191] width 8 height 8
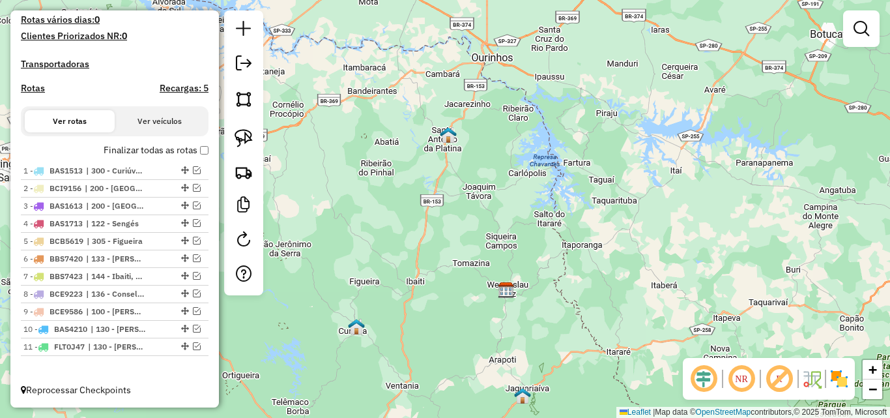
drag, startPoint x: 624, startPoint y: 265, endPoint x: 586, endPoint y: 127, distance: 143.3
click at [586, 127] on div "Janela de atendimento Grade de atendimento Capacidade Transportadoras Veículos …" at bounding box center [445, 209] width 890 height 418
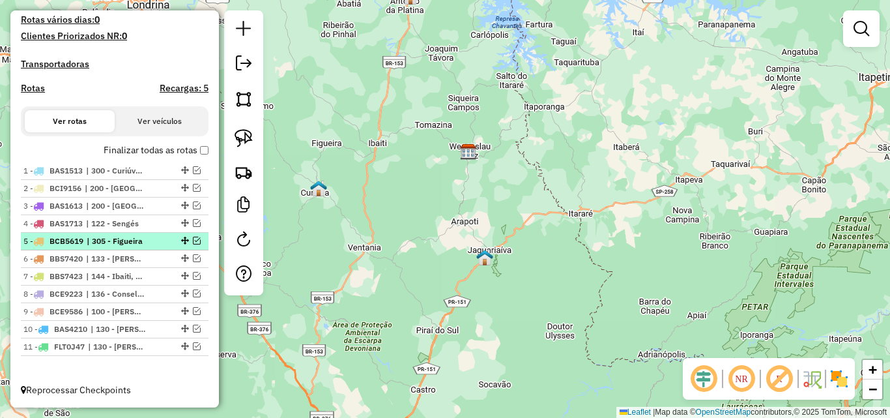
click at [193, 241] on em at bounding box center [197, 241] width 8 height 8
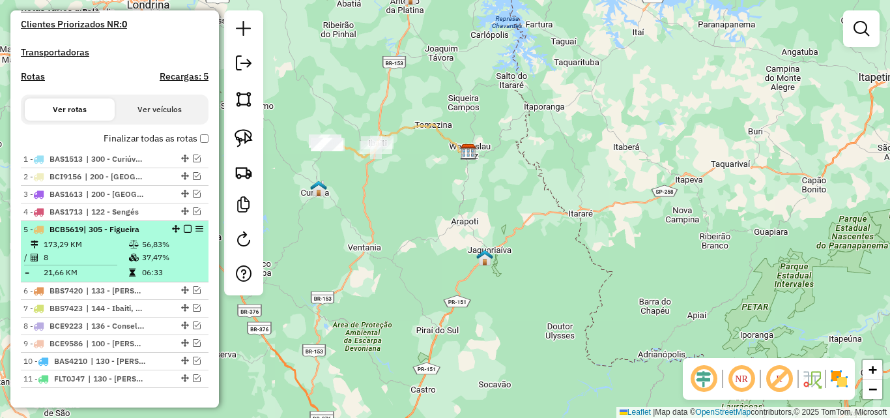
scroll to position [424, 0]
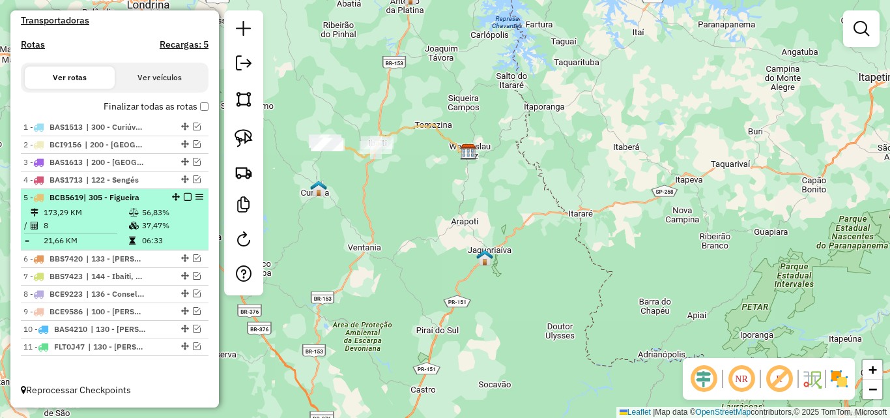
click at [184, 197] on em at bounding box center [188, 197] width 8 height 8
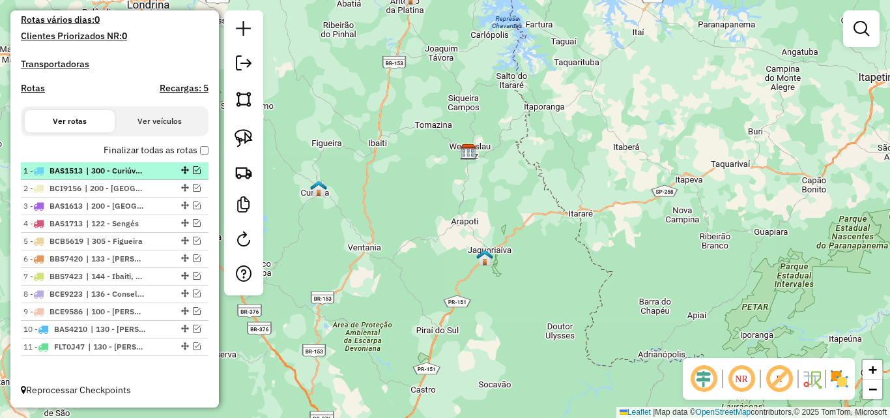
click at [197, 169] on div at bounding box center [183, 170] width 39 height 8
select select "**********"
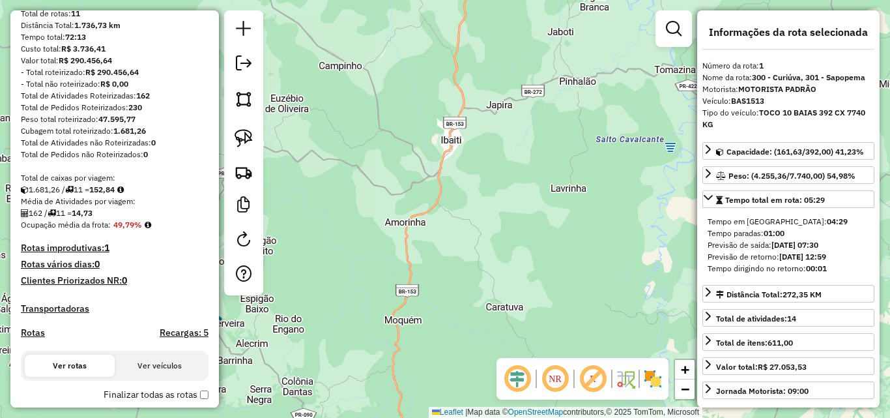
scroll to position [55, 0]
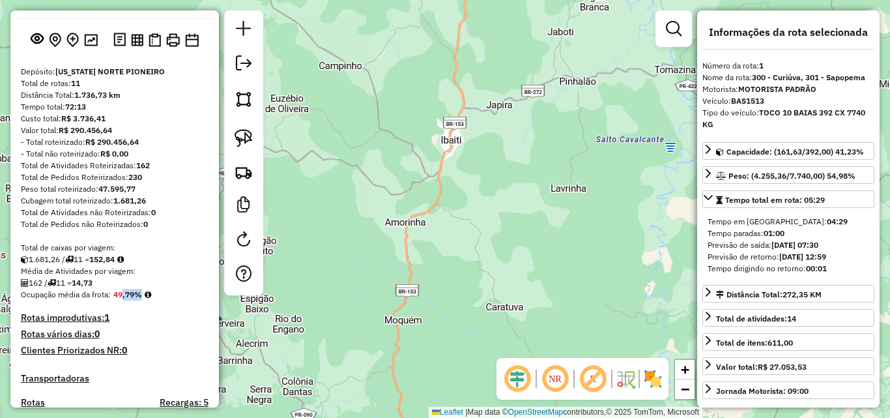
drag, startPoint x: 118, startPoint y: 307, endPoint x: 139, endPoint y: 308, distance: 21.5
click at [139, 299] on strong "49,79%" at bounding box center [127, 294] width 29 height 10
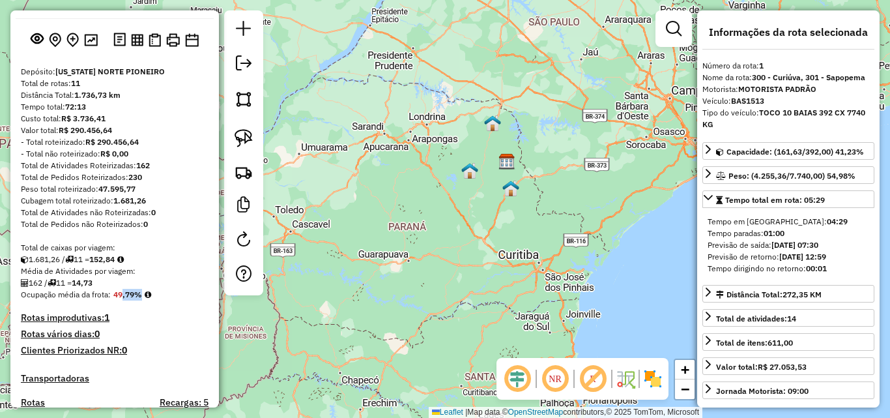
drag, startPoint x: 531, startPoint y: 163, endPoint x: 535, endPoint y: 126, distance: 37.4
click at [535, 126] on div "Janela de atendimento Grade de atendimento Capacidade Transportadoras Veículos …" at bounding box center [445, 209] width 890 height 418
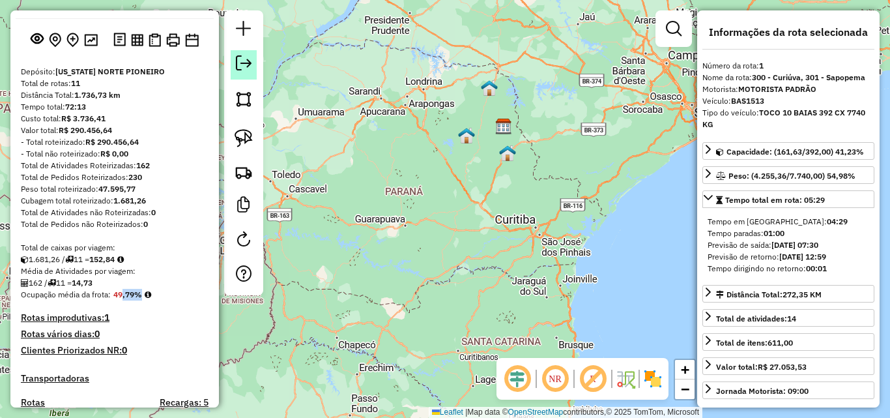
click at [253, 72] on link at bounding box center [244, 64] width 26 height 29
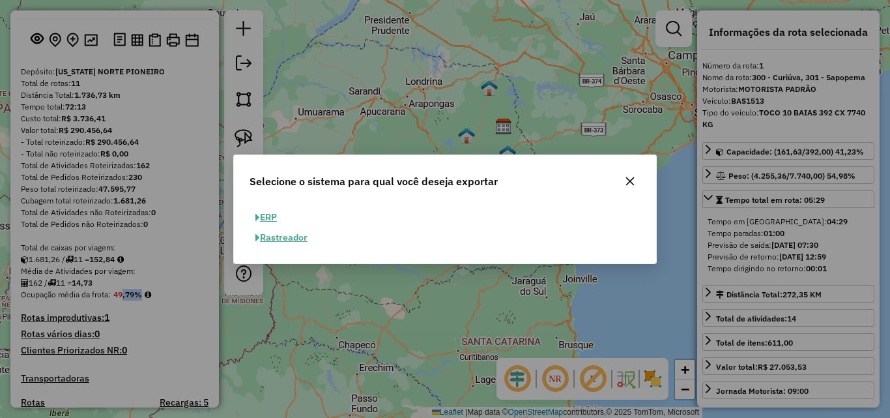
click at [269, 211] on button "ERP" at bounding box center [266, 217] width 33 height 20
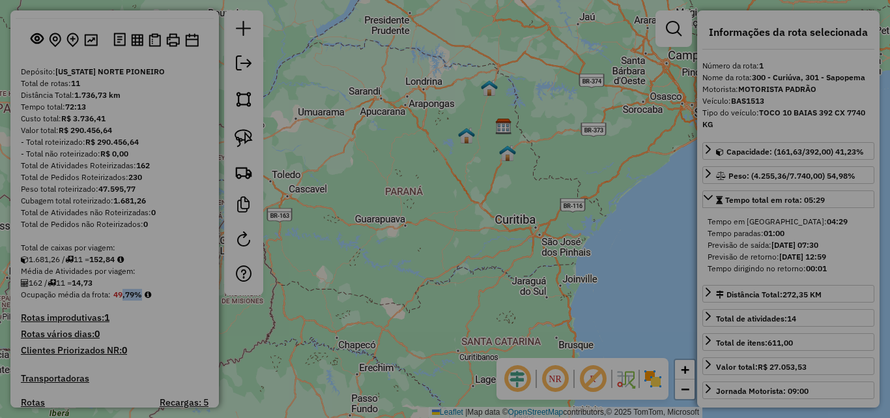
select select "**"
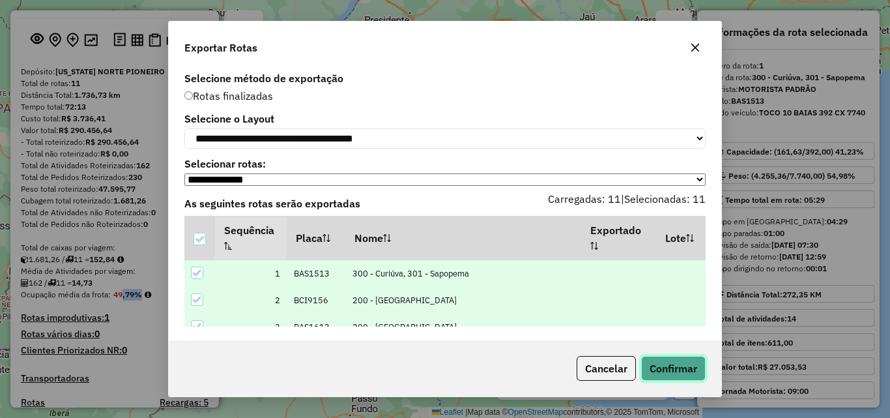
click at [680, 372] on button "Confirmar" at bounding box center [673, 368] width 65 height 25
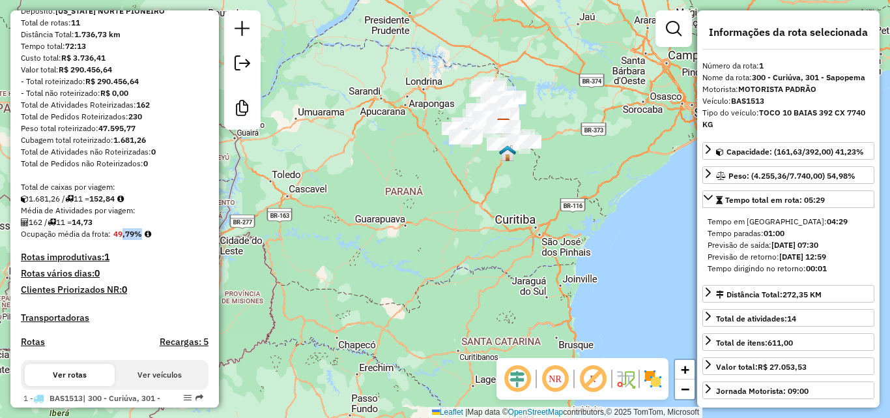
scroll to position [0, 0]
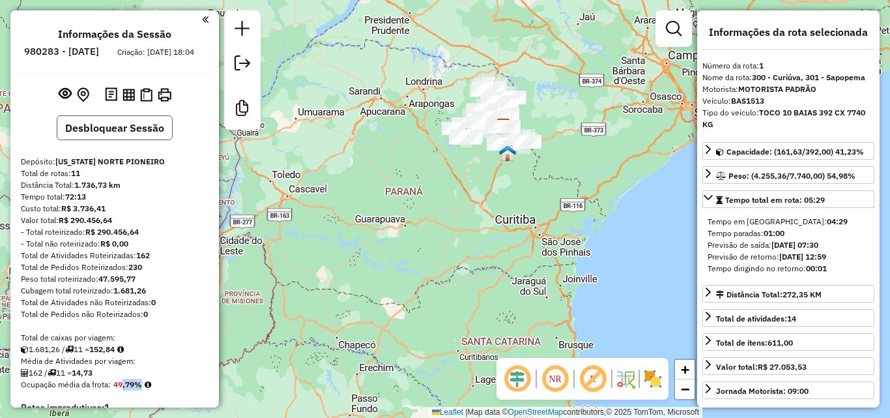
click at [141, 140] on button "Desbloquear Sessão" at bounding box center [115, 127] width 116 height 25
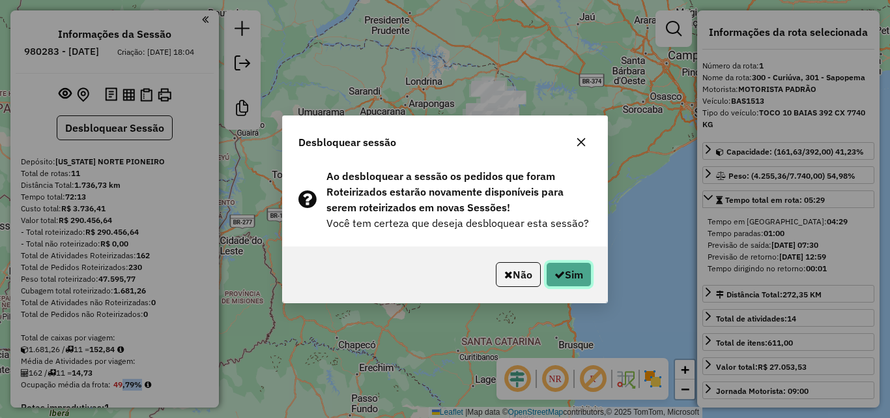
click at [570, 276] on button "Sim" at bounding box center [569, 274] width 46 height 25
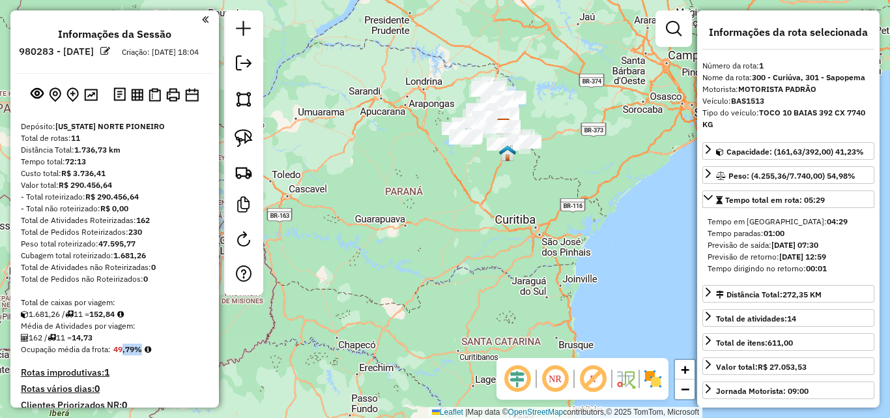
click at [400, 211] on div "Janela de atendimento Grade de atendimento Capacidade Transportadoras Veículos …" at bounding box center [445, 209] width 890 height 418
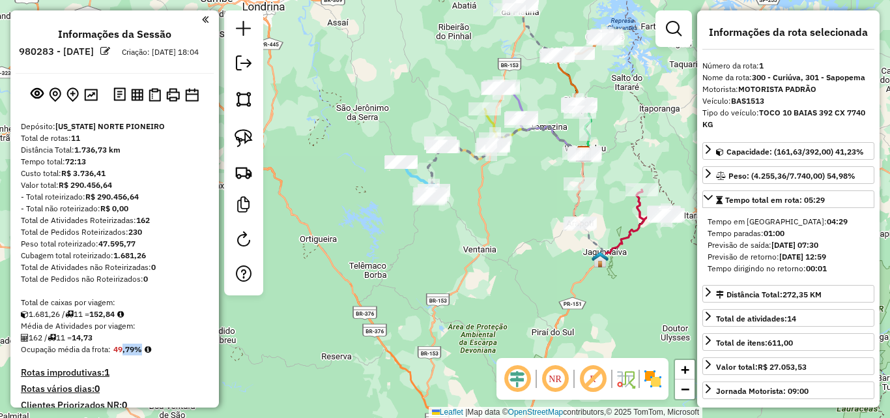
drag, startPoint x: 511, startPoint y: 215, endPoint x: 430, endPoint y: 256, distance: 90.7
click at [430, 256] on div "Janela de atendimento Grade de atendimento Capacidade Transportadoras Veículos …" at bounding box center [445, 209] width 890 height 418
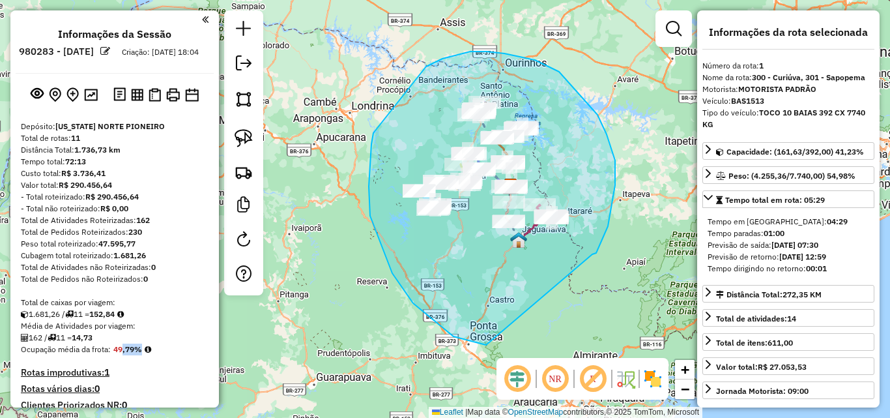
drag, startPoint x: 607, startPoint y: 134, endPoint x: 497, endPoint y: 345, distance: 237.6
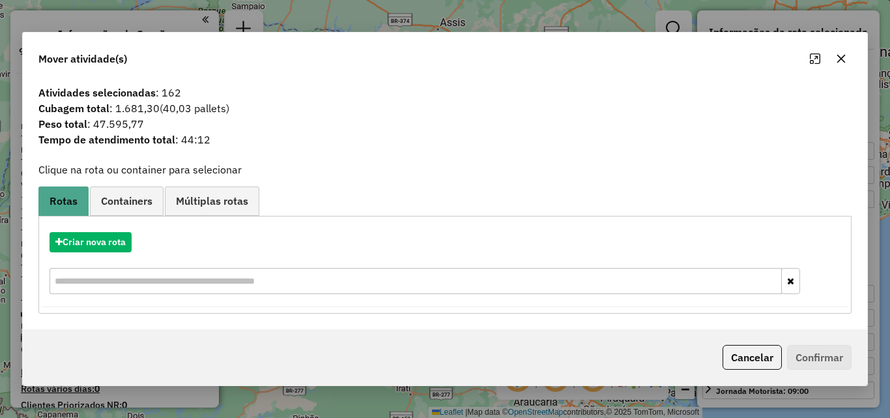
drag, startPoint x: 840, startPoint y: 61, endPoint x: 816, endPoint y: 70, distance: 25.6
click at [840, 61] on icon "button" at bounding box center [841, 58] width 10 height 10
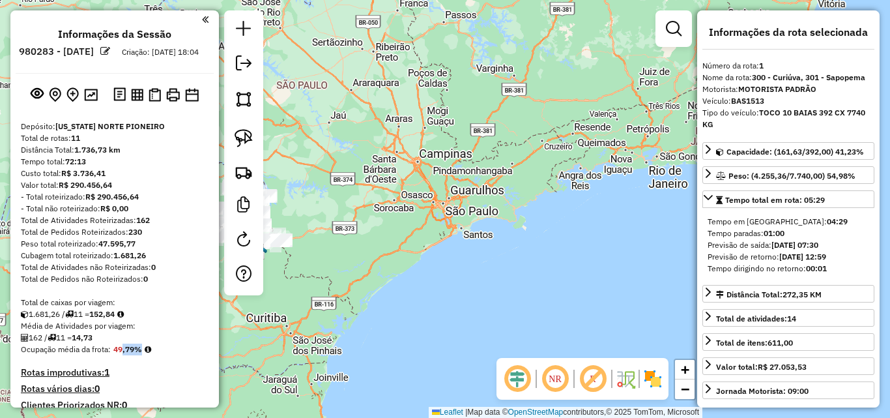
click at [145, 225] on strong "162" at bounding box center [143, 220] width 14 height 10
drag, startPoint x: 380, startPoint y: 196, endPoint x: 585, endPoint y: 197, distance: 204.7
click at [585, 197] on div "Janela de atendimento Grade de atendimento Capacidade Transportadoras Veículos …" at bounding box center [445, 209] width 890 height 418
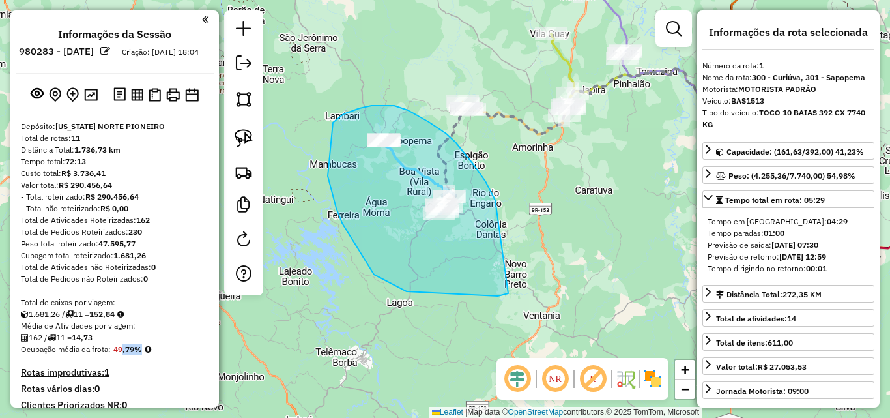
drag, startPoint x: 456, startPoint y: 142, endPoint x: 509, endPoint y: 293, distance: 159.8
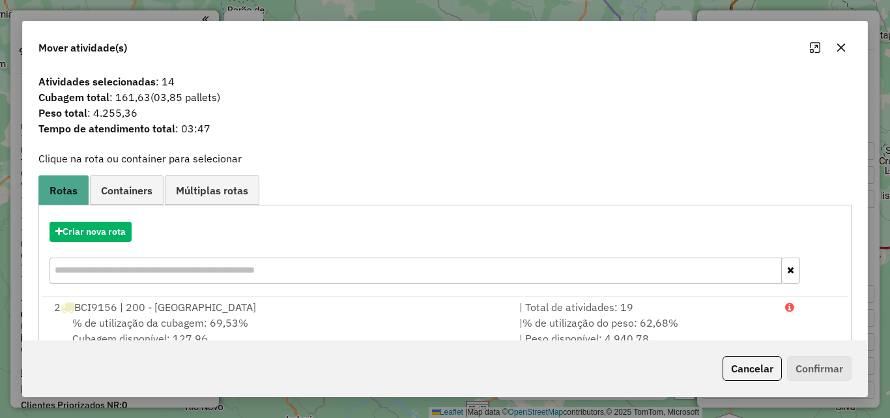
click at [844, 55] on button "button" at bounding box center [841, 47] width 21 height 21
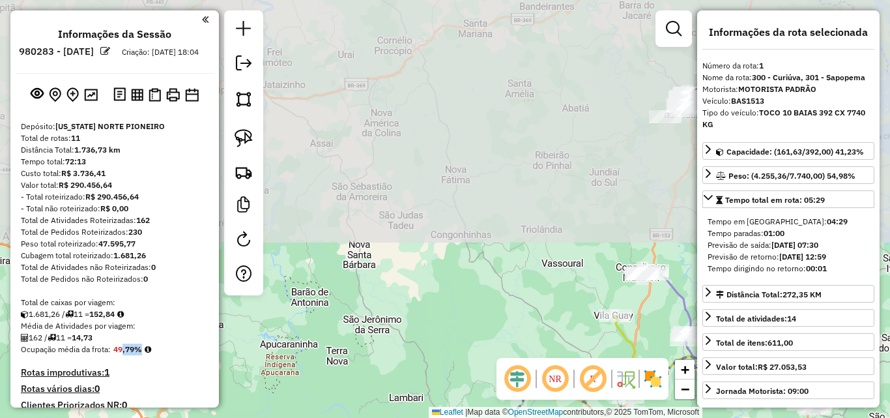
drag, startPoint x: 508, startPoint y: 85, endPoint x: 561, endPoint y: 334, distance: 254.7
click at [561, 334] on div "Janela de atendimento Grade de atendimento Capacidade Transportadoras Veículos …" at bounding box center [445, 209] width 890 height 418
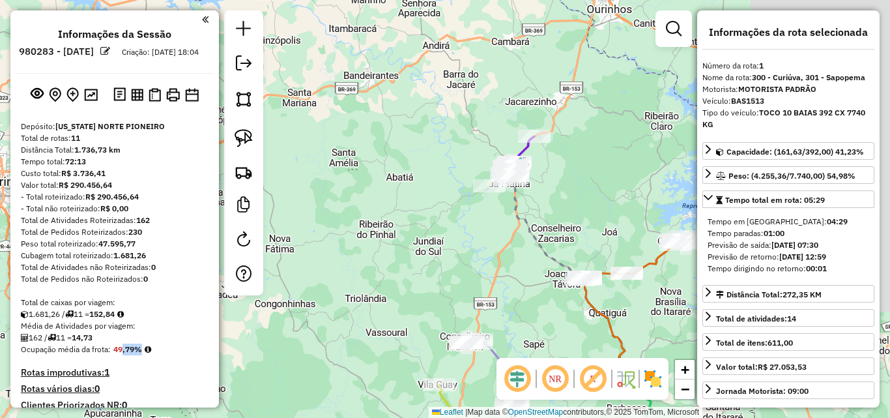
drag, startPoint x: 614, startPoint y: 183, endPoint x: 415, endPoint y: 263, distance: 215.2
click at [415, 263] on div "Janela de atendimento Grade de atendimento Capacidade Transportadoras Veículos …" at bounding box center [445, 209] width 890 height 418
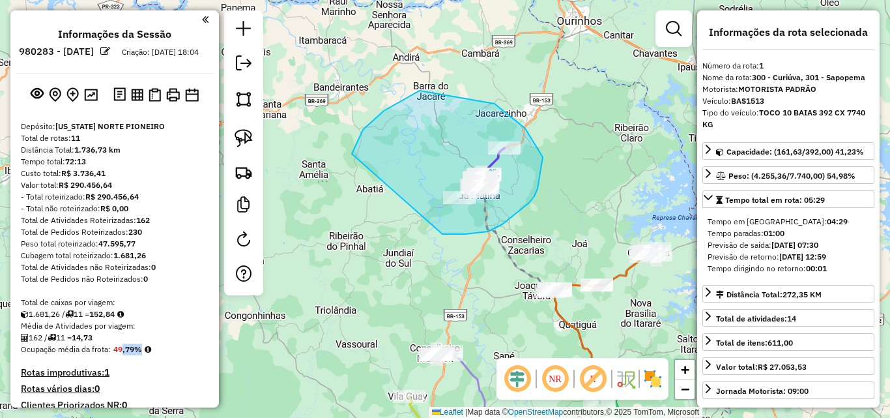
drag, startPoint x: 443, startPoint y: 234, endPoint x: 352, endPoint y: 154, distance: 121.0
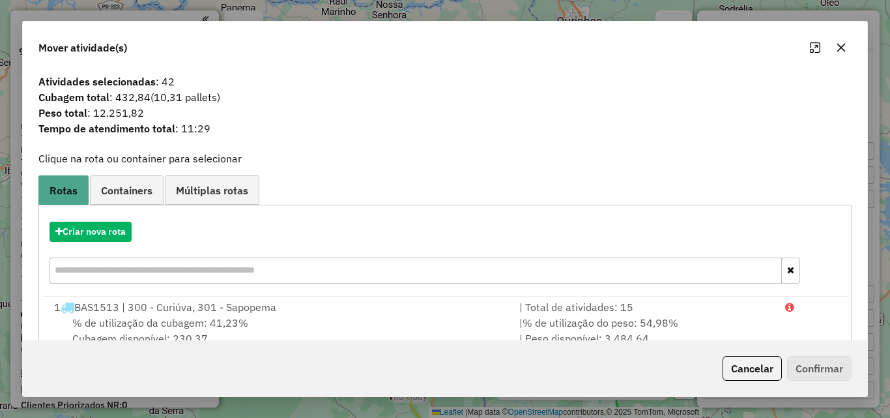
click at [840, 46] on icon "button" at bounding box center [842, 48] width 8 height 8
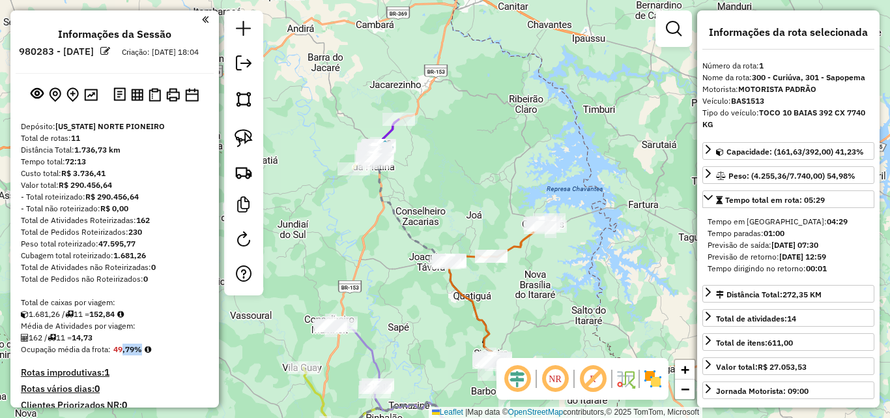
drag, startPoint x: 652, startPoint y: 215, endPoint x: 525, endPoint y: 179, distance: 132.2
click at [525, 179] on div "Janela de atendimento Grade de atendimento Capacidade Transportadoras Veículos …" at bounding box center [445, 209] width 890 height 418
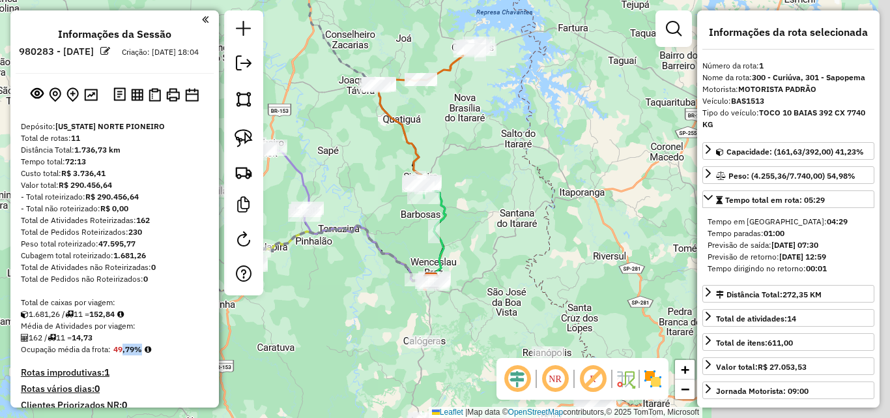
drag, startPoint x: 557, startPoint y: 322, endPoint x: 486, endPoint y: 85, distance: 247.7
click at [486, 85] on div "Janela de atendimento Grade de atendimento Capacidade Transportadoras Veículos …" at bounding box center [445, 209] width 890 height 418
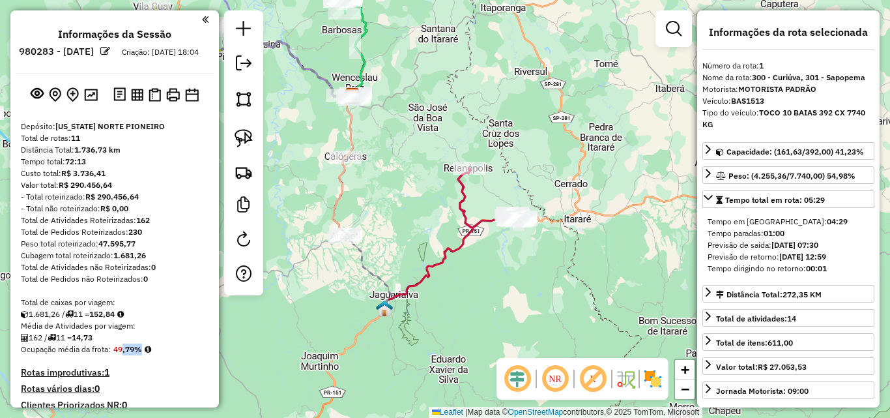
drag, startPoint x: 612, startPoint y: 249, endPoint x: 551, endPoint y: 123, distance: 139.6
click at [551, 123] on div "Janela de atendimento Grade de atendimento Capacidade Transportadoras Veículos …" at bounding box center [445, 209] width 890 height 418
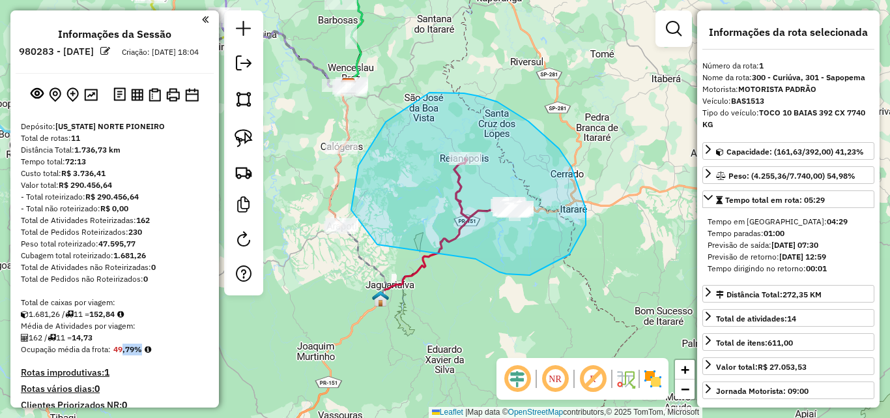
drag, startPoint x: 570, startPoint y: 254, endPoint x: 377, endPoint y: 244, distance: 192.5
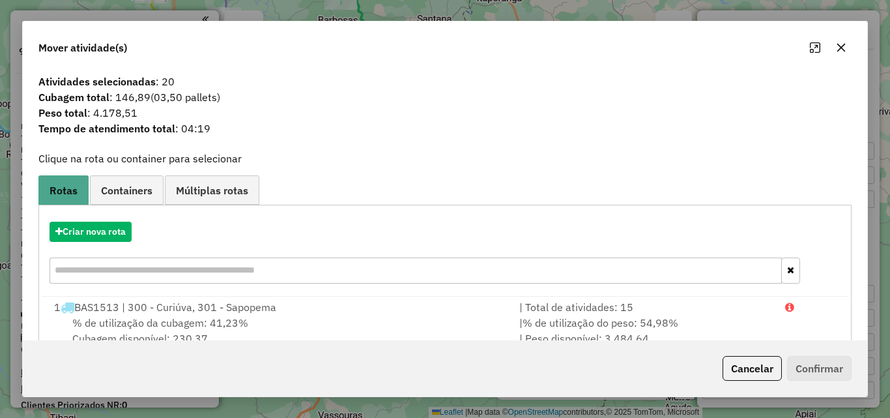
click at [846, 48] on icon "button" at bounding box center [841, 47] width 10 height 10
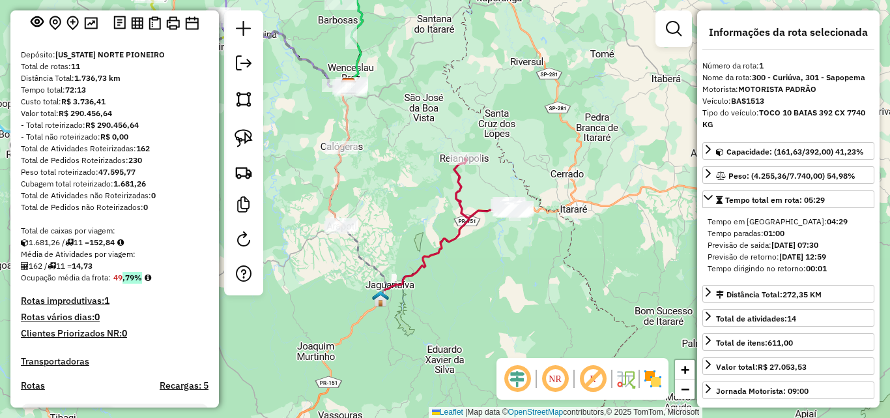
scroll to position [65, 0]
